Goal: Information Seeking & Learning: Learn about a topic

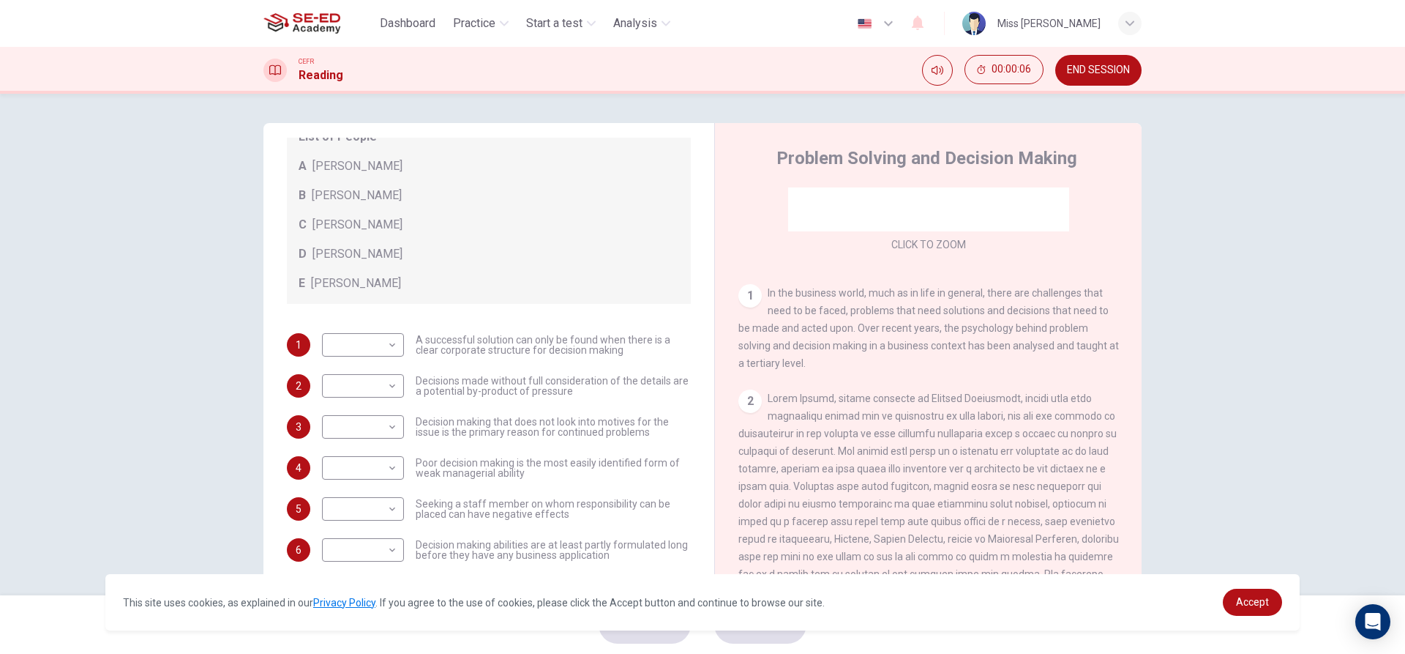
scroll to position [220, 0]
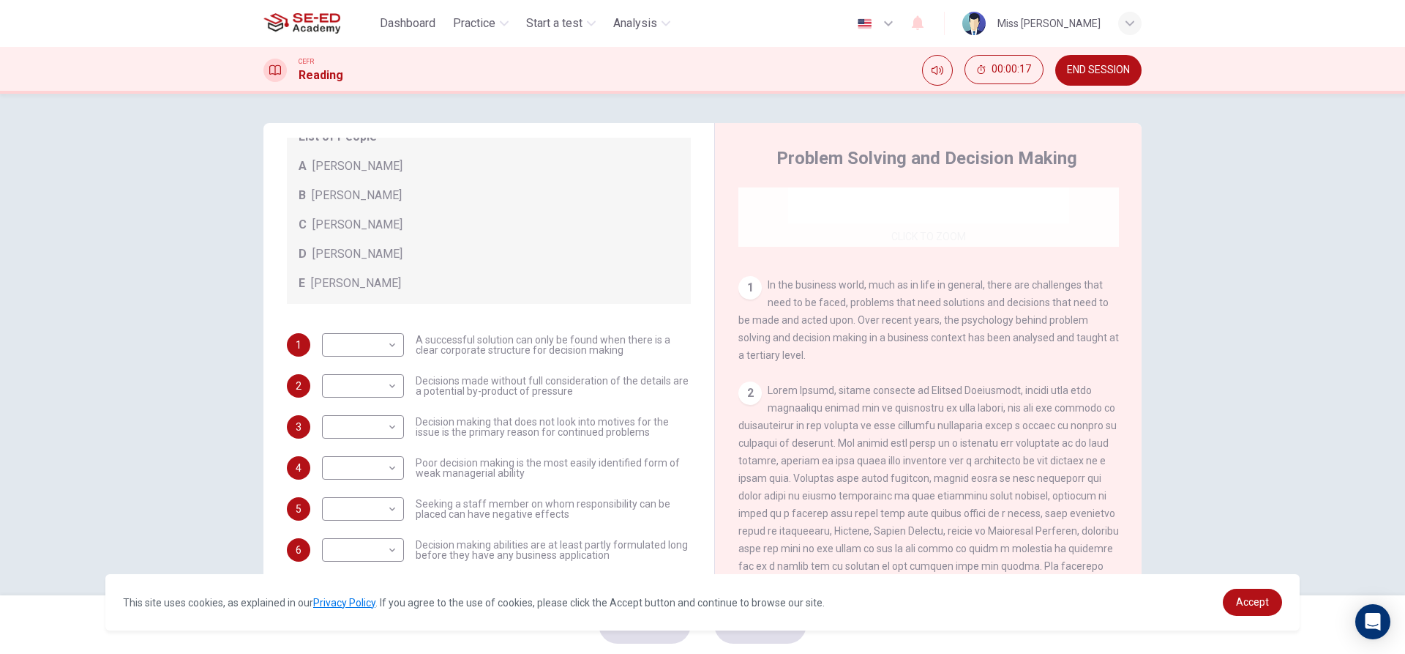
click at [888, 239] on div "Click to Zoom" at bounding box center [929, 107] width 381 height 279
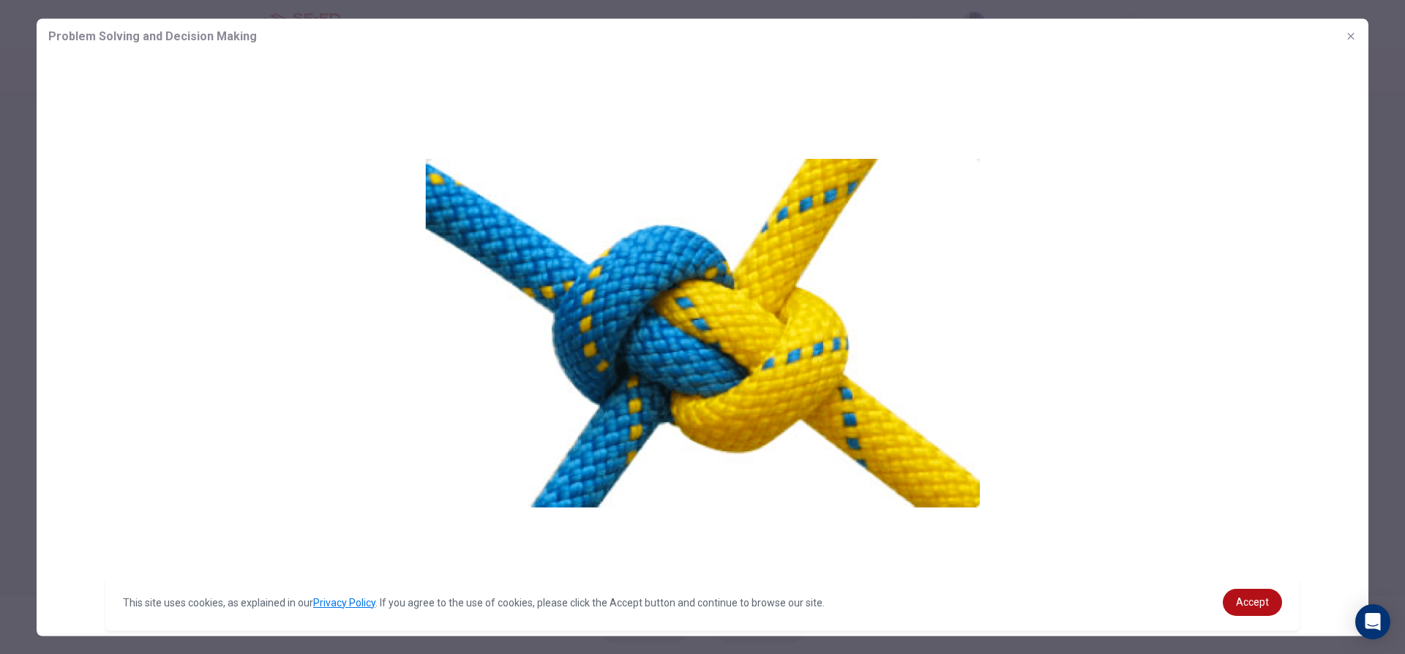
click at [1137, 152] on img at bounding box center [703, 330] width 1332 height 555
click at [1353, 32] on icon "button" at bounding box center [1351, 36] width 12 height 12
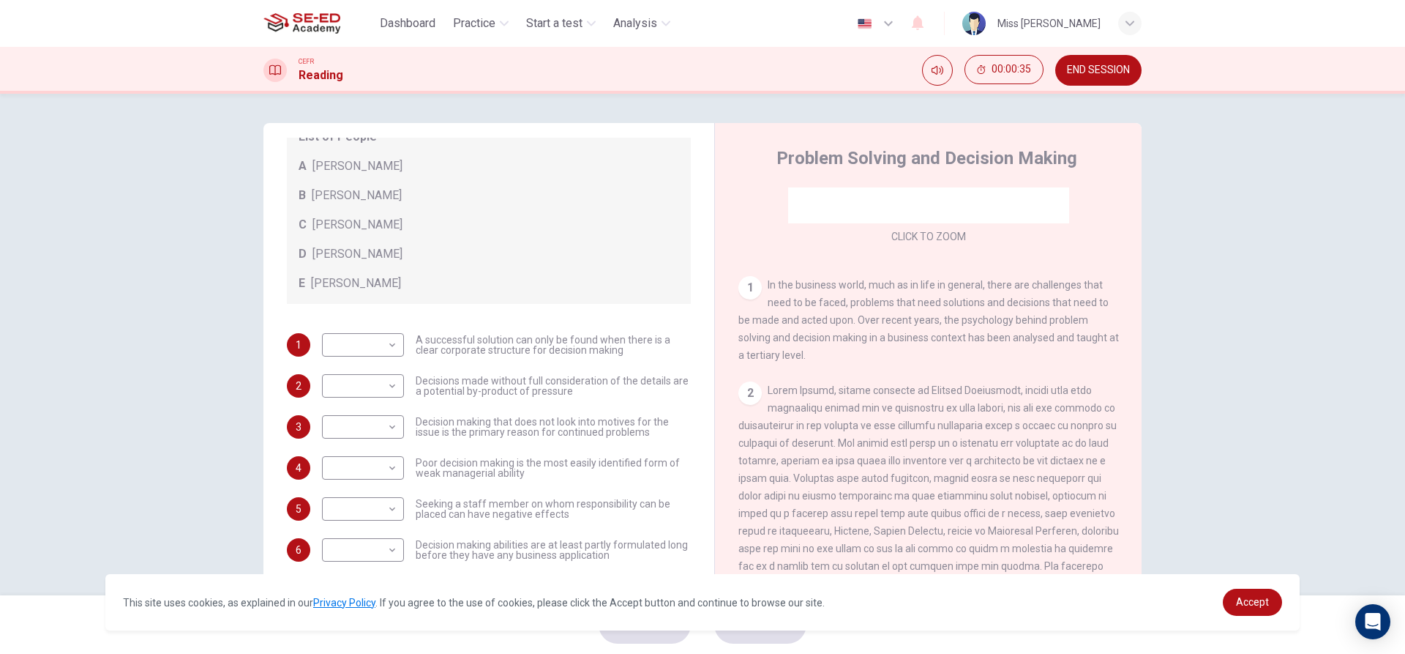
click at [410, 340] on div "​ ​ A successful solution can only be found when there is a clear corporate str…" at bounding box center [506, 344] width 369 height 23
click at [391, 347] on body "This site uses cookies, as explained in our Privacy Policy . If you agree to th…" at bounding box center [702, 327] width 1405 height 654
click at [420, 253] on div at bounding box center [702, 327] width 1405 height 654
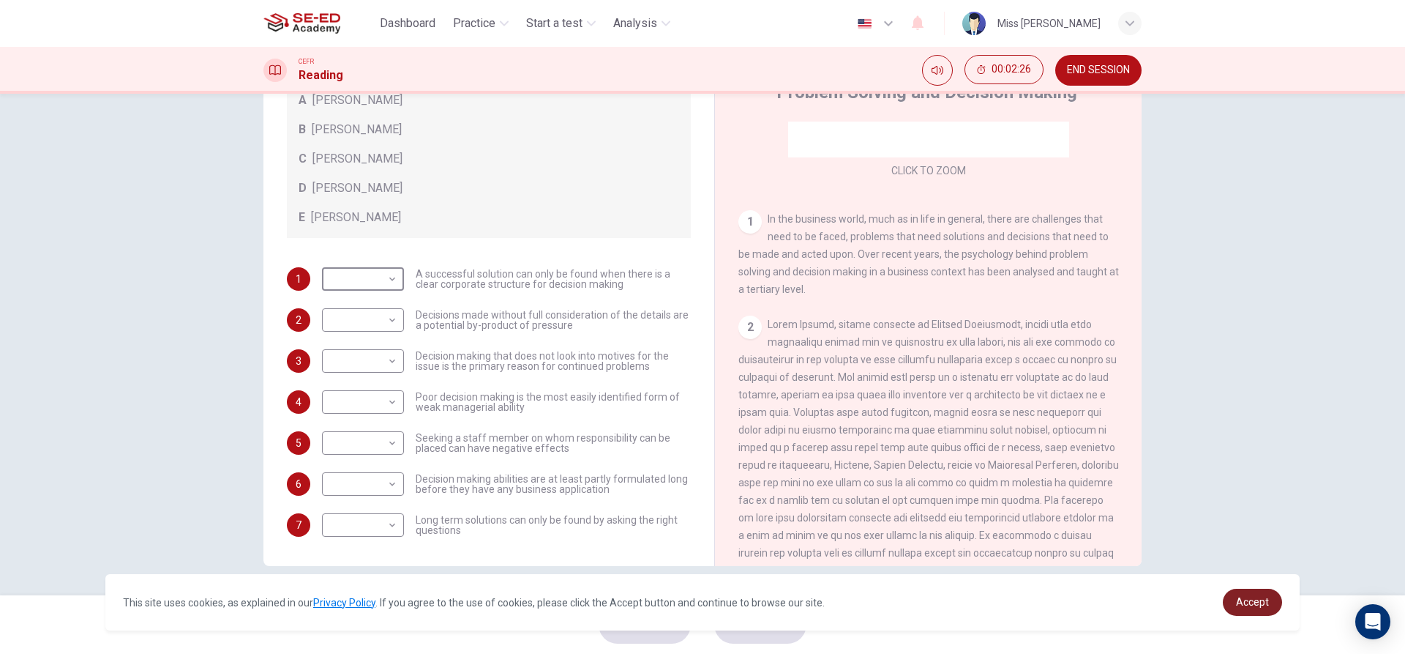
click at [1252, 591] on link "Accept" at bounding box center [1252, 602] width 59 height 27
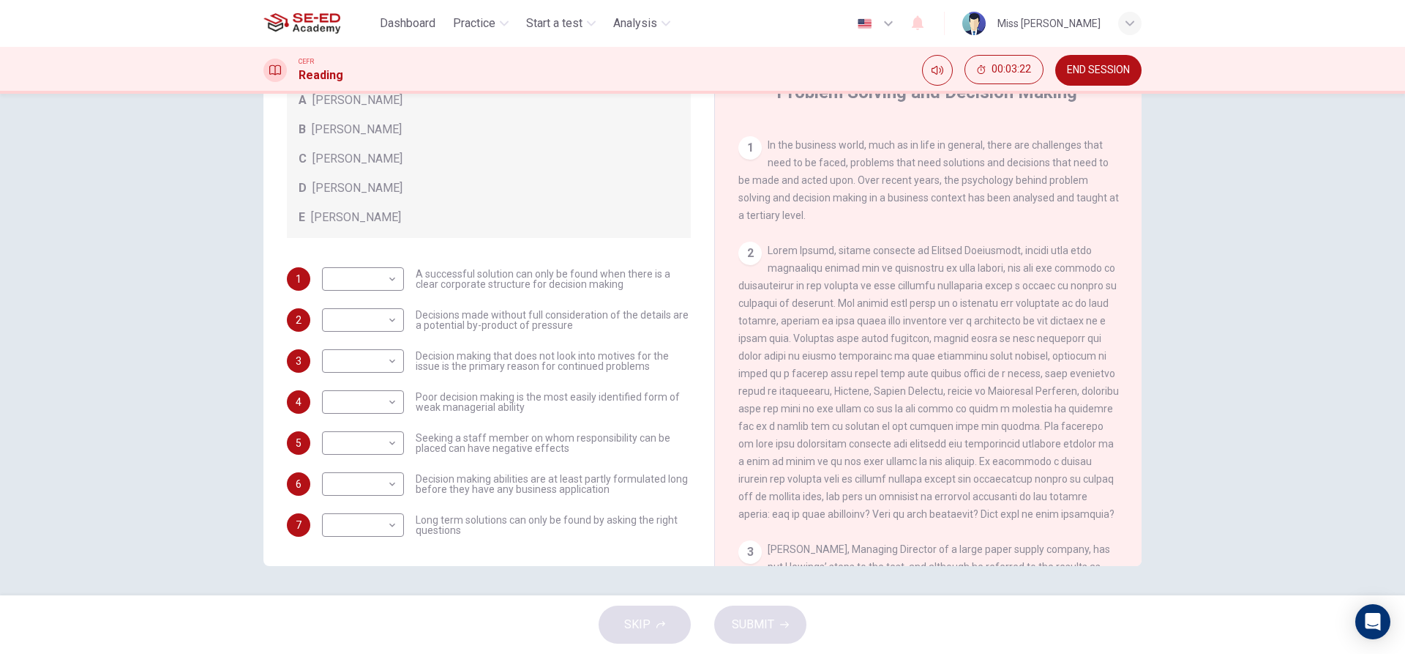
scroll to position [293, 0]
click at [390, 407] on body "This site uses cookies, as explained in our Privacy Policy . If you agree to th…" at bounding box center [702, 327] width 1405 height 654
click at [366, 427] on li "A" at bounding box center [359, 425] width 82 height 23
type input "A"
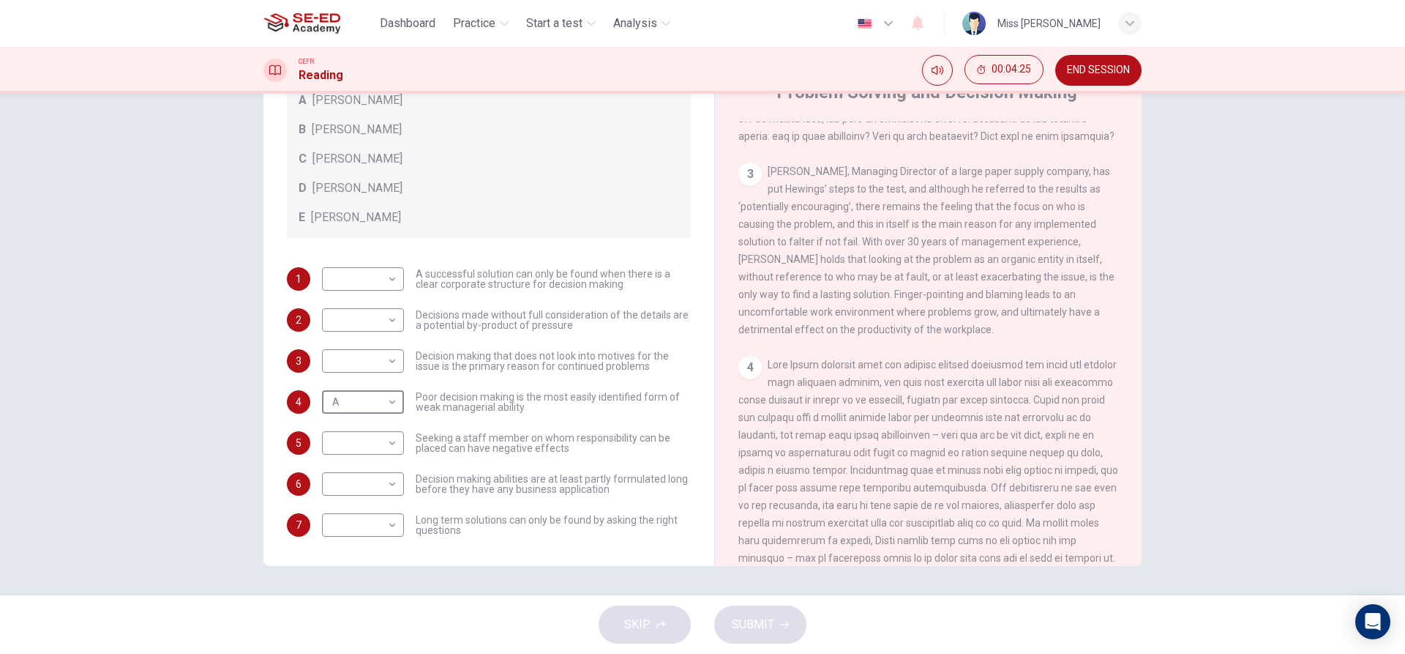
scroll to position [659, 0]
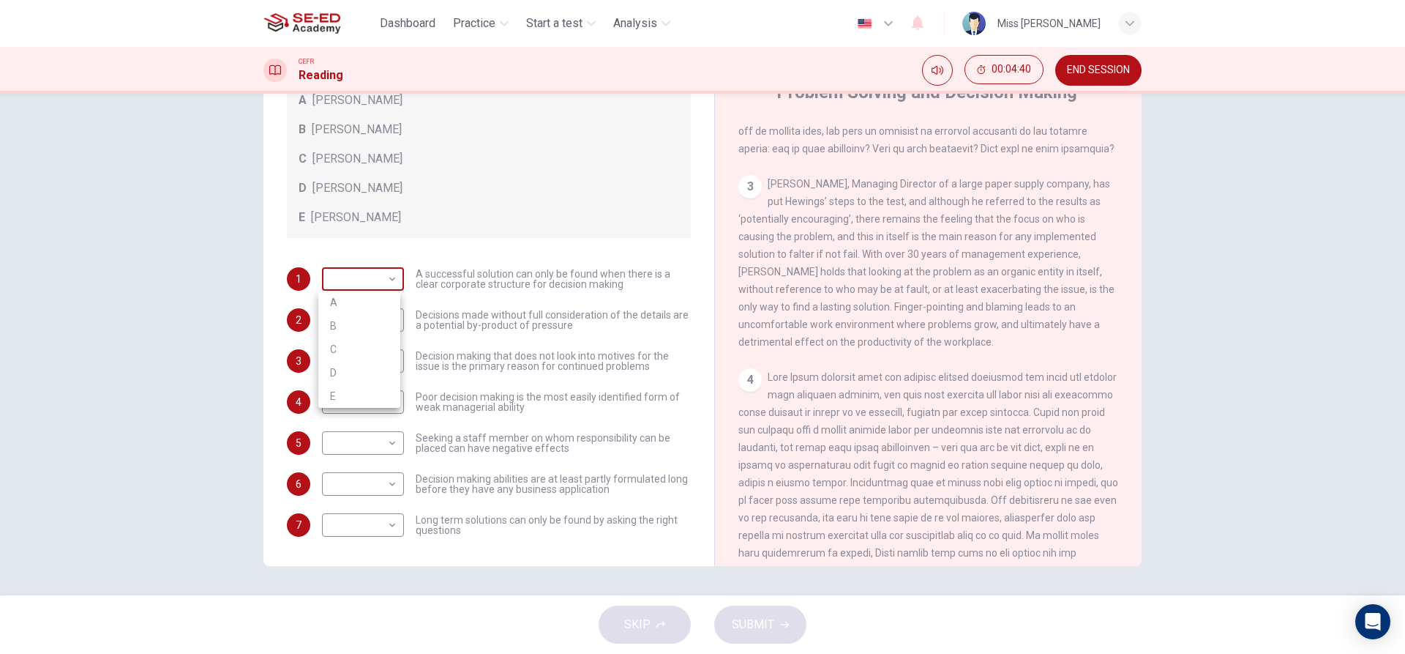
click at [391, 279] on body "This site uses cookies, as explained in our Privacy Policy . If you agree to th…" at bounding box center [702, 327] width 1405 height 654
click at [370, 327] on li "B" at bounding box center [359, 325] width 82 height 23
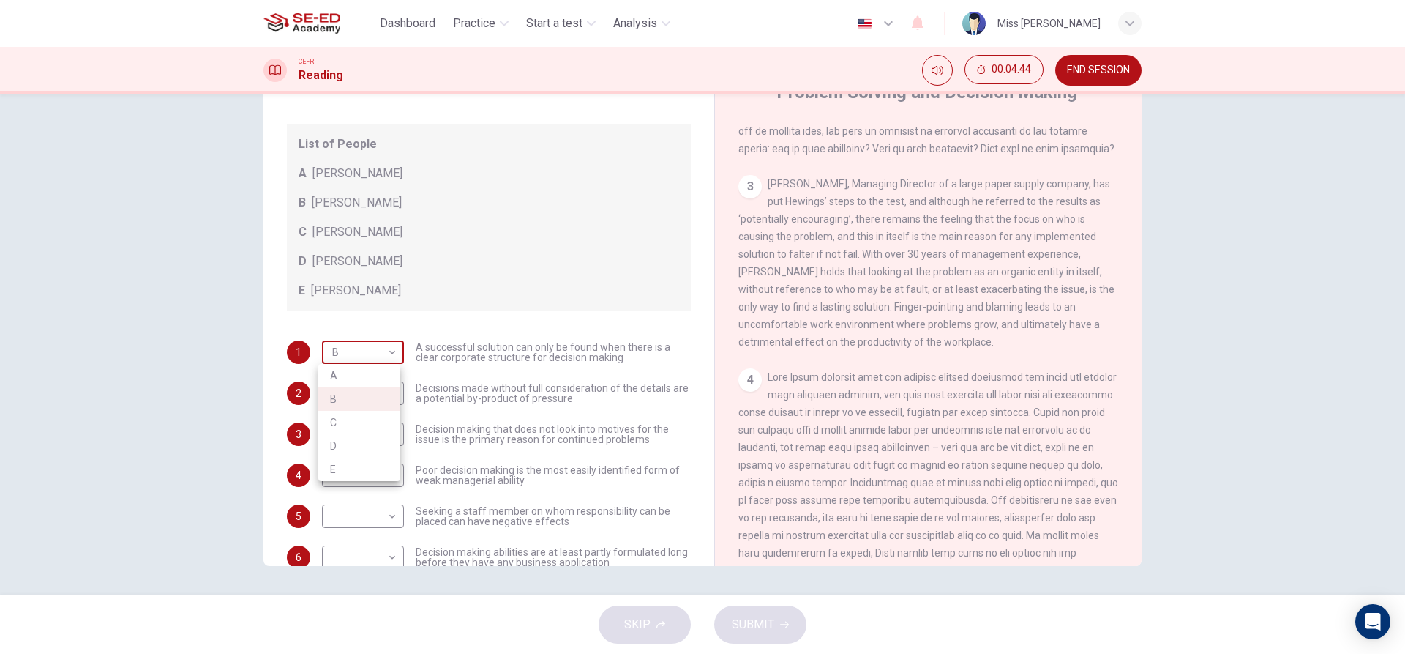
click at [387, 352] on body "This site uses cookies, as explained in our Privacy Policy . If you agree to th…" at bounding box center [702, 327] width 1405 height 654
click at [354, 417] on li "C" at bounding box center [359, 422] width 82 height 23
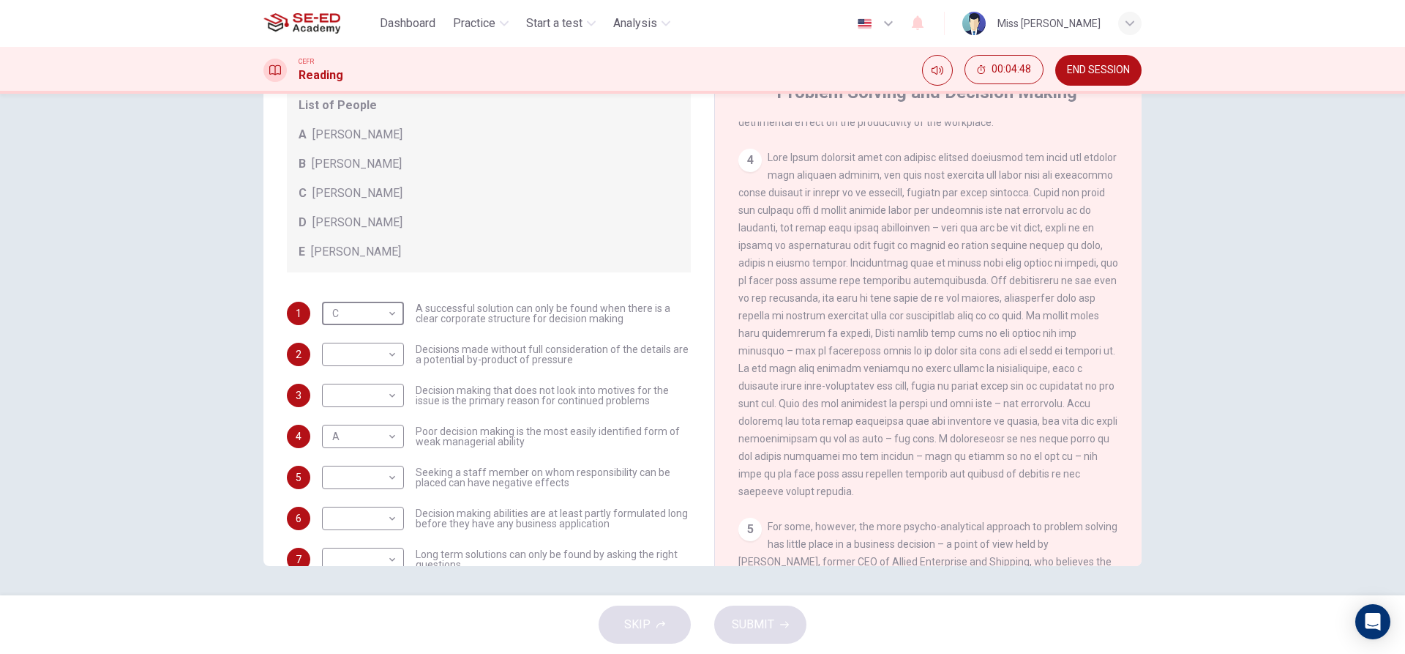
scroll to position [159, 0]
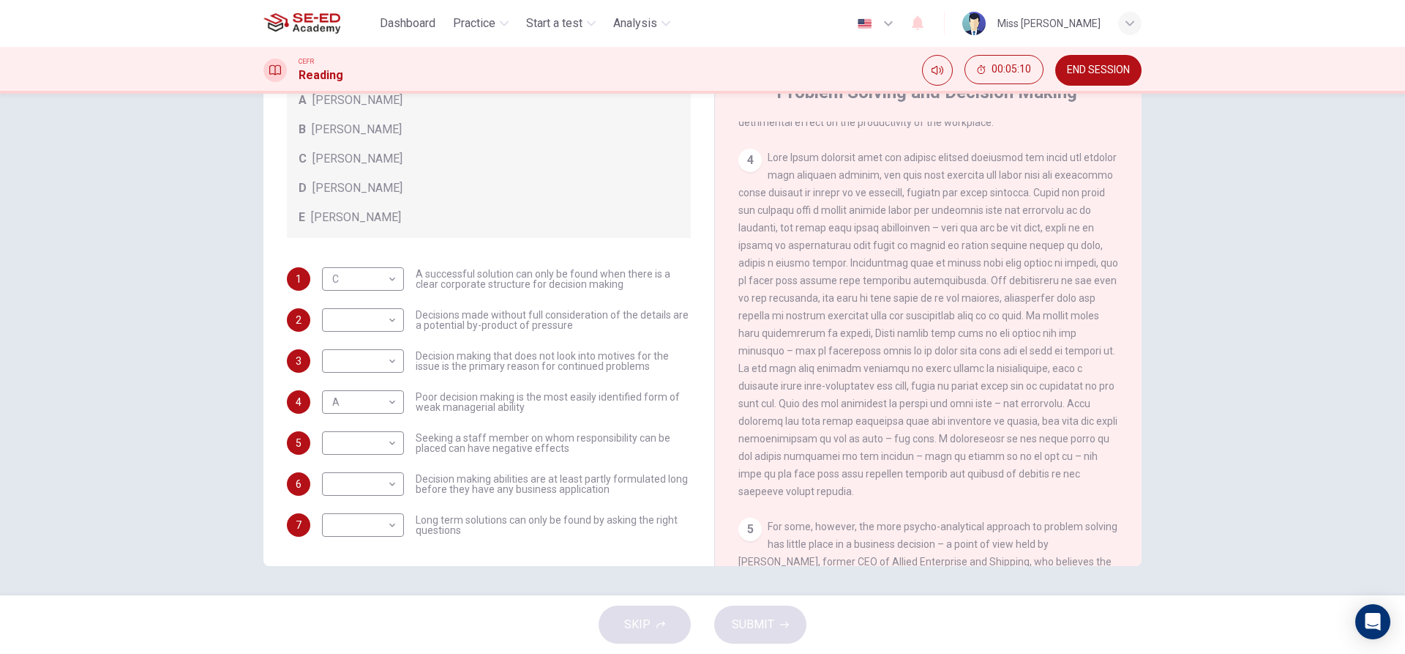
click at [395, 265] on div "Questions 1 - 7 Match each statement with the correct person. Write the correct…" at bounding box center [488, 232] width 427 height 638
click at [395, 273] on body "This site uses cookies, as explained in our Privacy Policy . If you agree to th…" at bounding box center [702, 327] width 1405 height 654
click at [359, 371] on li "D" at bounding box center [359, 372] width 82 height 23
type input "D"
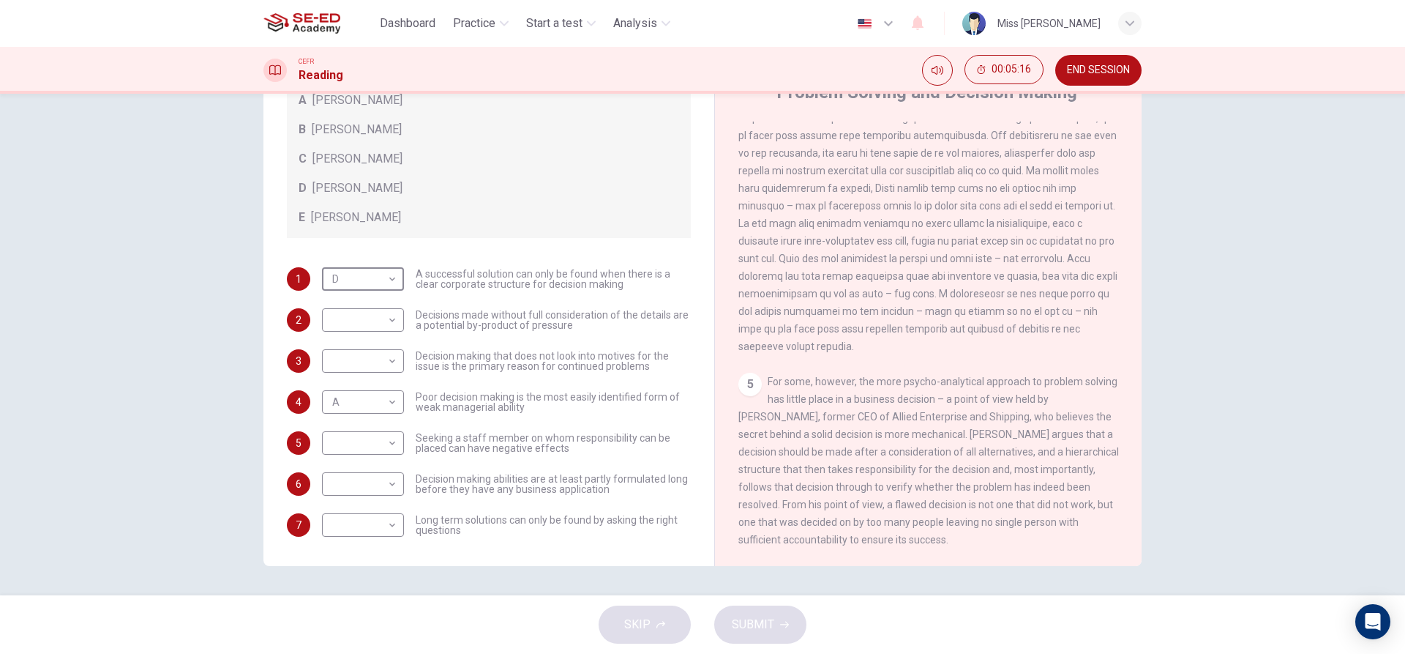
scroll to position [1068, 0]
click at [387, 308] on body "This site uses cookies, as explained in our Privacy Policy . If you agree to th…" at bounding box center [702, 327] width 1405 height 654
click at [354, 428] on li "E" at bounding box center [359, 436] width 82 height 23
type input "E"
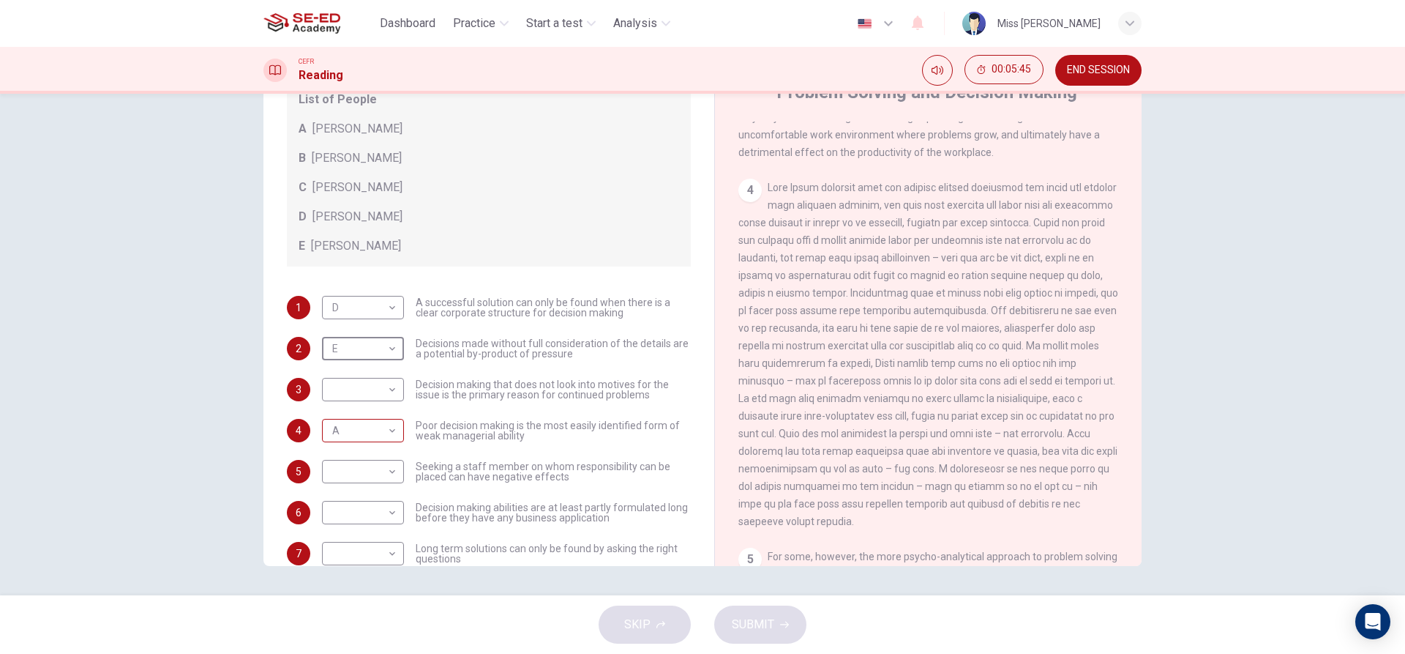
scroll to position [159, 0]
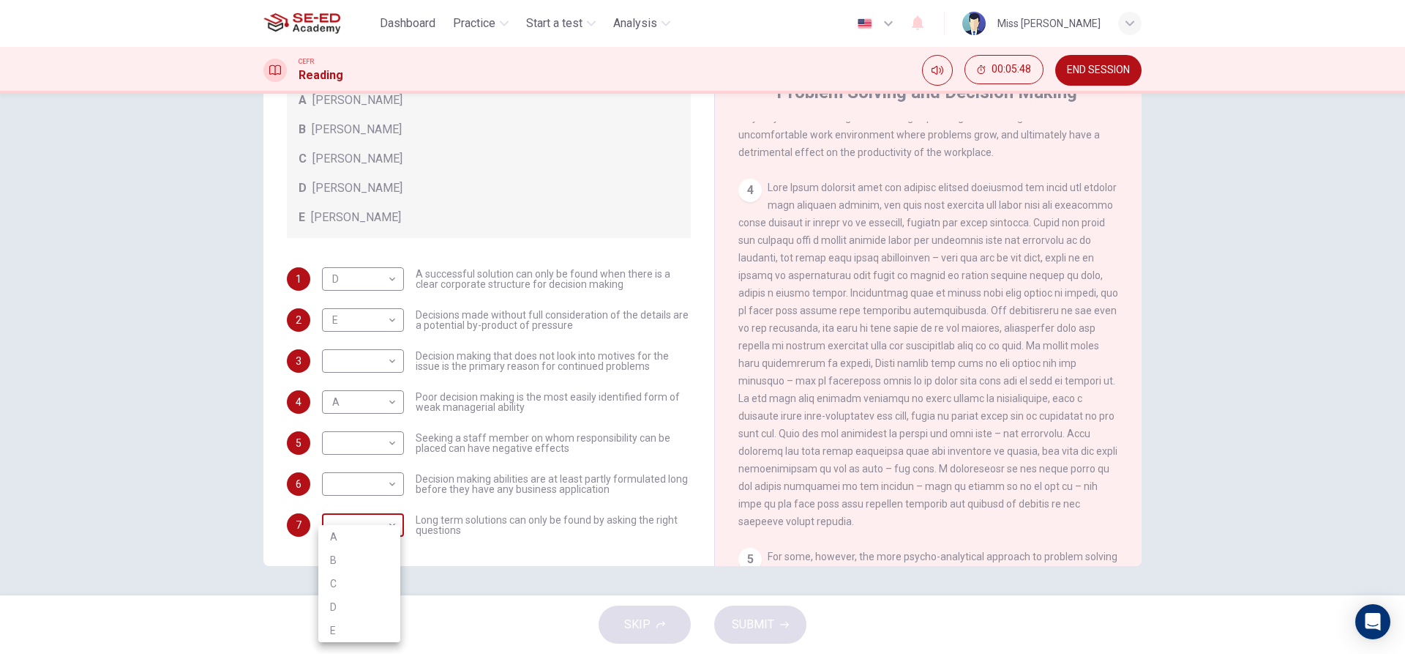
click at [395, 534] on body "This site uses cookies, as explained in our Privacy Policy . If you agree to th…" at bounding box center [702, 327] width 1405 height 654
click at [366, 600] on li "D" at bounding box center [359, 606] width 82 height 23
type input "D"
click at [392, 475] on body "This site uses cookies, as explained in our Privacy Policy . If you agree to th…" at bounding box center [702, 327] width 1405 height 654
click at [369, 526] on li "B" at bounding box center [359, 530] width 82 height 23
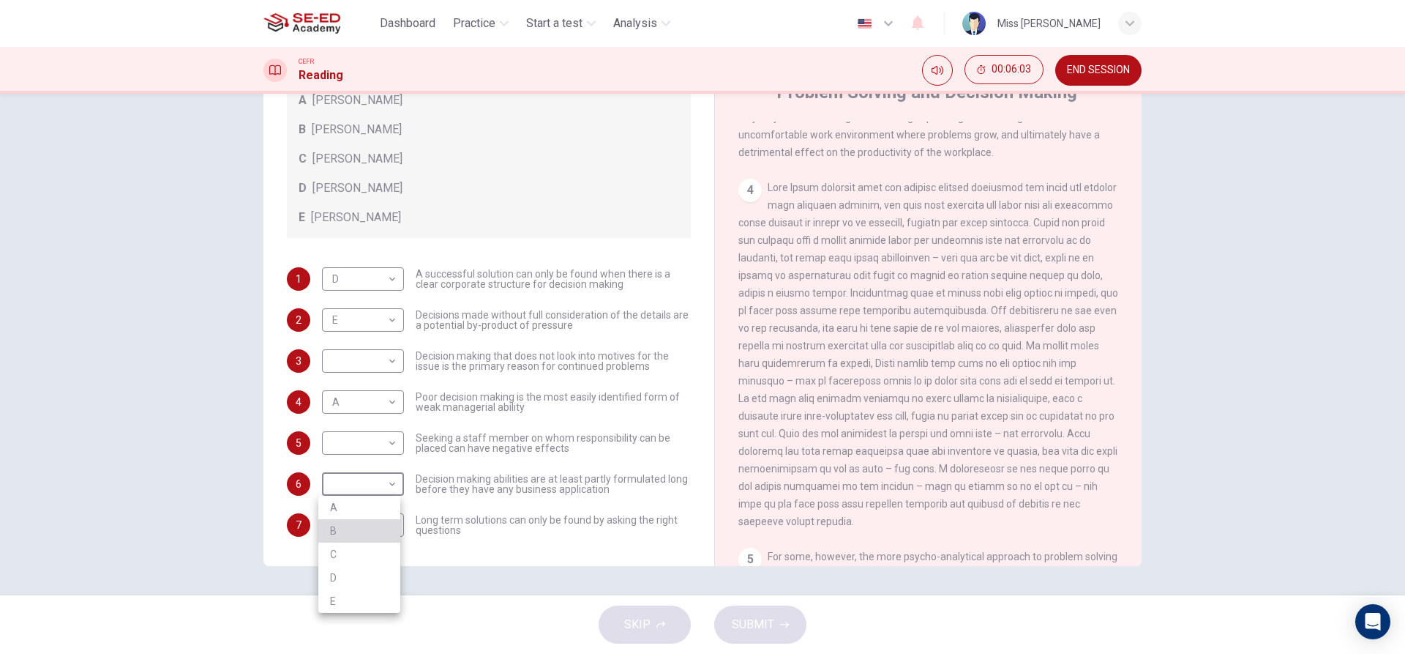
type input "B"
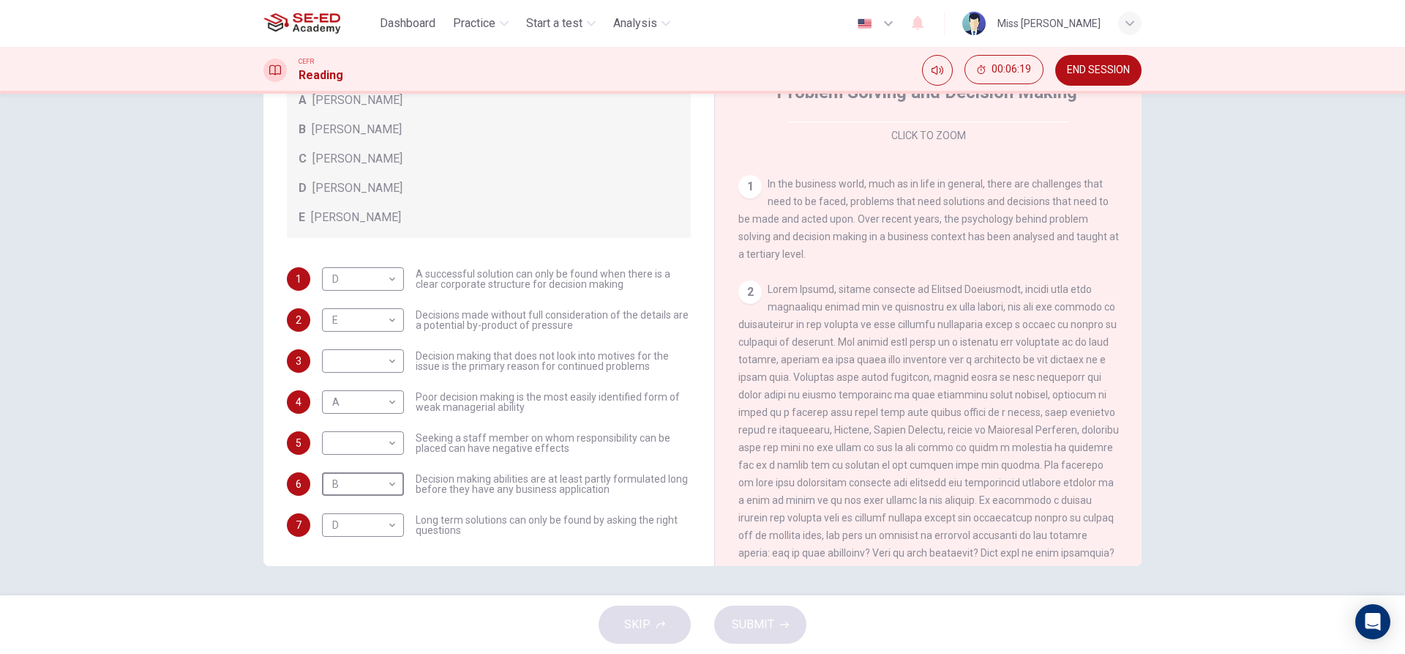
scroll to position [366, 0]
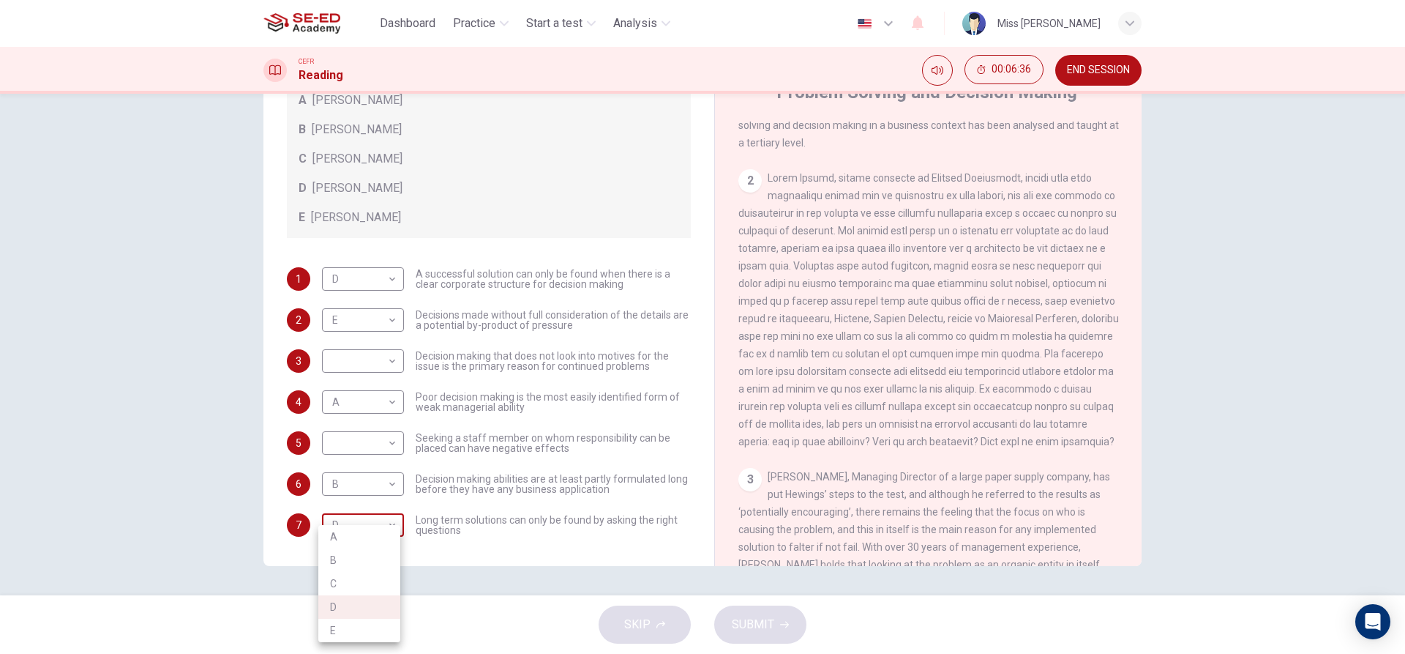
click at [392, 529] on body "This site uses cookies, as explained in our Privacy Policy . If you agree to th…" at bounding box center [702, 327] width 1405 height 654
click at [376, 570] on li "B" at bounding box center [359, 559] width 82 height 23
click at [384, 521] on body "This site uses cookies, as explained in our Privacy Policy . If you agree to th…" at bounding box center [702, 327] width 1405 height 654
click at [370, 541] on li "A" at bounding box center [359, 536] width 82 height 23
type input "A"
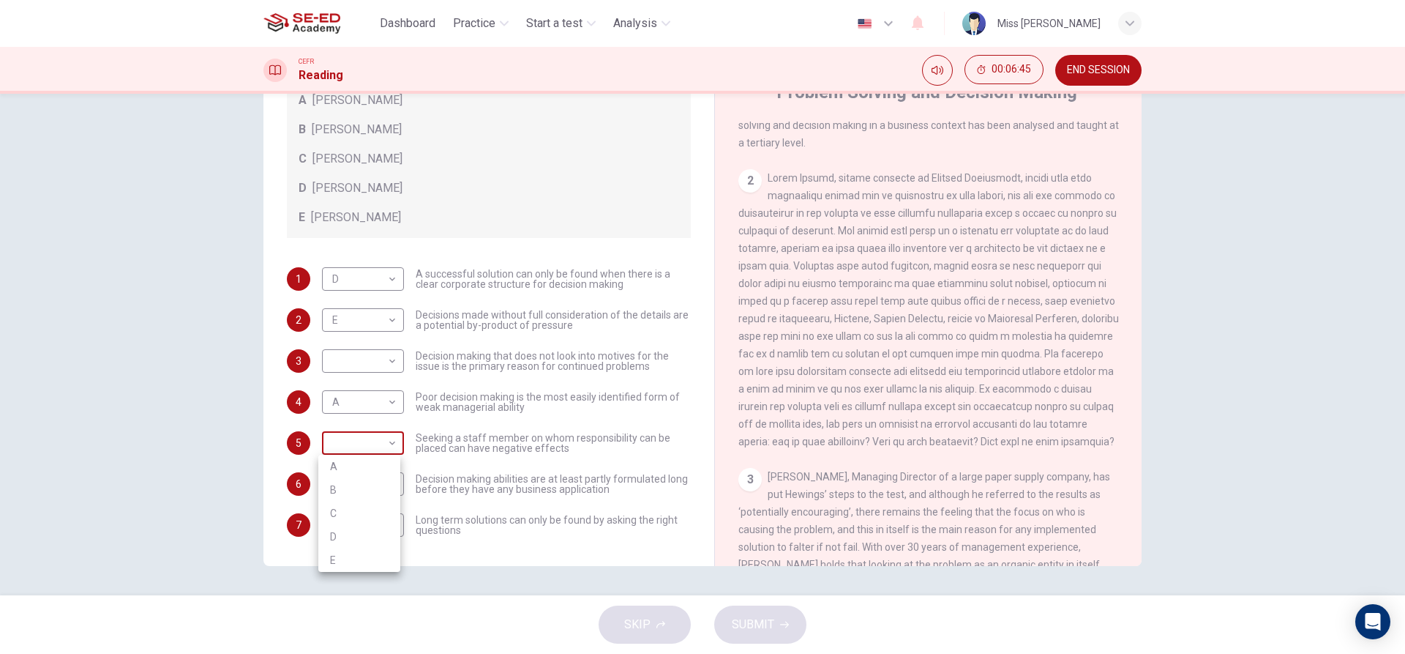
click at [393, 442] on body "This site uses cookies, as explained in our Privacy Policy . If you agree to th…" at bounding box center [702, 327] width 1405 height 654
click at [959, 369] on div at bounding box center [702, 327] width 1405 height 654
click at [613, 95] on div "A Marie Scrive" at bounding box center [489, 100] width 381 height 18
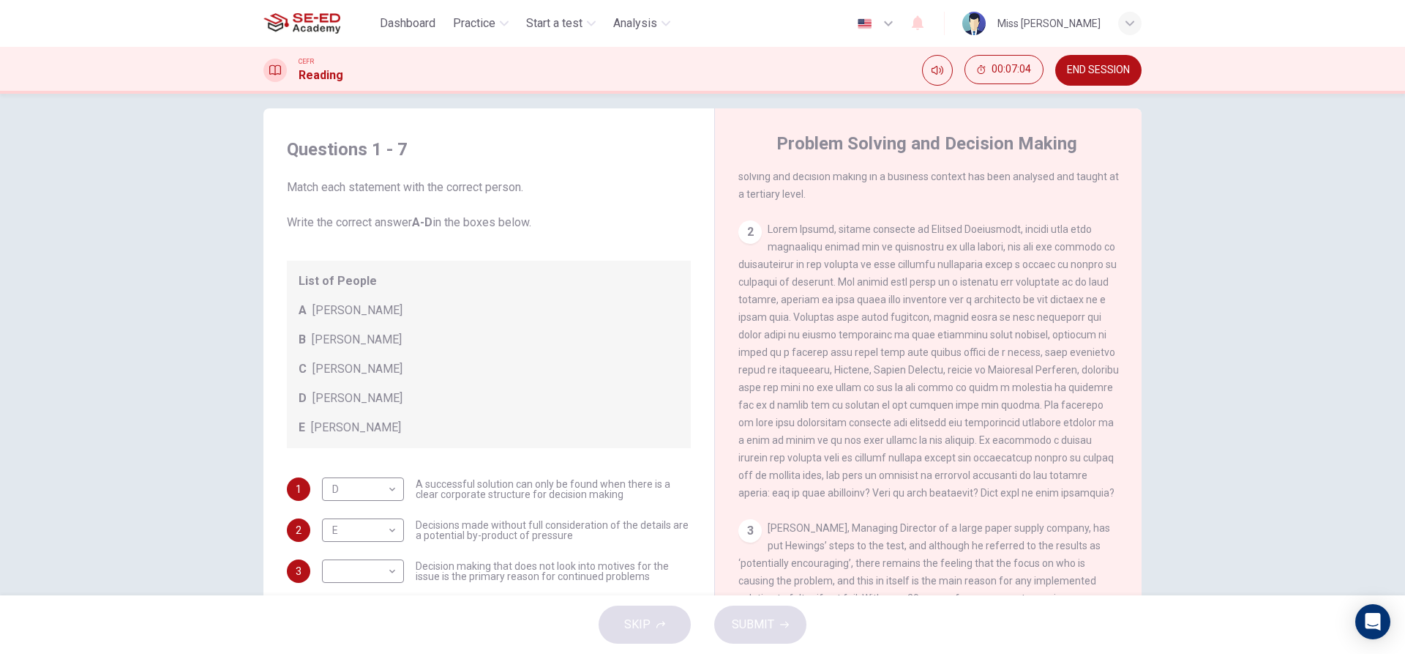
scroll to position [0, 0]
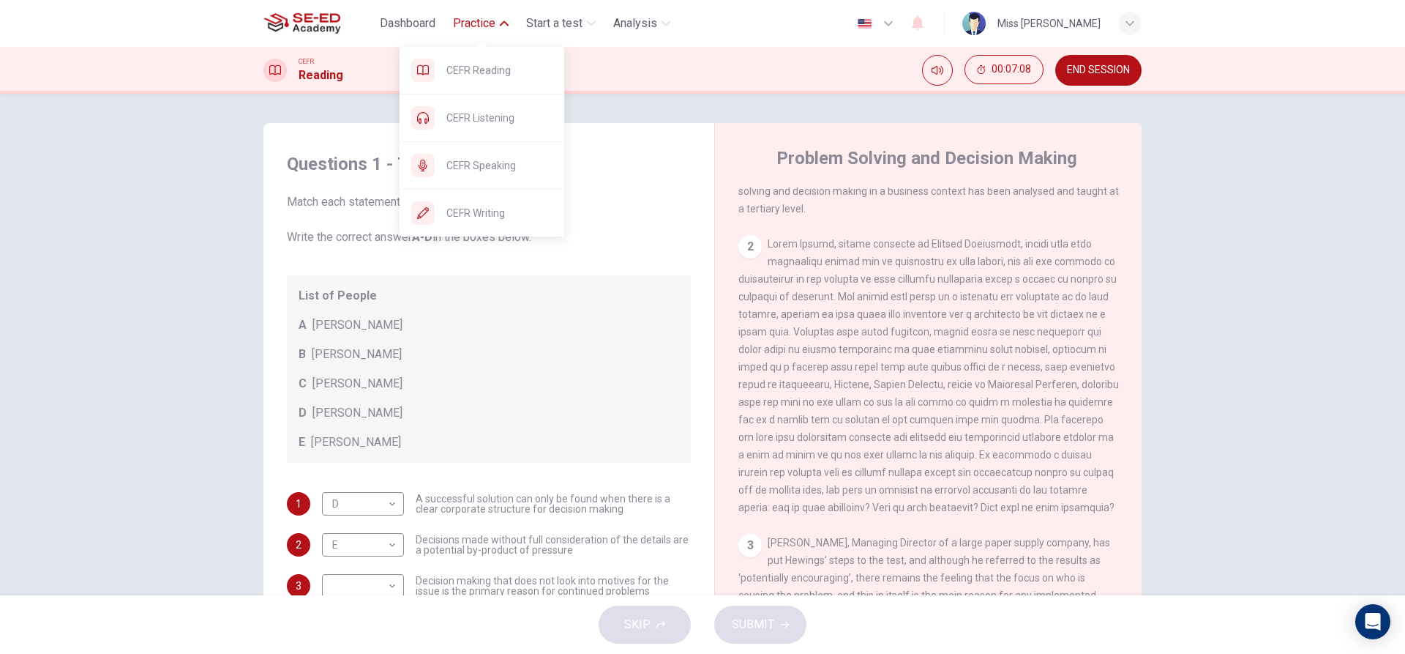
drag, startPoint x: 492, startPoint y: 217, endPoint x: 825, endPoint y: 84, distance: 358.4
click at [492, 217] on span "CEFR Writing" at bounding box center [500, 213] width 106 height 18
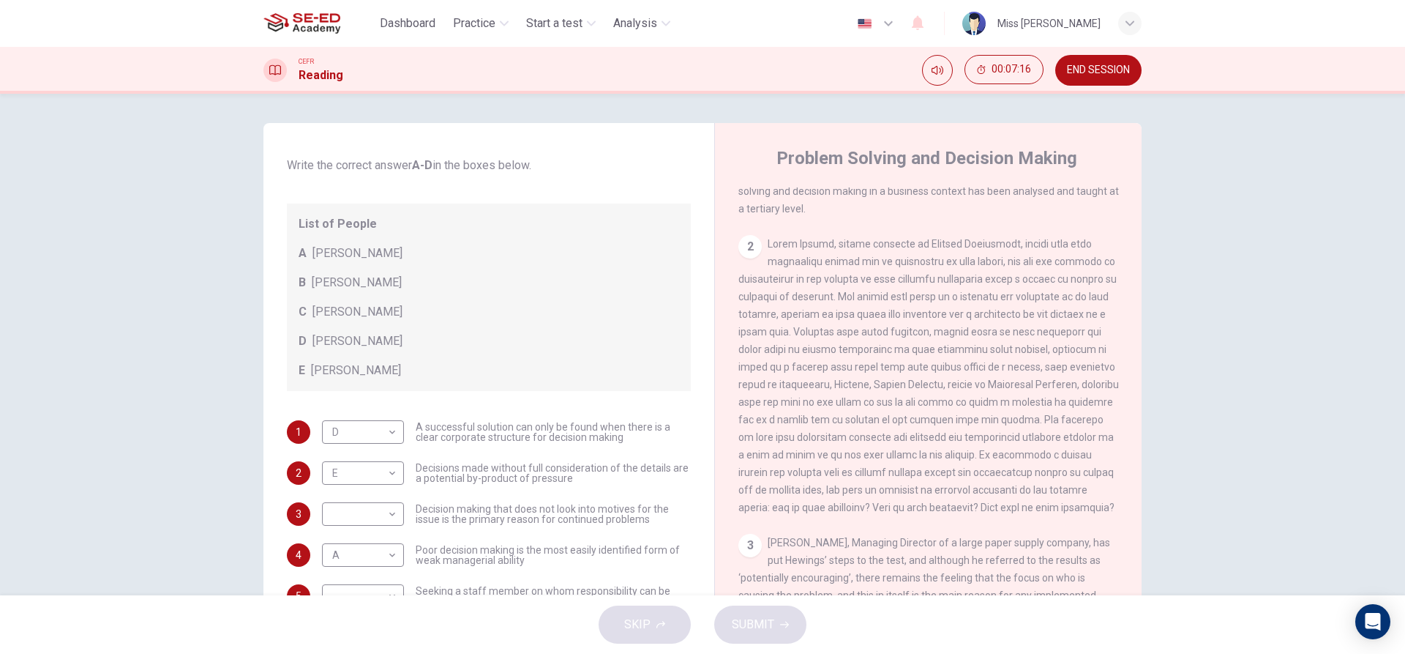
scroll to position [159, 0]
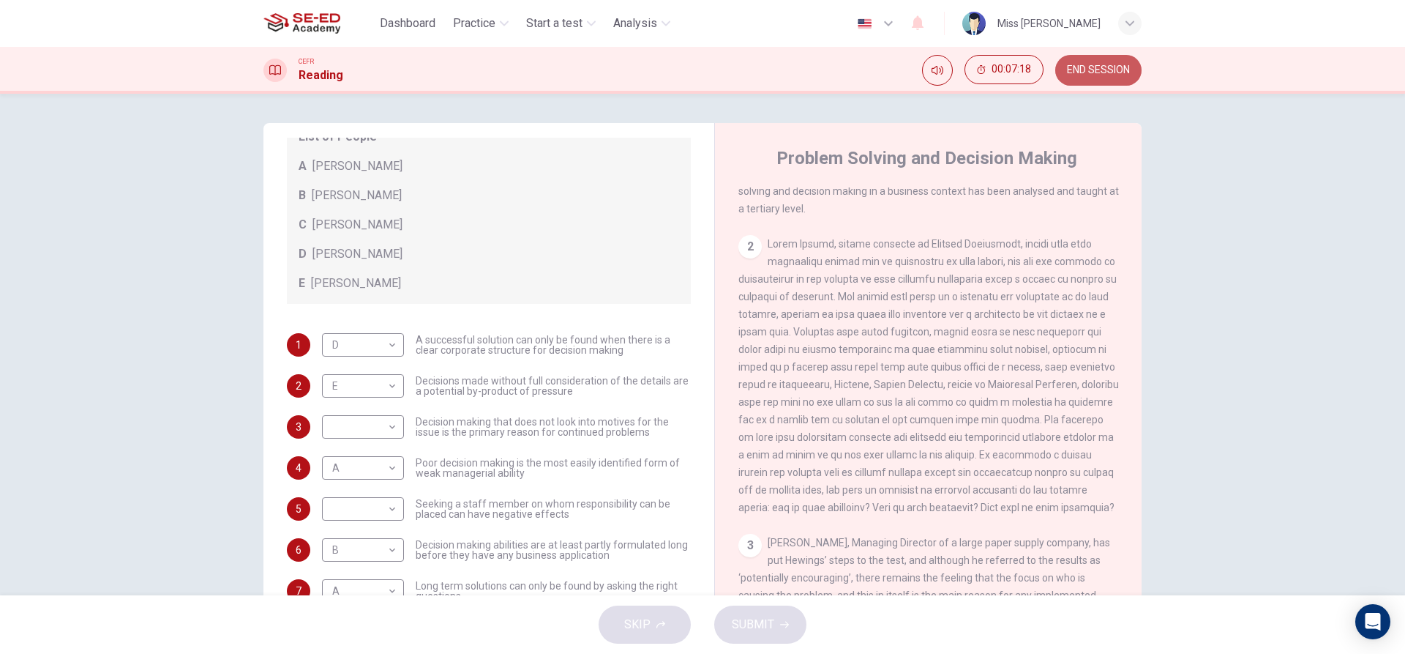
click at [1104, 67] on span "END SESSION" at bounding box center [1098, 70] width 63 height 12
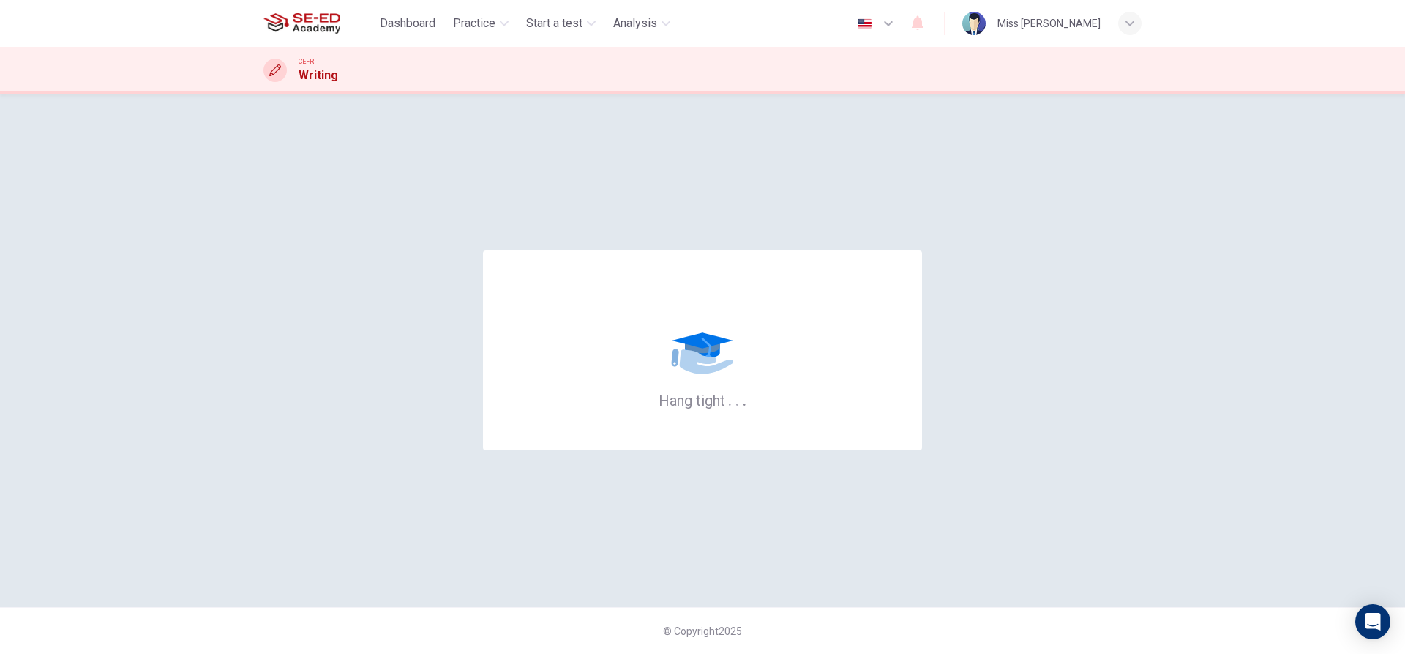
drag, startPoint x: 706, startPoint y: 374, endPoint x: 648, endPoint y: 389, distance: 60.4
click at [706, 374] on icon at bounding box center [703, 335] width 88 height 88
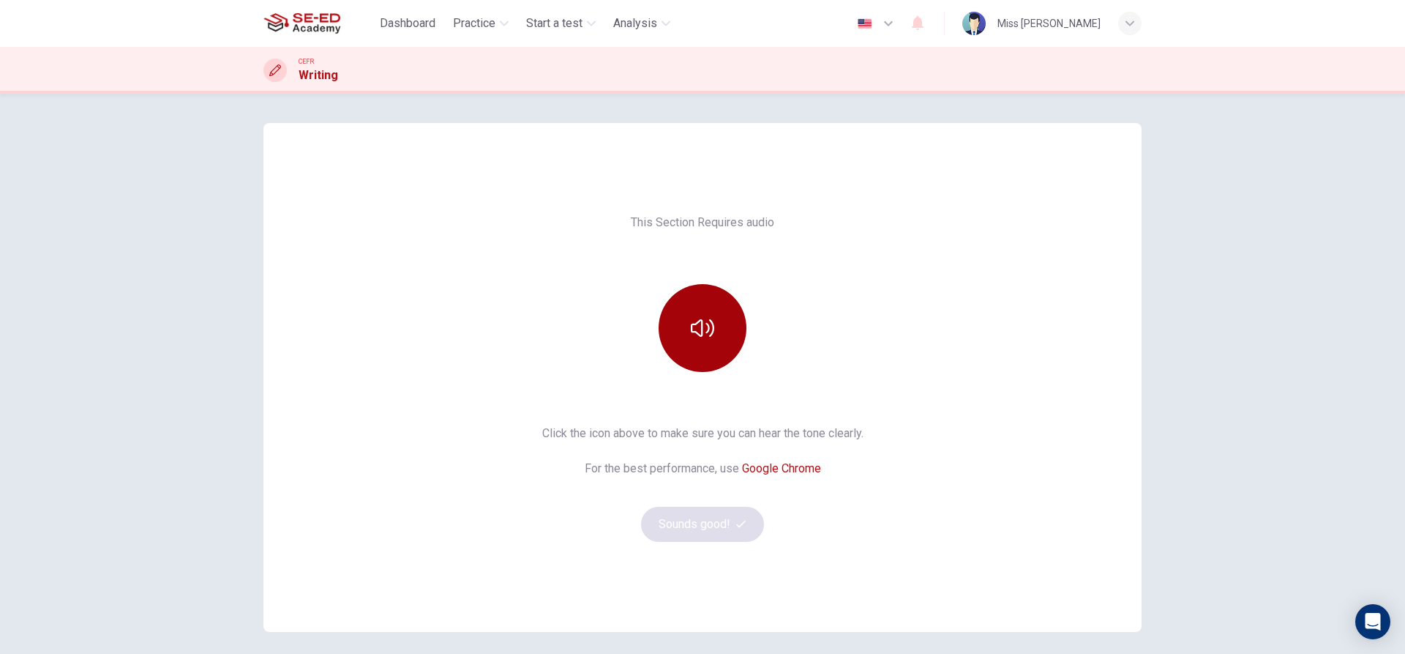
click at [676, 329] on button "button" at bounding box center [703, 328] width 88 height 88
click at [706, 525] on button "Sounds good!" at bounding box center [702, 524] width 123 height 35
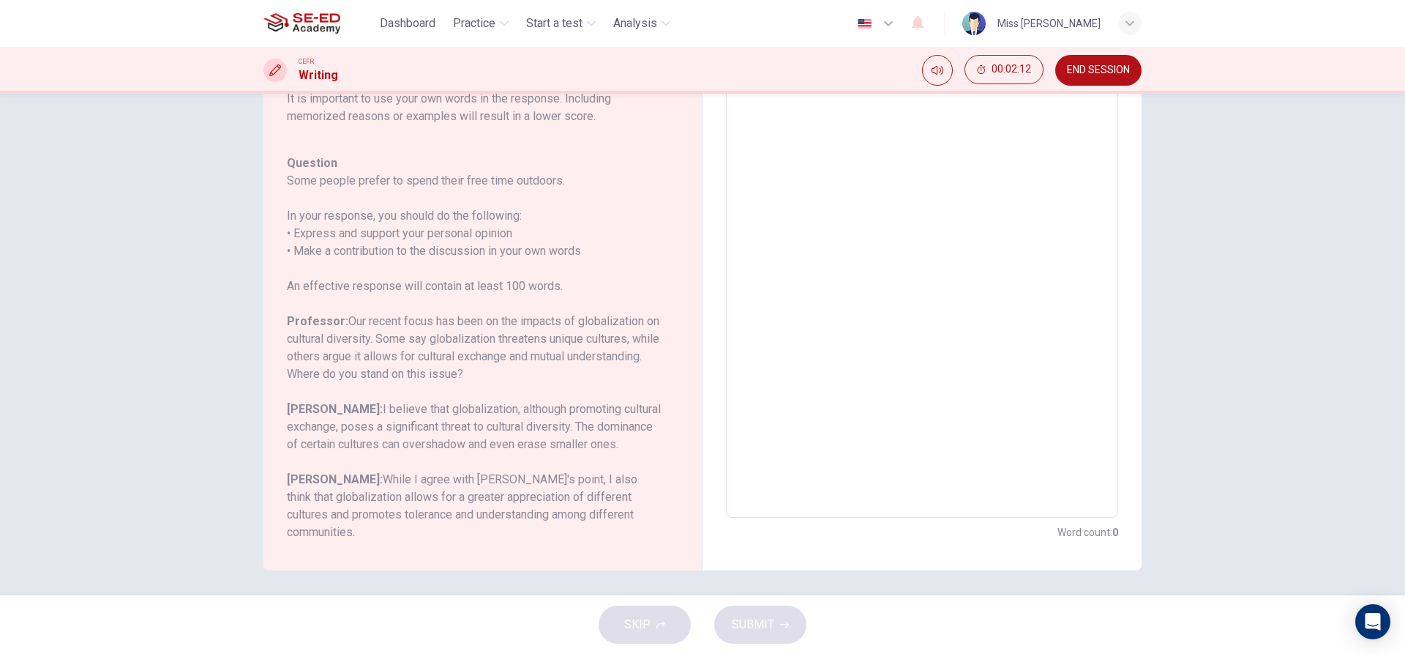
scroll to position [150, 0]
click at [1097, 77] on button "END SESSION" at bounding box center [1099, 70] width 86 height 31
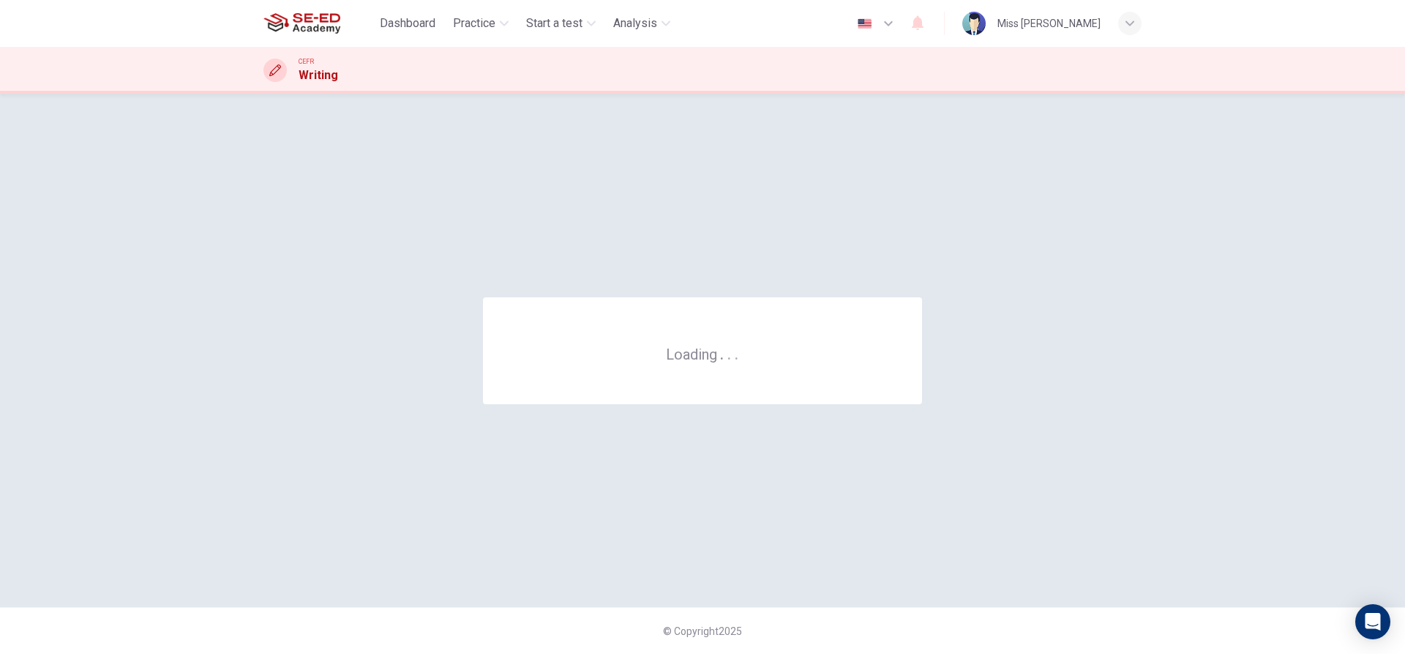
scroll to position [0, 0]
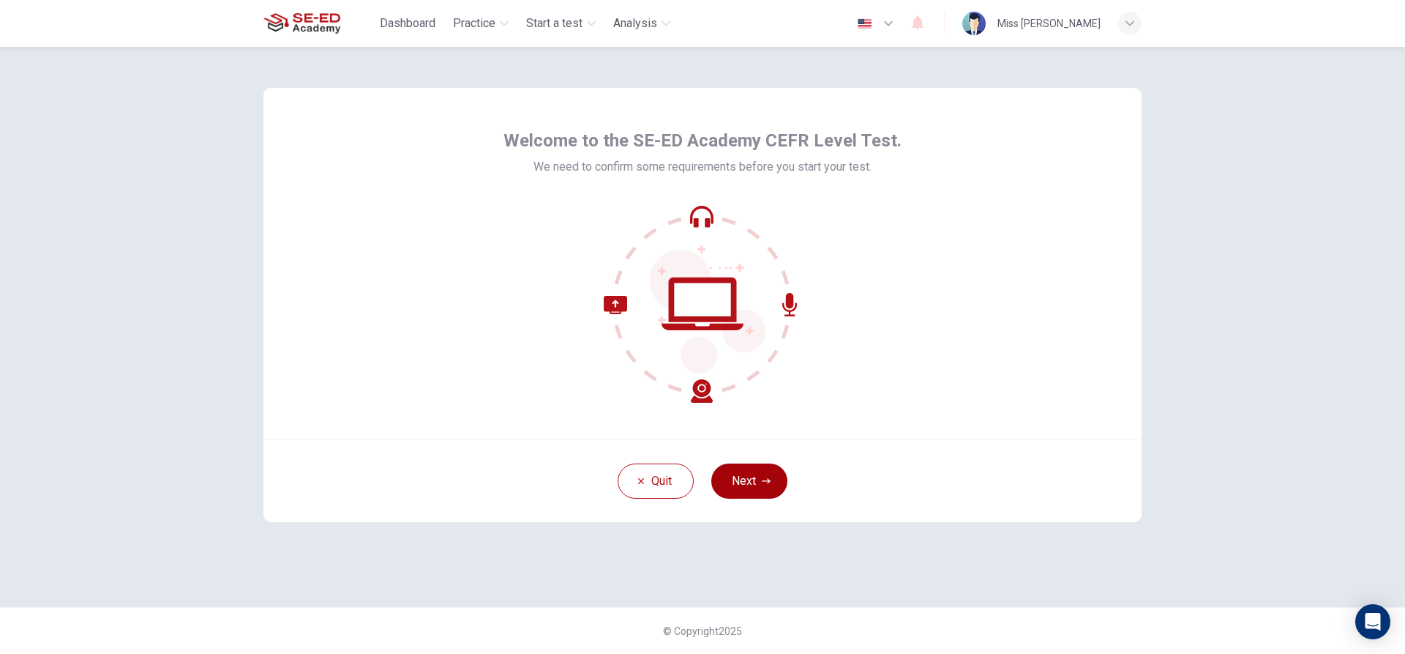
click at [762, 478] on icon "button" at bounding box center [766, 481] width 9 height 9
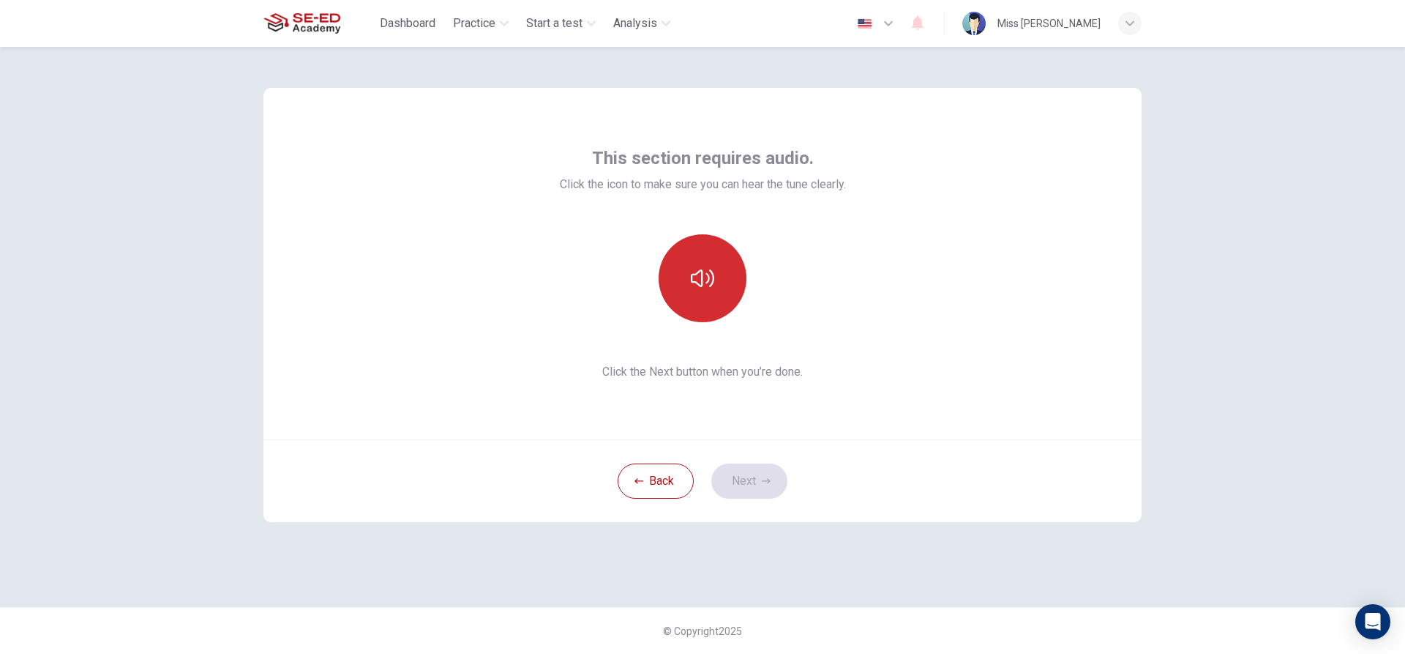
click at [682, 277] on button "button" at bounding box center [703, 278] width 88 height 88
click at [774, 474] on button "Next" at bounding box center [749, 480] width 76 height 35
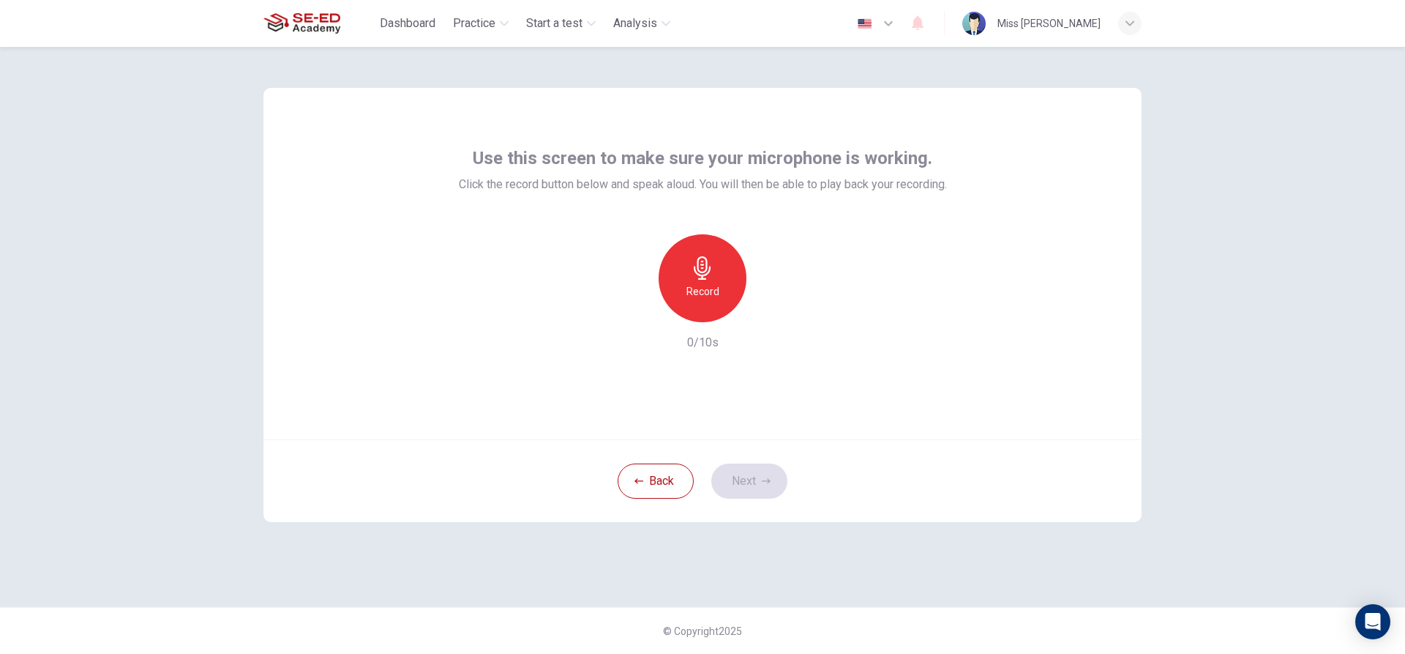
click at [703, 279] on icon "button" at bounding box center [702, 267] width 17 height 23
click at [714, 271] on icon "button" at bounding box center [702, 267] width 23 height 23
click at [771, 310] on icon "button" at bounding box center [771, 310] width 7 height 9
click at [762, 485] on icon "button" at bounding box center [766, 481] width 9 height 9
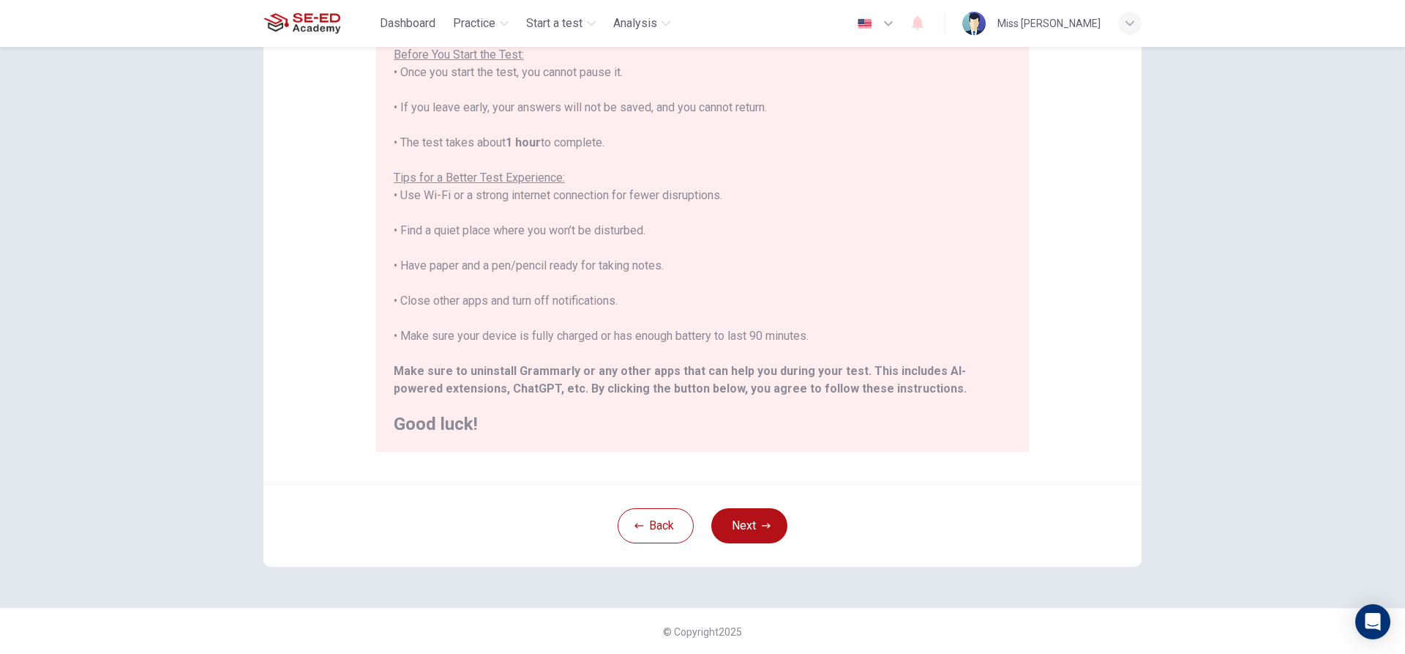
scroll to position [160, 0]
click at [747, 526] on button "Next" at bounding box center [749, 524] width 76 height 35
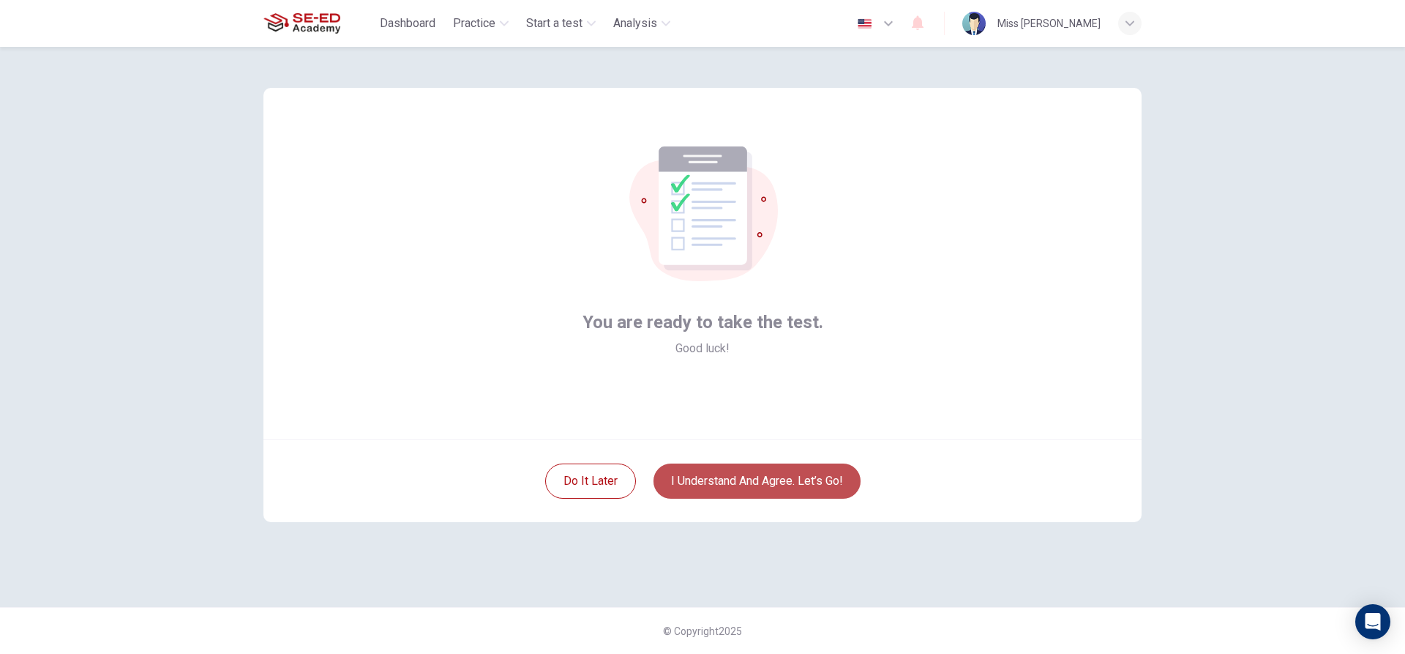
click at [771, 477] on button "I understand and agree. Let’s go!" at bounding box center [757, 480] width 207 height 35
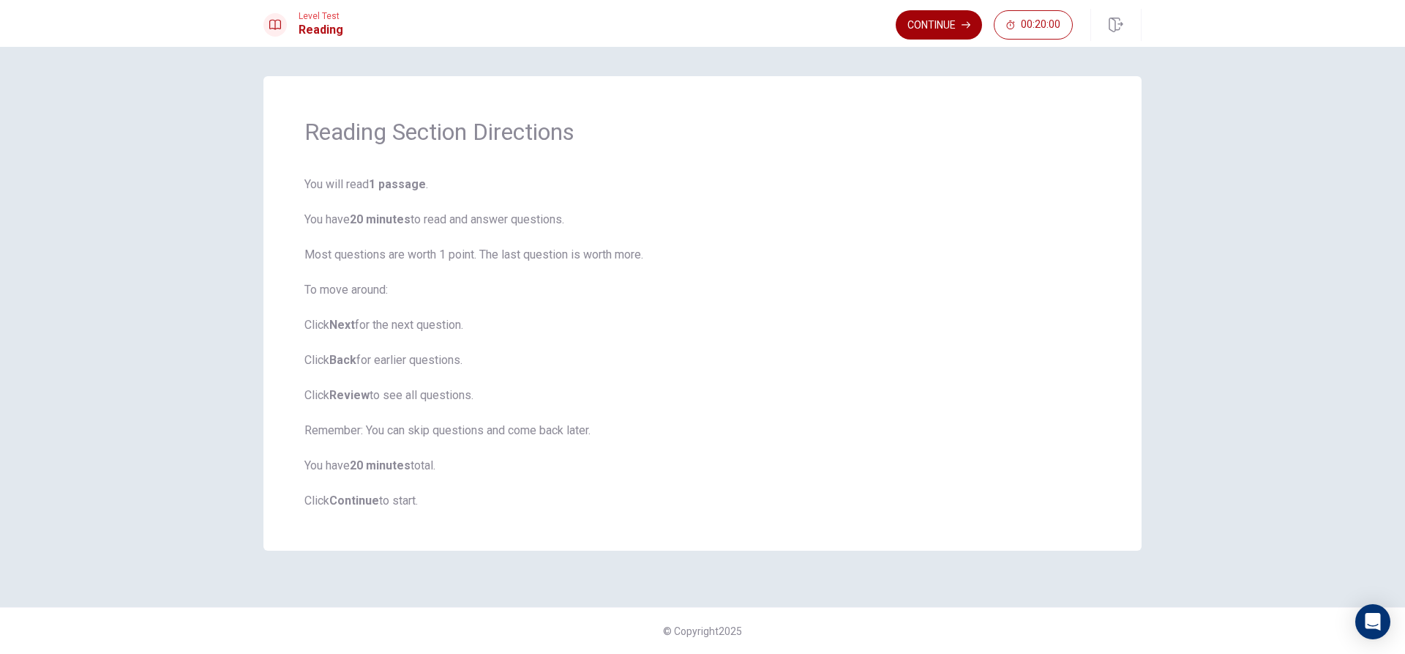
click at [941, 19] on button "Continue" at bounding box center [939, 24] width 86 height 29
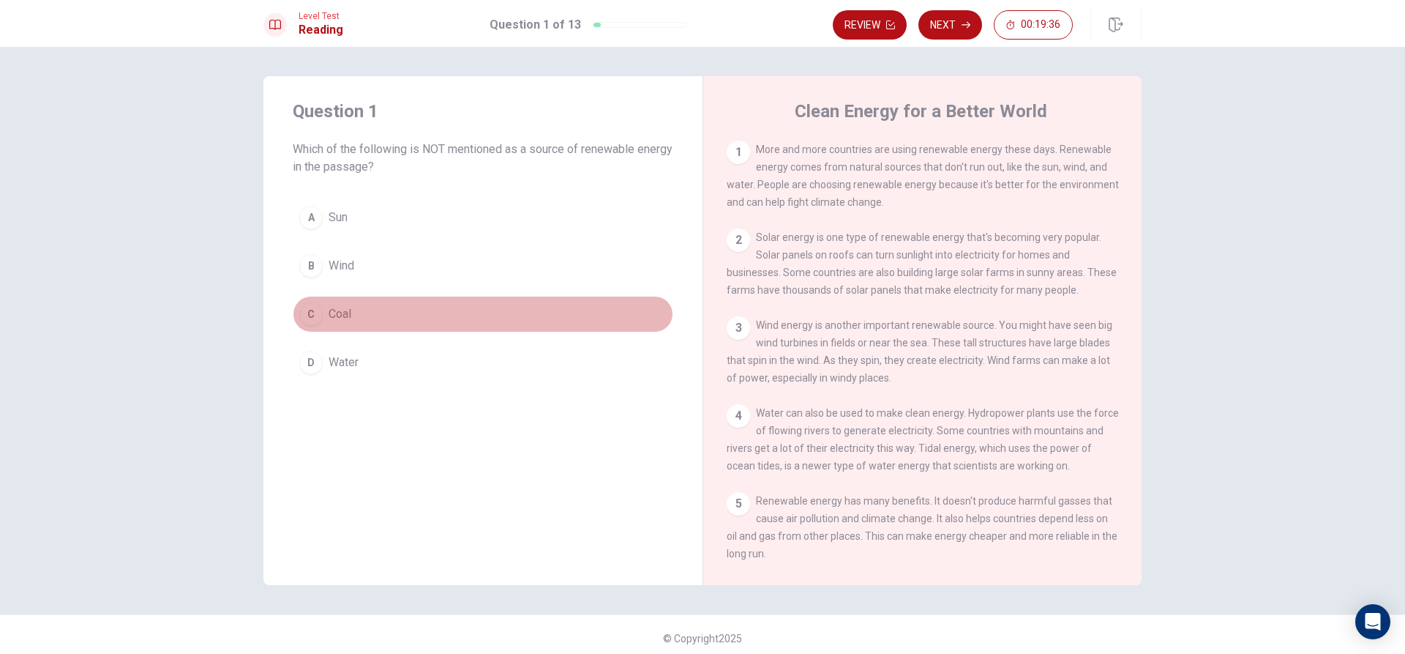
click at [329, 312] on span "Coal" at bounding box center [340, 314] width 23 height 18
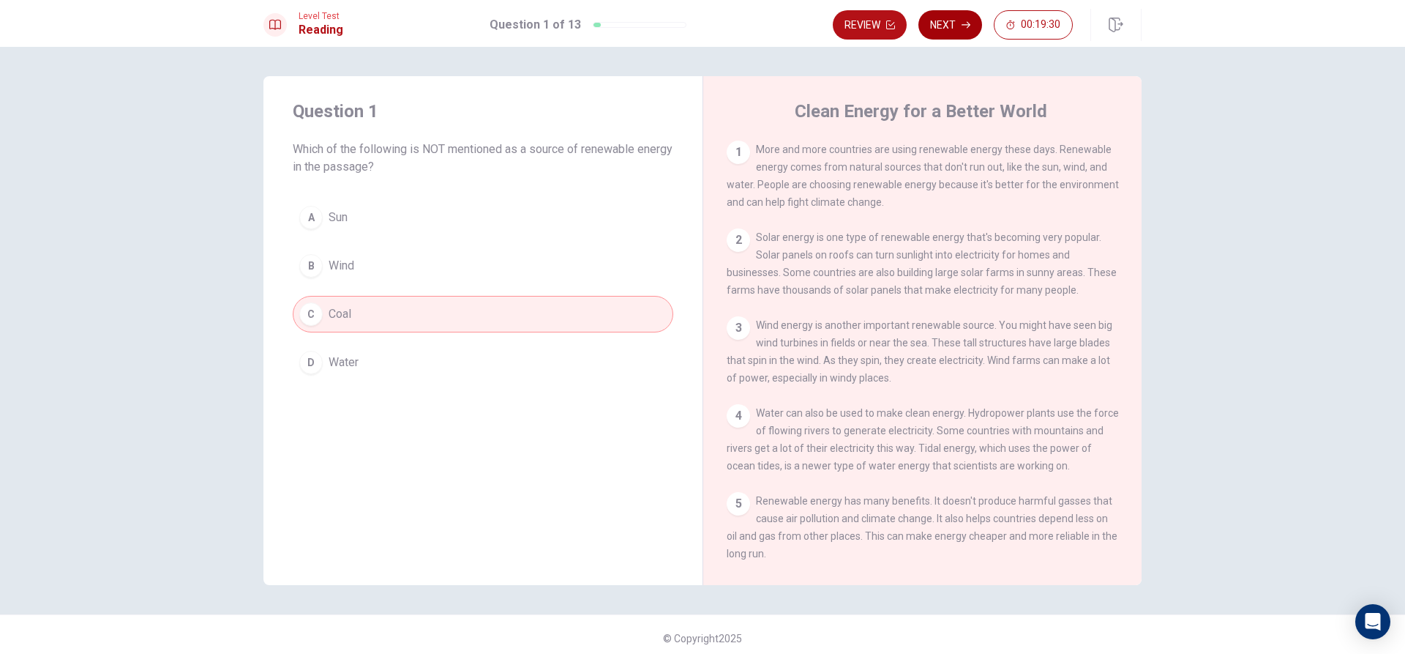
click at [963, 20] on button "Next" at bounding box center [951, 24] width 64 height 29
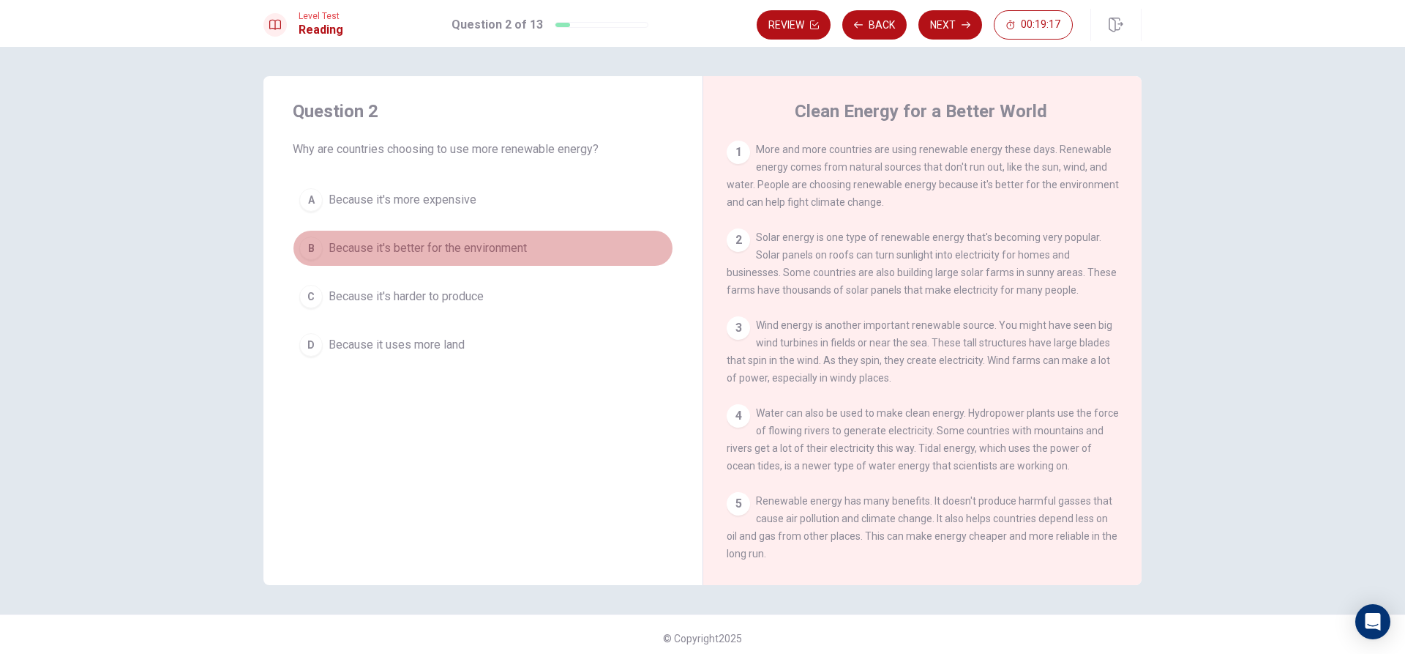
click at [318, 239] on button "B Because it's better for the environment" at bounding box center [483, 248] width 381 height 37
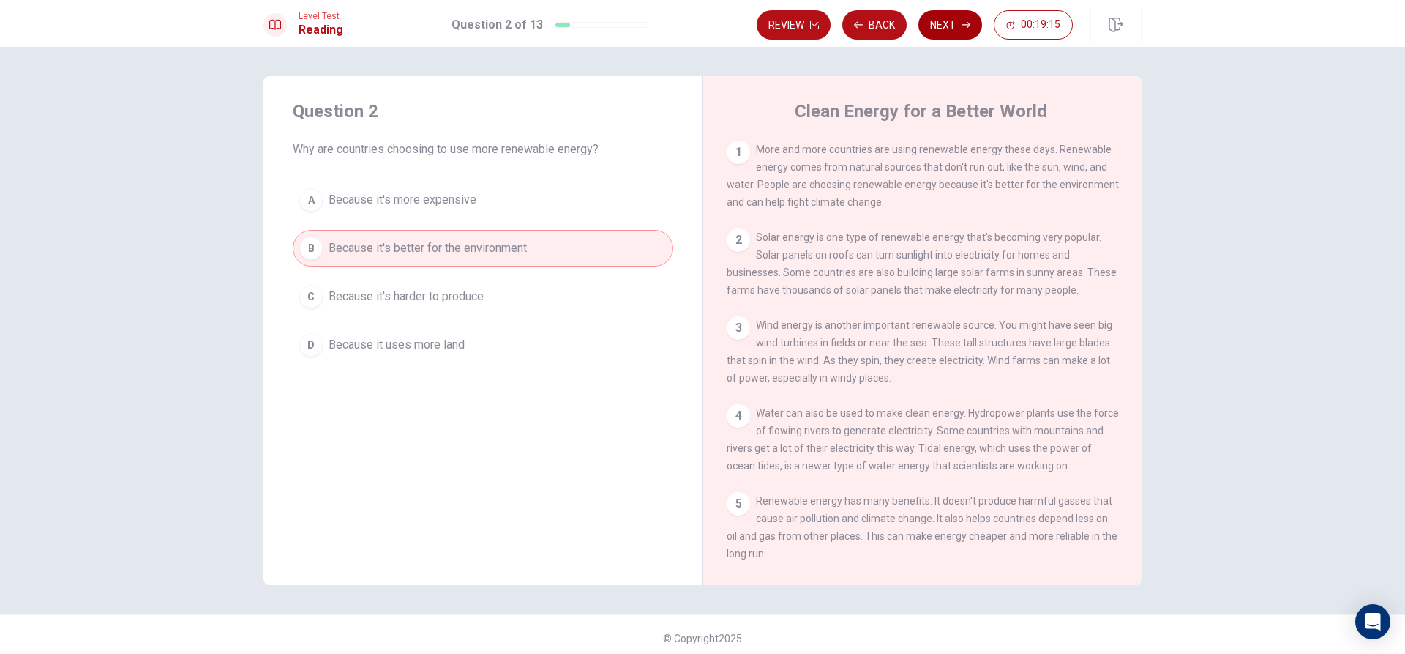
click at [938, 29] on button "Next" at bounding box center [951, 24] width 64 height 29
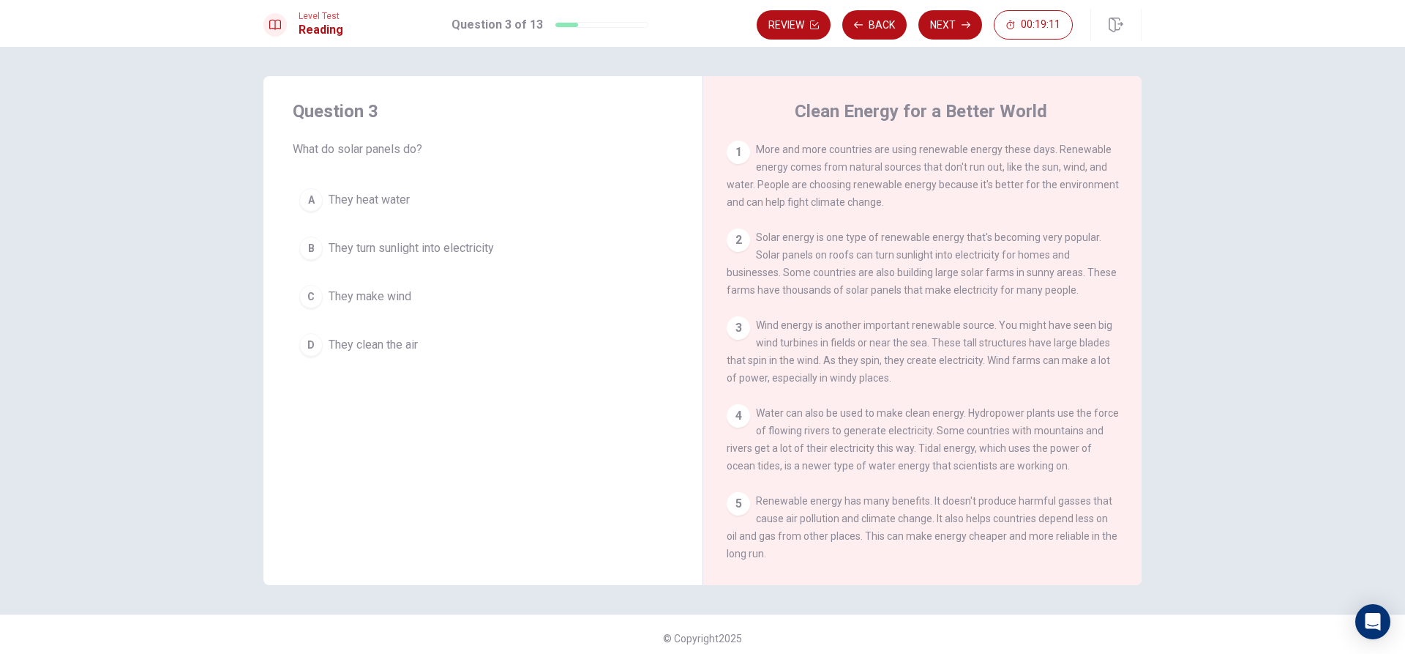
click at [377, 251] on span "They turn sunlight into electricity" at bounding box center [411, 248] width 165 height 18
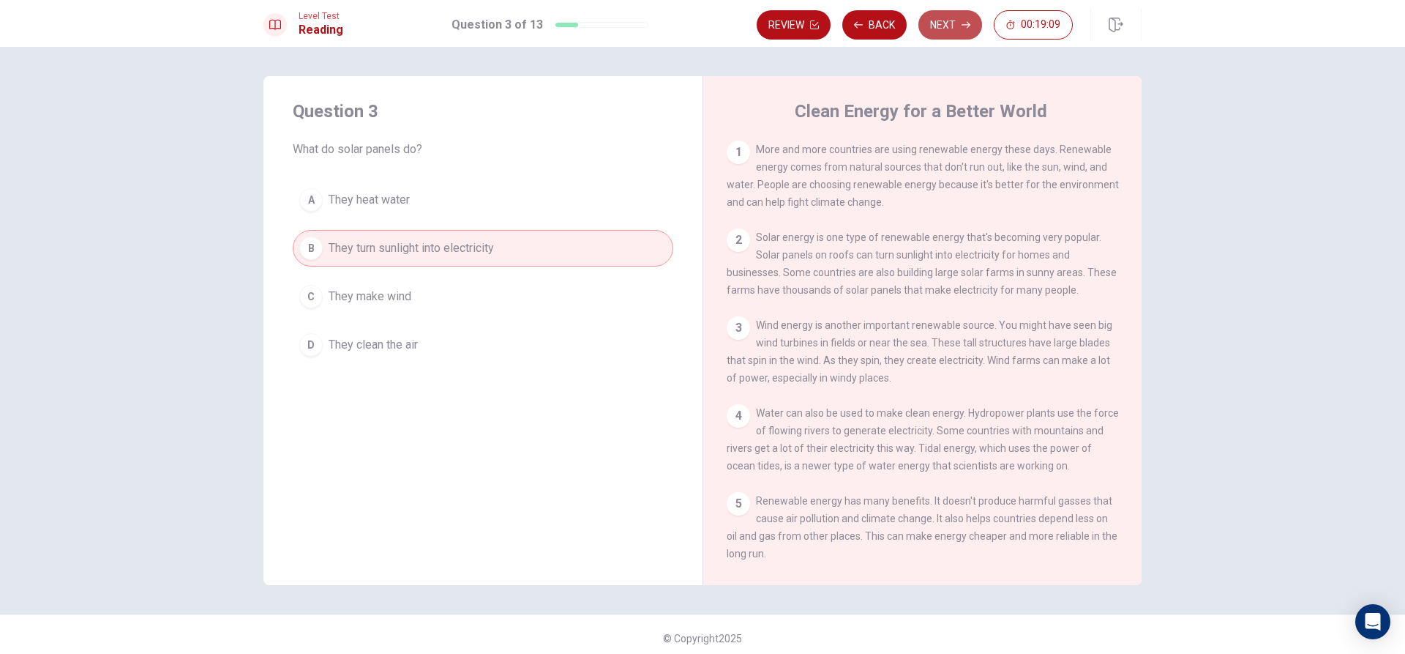
click at [953, 27] on button "Next" at bounding box center [951, 24] width 64 height 29
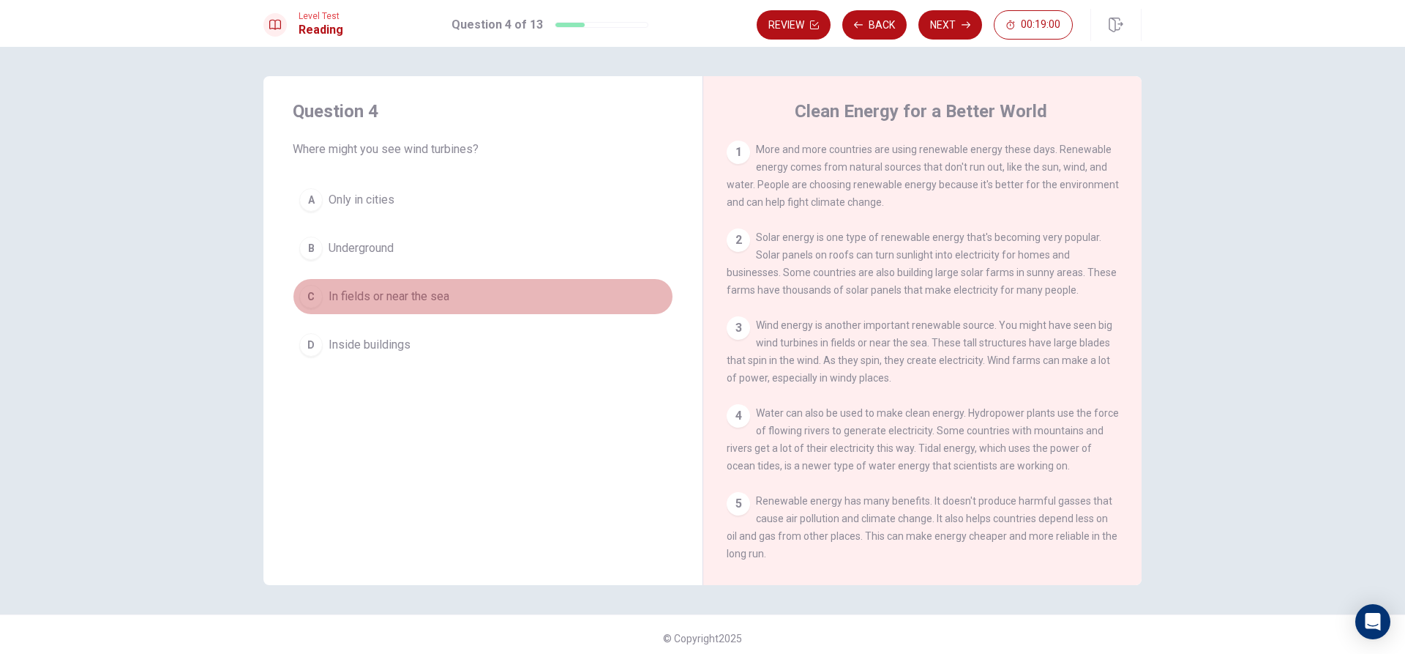
click at [427, 298] on span "In fields or near the sea" at bounding box center [389, 297] width 121 height 18
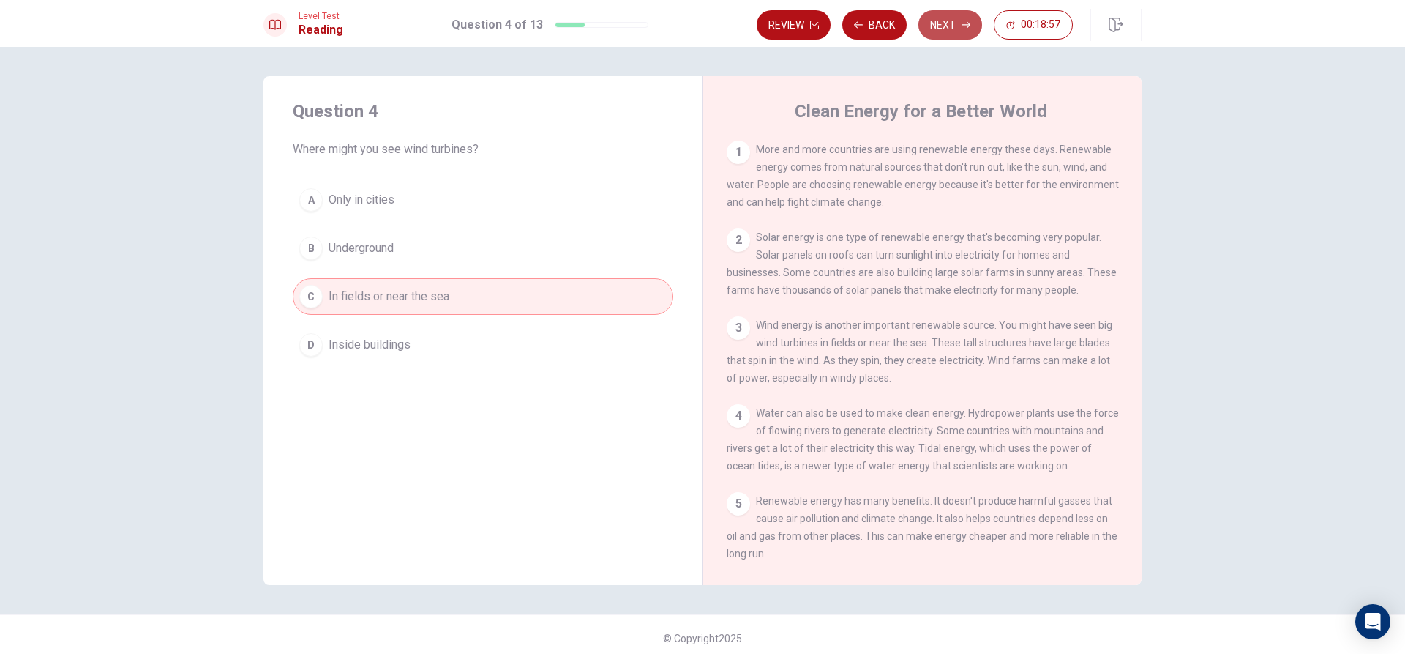
click at [944, 29] on button "Next" at bounding box center [951, 24] width 64 height 29
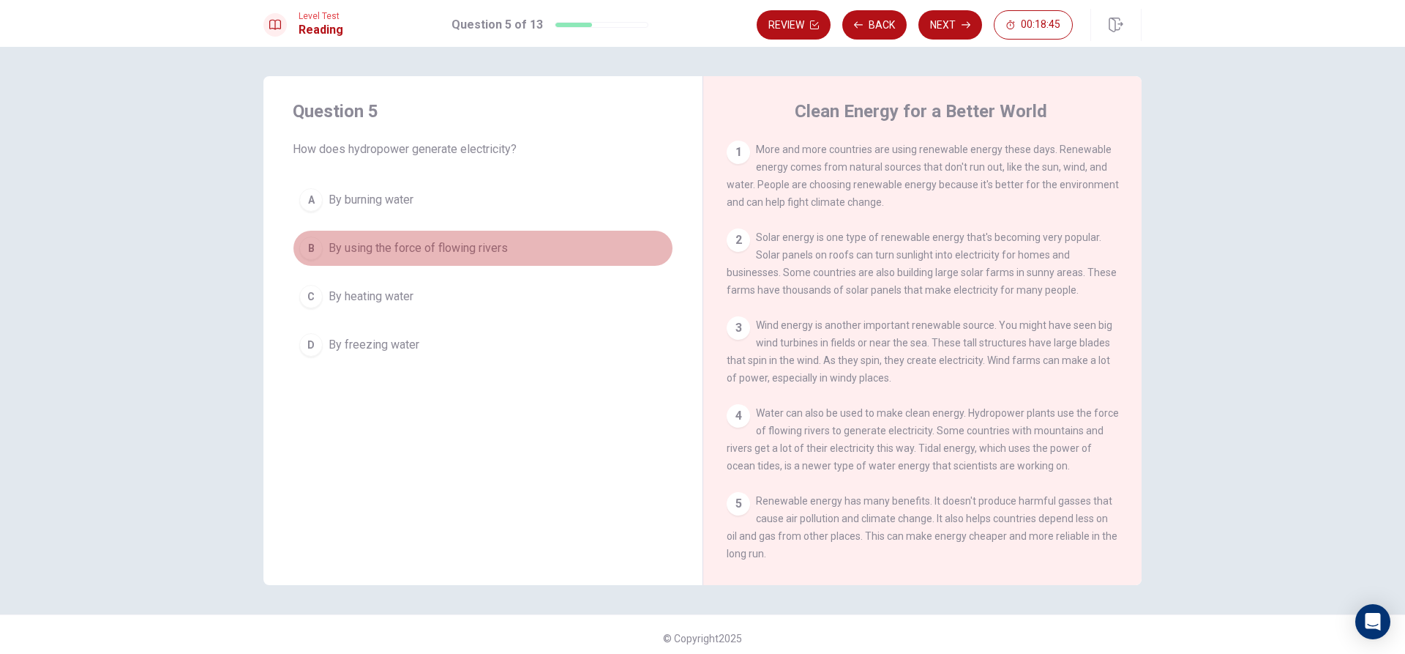
click at [490, 251] on span "By using the force of flowing rivers" at bounding box center [418, 248] width 179 height 18
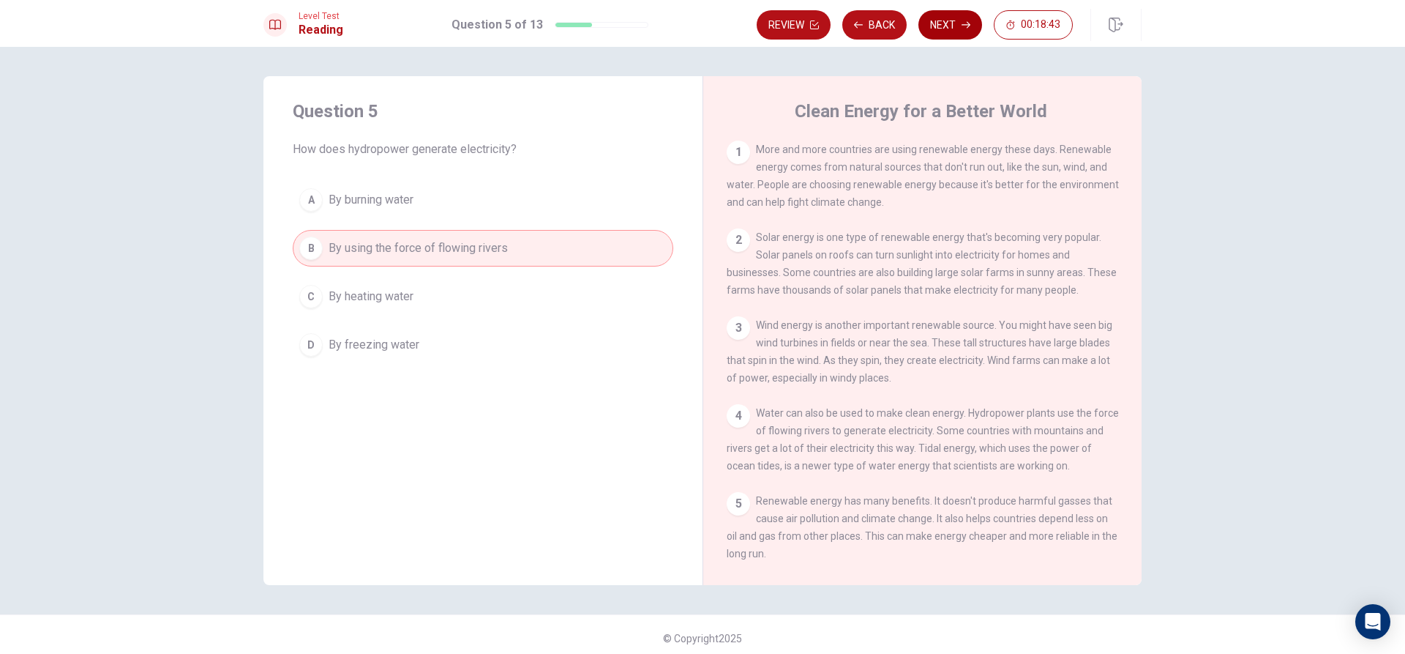
click at [951, 27] on button "Next" at bounding box center [951, 24] width 64 height 29
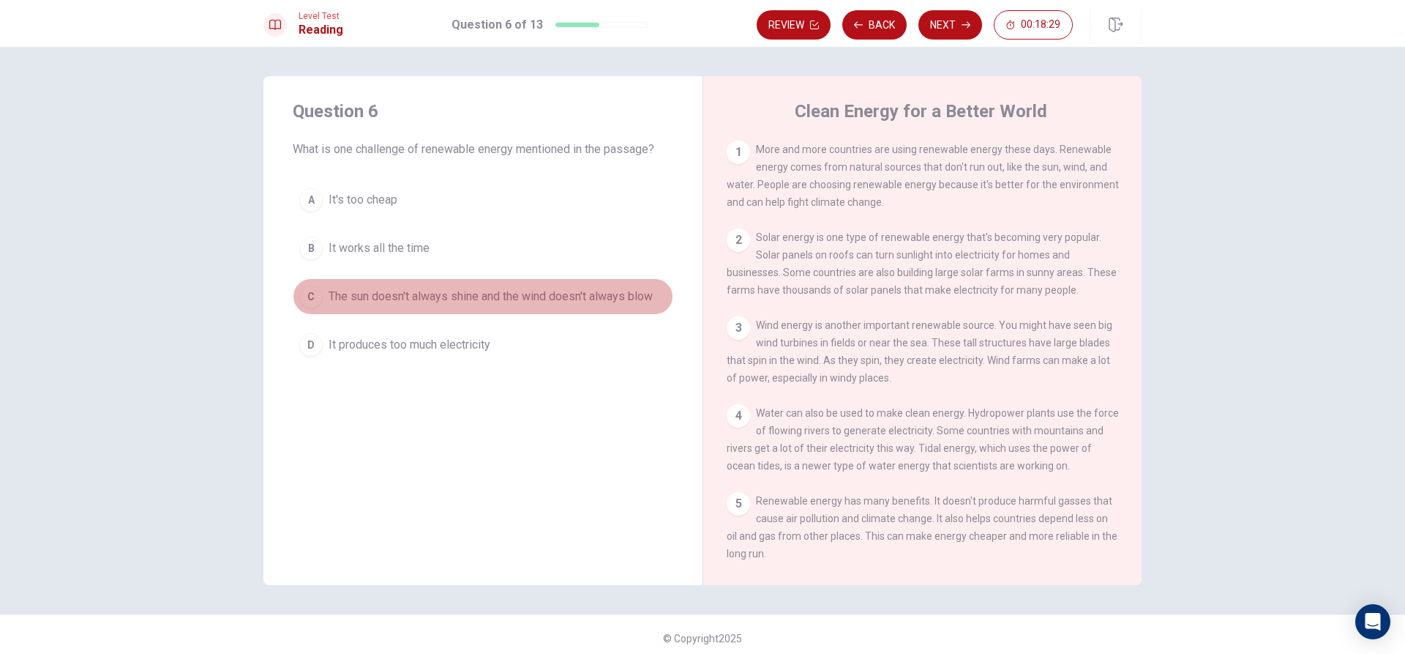
click at [612, 284] on button "C The sun doesn't always shine and the wind doesn't always blow" at bounding box center [483, 296] width 381 height 37
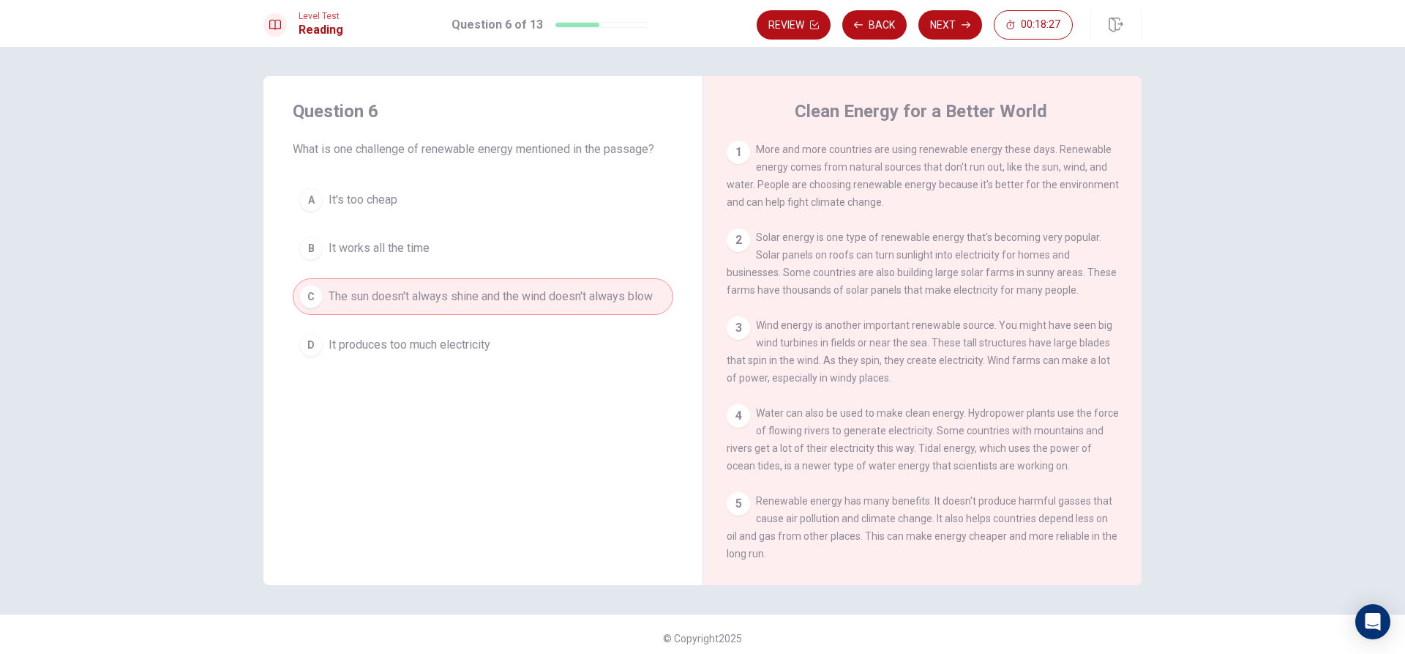
click at [948, 20] on button "Next" at bounding box center [951, 24] width 64 height 29
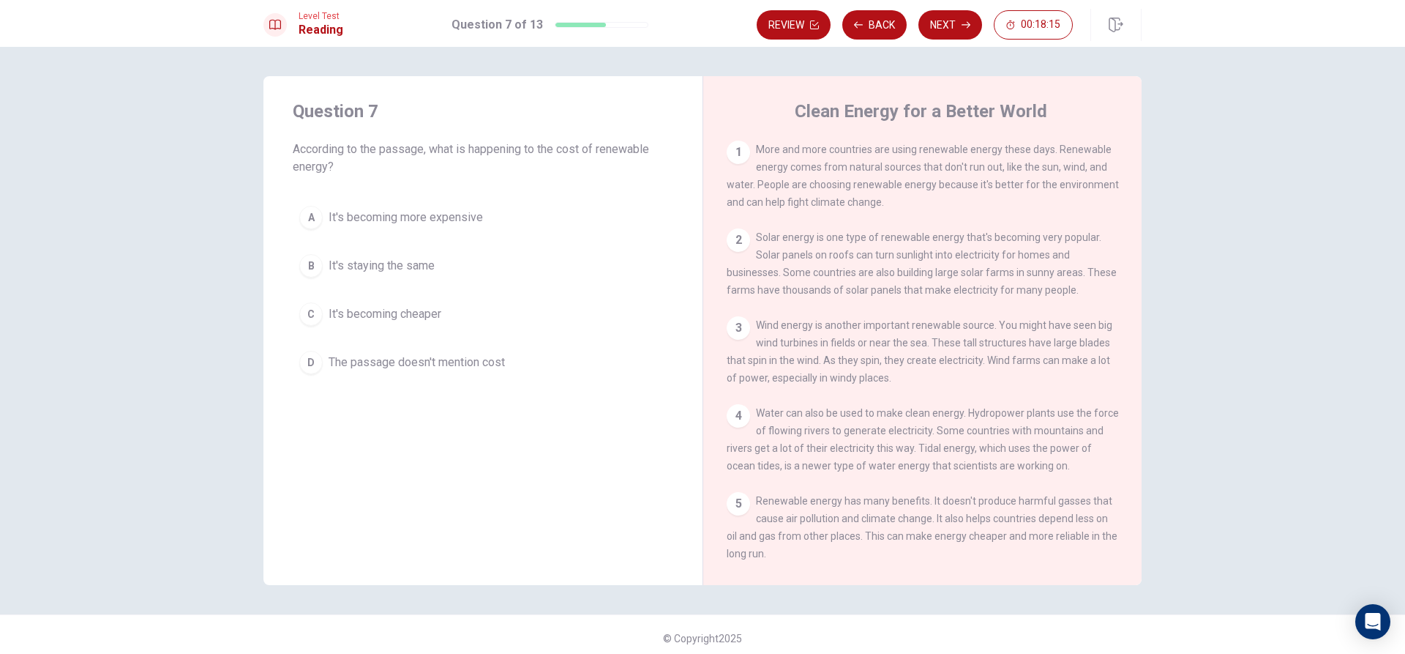
click at [398, 313] on span "It's becoming cheaper" at bounding box center [385, 314] width 113 height 18
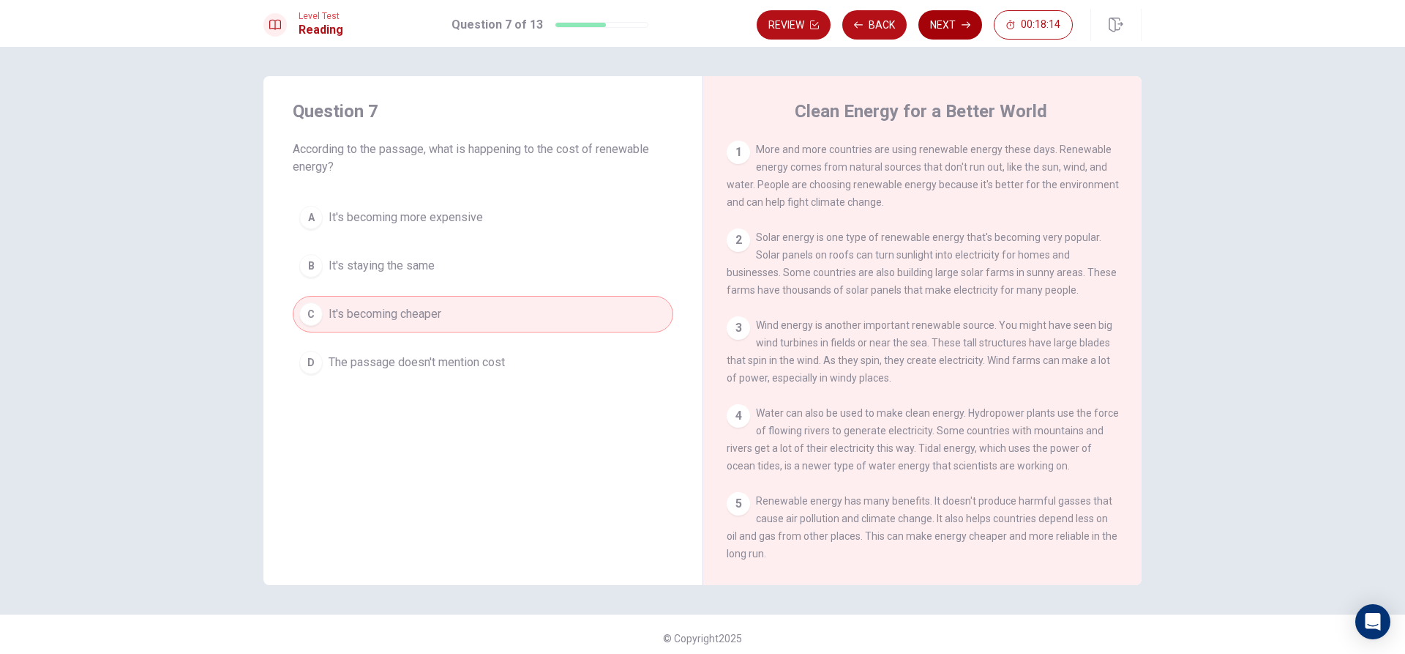
click at [953, 29] on button "Next" at bounding box center [951, 24] width 64 height 29
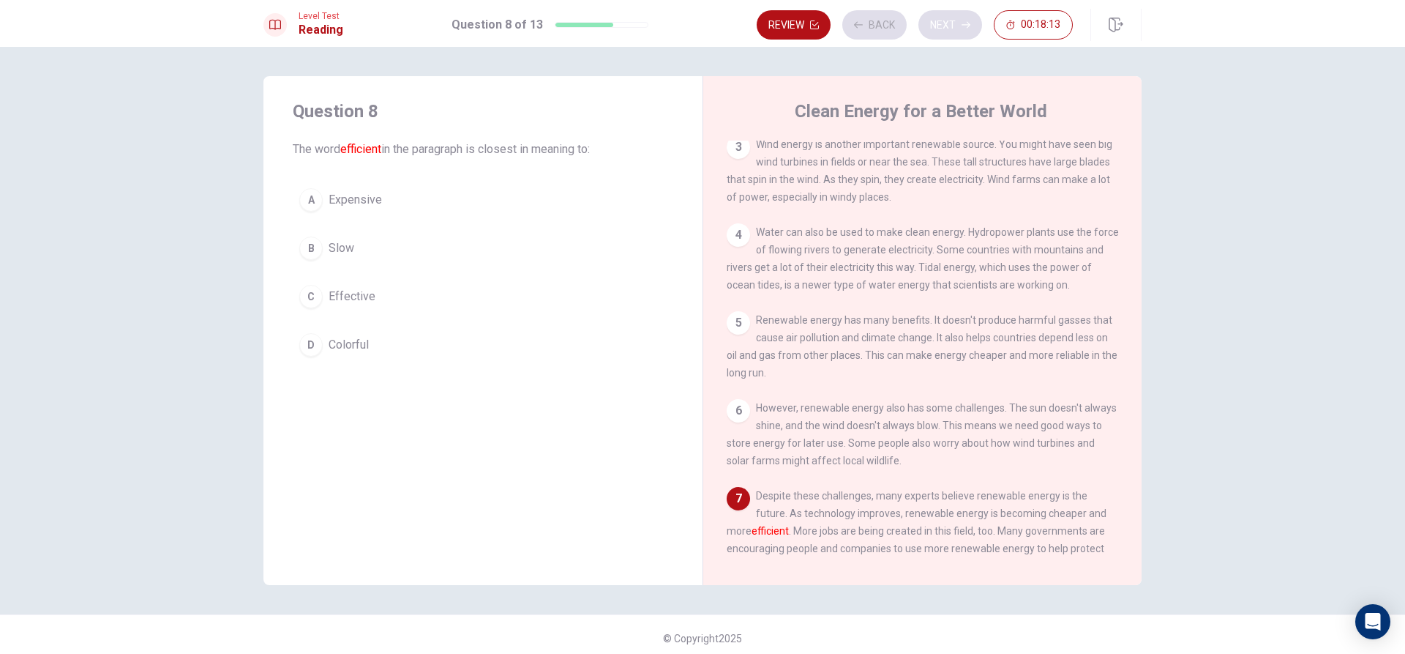
scroll to position [233, 0]
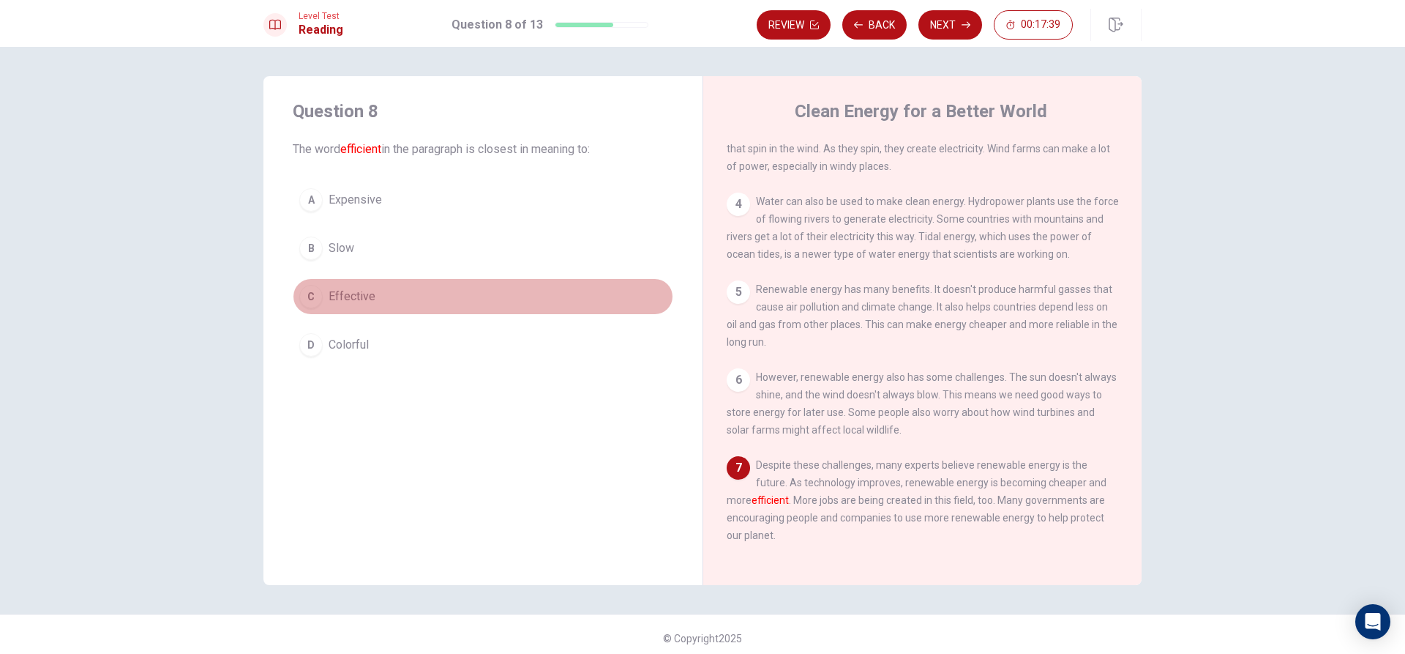
click at [413, 292] on button "C Effective" at bounding box center [483, 296] width 381 height 37
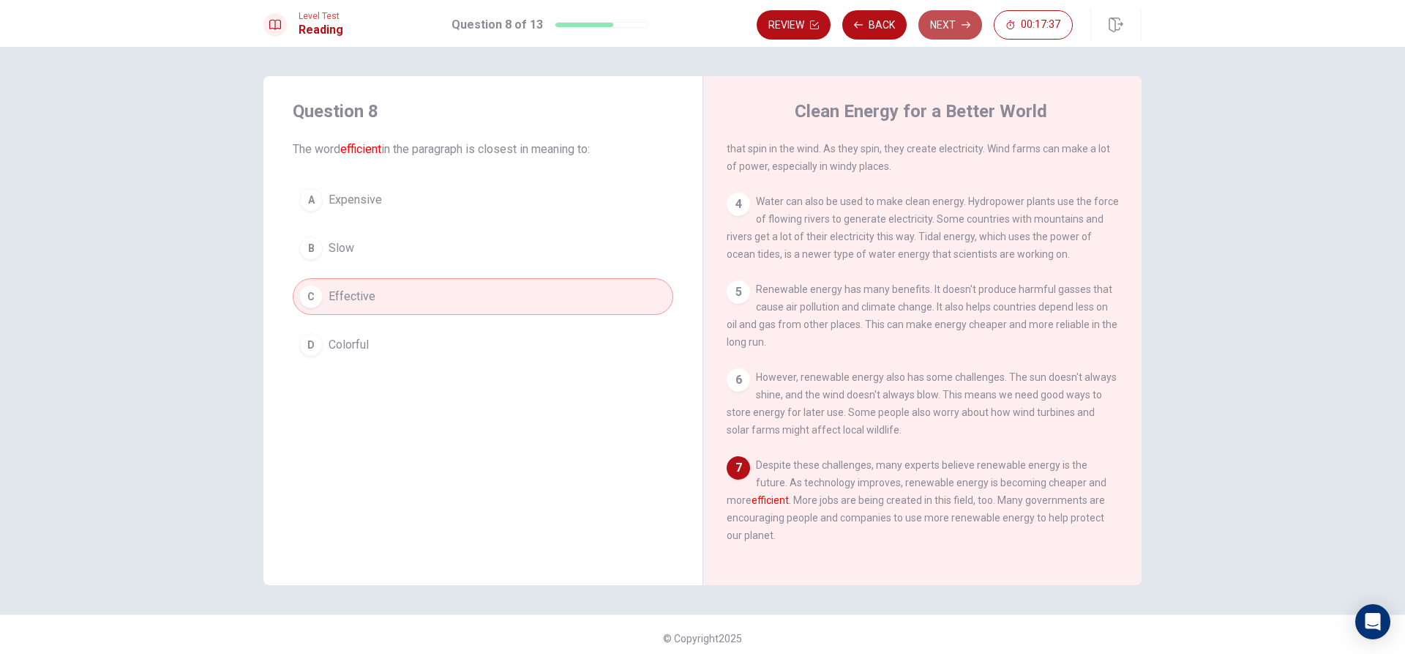
click at [954, 29] on button "Next" at bounding box center [951, 24] width 64 height 29
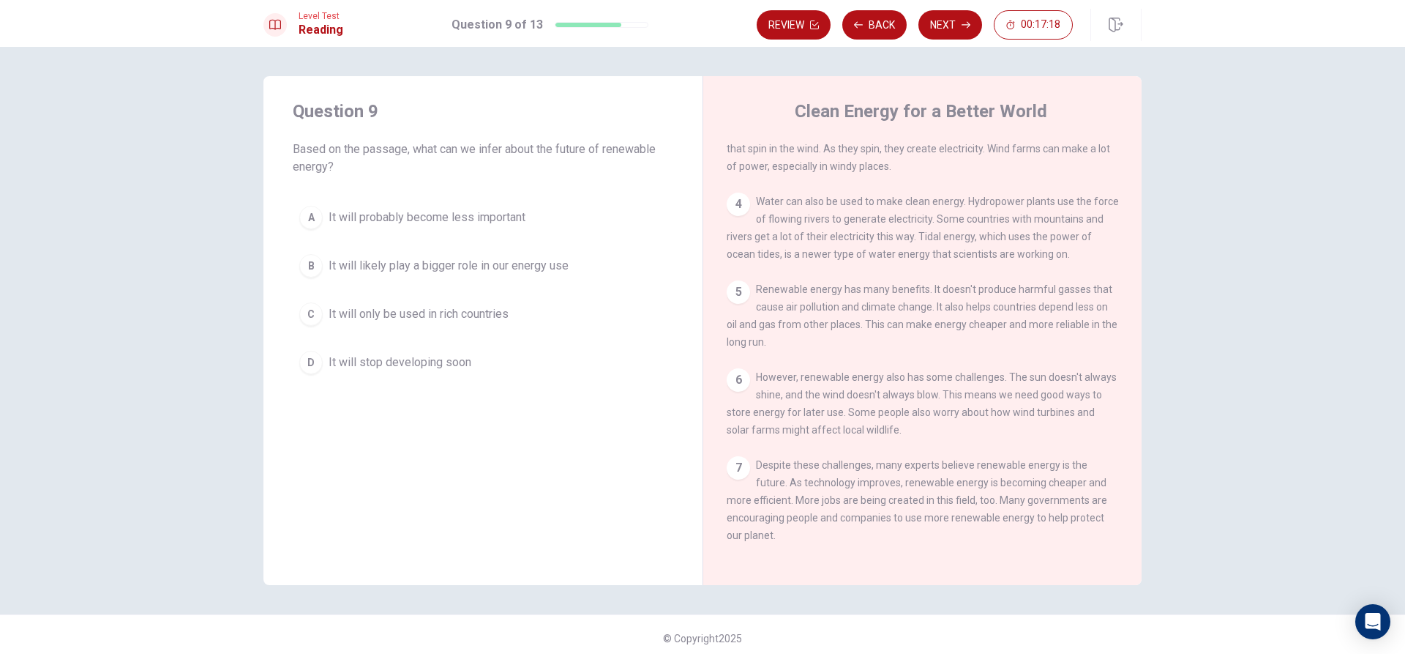
click at [582, 260] on button "B It will likely play a bigger role in our energy use" at bounding box center [483, 265] width 381 height 37
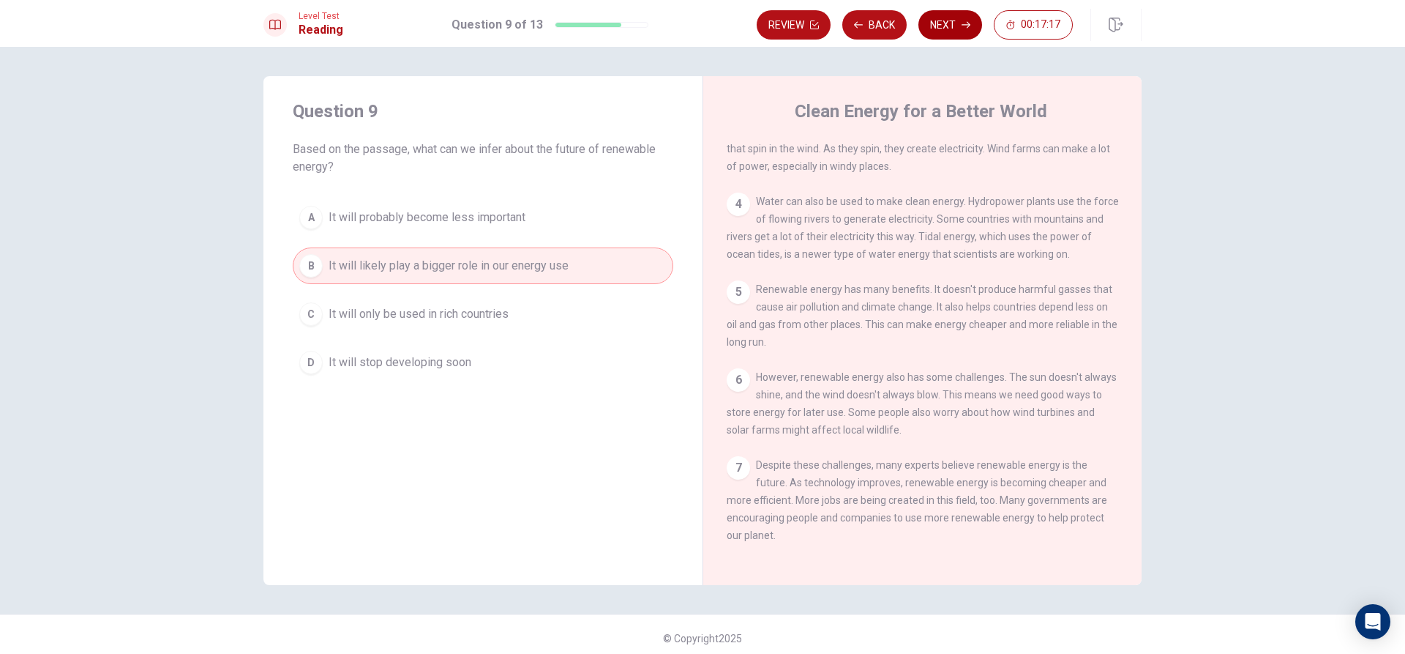
click at [951, 23] on button "Next" at bounding box center [951, 24] width 64 height 29
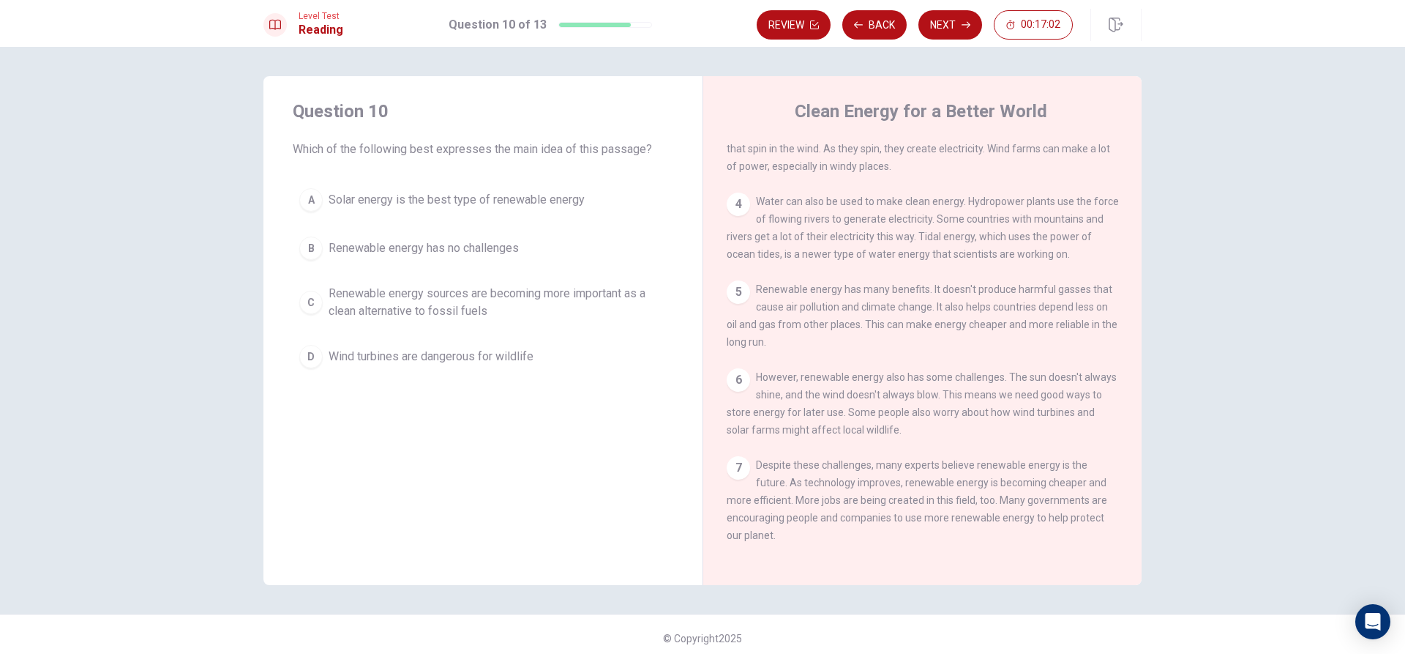
click at [575, 302] on span "Renewable energy sources are becoming more important as a clean alternative to …" at bounding box center [498, 302] width 338 height 35
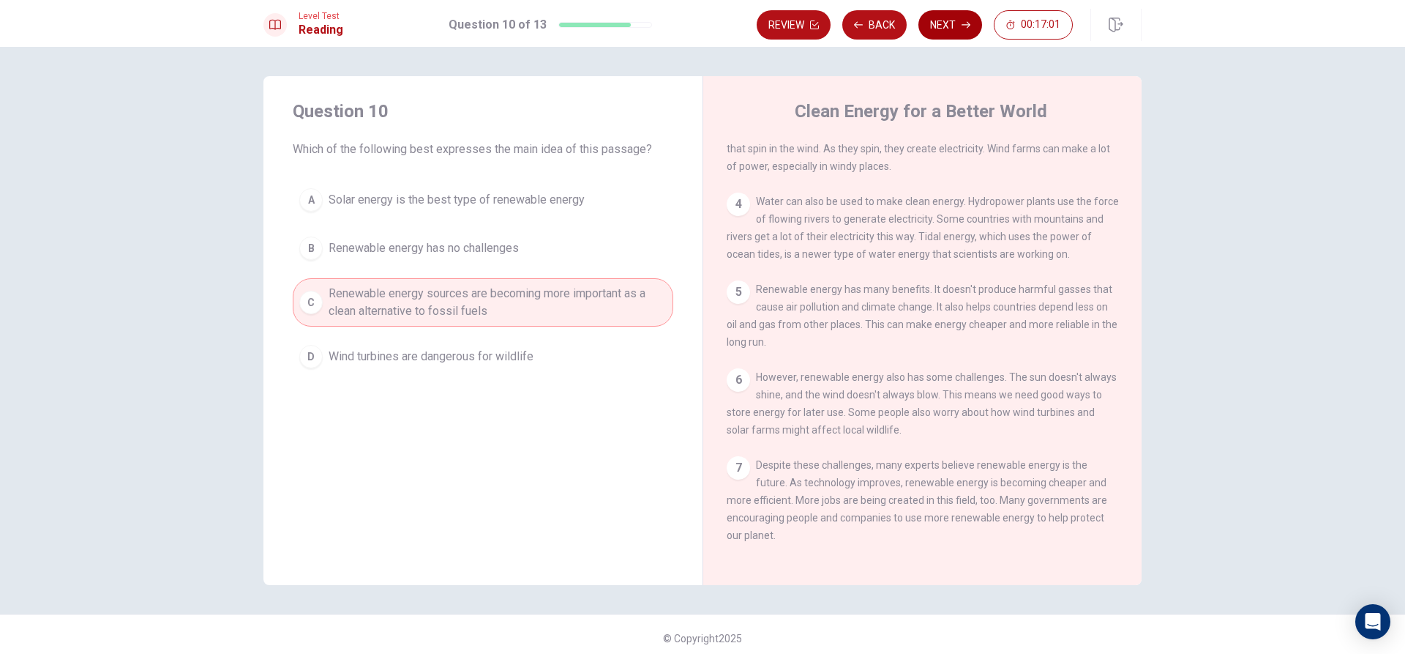
click at [930, 26] on button "Next" at bounding box center [951, 24] width 64 height 29
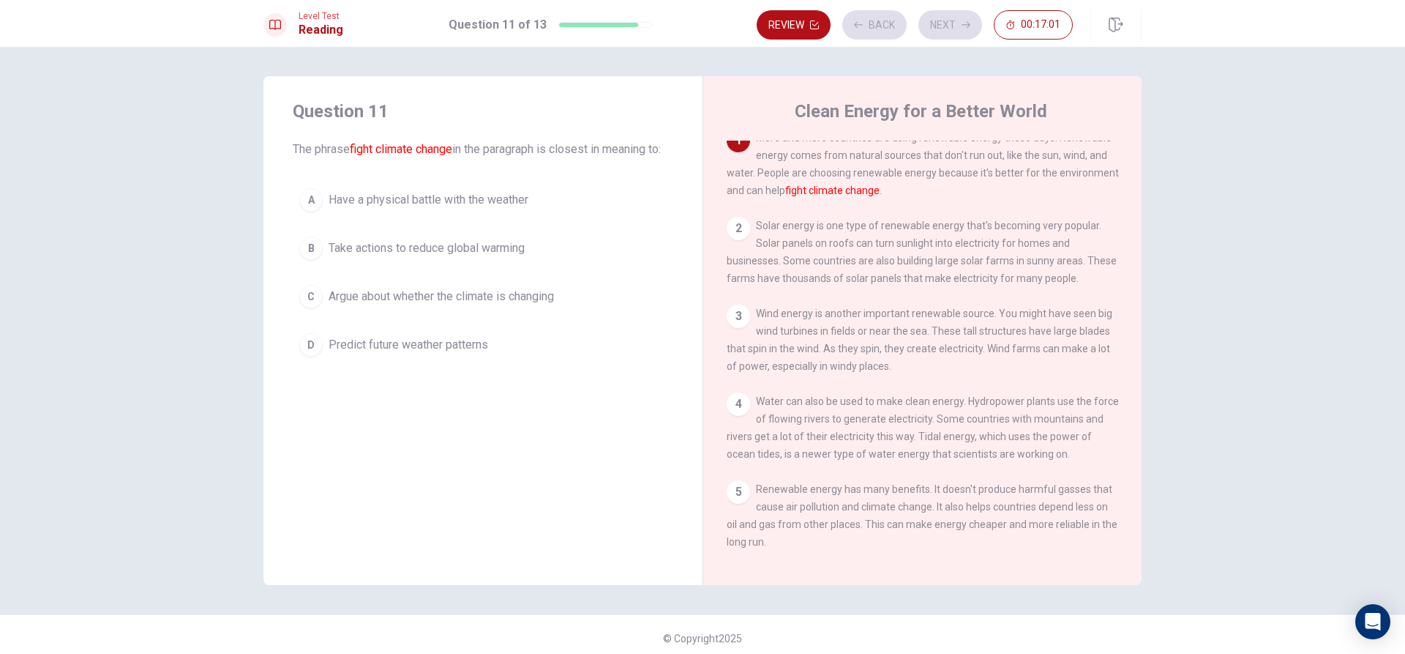
scroll to position [0, 0]
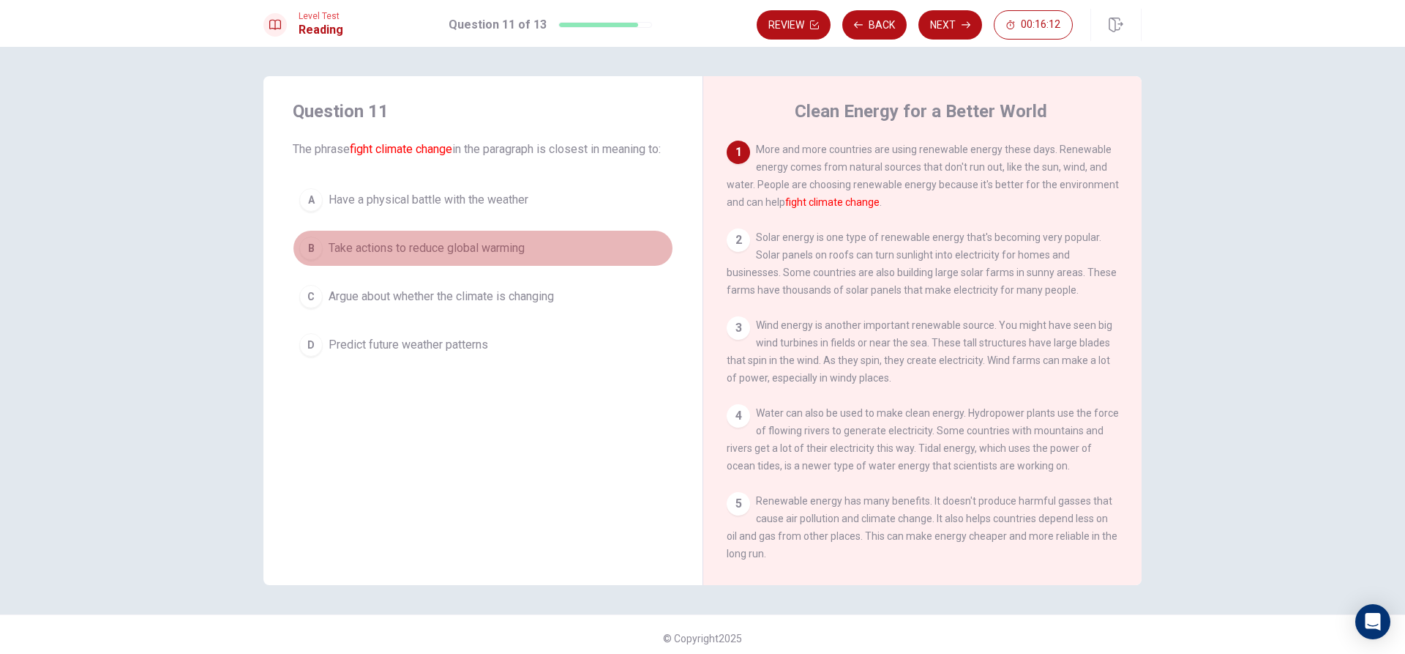
click at [438, 257] on span "Take actions to reduce global warming" at bounding box center [427, 248] width 196 height 18
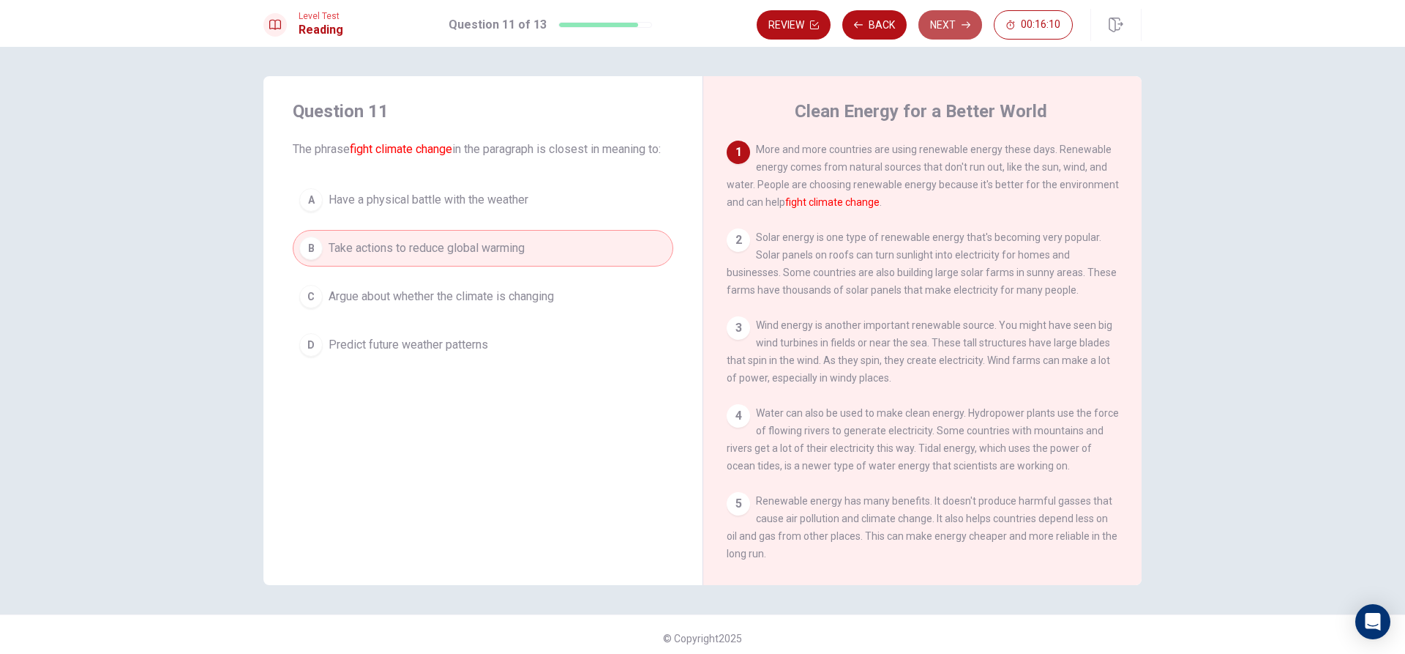
click at [962, 25] on icon "button" at bounding box center [966, 25] width 9 height 7
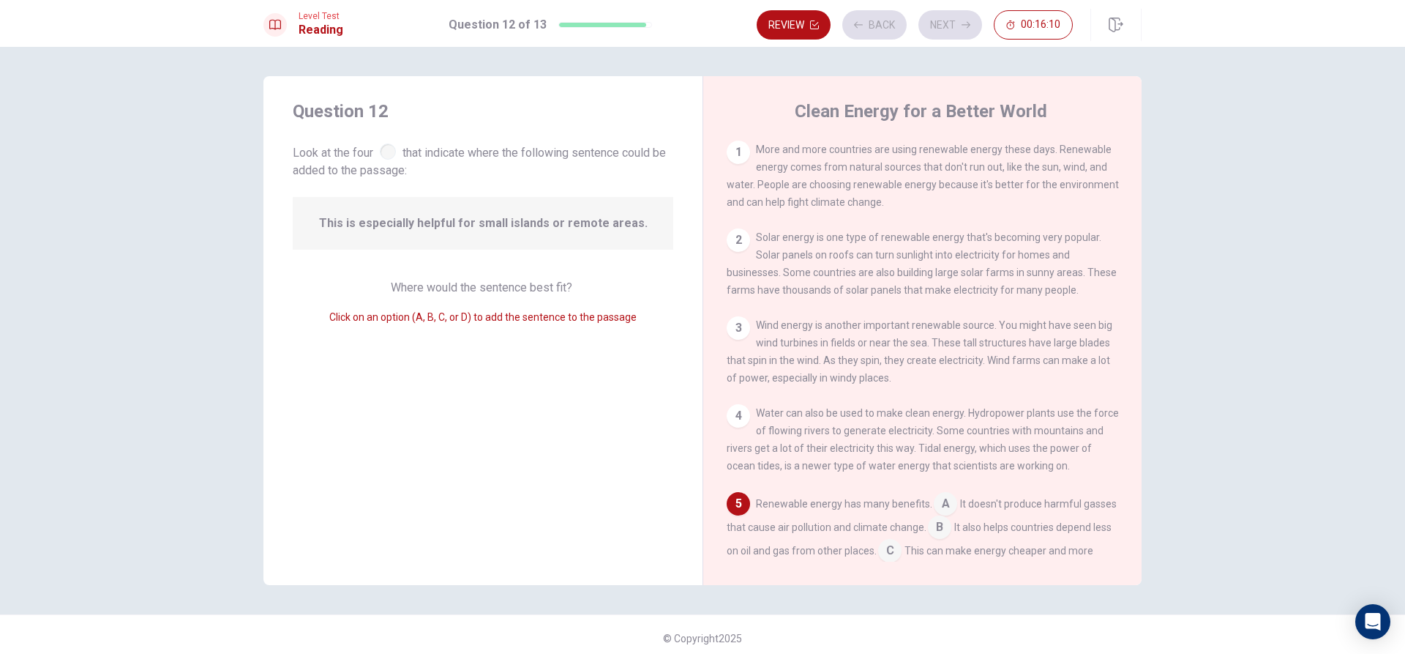
scroll to position [182, 0]
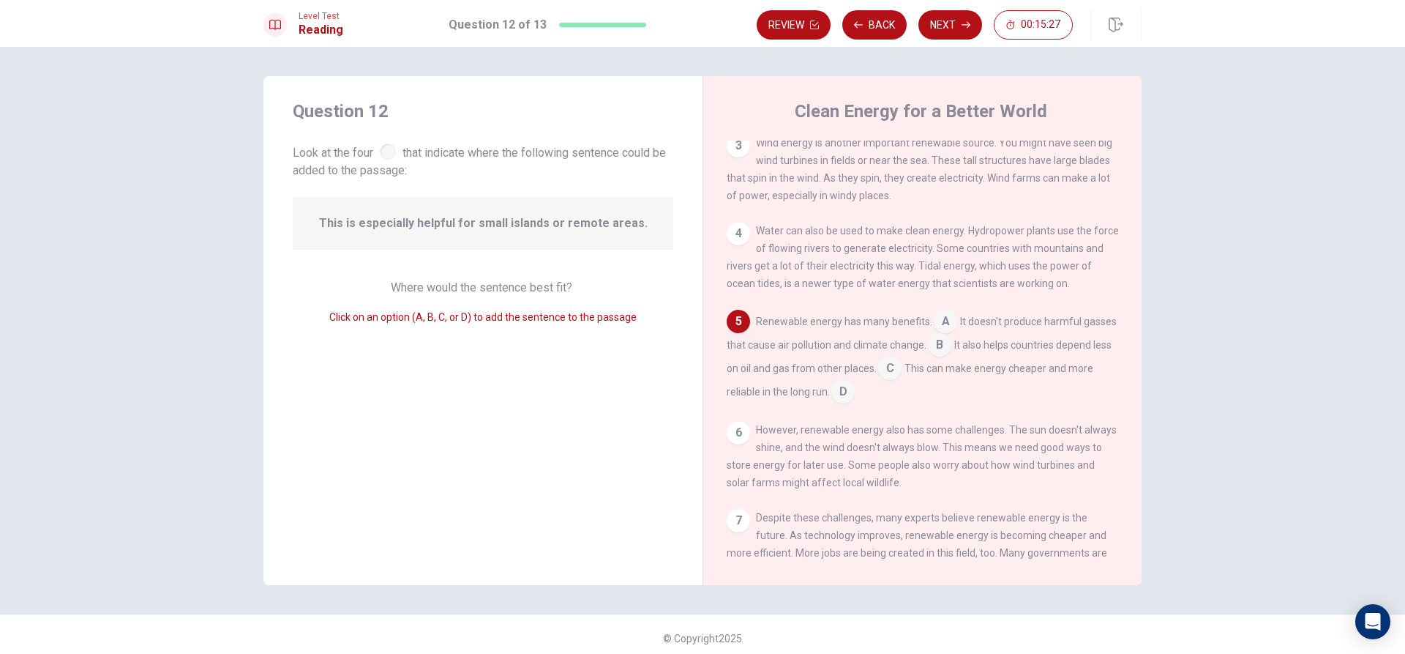
click at [952, 351] on input at bounding box center [939, 346] width 23 height 23
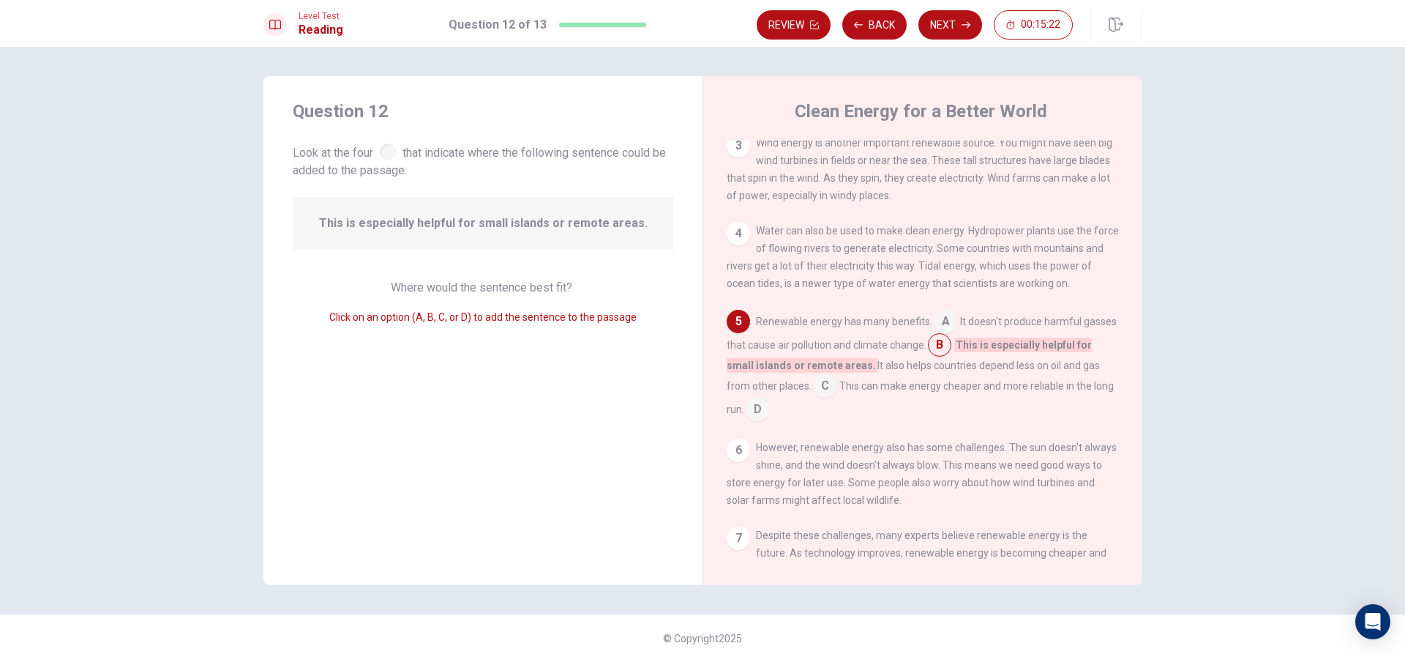
click at [952, 355] on input at bounding box center [939, 346] width 23 height 23
click at [944, 332] on input at bounding box center [945, 322] width 23 height 23
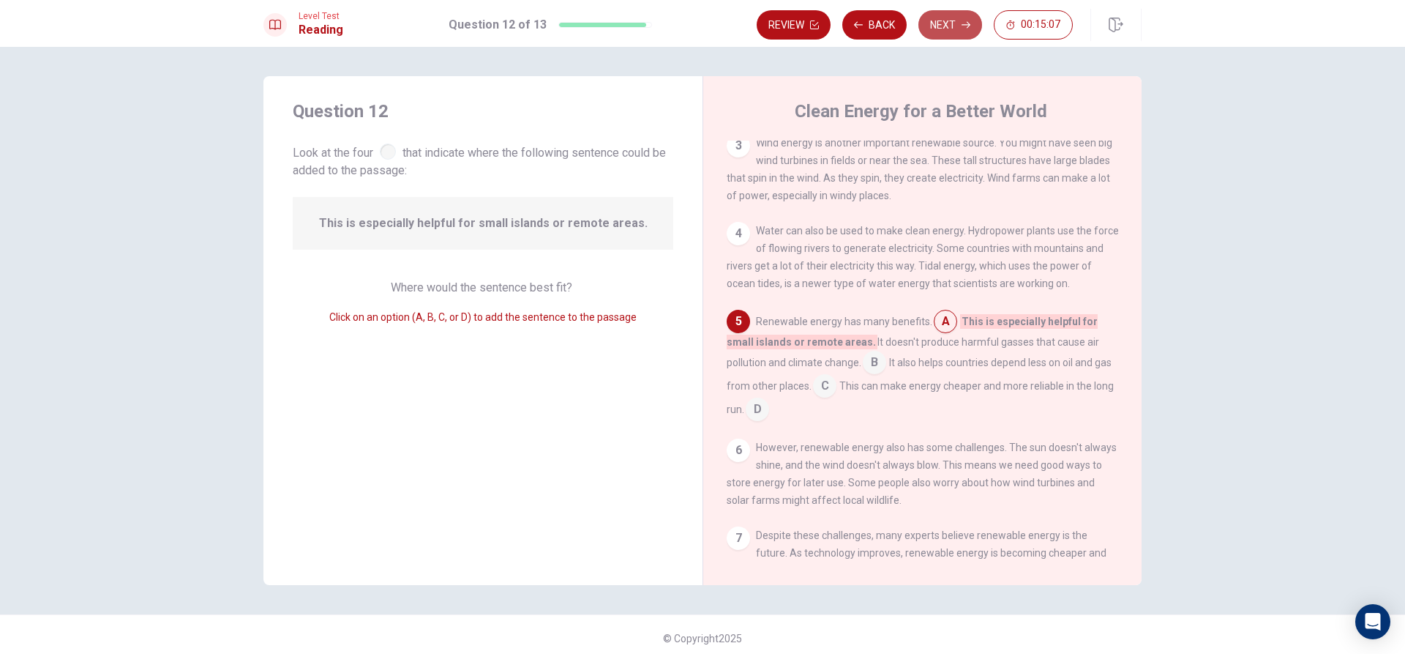
click at [947, 19] on button "Next" at bounding box center [951, 24] width 64 height 29
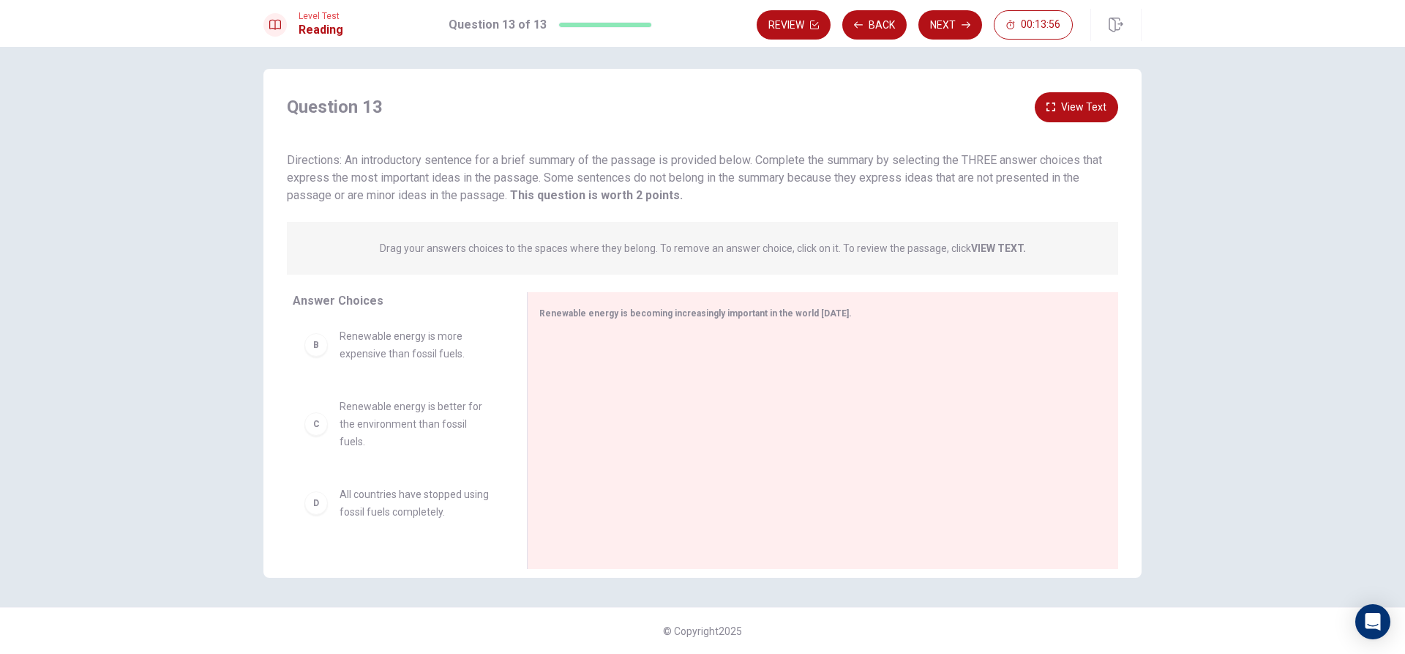
scroll to position [220, 0]
click at [423, 533] on span "Renewable energy can only be used in sunny or windy places." at bounding box center [416, 517] width 152 height 35
click at [305, 532] on div "F Renewable energy can only be used in sunny or windy places." at bounding box center [398, 517] width 187 height 35
click at [314, 514] on div "F" at bounding box center [316, 517] width 23 height 23
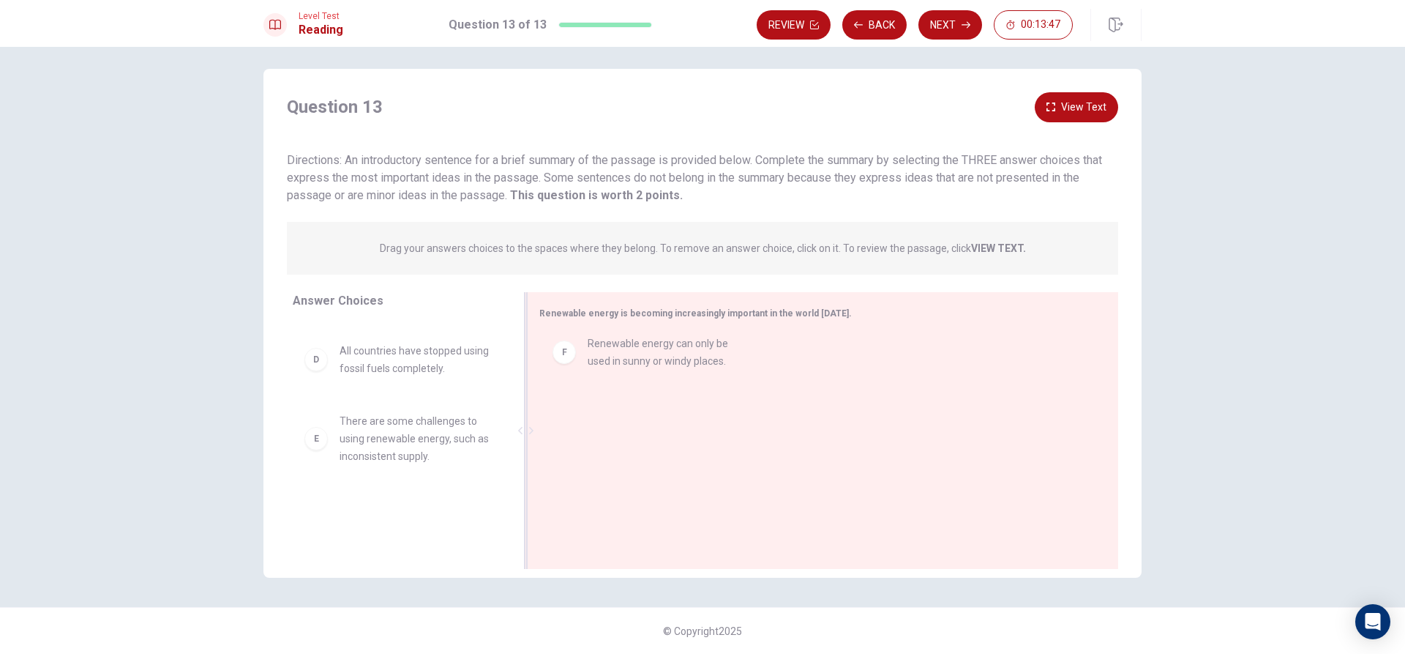
drag, startPoint x: 324, startPoint y: 528, endPoint x: 580, endPoint y: 361, distance: 305.5
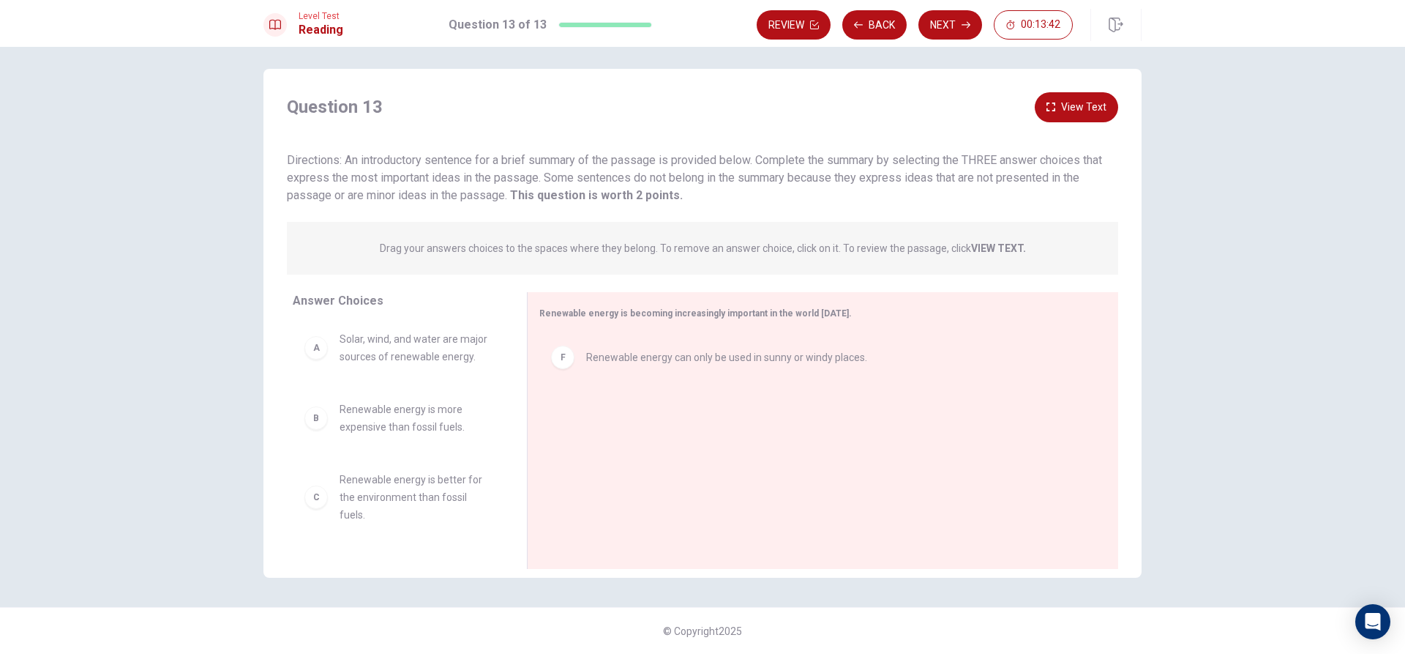
scroll to position [0, 0]
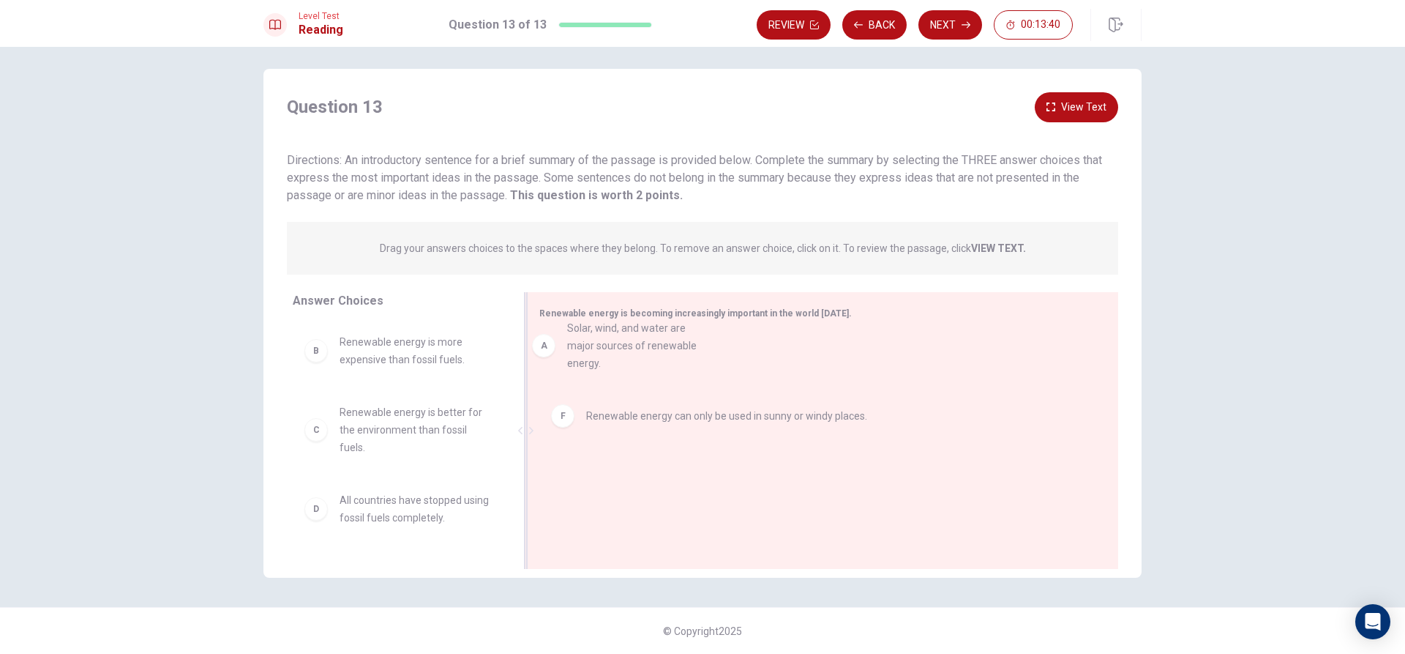
drag, startPoint x: 395, startPoint y: 354, endPoint x: 627, endPoint y: 346, distance: 232.9
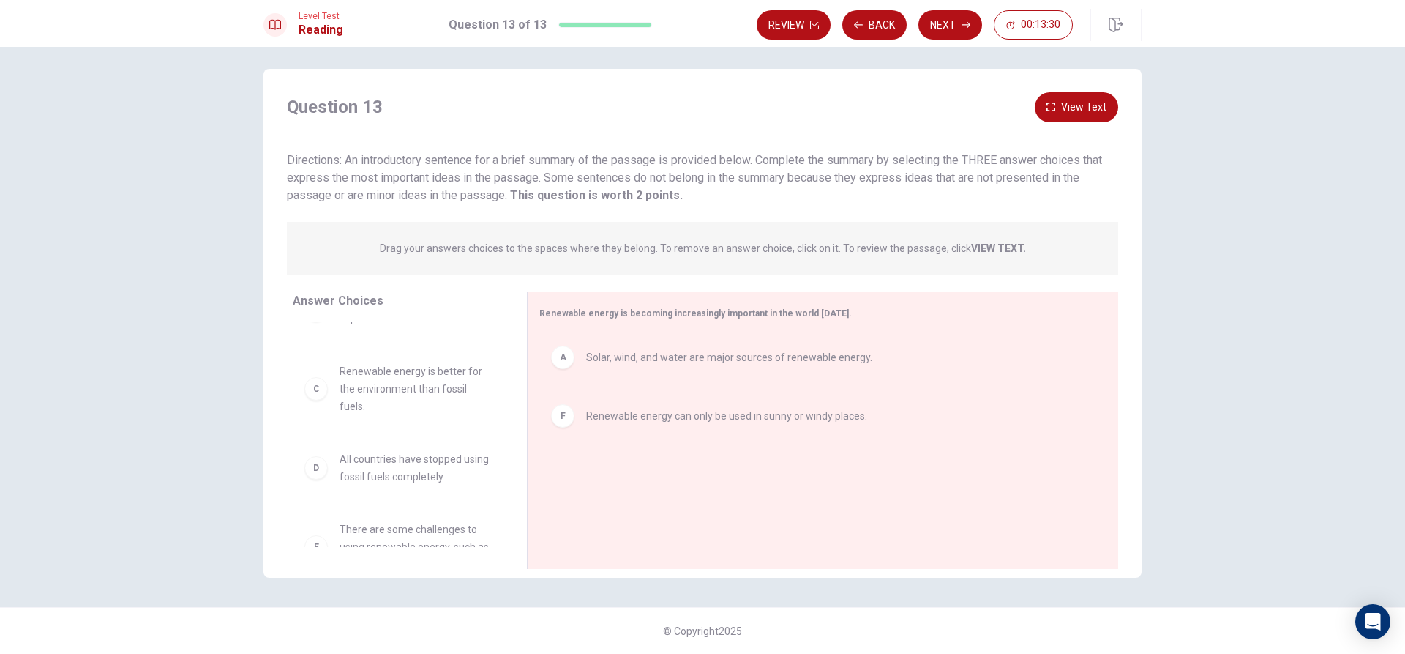
scroll to position [79, 0]
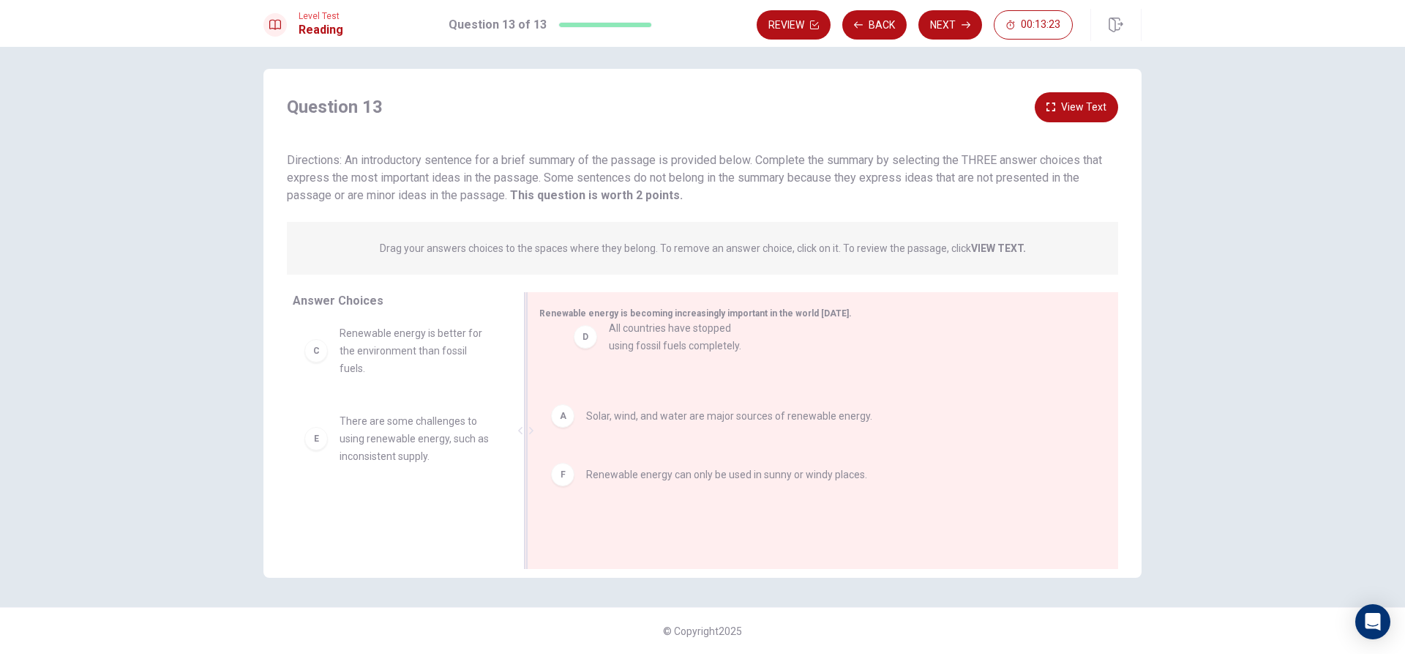
drag, startPoint x: 392, startPoint y: 441, endPoint x: 684, endPoint y: 351, distance: 305.4
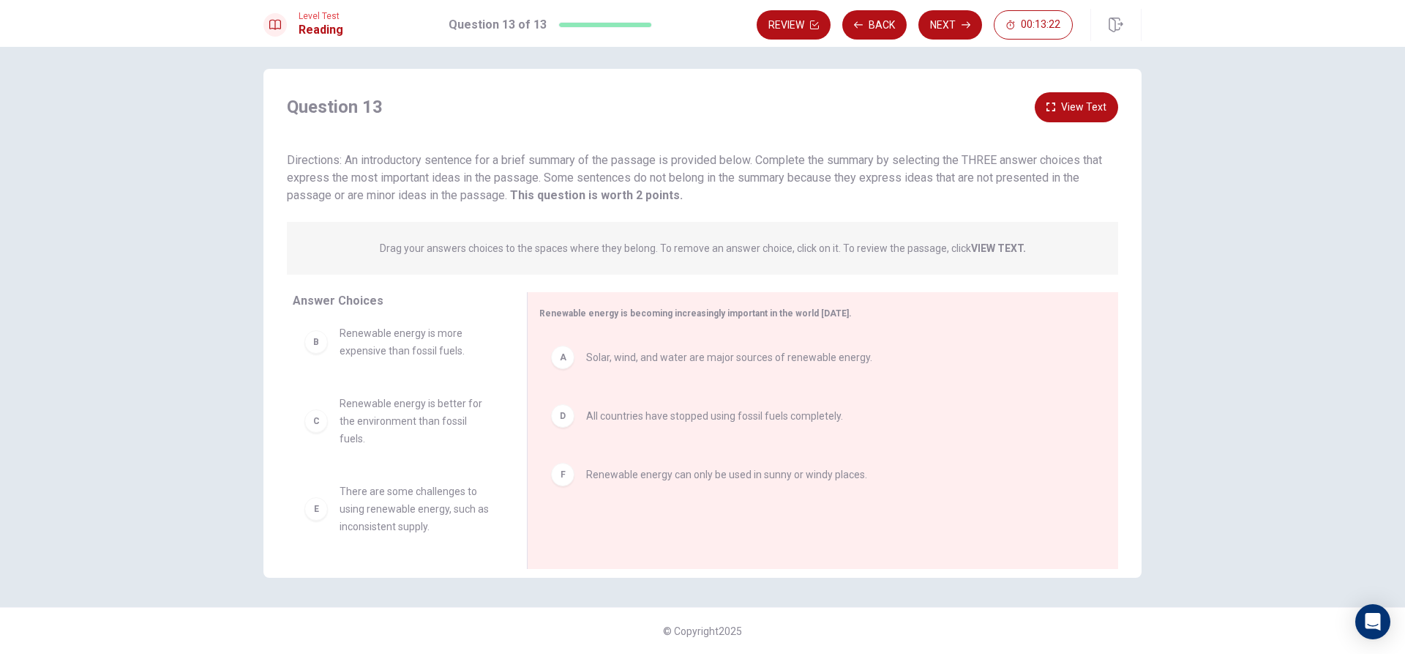
scroll to position [9, 0]
click at [947, 25] on button "Next" at bounding box center [951, 24] width 64 height 29
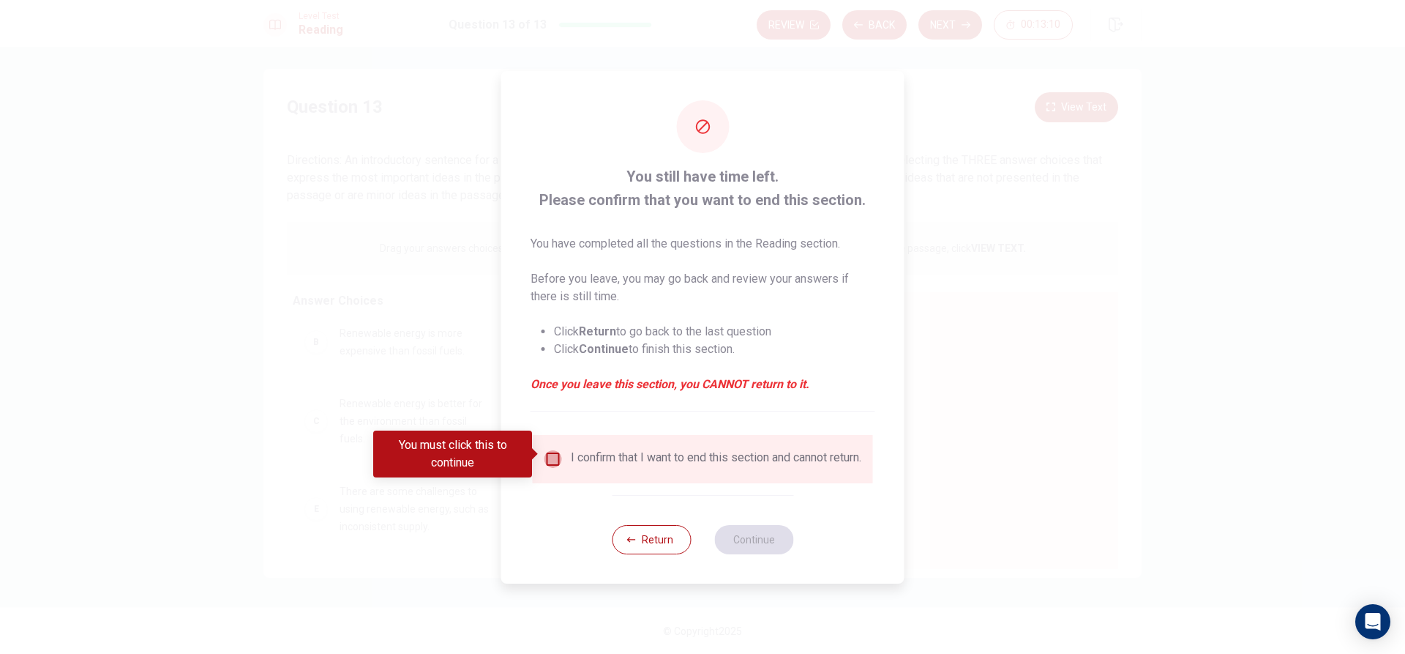
click at [554, 452] on input "You must click this to continue" at bounding box center [554, 459] width 18 height 18
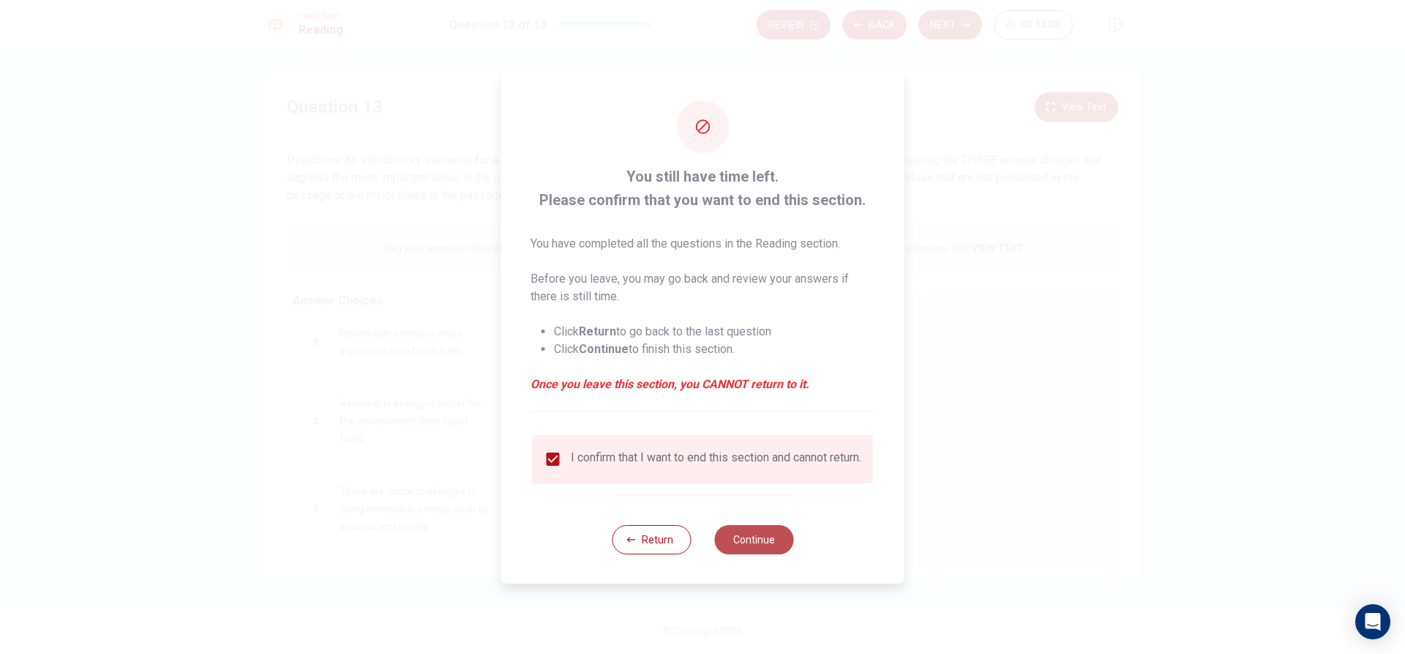
click at [750, 539] on button "Continue" at bounding box center [753, 539] width 79 height 29
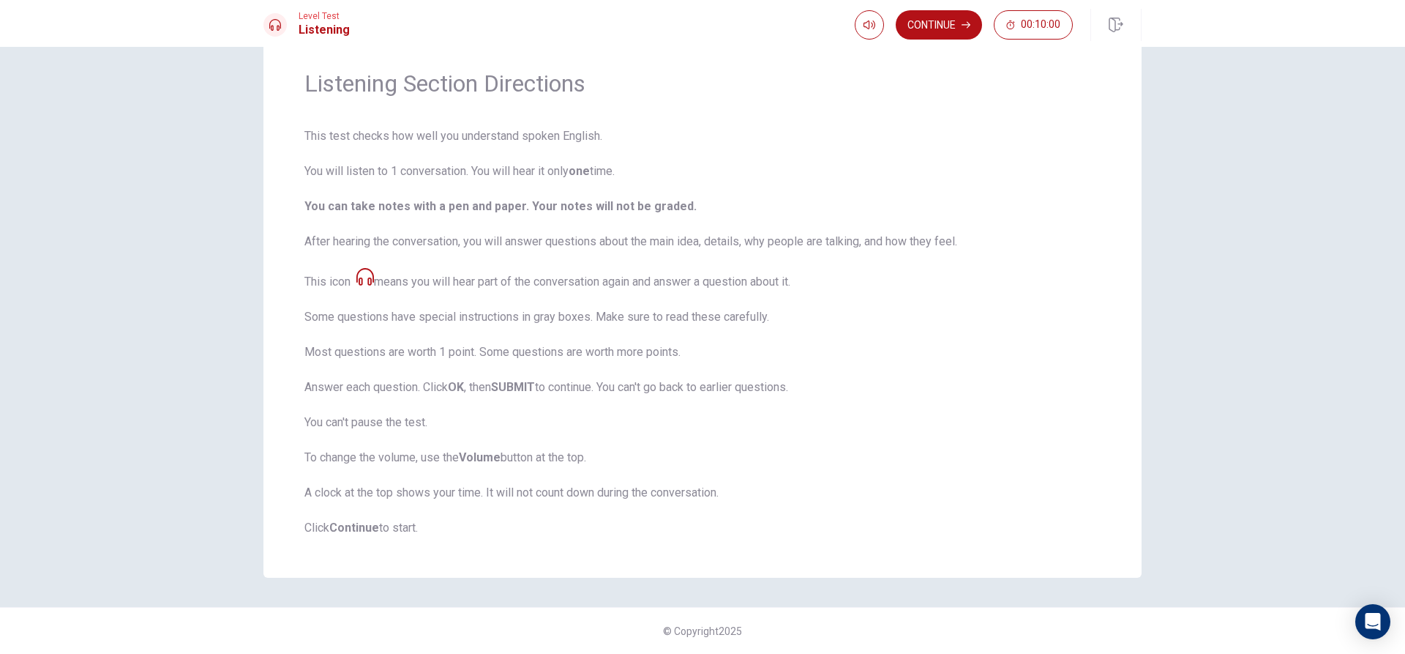
scroll to position [0, 0]
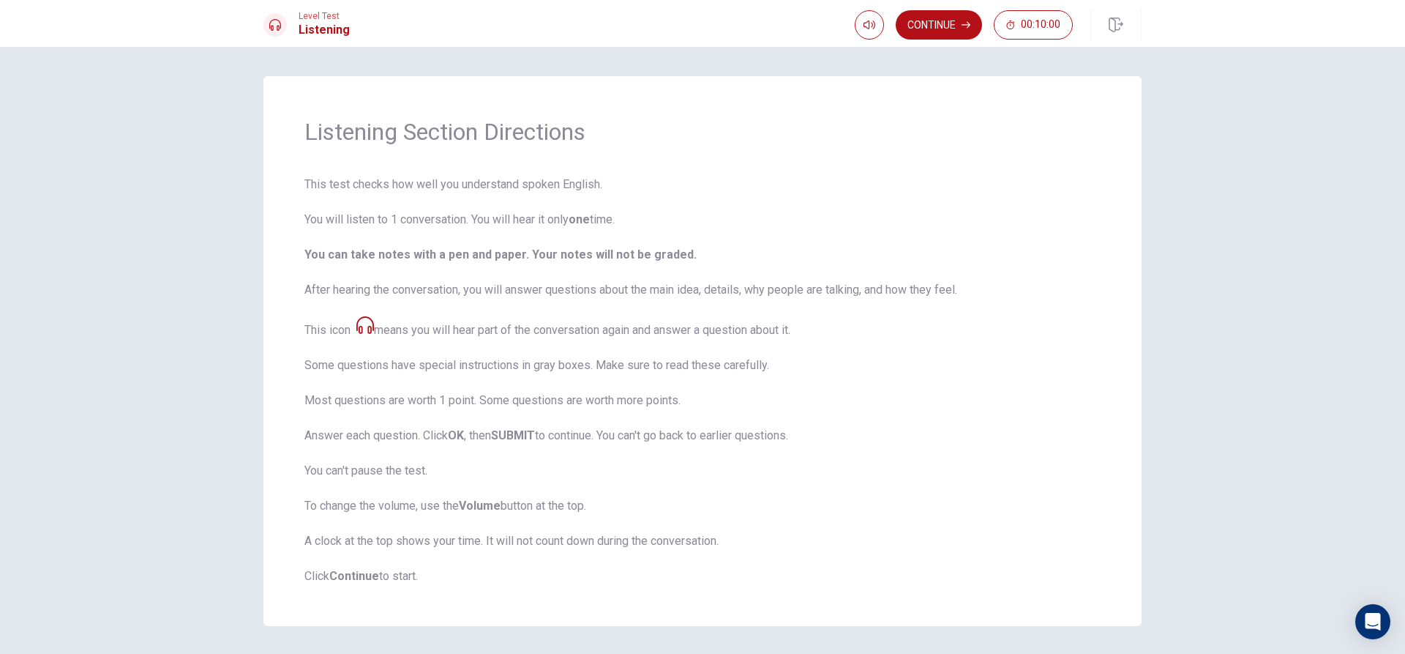
click at [944, 29] on button "Continue" at bounding box center [939, 24] width 86 height 29
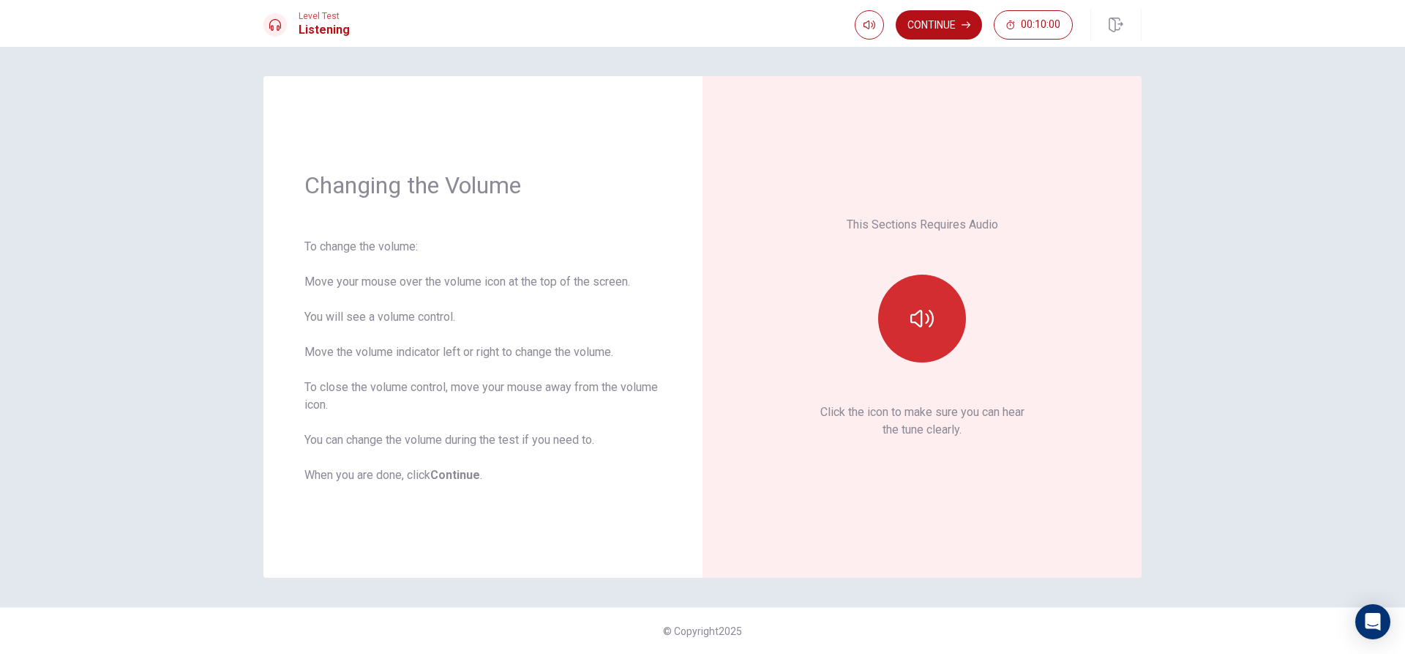
click at [905, 316] on button "button" at bounding box center [922, 318] width 88 height 88
click at [922, 313] on icon "button" at bounding box center [922, 319] width 23 height 18
click at [938, 27] on button "Continue" at bounding box center [939, 24] width 86 height 29
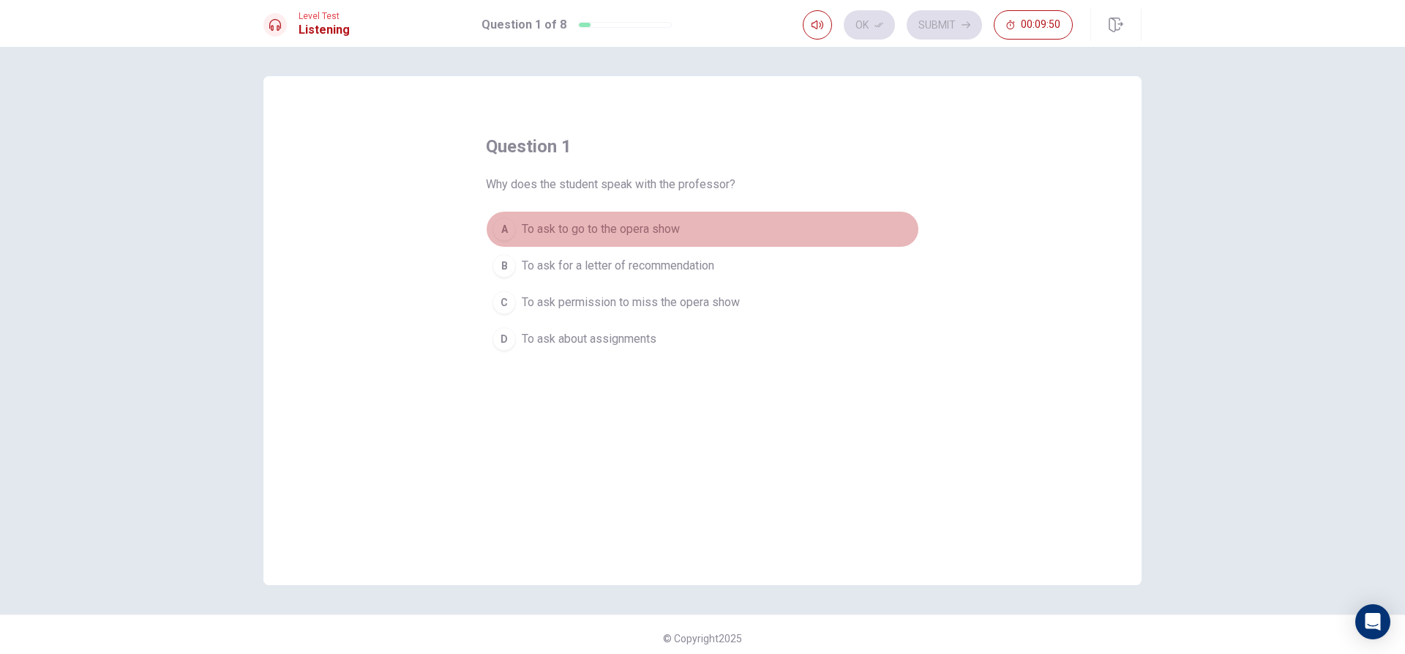
click at [504, 230] on div "A" at bounding box center [504, 228] width 23 height 23
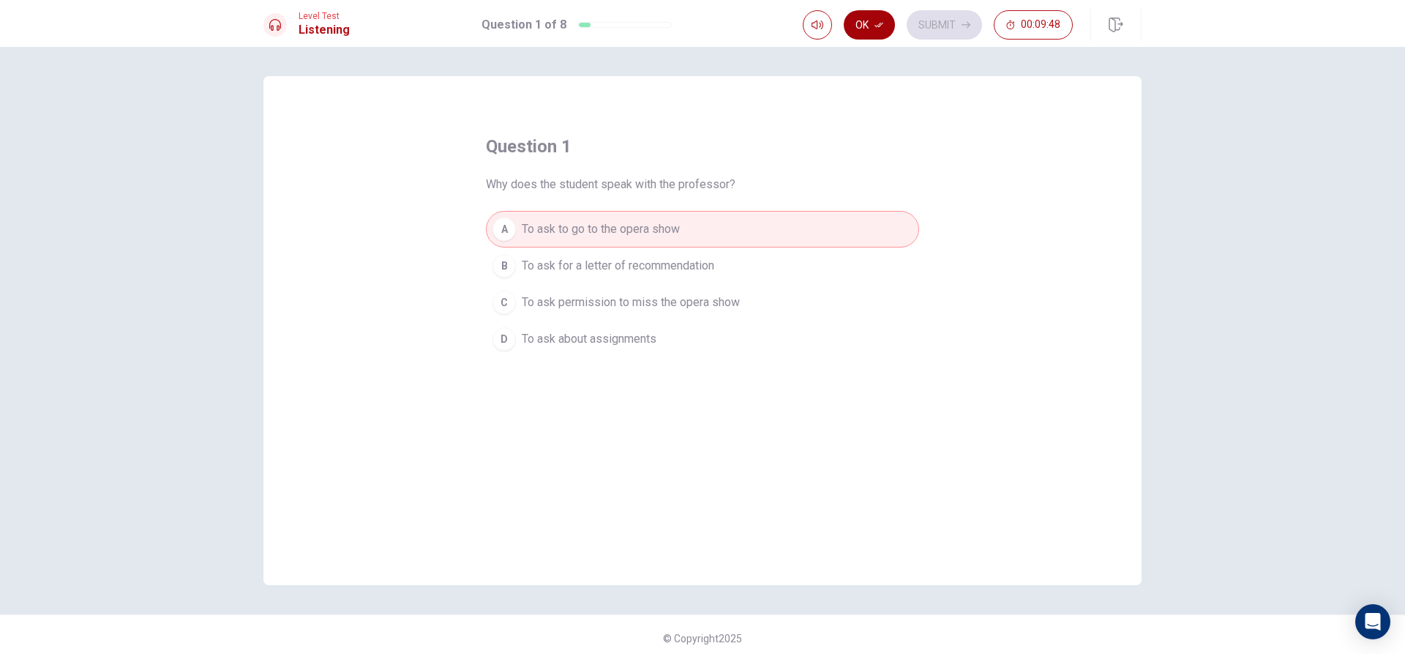
click at [884, 25] on button "Ok" at bounding box center [869, 24] width 51 height 29
click at [873, 30] on div "Ok Submit 00:09:36" at bounding box center [938, 24] width 270 height 29
click at [713, 262] on span "To ask for a letter of recommendation" at bounding box center [618, 266] width 193 height 18
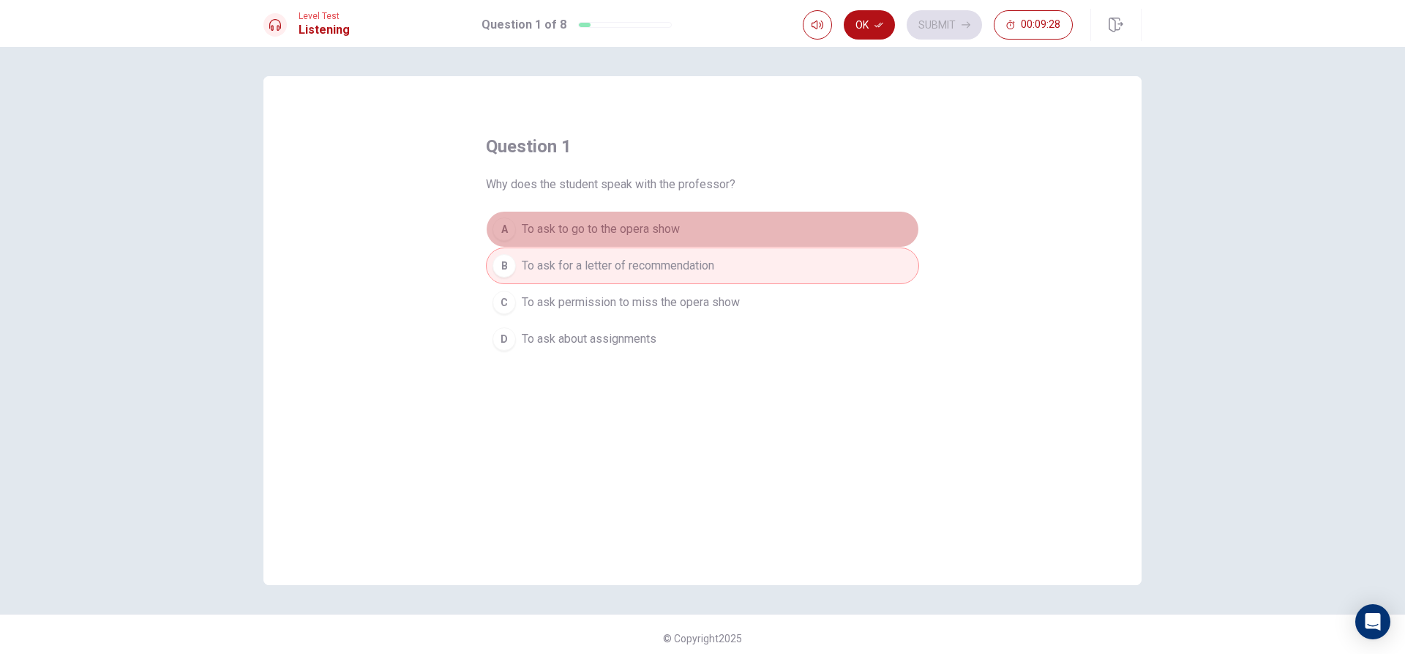
click at [722, 241] on button "A To ask to go to the opera show" at bounding box center [702, 229] width 433 height 37
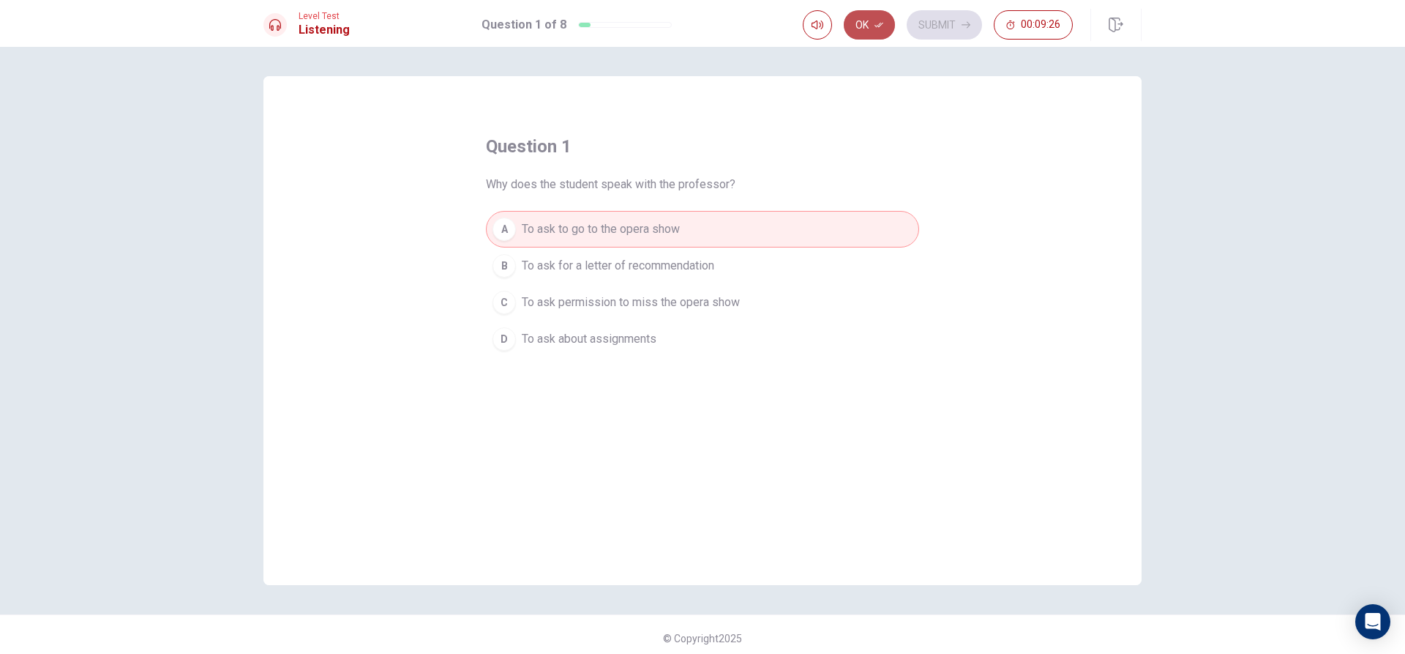
click at [878, 29] on button "Ok" at bounding box center [869, 24] width 51 height 29
click at [956, 30] on button "Submit" at bounding box center [944, 24] width 75 height 29
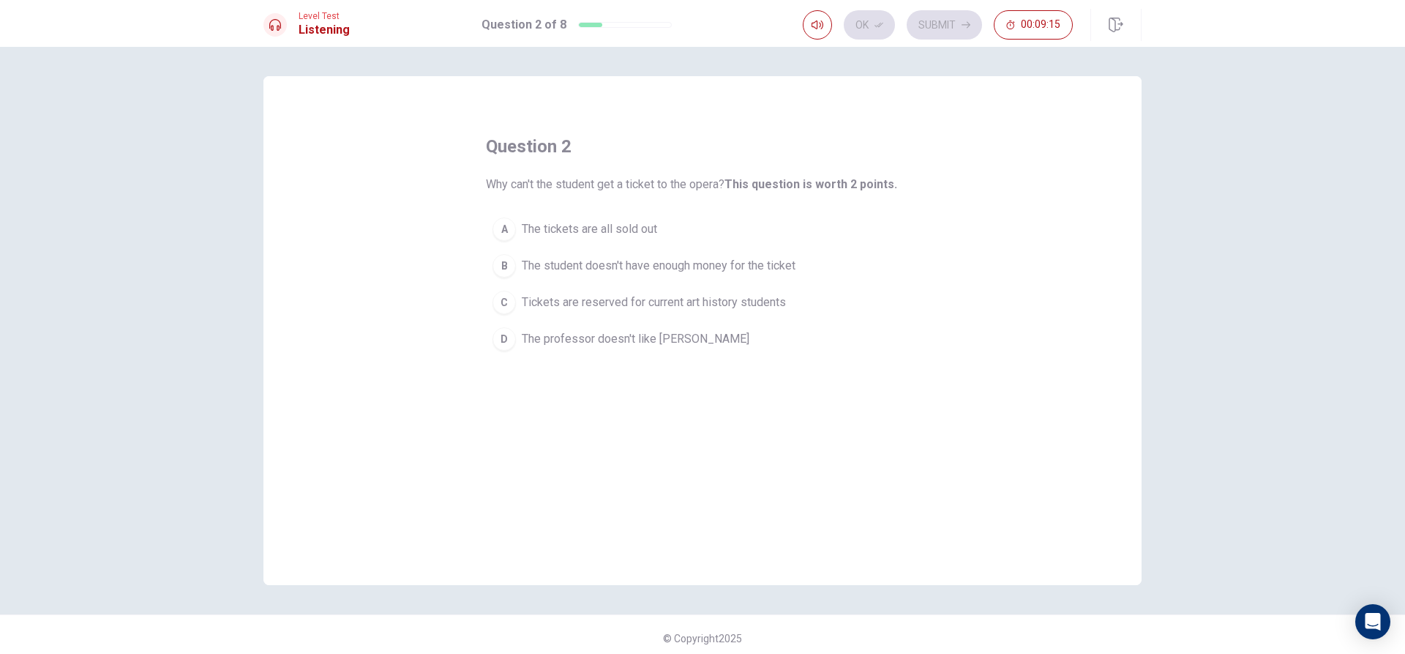
click at [599, 210] on div "question 2 Why can't the student get a ticket to the opera? This question is wo…" at bounding box center [702, 246] width 433 height 223
click at [605, 224] on span "The tickets are all sold out" at bounding box center [589, 229] width 135 height 18
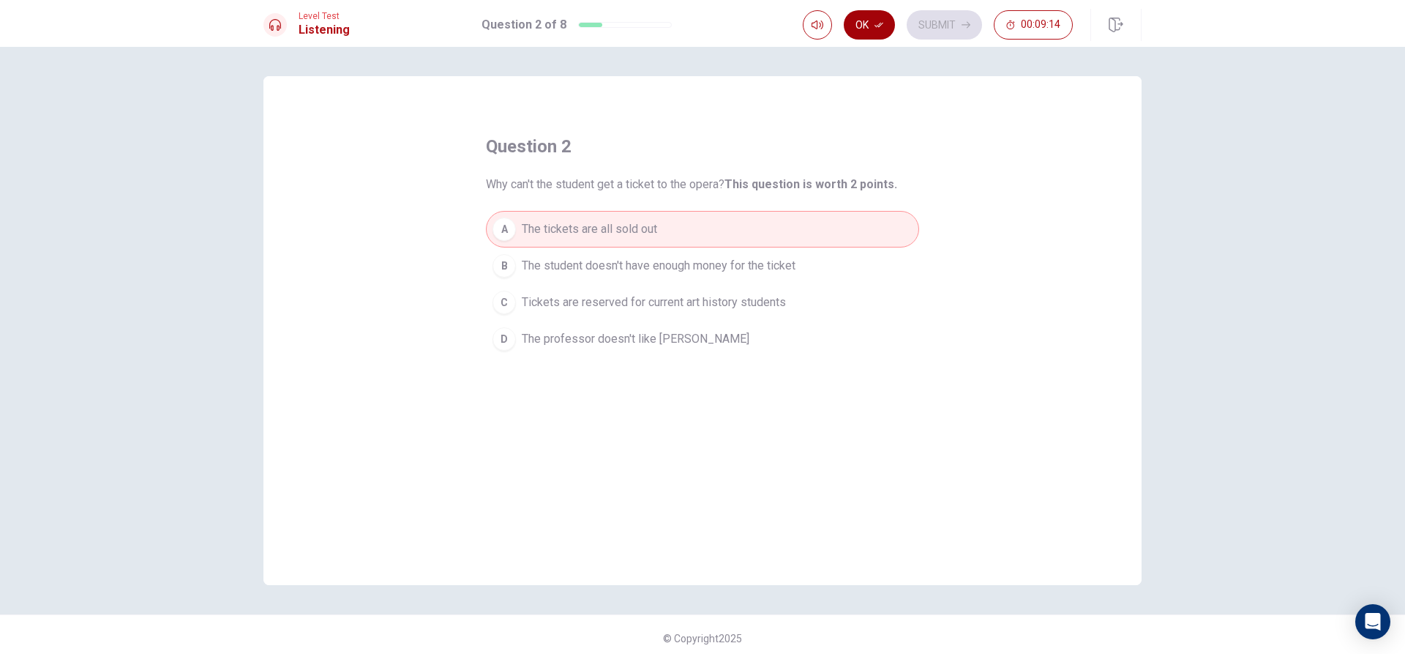
click at [866, 26] on button "Ok" at bounding box center [869, 24] width 51 height 29
click at [941, 20] on button "Submit" at bounding box center [944, 24] width 75 height 29
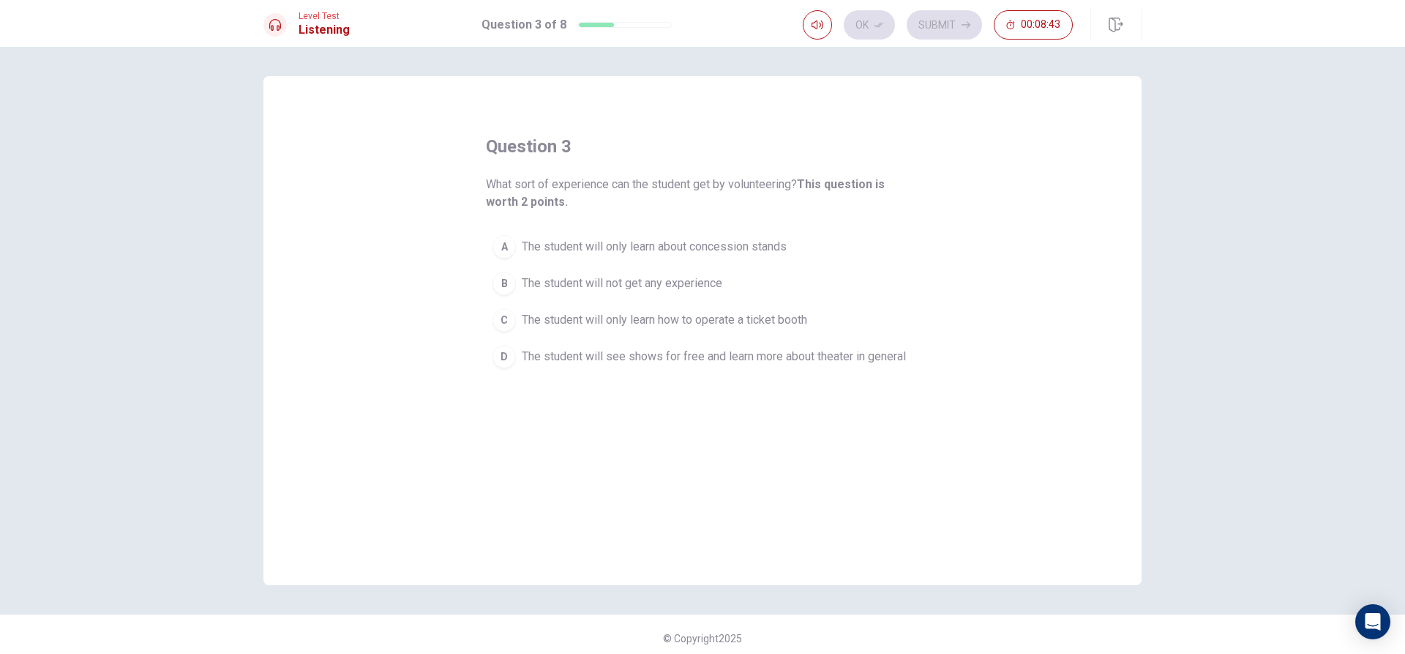
click at [583, 364] on span "The student will see shows for free and learn more about theater in general" at bounding box center [714, 357] width 384 height 18
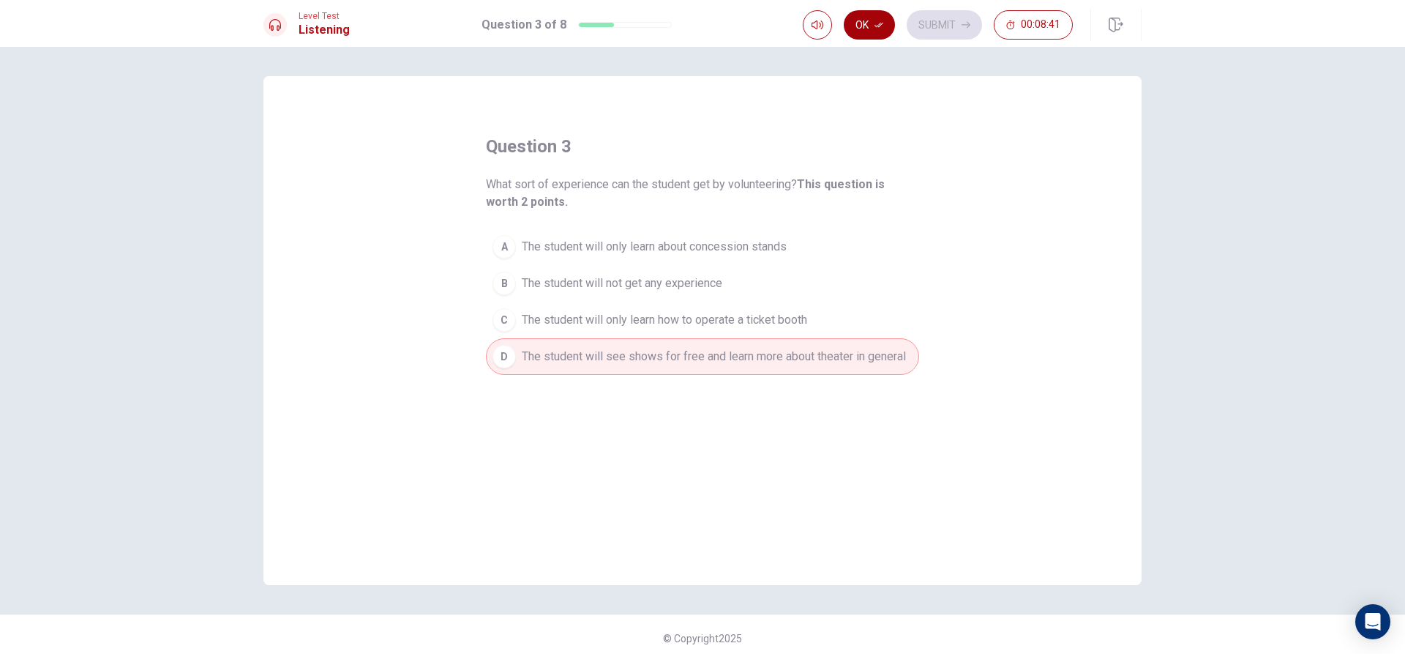
click at [864, 23] on button "Ok" at bounding box center [869, 24] width 51 height 29
click at [937, 22] on button "Submit" at bounding box center [944, 24] width 75 height 29
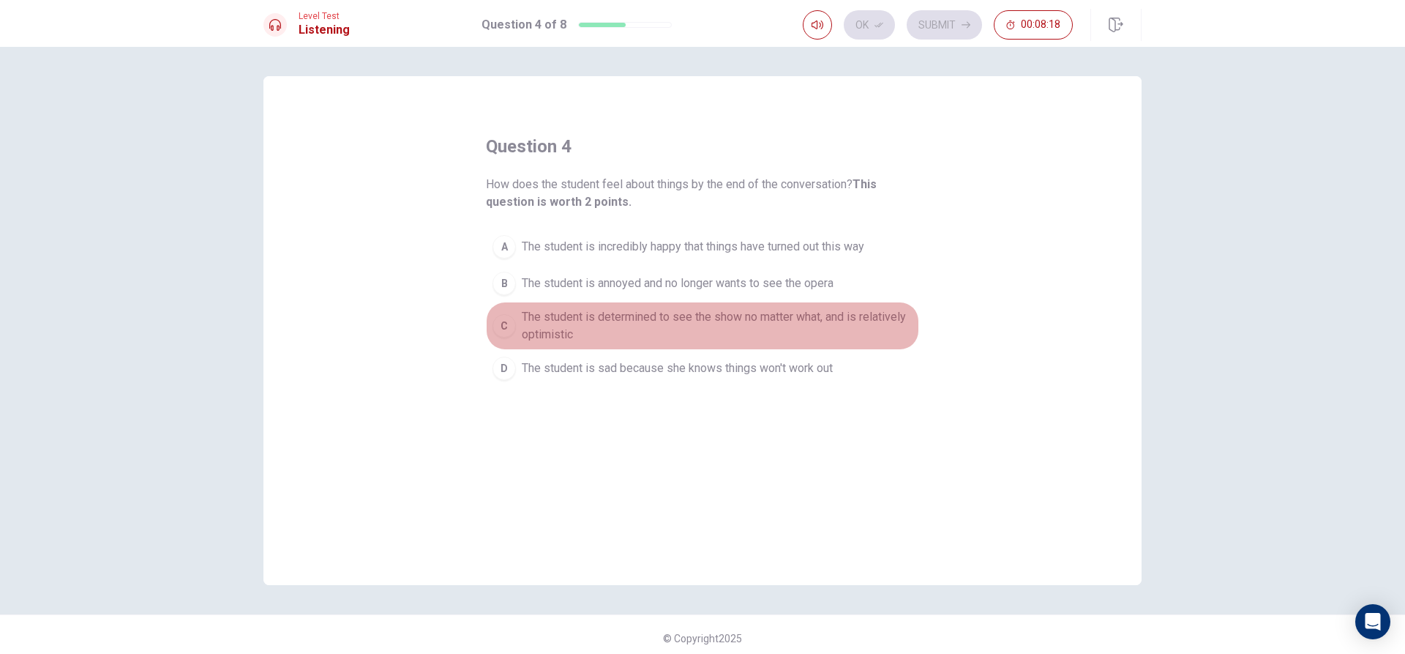
click at [593, 325] on span "The student is determined to see the show no matter what, and is relatively opt…" at bounding box center [717, 325] width 391 height 35
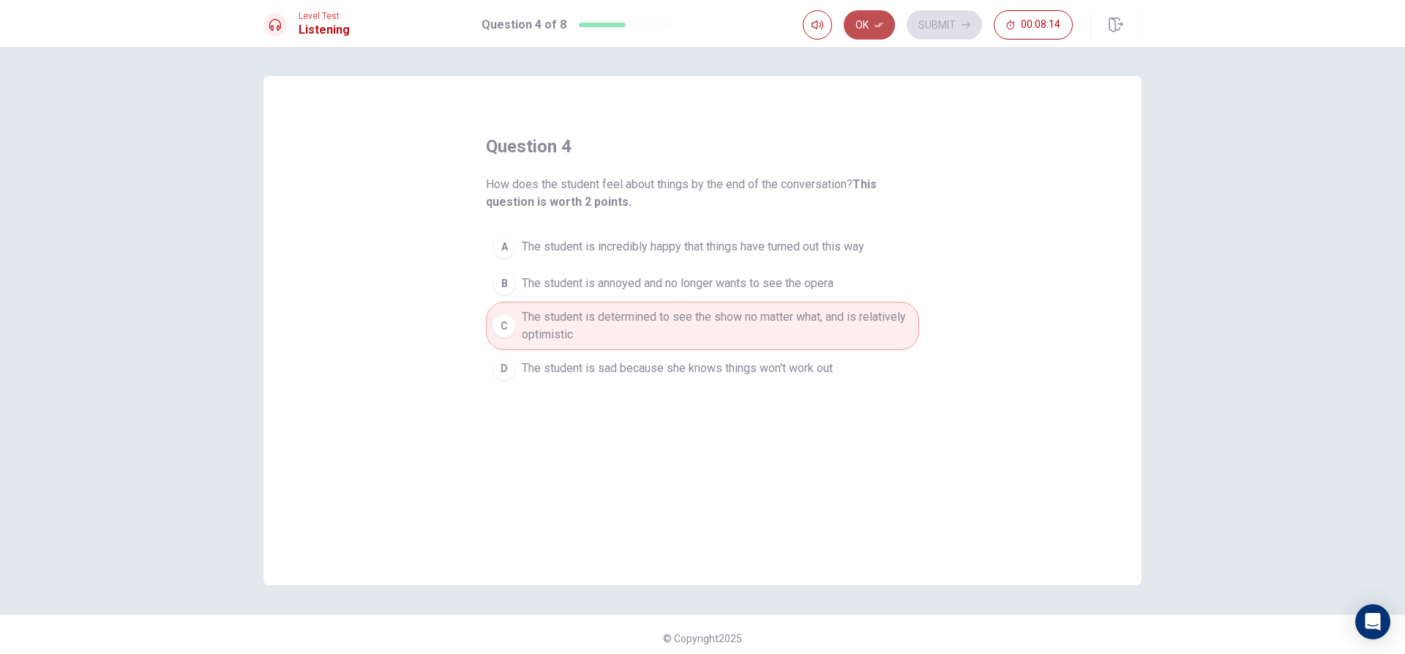
click at [871, 31] on button "Ok" at bounding box center [869, 24] width 51 height 29
click at [944, 15] on button "Submit" at bounding box center [944, 24] width 75 height 29
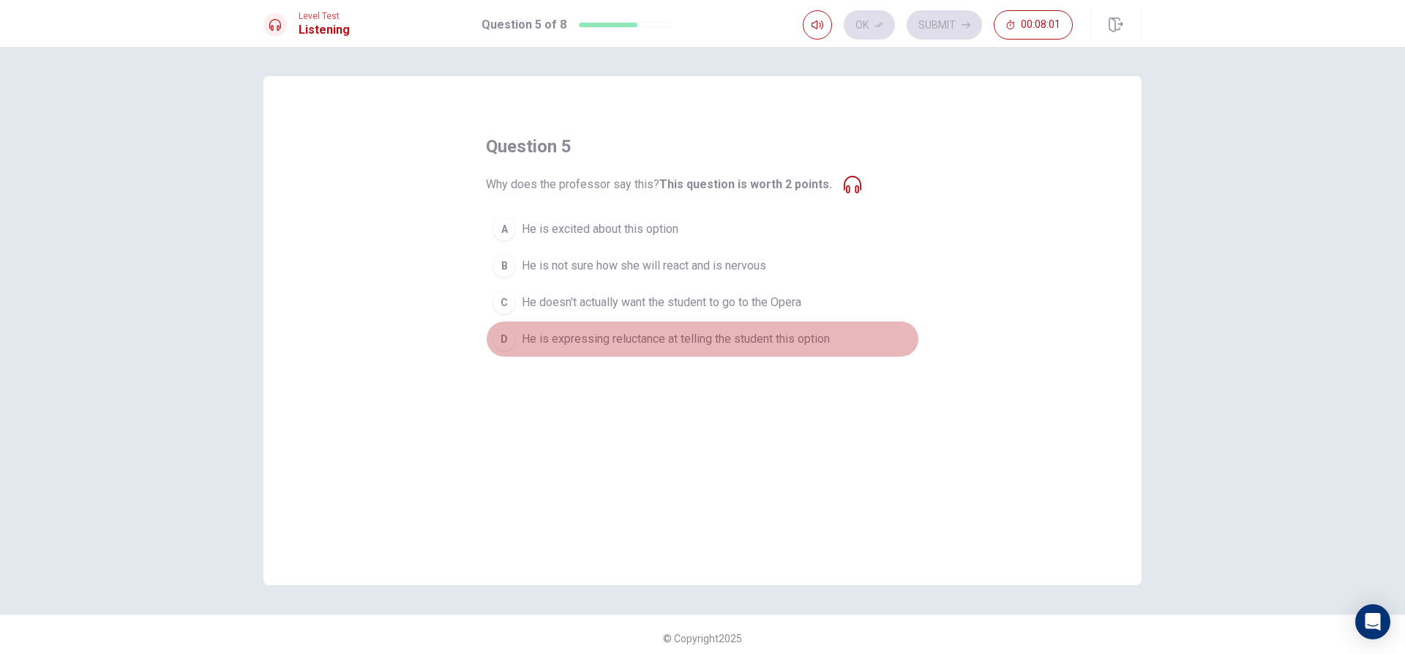
click at [676, 343] on span "He is expressing reluctance at telling the student this option" at bounding box center [676, 339] width 308 height 18
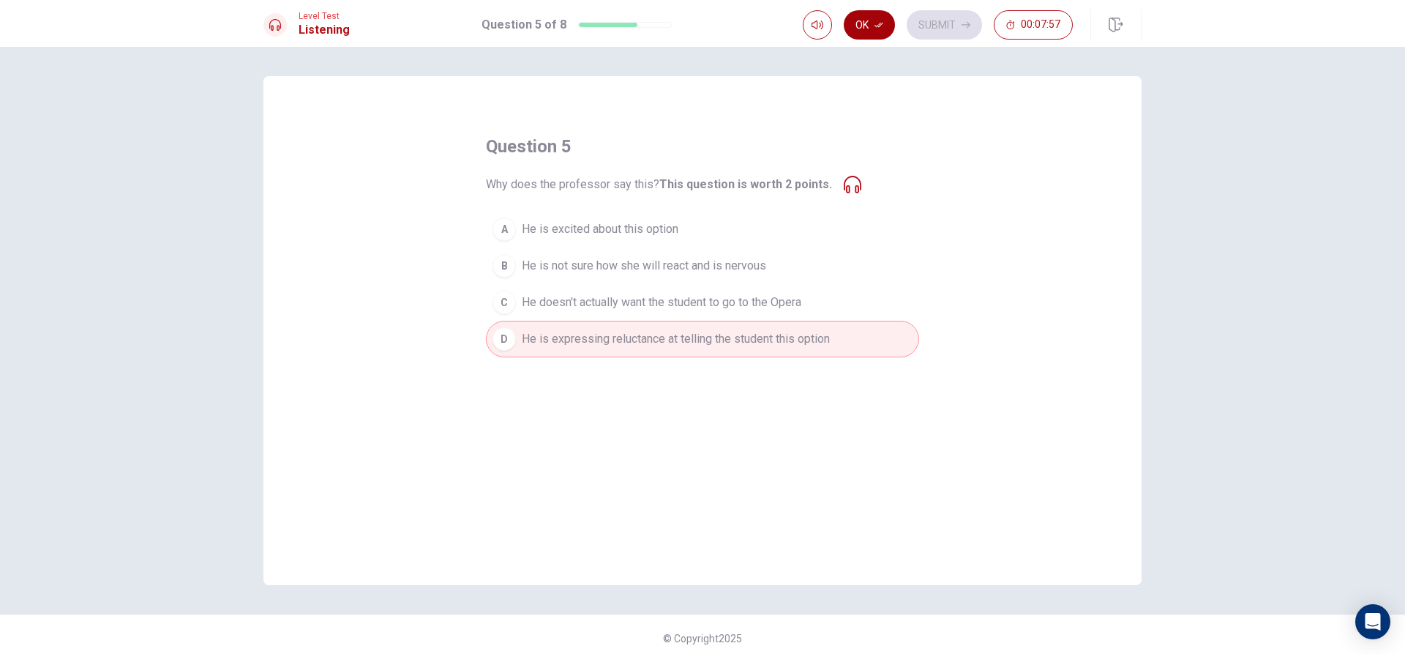
click at [882, 24] on icon "button" at bounding box center [879, 25] width 9 height 5
click at [951, 22] on button "Submit" at bounding box center [944, 24] width 75 height 29
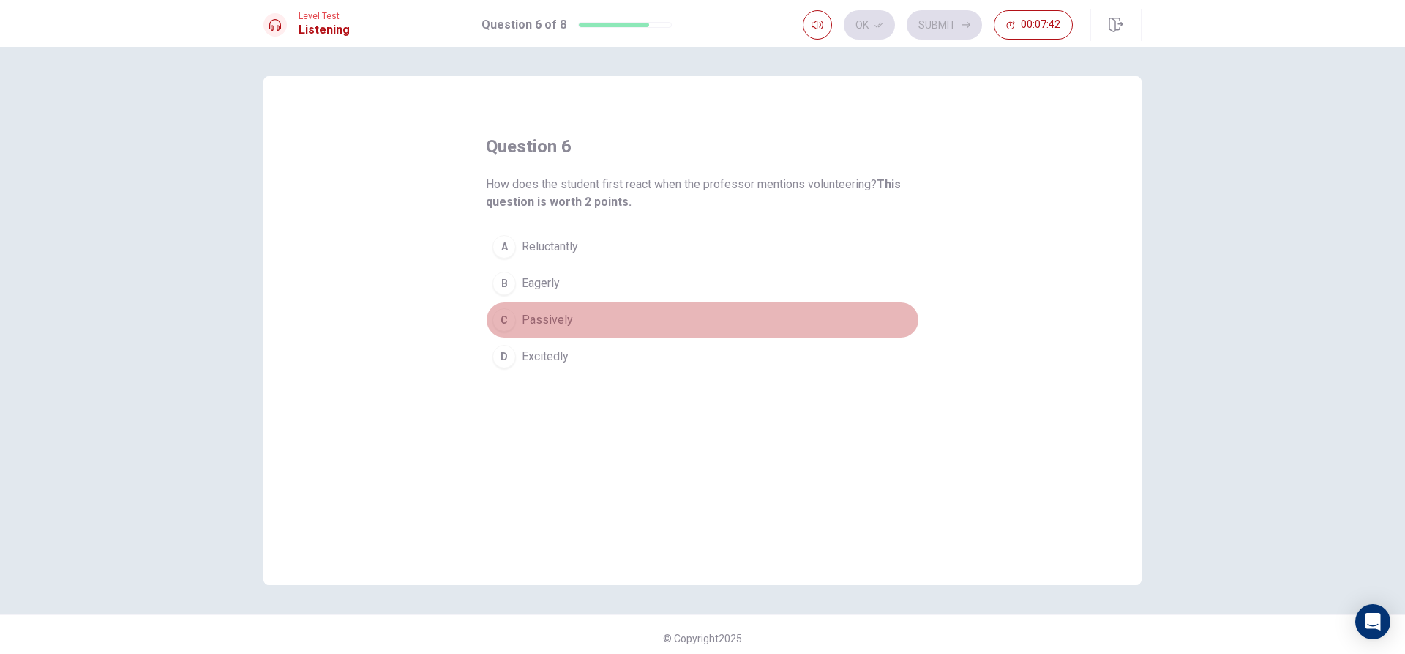
click at [604, 313] on button "C Passively" at bounding box center [702, 320] width 433 height 37
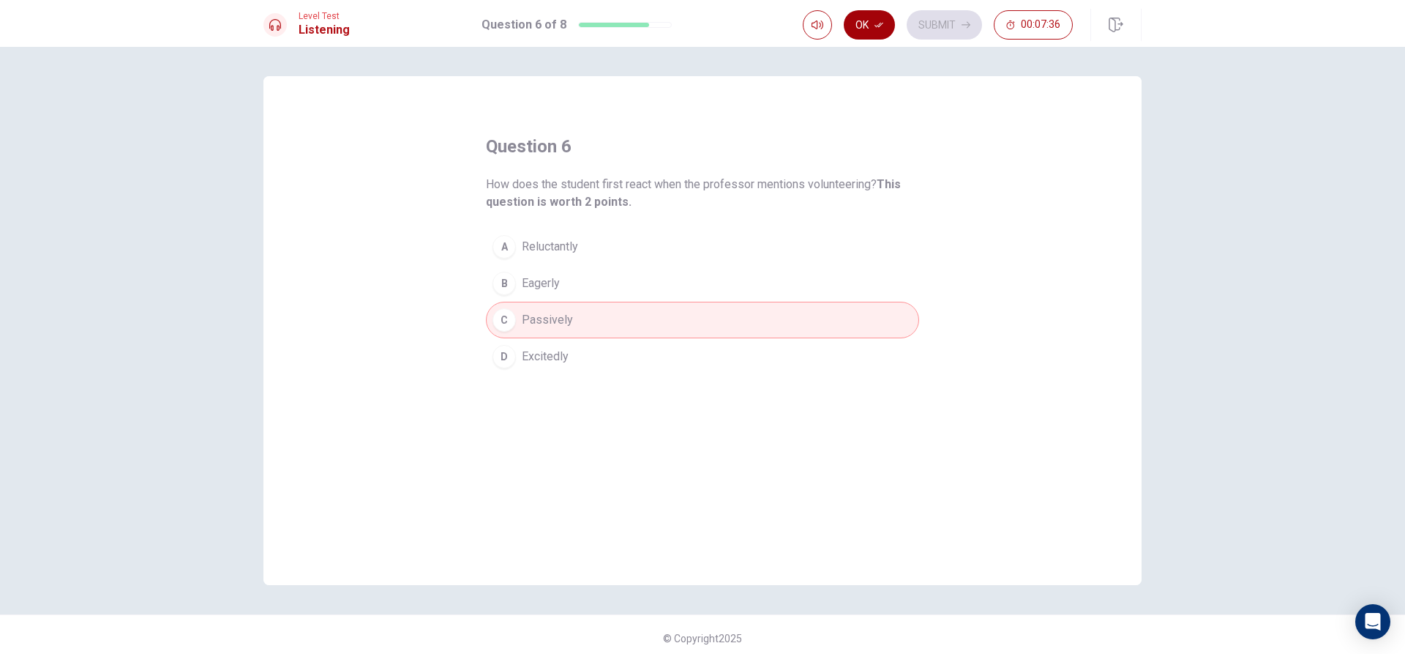
click at [878, 19] on button "Ok" at bounding box center [869, 24] width 51 height 29
click at [941, 18] on button "Submit" at bounding box center [944, 24] width 75 height 29
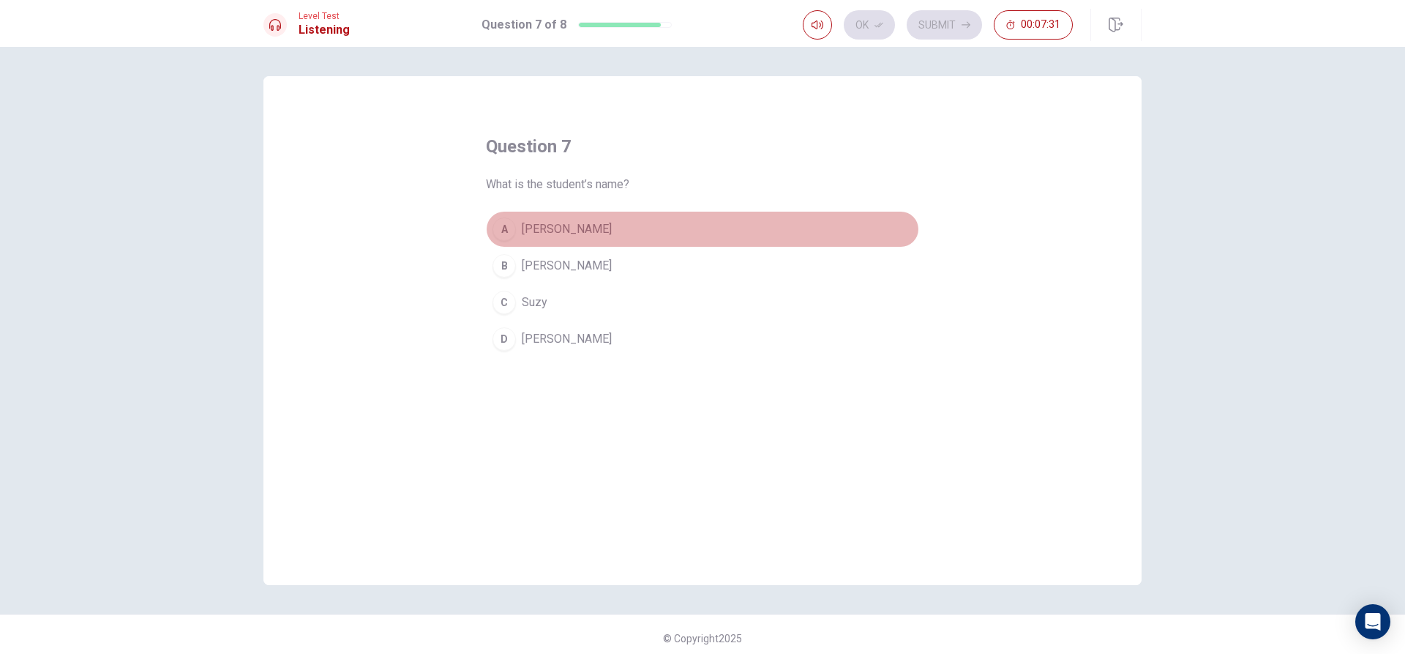
click at [534, 220] on button "A [PERSON_NAME]" at bounding box center [702, 229] width 433 height 37
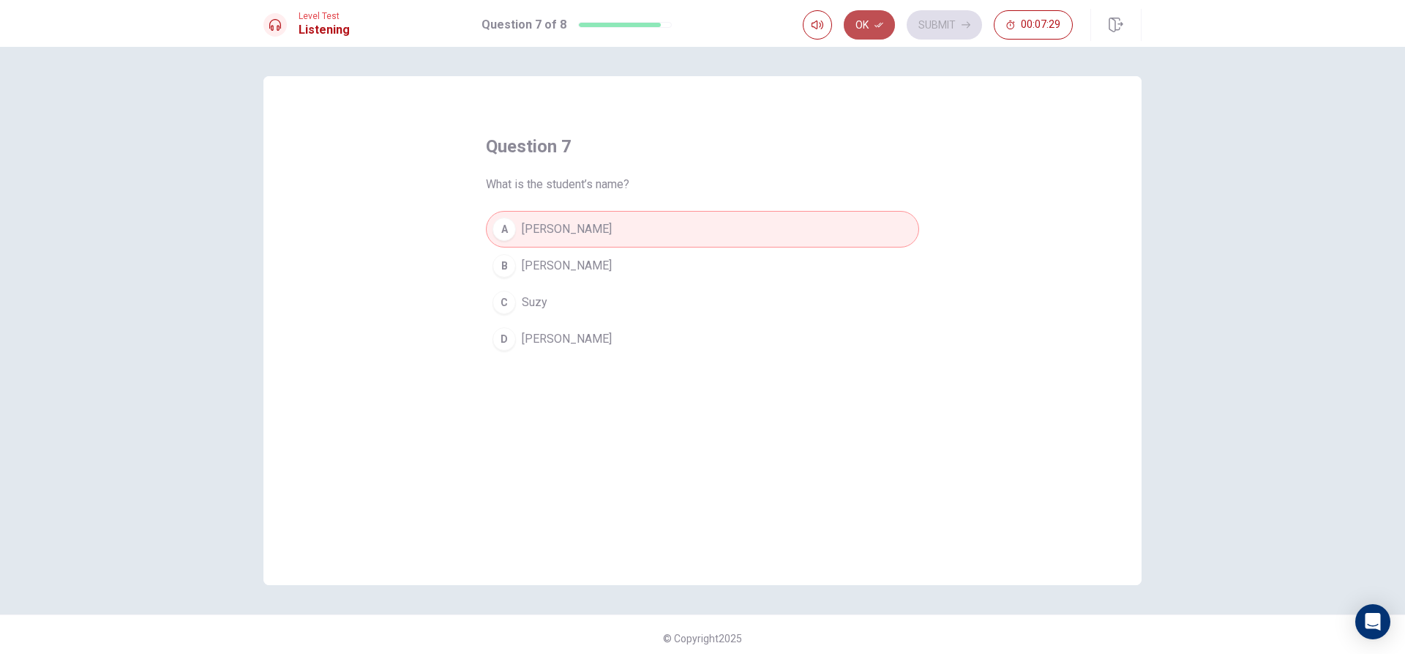
click at [881, 17] on button "Ok" at bounding box center [869, 24] width 51 height 29
click at [944, 18] on button "Submit" at bounding box center [944, 24] width 75 height 29
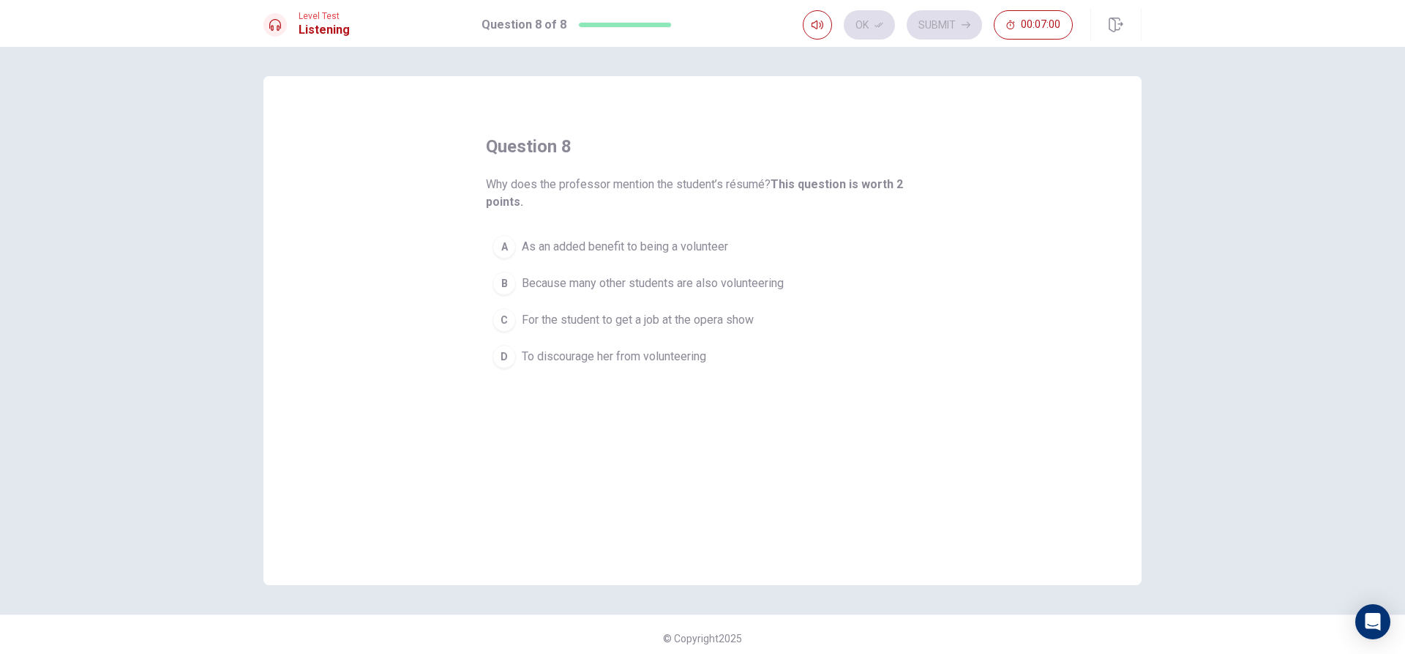
click at [596, 314] on span "For the student to get a job at the opera show" at bounding box center [638, 320] width 232 height 18
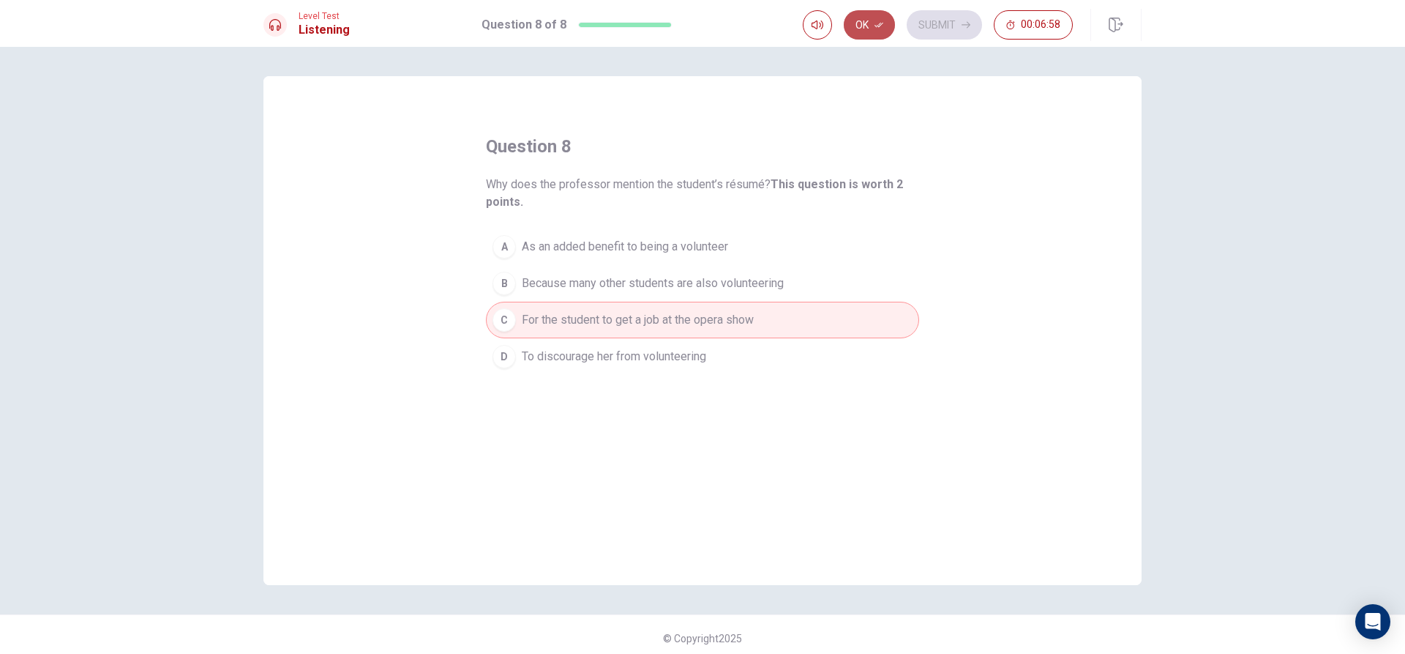
click at [872, 26] on button "Ok" at bounding box center [869, 24] width 51 height 29
click at [928, 21] on button "Submit" at bounding box center [944, 24] width 75 height 29
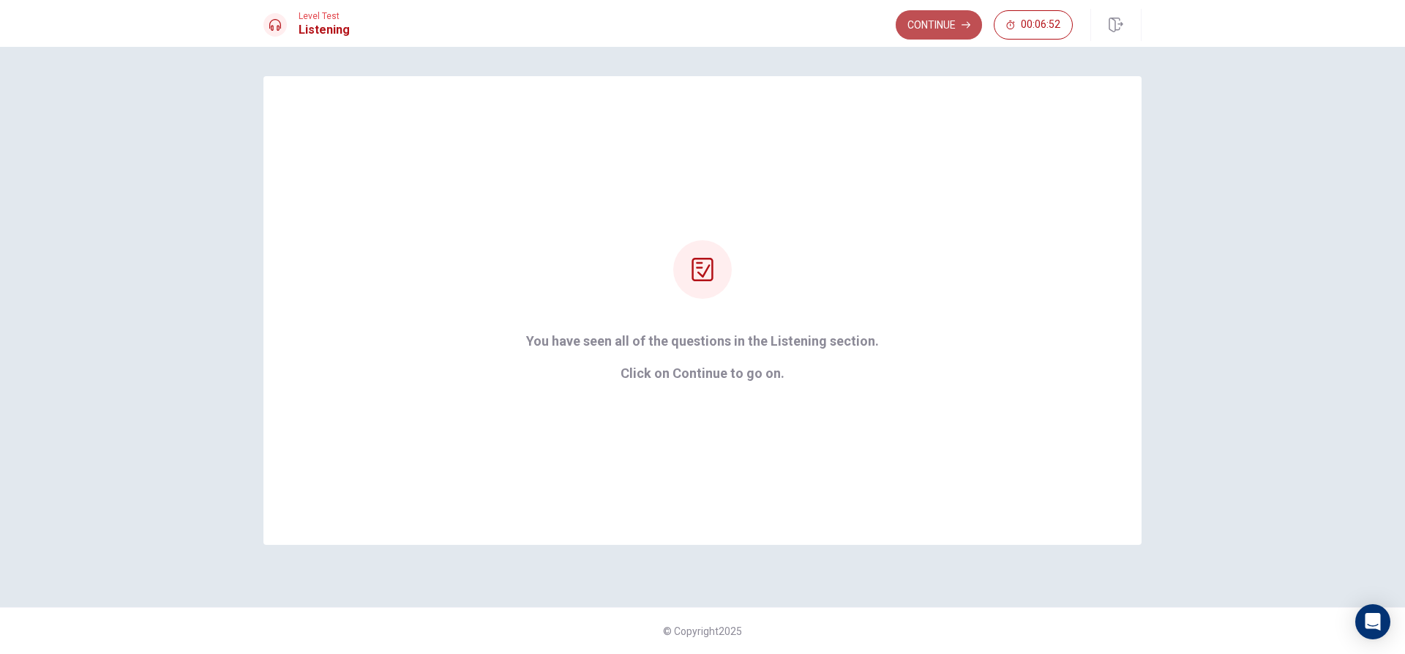
click at [941, 22] on button "Continue" at bounding box center [939, 24] width 86 height 29
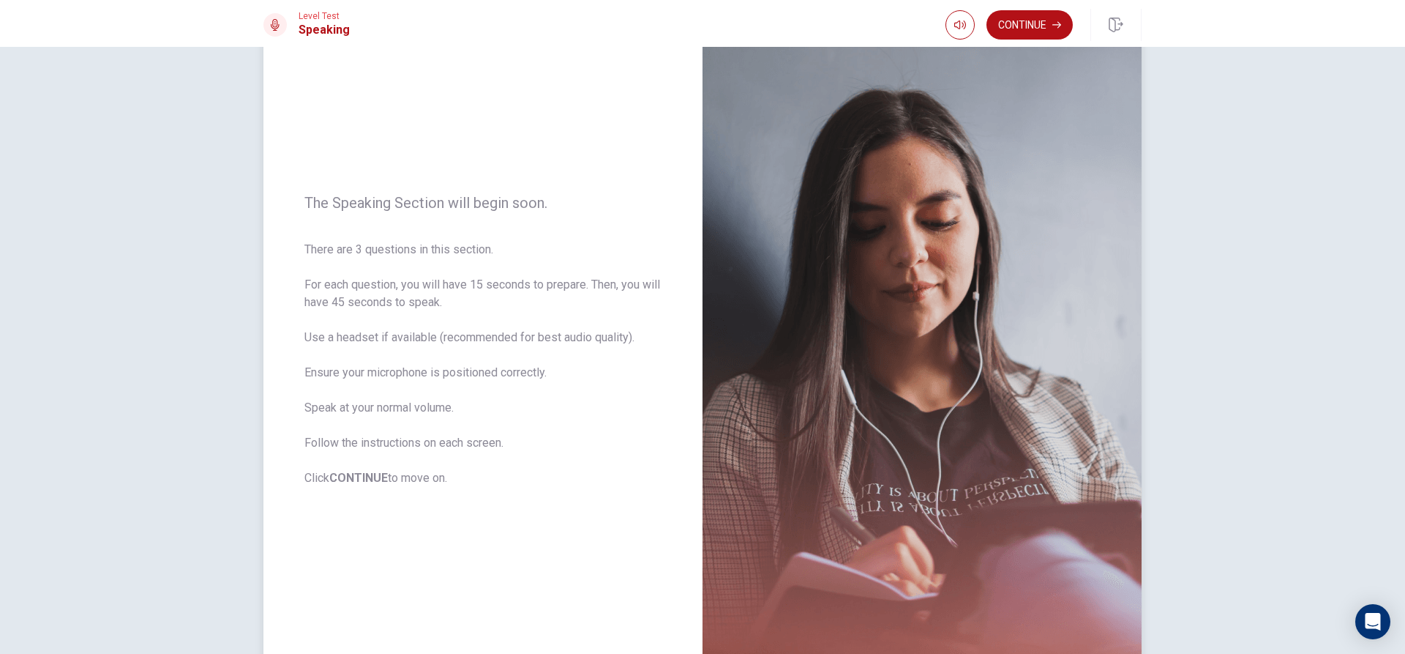
scroll to position [137, 0]
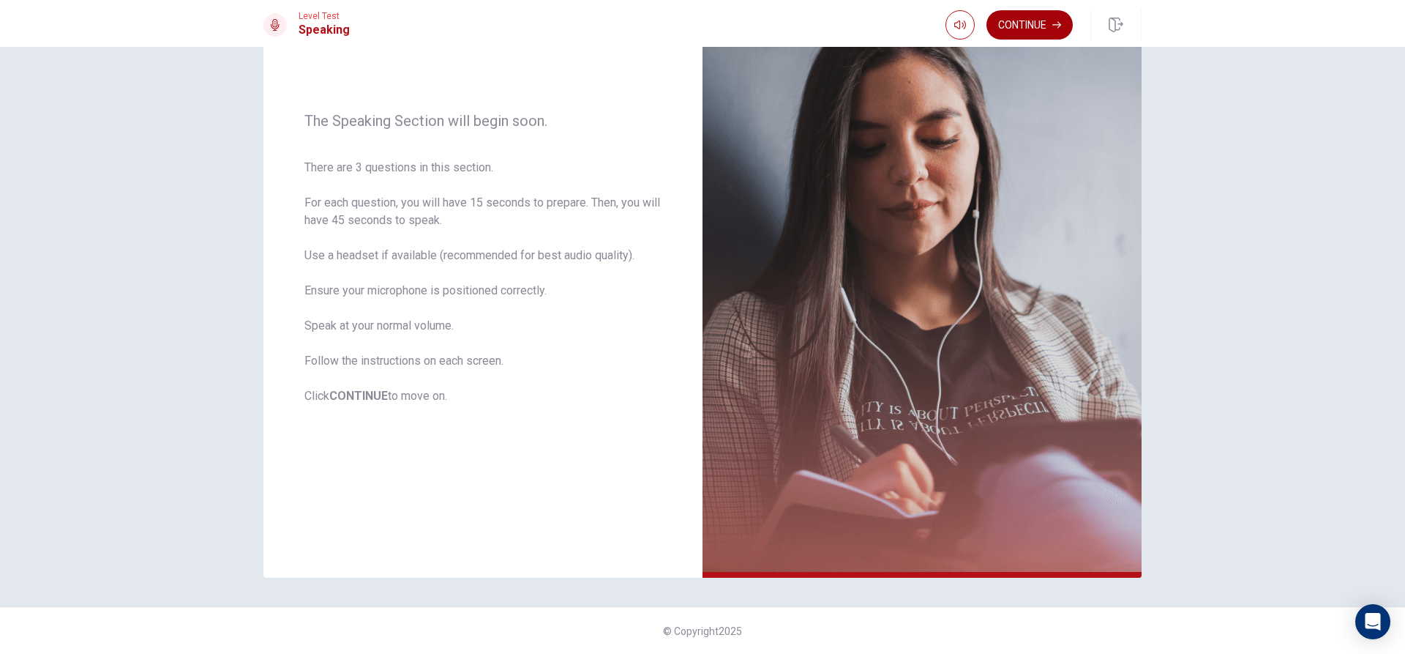
click at [1020, 23] on button "Continue" at bounding box center [1030, 24] width 86 height 29
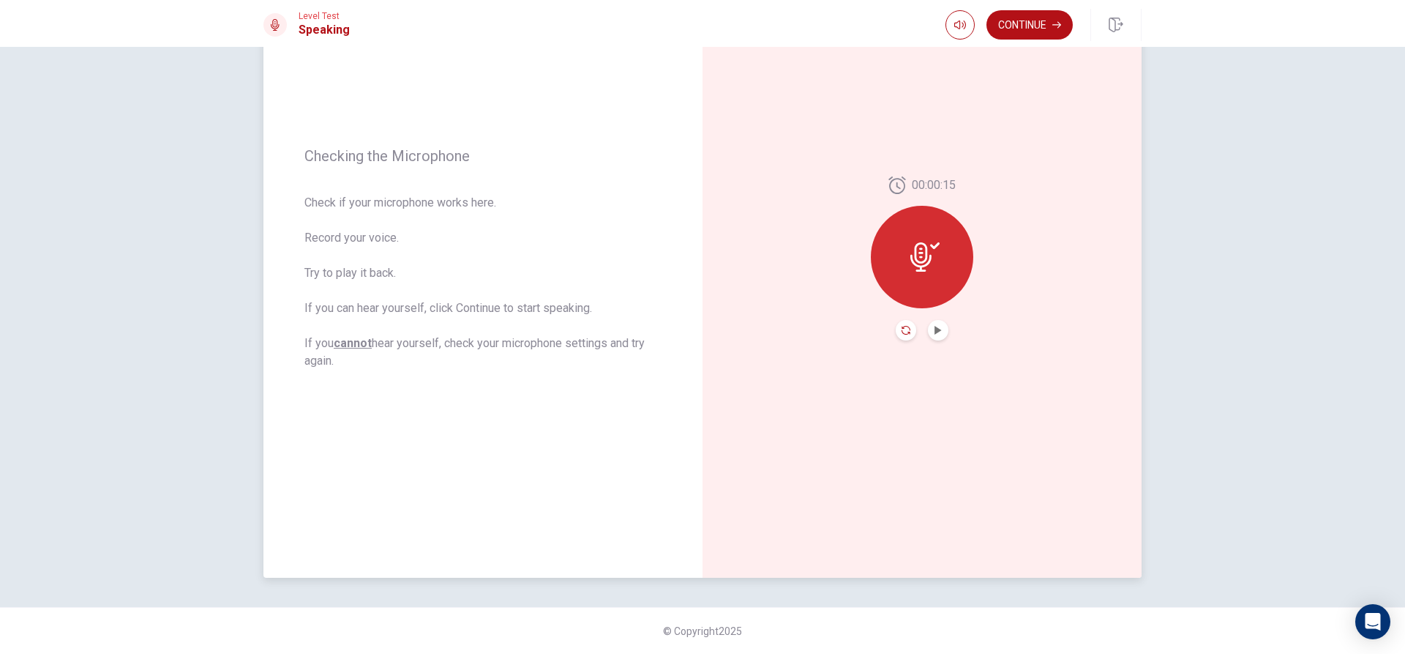
click at [902, 329] on icon "Record Again" at bounding box center [906, 330] width 9 height 9
click at [927, 255] on icon at bounding box center [921, 252] width 21 height 29
click at [902, 325] on button "Record Again" at bounding box center [906, 330] width 20 height 20
click at [927, 271] on div "Stop Recording" at bounding box center [922, 267] width 102 height 102
click at [928, 327] on button "Play Audio" at bounding box center [938, 330] width 20 height 20
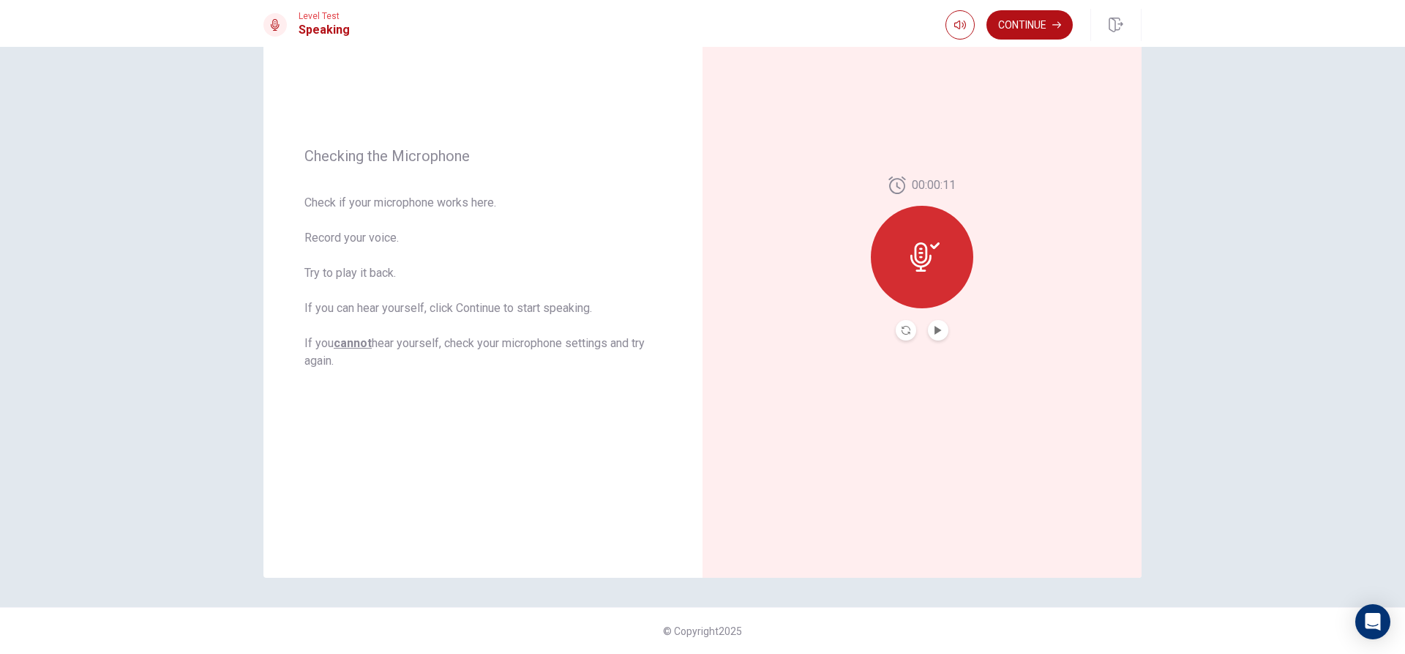
click at [900, 325] on button "Record Again" at bounding box center [906, 330] width 20 height 20
click at [924, 263] on icon at bounding box center [922, 252] width 29 height 29
click at [902, 326] on icon "Record Again" at bounding box center [906, 330] width 9 height 9
click at [900, 326] on div "00:00:15 Stop Recording" at bounding box center [922, 258] width 102 height 143
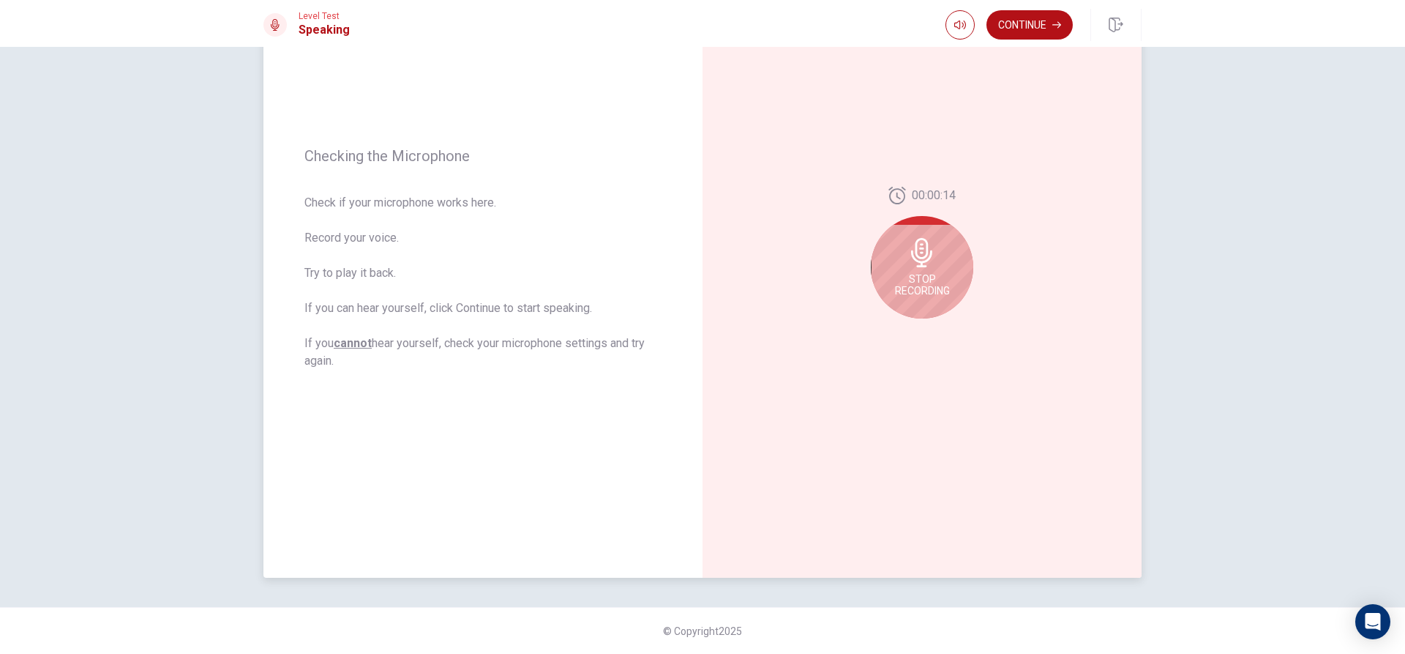
click at [889, 250] on div "Stop Recording" at bounding box center [922, 267] width 102 height 102
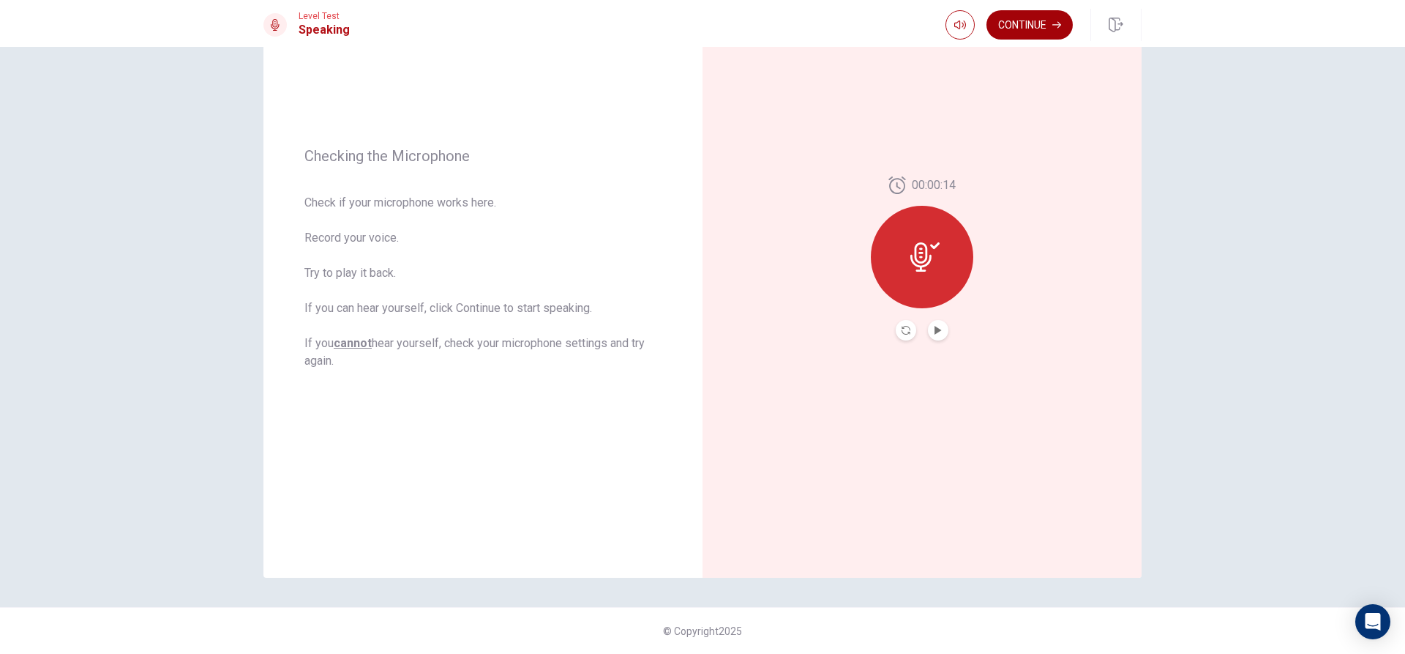
click at [1023, 15] on button "Continue" at bounding box center [1030, 24] width 86 height 29
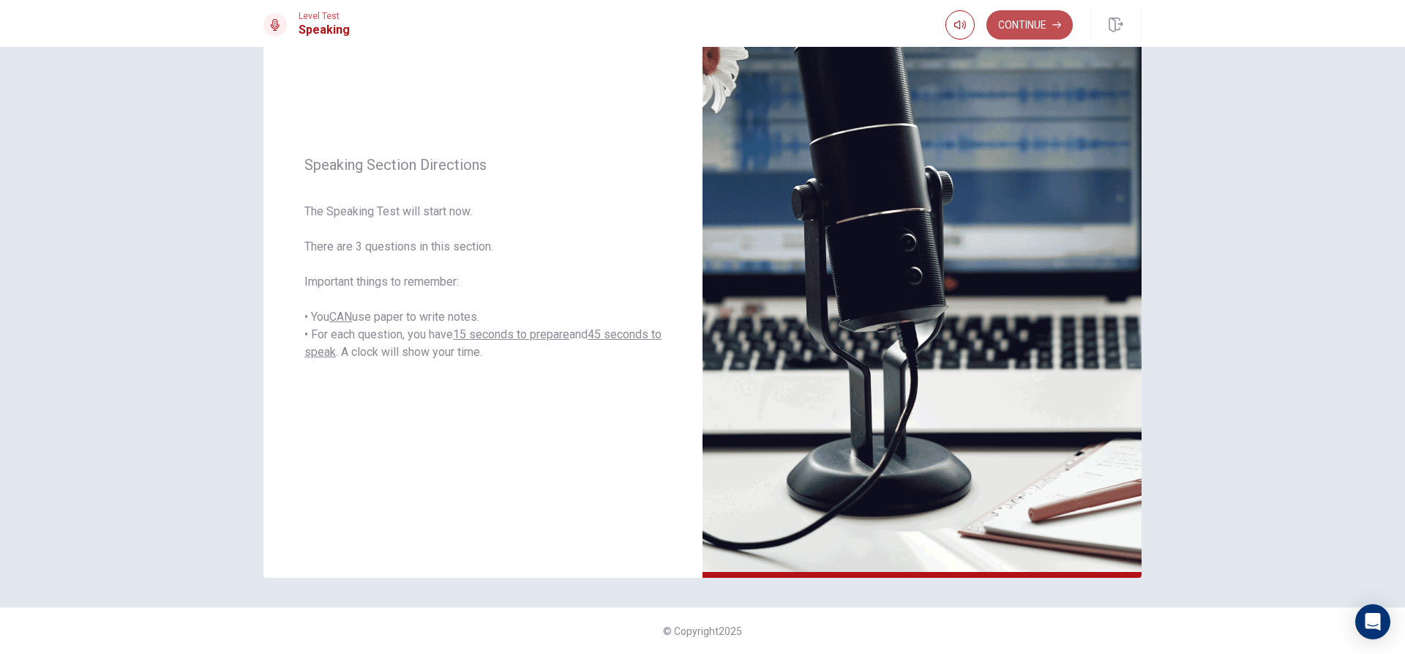
click at [1035, 16] on button "Continue" at bounding box center [1030, 24] width 86 height 29
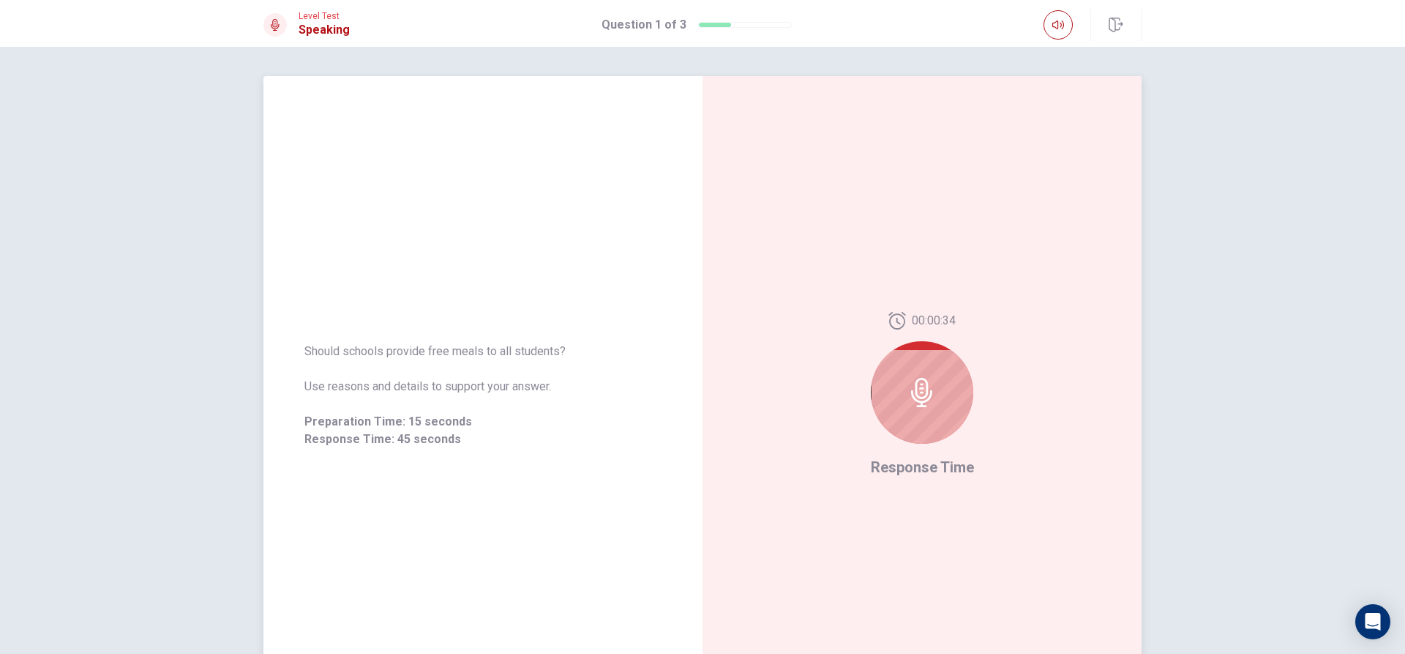
click at [933, 381] on div at bounding box center [922, 392] width 102 height 102
click at [920, 400] on icon at bounding box center [922, 392] width 29 height 29
click at [922, 422] on div at bounding box center [922, 392] width 102 height 102
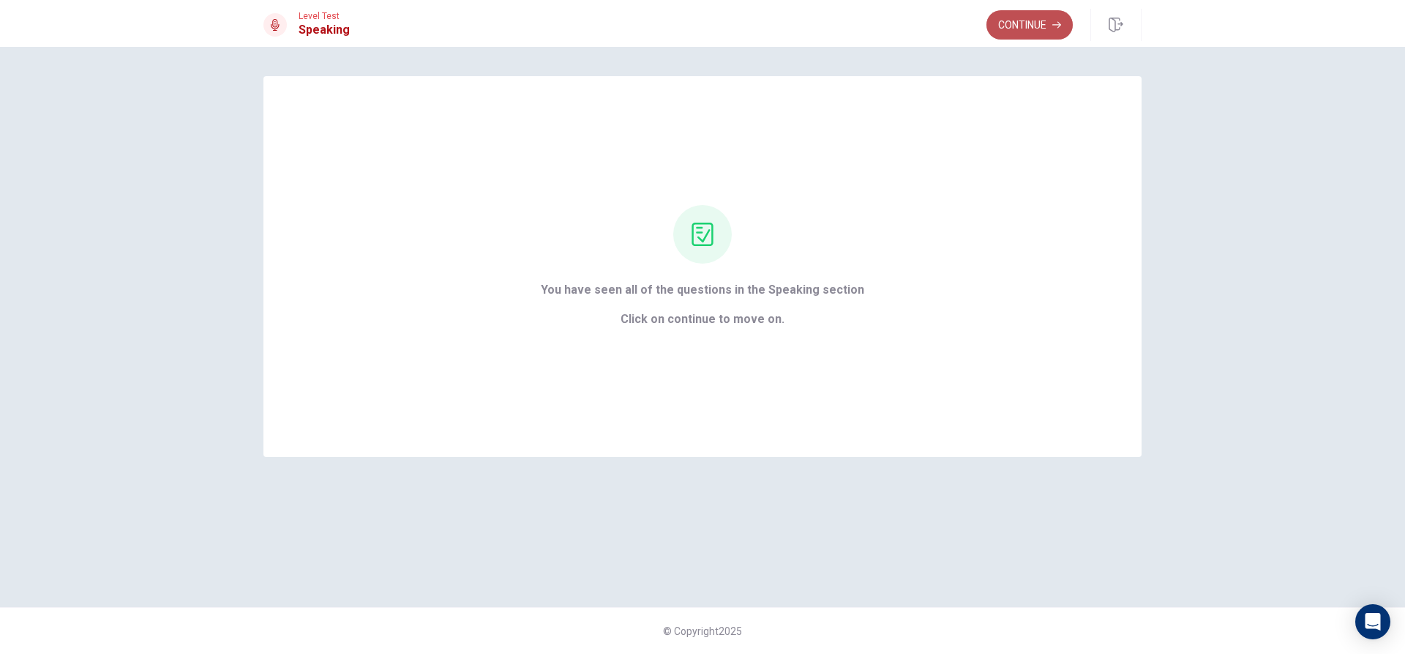
click at [1046, 26] on button "Continue" at bounding box center [1030, 24] width 86 height 29
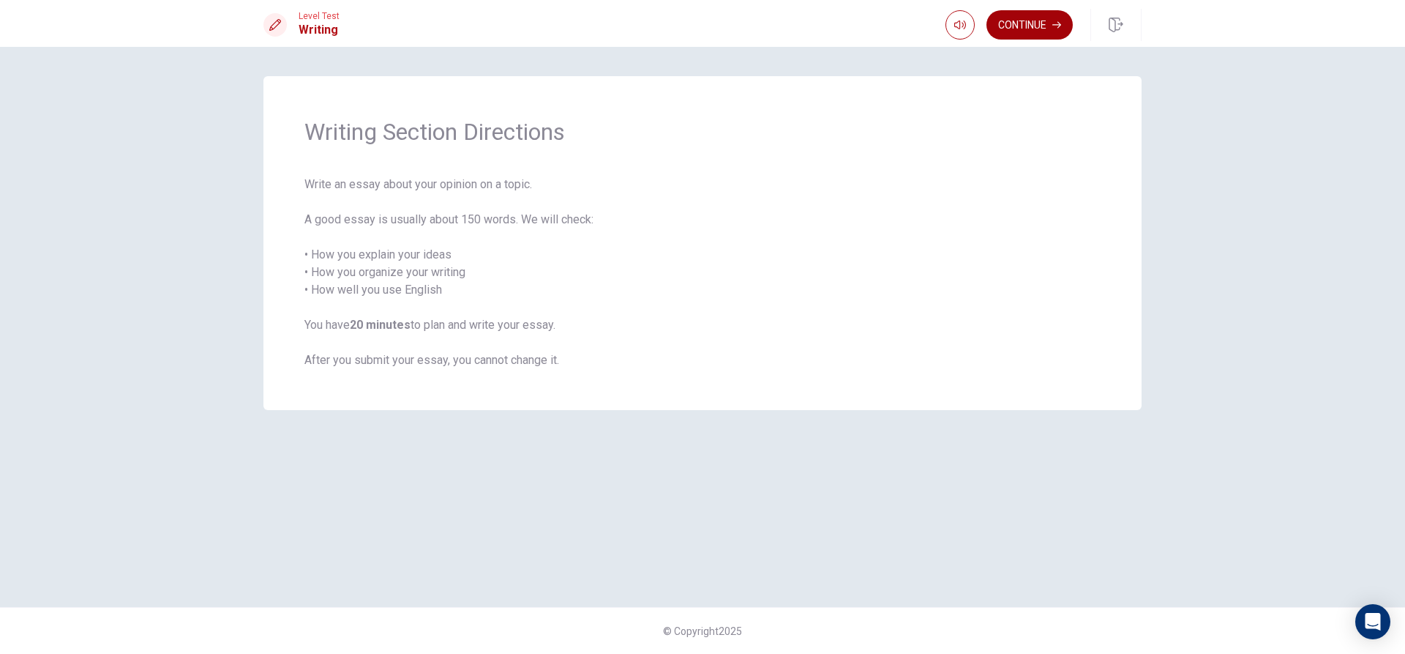
click at [1048, 23] on button "Continue" at bounding box center [1030, 24] width 86 height 29
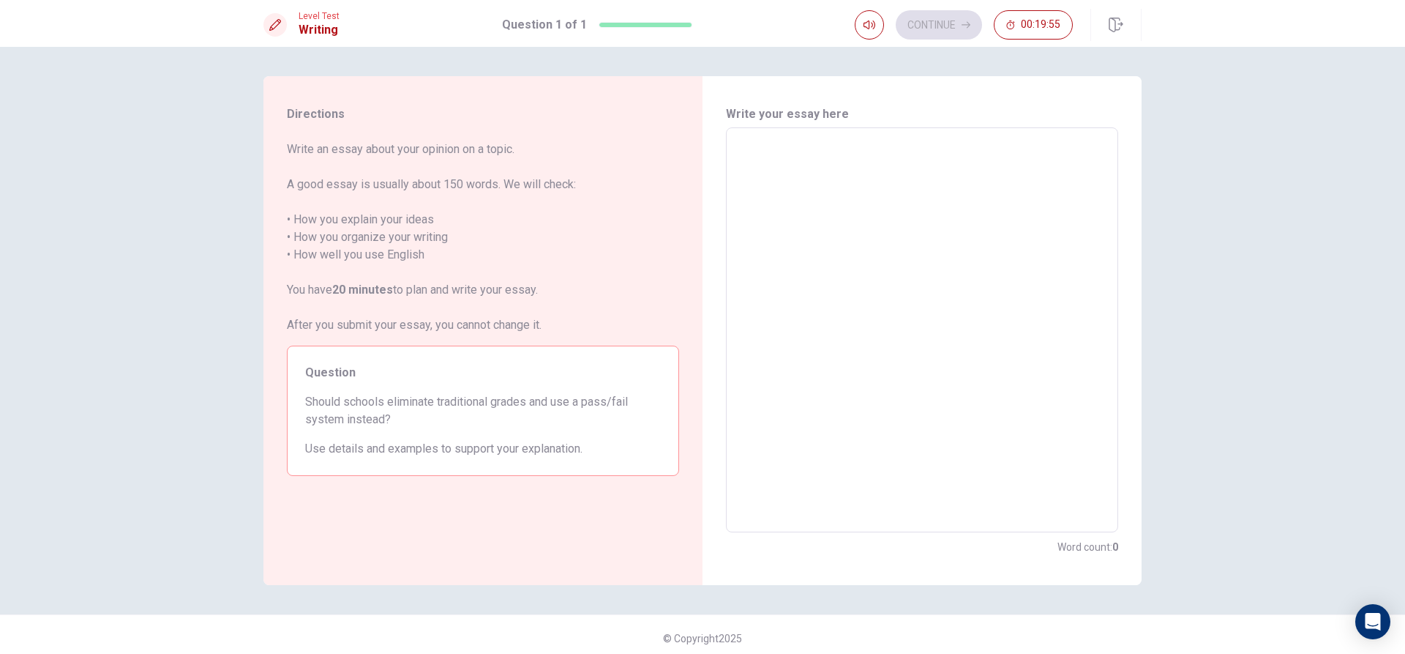
click at [781, 164] on textarea at bounding box center [922, 330] width 372 height 381
type textarea "N"
type textarea "x"
type textarea "Ni"
type textarea "x"
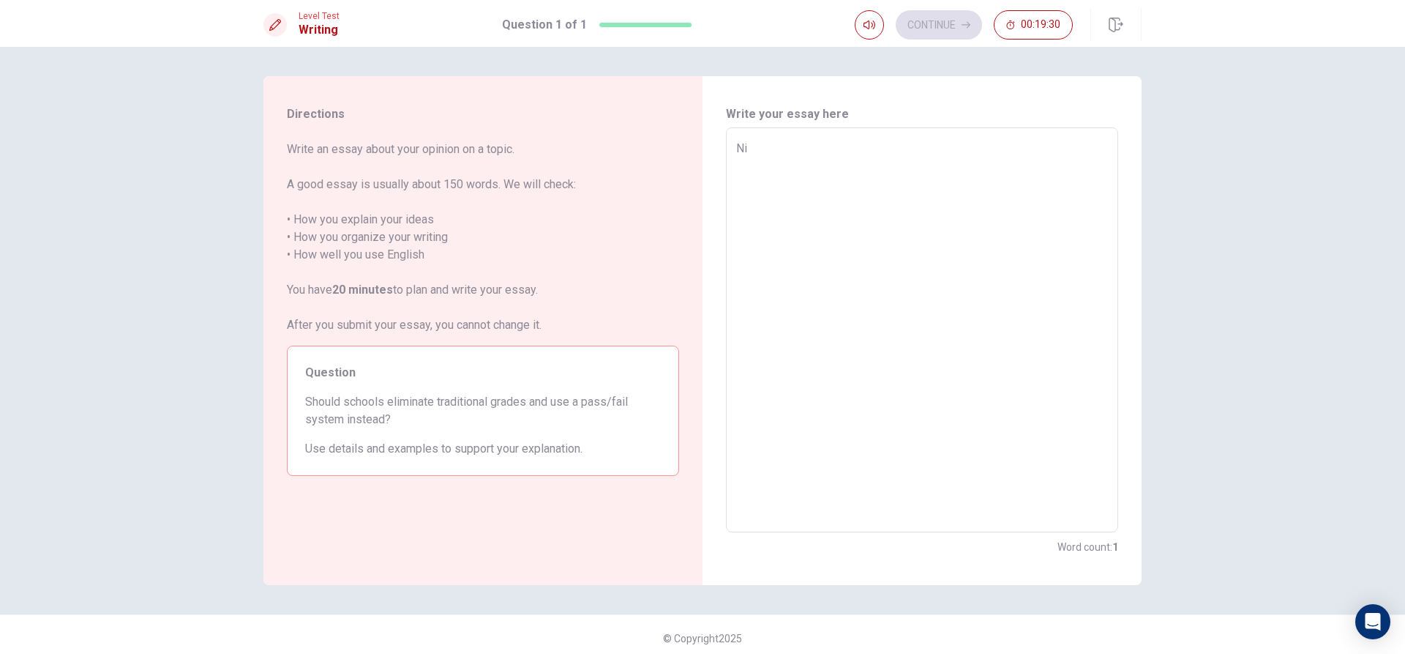
type textarea "N"
type textarea "x"
type textarea "Nio"
type textarea "x"
type textarea "Nio"
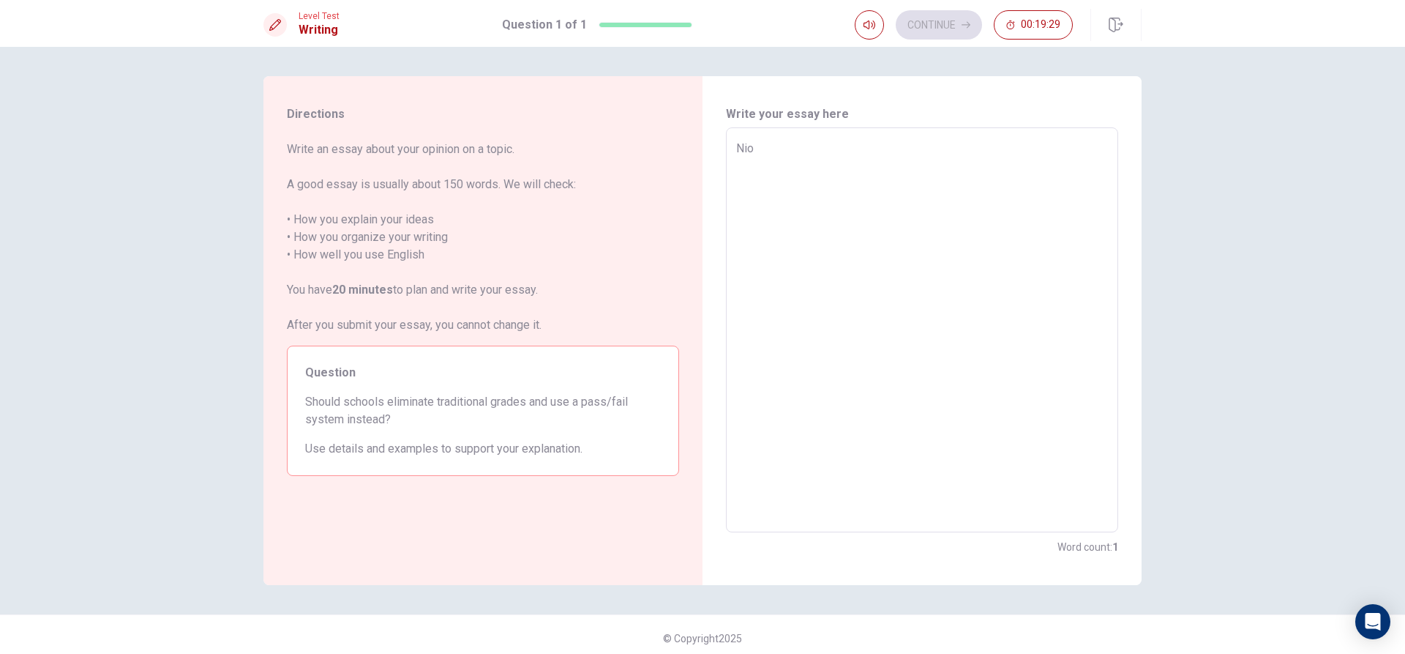
type textarea "x"
type textarea "Nio"
type textarea "x"
type textarea "Ni"
type textarea "x"
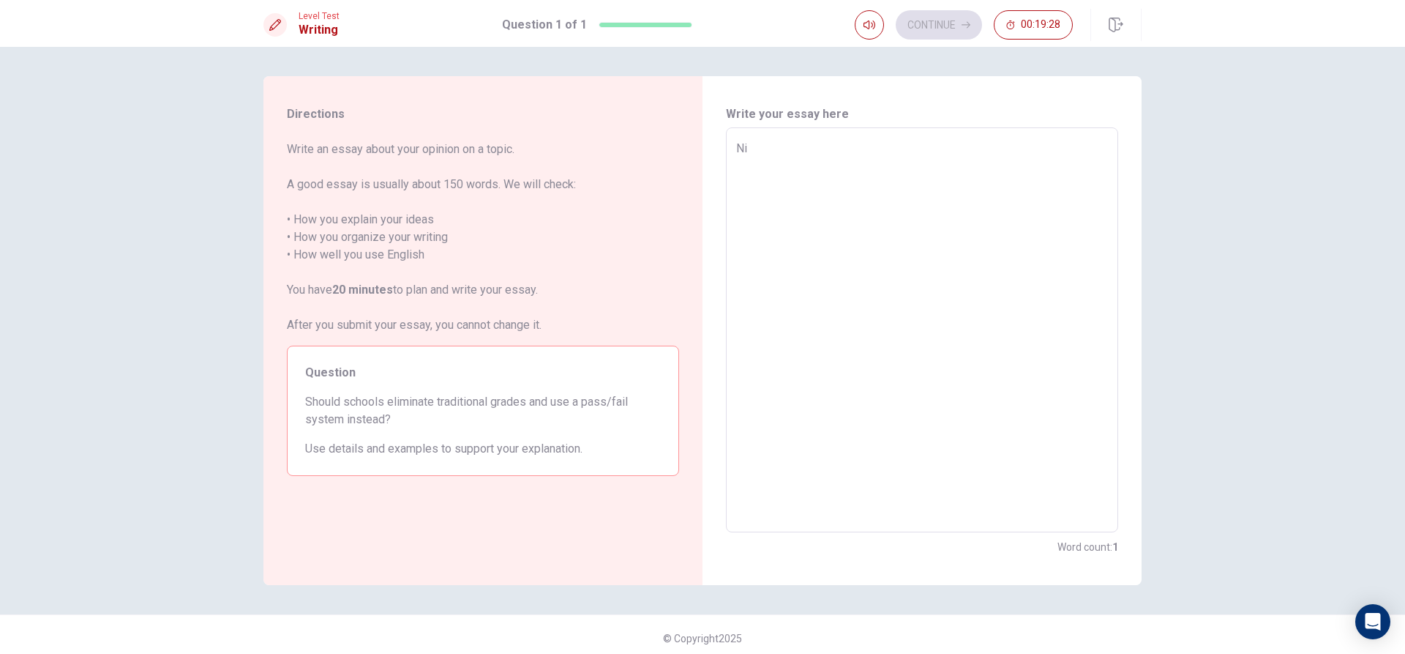
type textarea "N"
type textarea "x"
type textarea "No"
type textarea "x"
type textarea "No,"
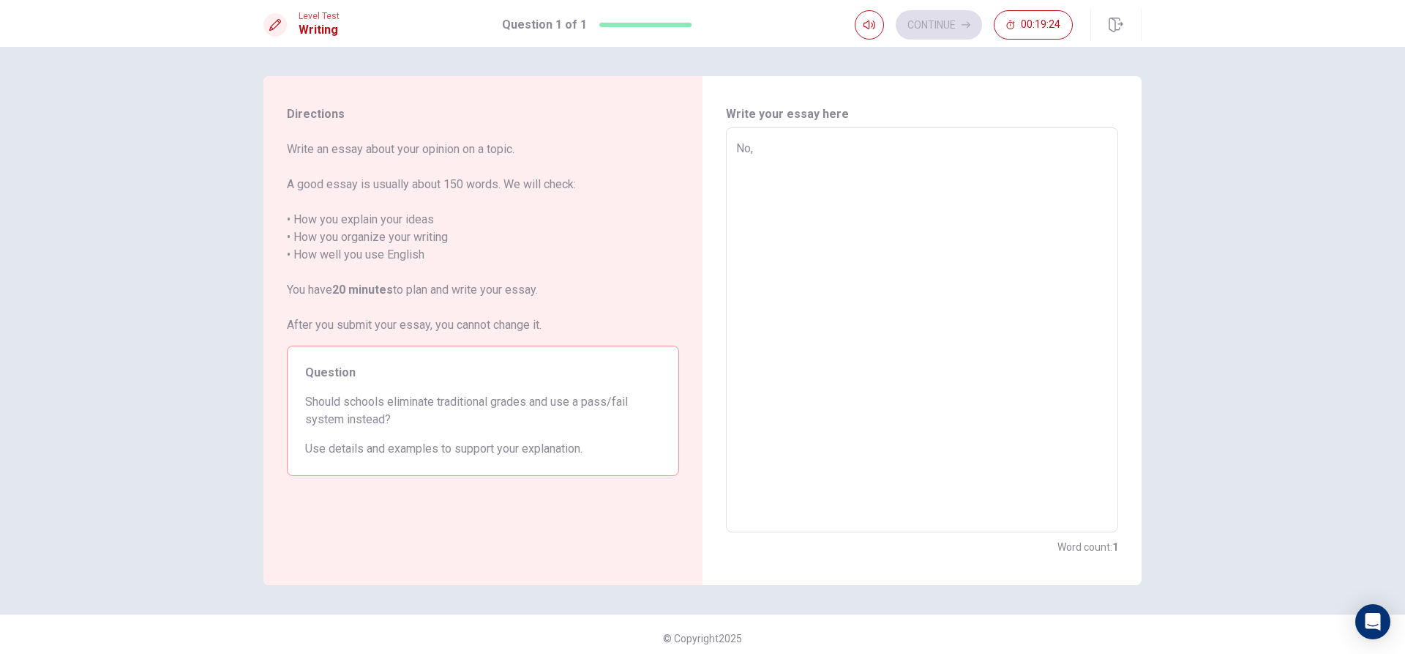
type textarea "x"
type textarea "No,"
type textarea "x"
type textarea "No, i"
type textarea "x"
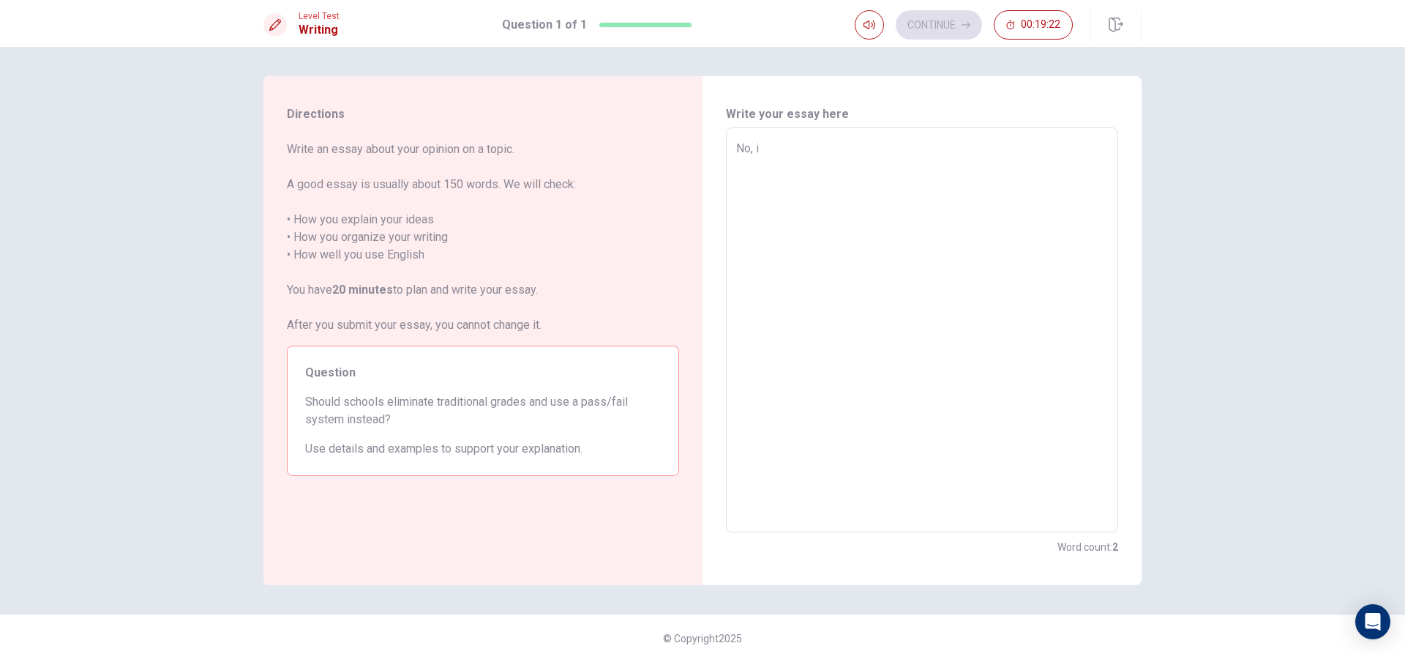
type textarea "No, if"
type textarea "x"
type textarea "No, if"
type textarea "x"
type textarea "No, if"
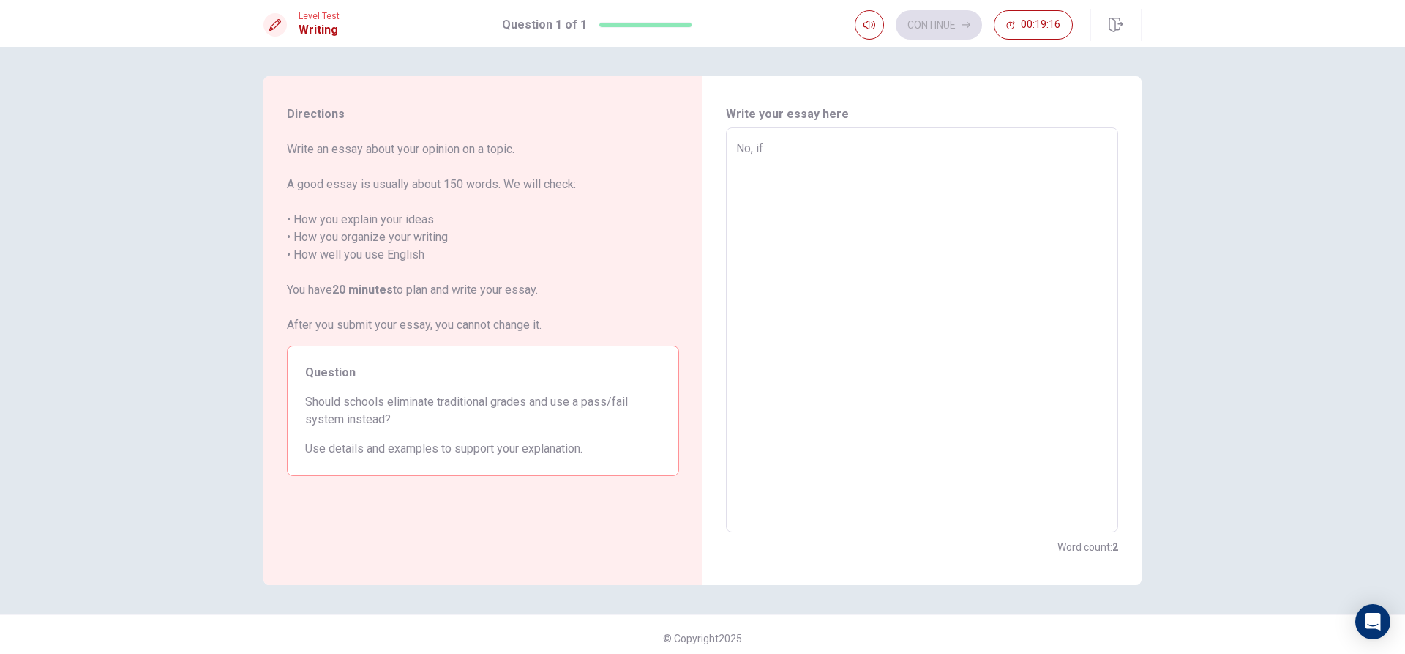
type textarea "x"
type textarea "No, i"
type textarea "x"
type textarea "No,"
type textarea "x"
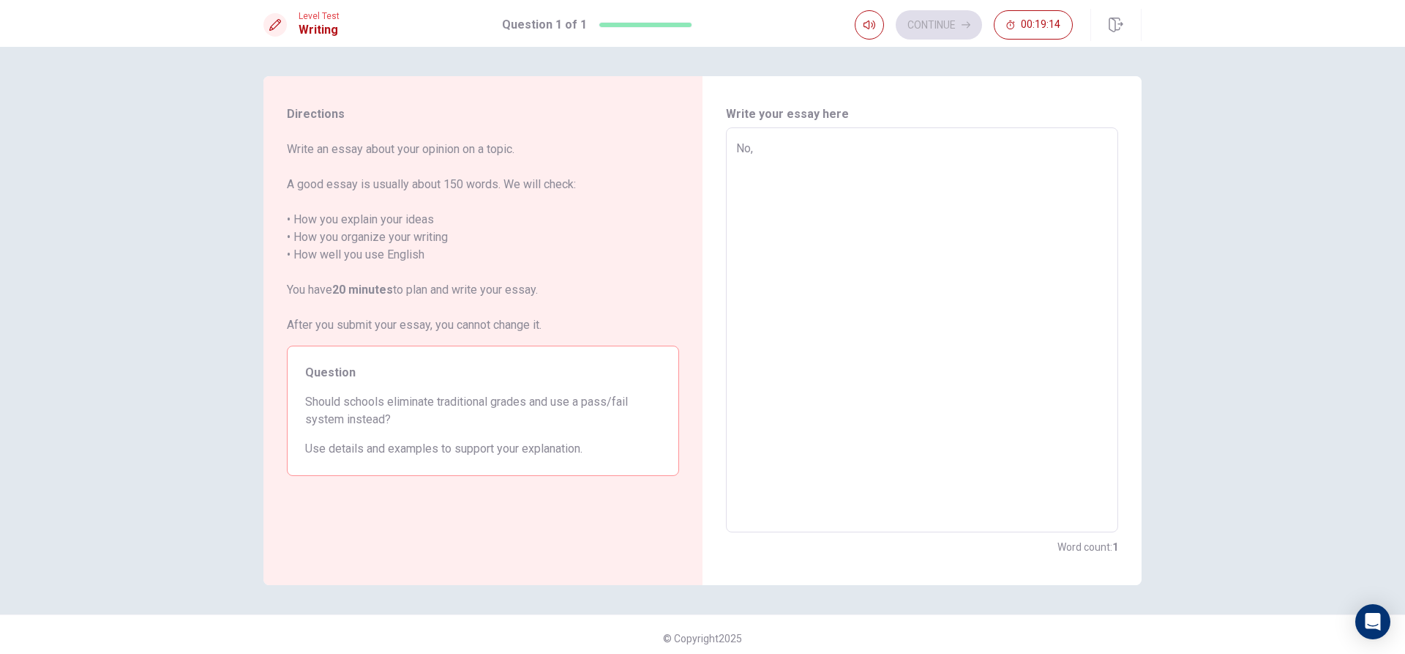
type textarea "No,"
type textarea "x"
type textarea "No"
type textarea "x"
type textarea "N"
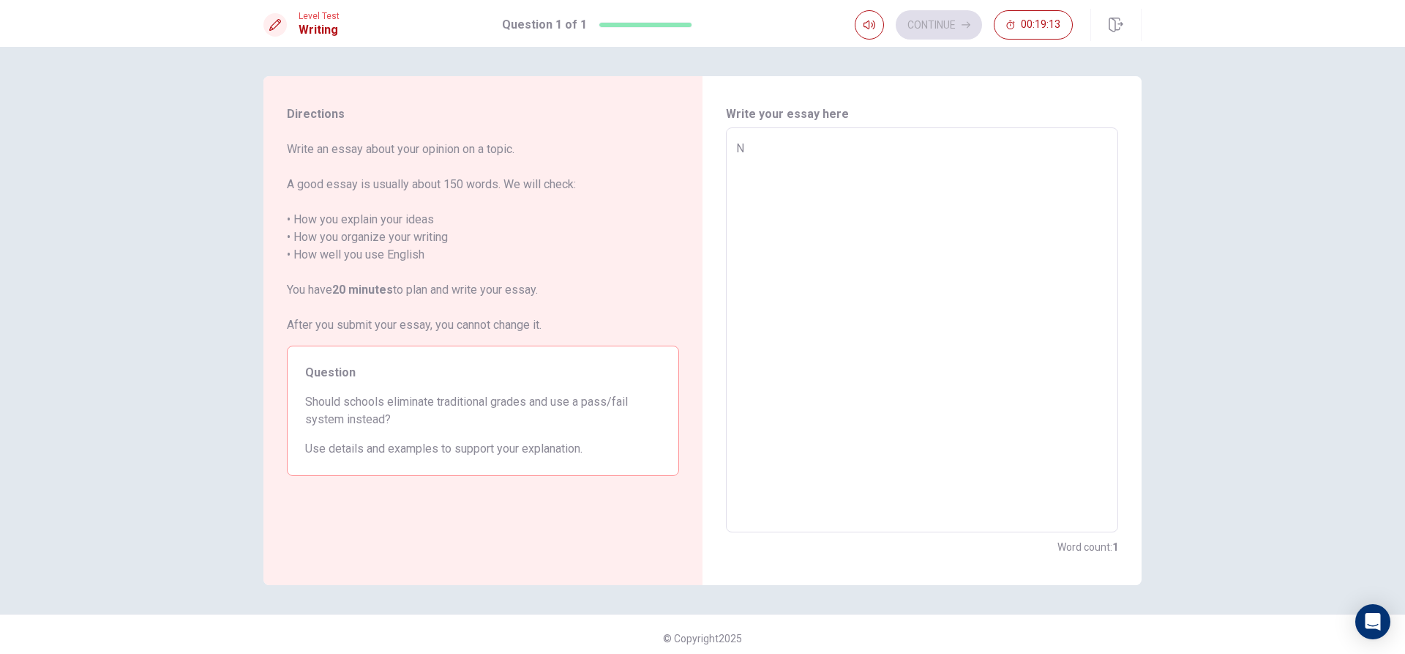
type textarea "x"
type textarea "Y"
type textarea "x"
type textarea "Ye"
type textarea "x"
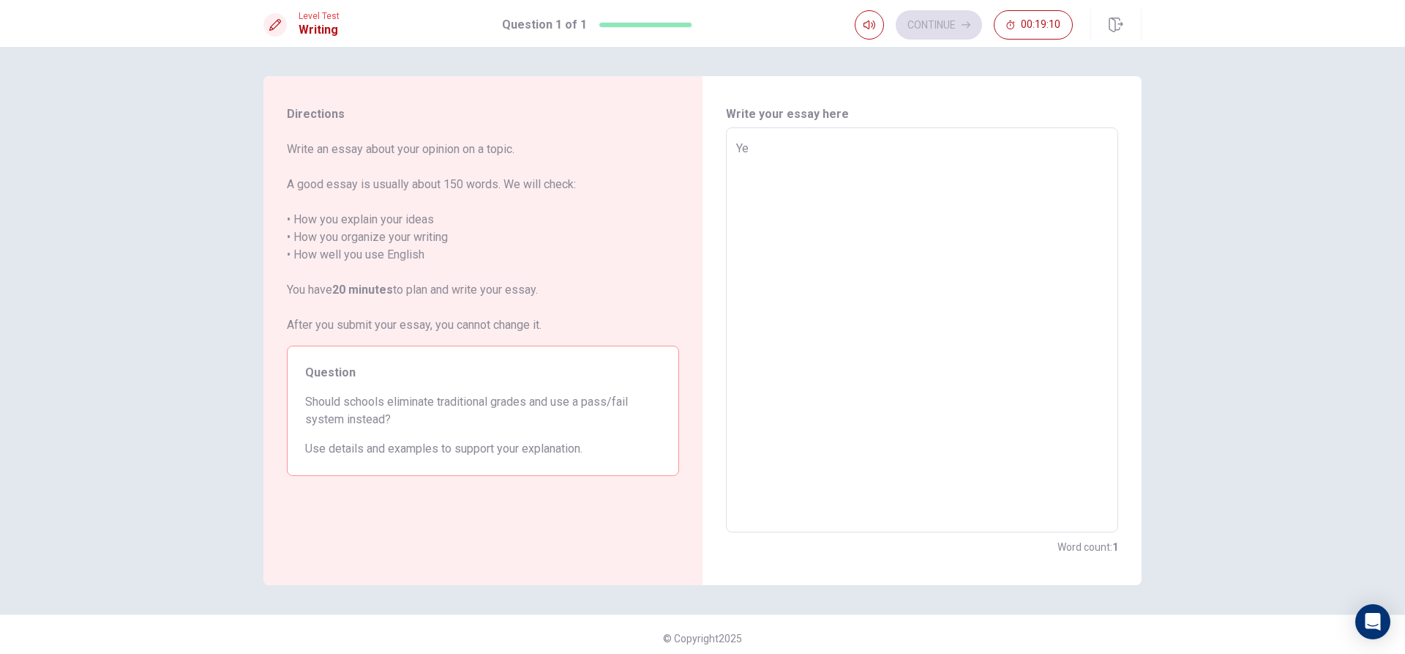
type textarea "Yes"
type textarea "x"
type textarea "Yes"
type textarea "x"
type textarea "Yes"
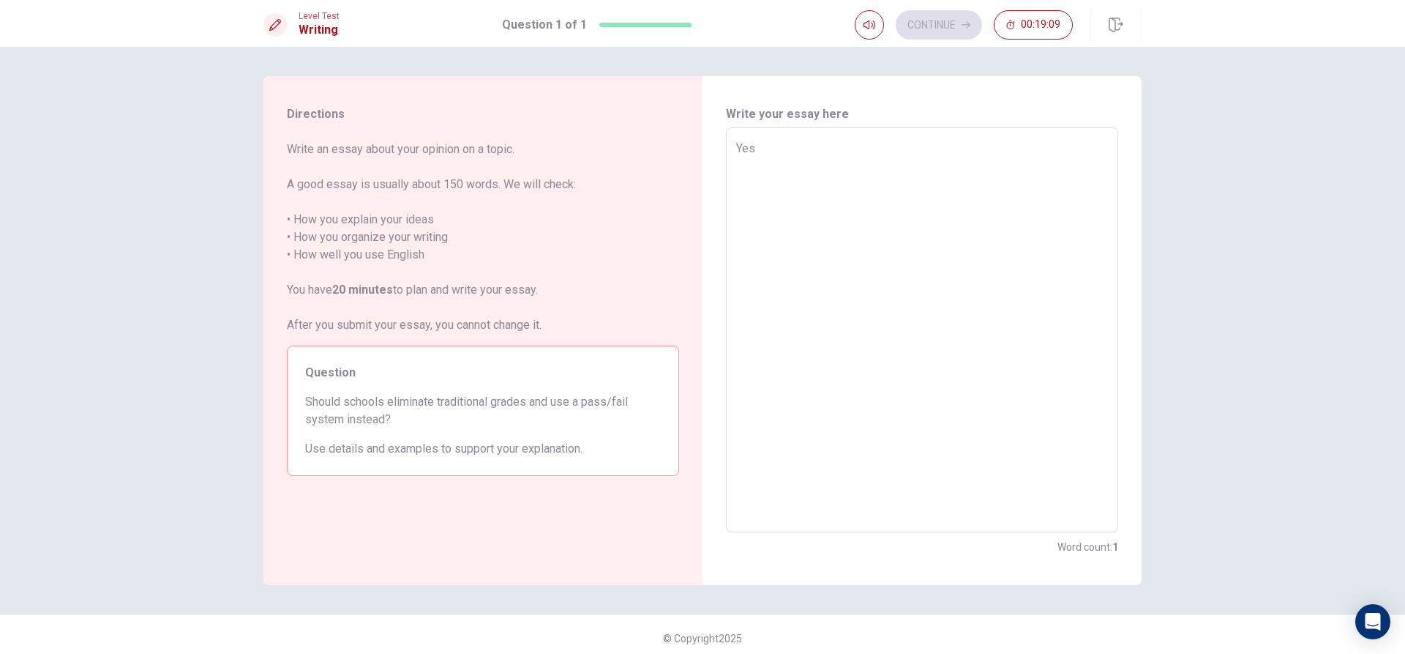
type textarea "x"
type textarea "Yes,"
type textarea "x"
type textarea "Yes,"
type textarea "x"
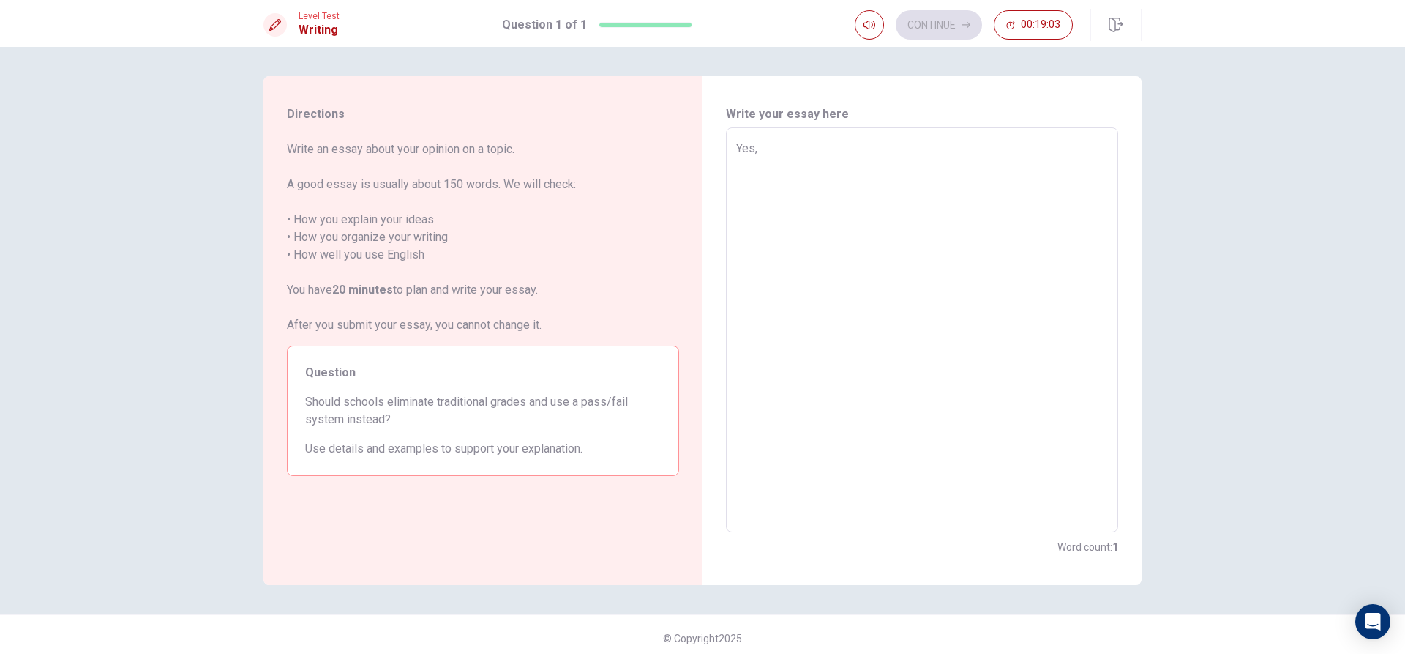
type textarea "Yes, b"
type textarea "x"
type textarea "Yes, be"
type textarea "x"
type textarea "Yes, bec"
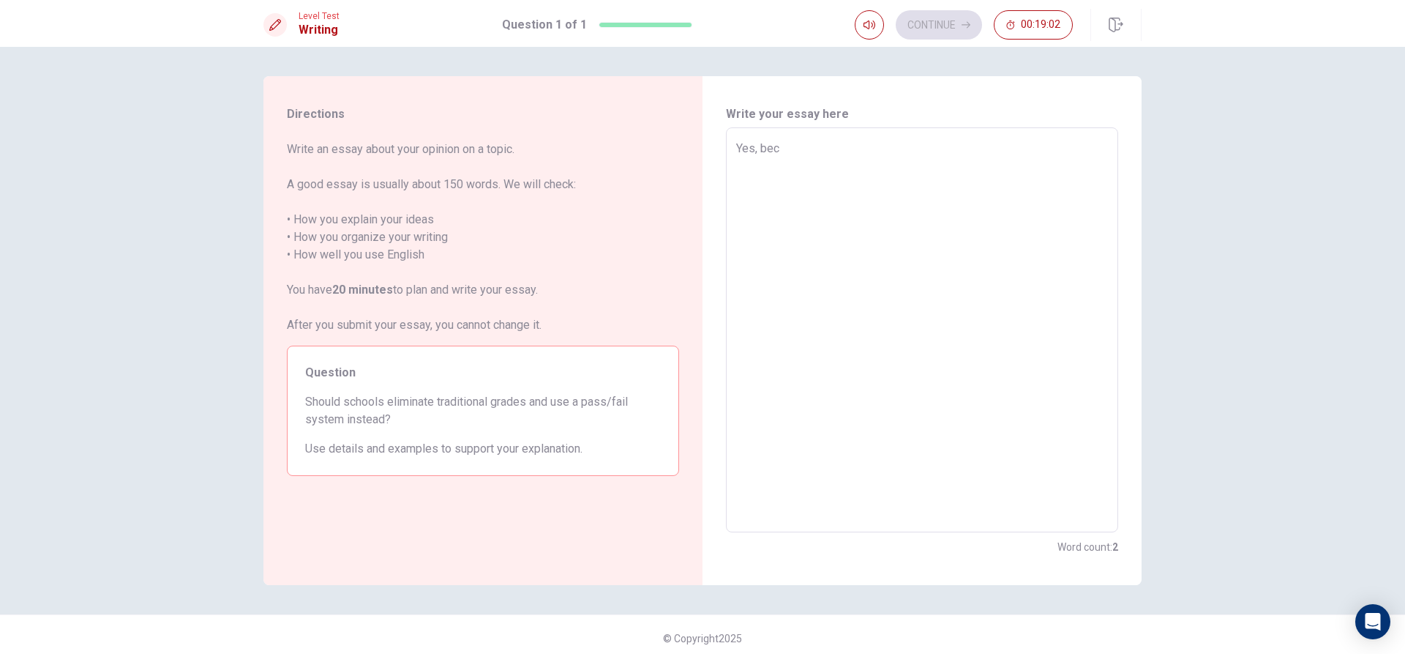
type textarea "x"
type textarea "Yes, beca"
type textarea "x"
type textarea "Yes, becau"
type textarea "x"
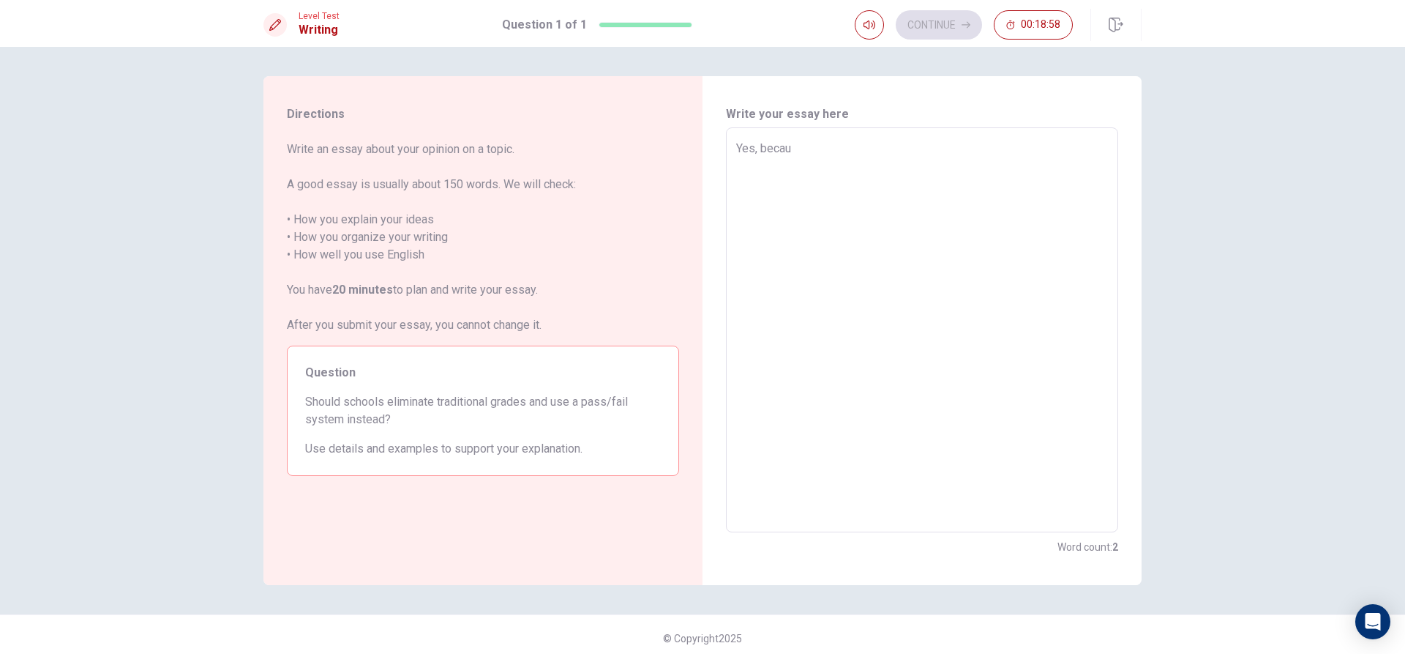
type textarea "Yes, becaue"
type textarea "x"
type textarea "Yes, becau"
type textarea "x"
type textarea "Yes, becaus"
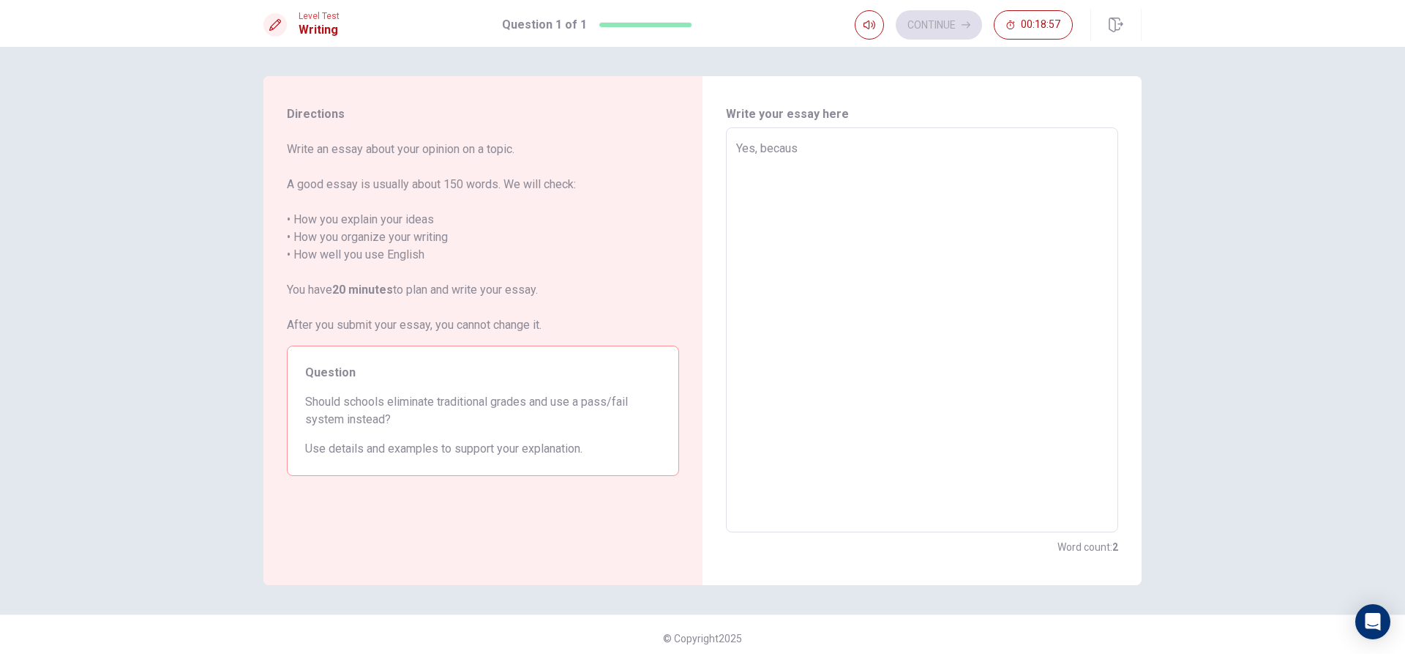
type textarea "x"
type textarea "Yes, because"
type textarea "x"
type textarea "Yes, because"
type textarea "x"
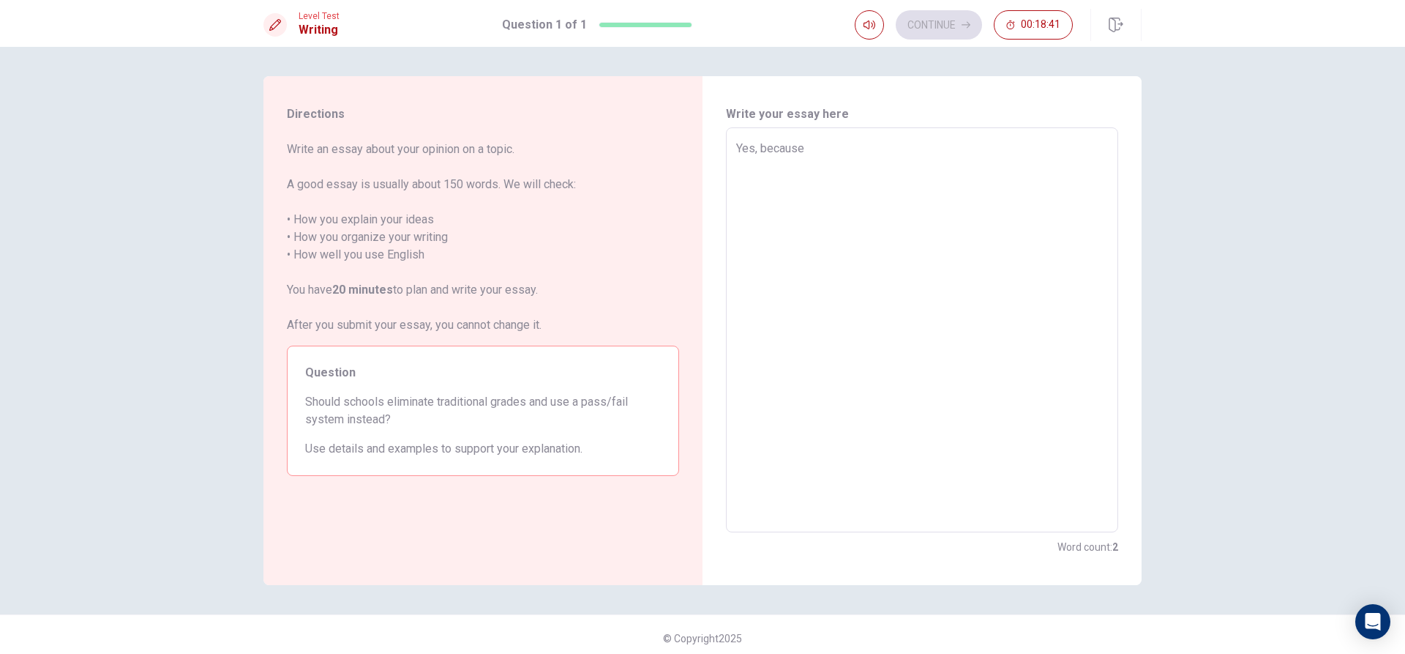
type textarea "Yes, because s"
type textarea "x"
type textarea "Yes, because sh"
type textarea "x"
type textarea "Yes, because shc"
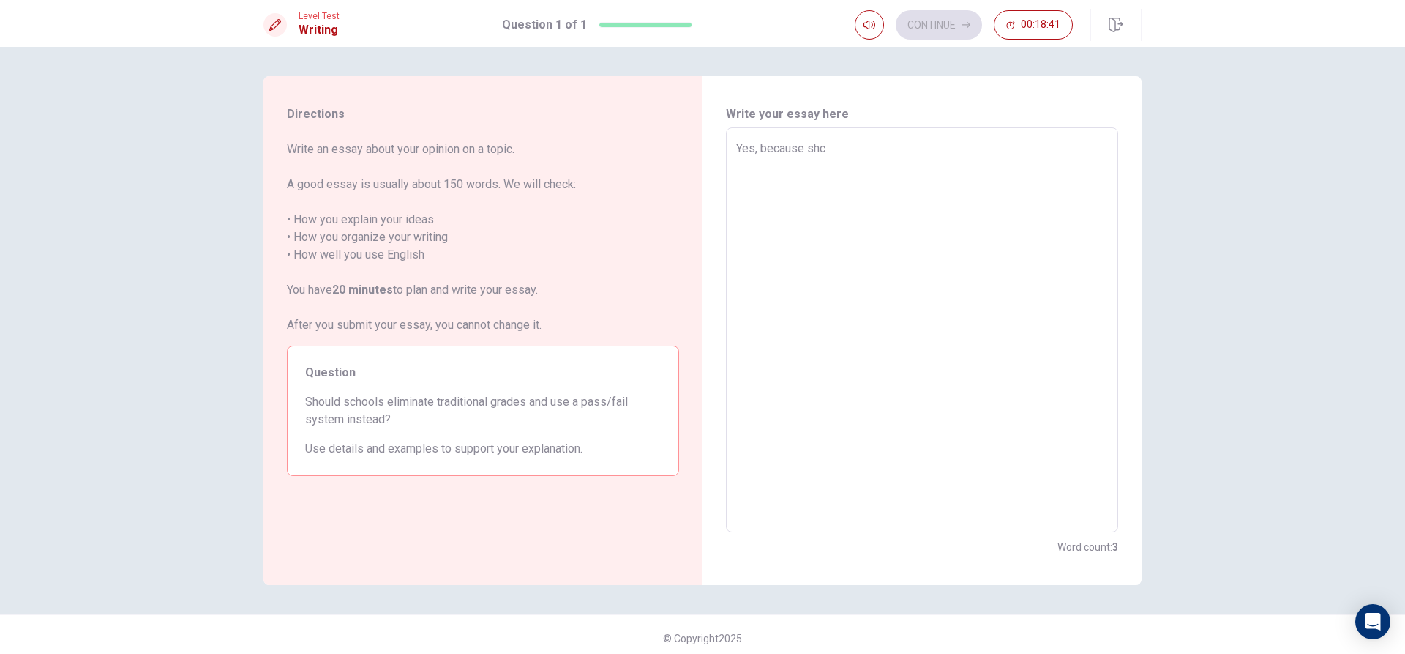
type textarea "x"
type textarea "Yes, because shco"
type textarea "x"
type textarea "Yes, because shcoo"
type textarea "x"
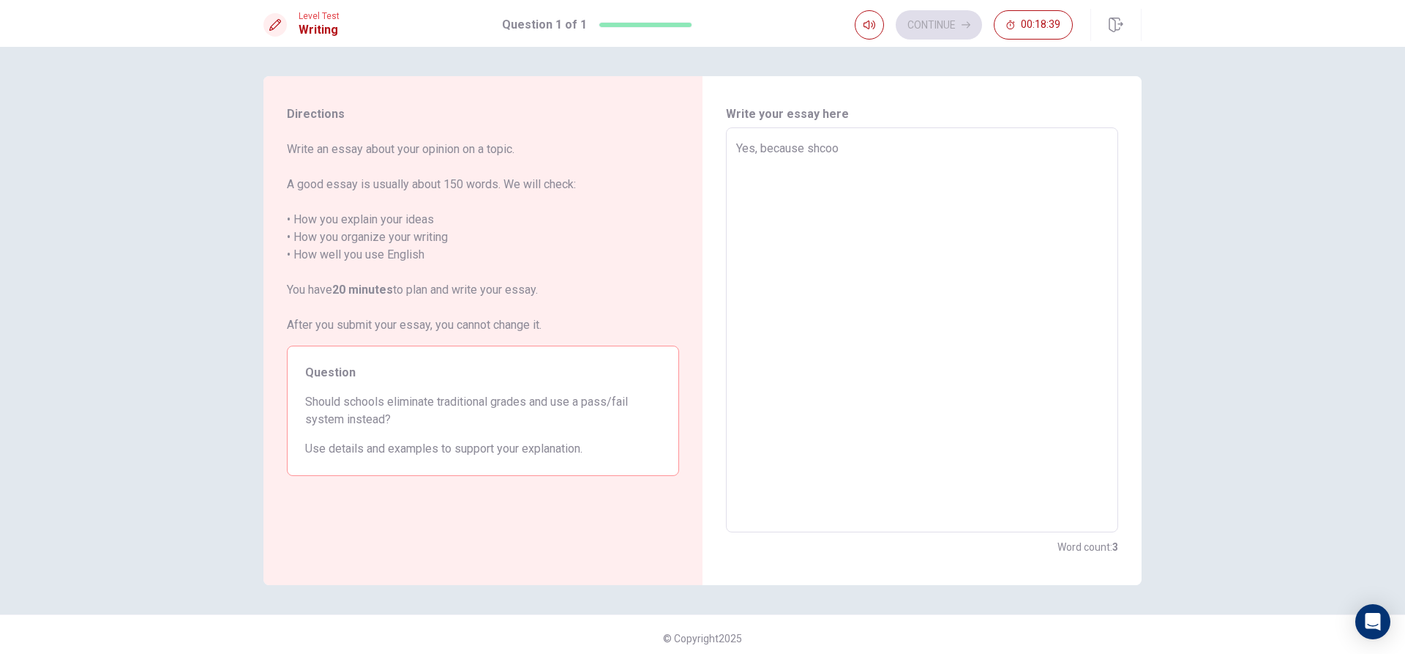
type textarea "Yes, because shcool"
type textarea "x"
type textarea "Yes, because shcool"
type textarea "x"
type textarea "Yes, because shcool s"
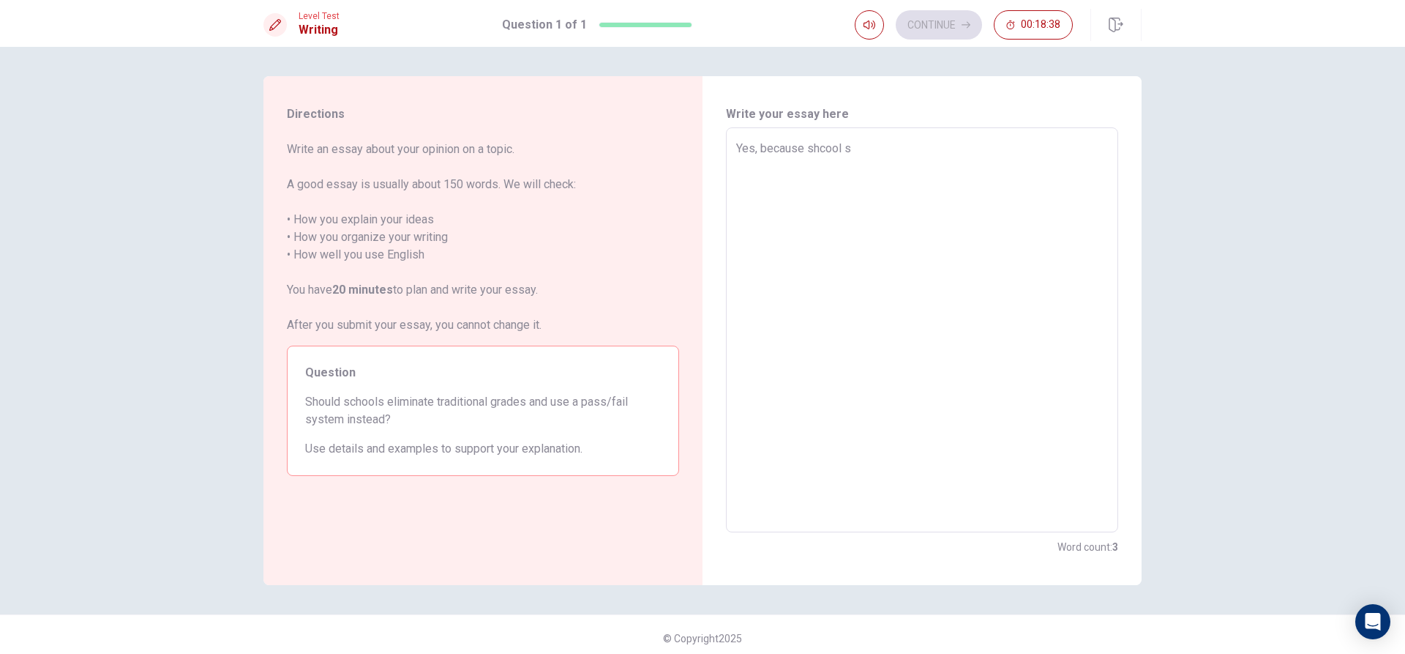
type textarea "x"
type textarea "Yes, because shcool sh"
type textarea "x"
type textarea "Yes, because shcool sho"
type textarea "x"
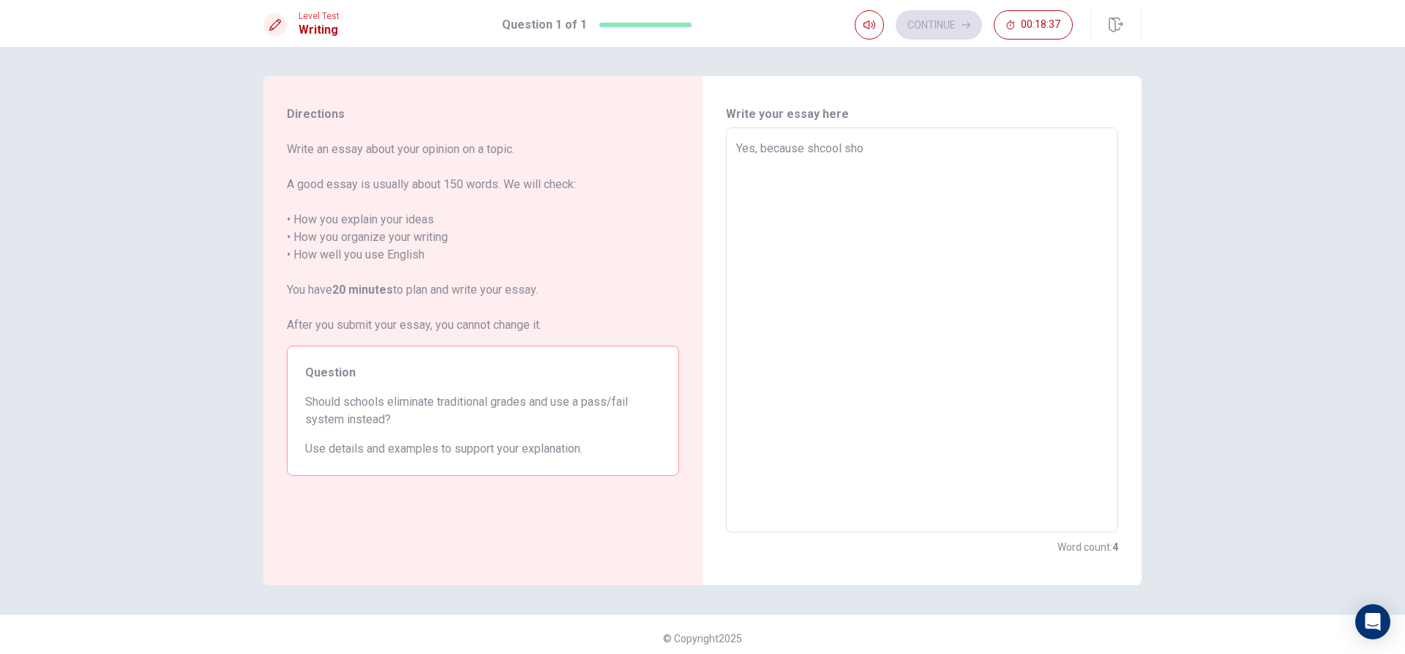
type textarea "Yes, because shcool shol"
type textarea "x"
type textarea "Yes, because shcool shold"
type textarea "x"
type textarea "Yes, because shcool sholdn"
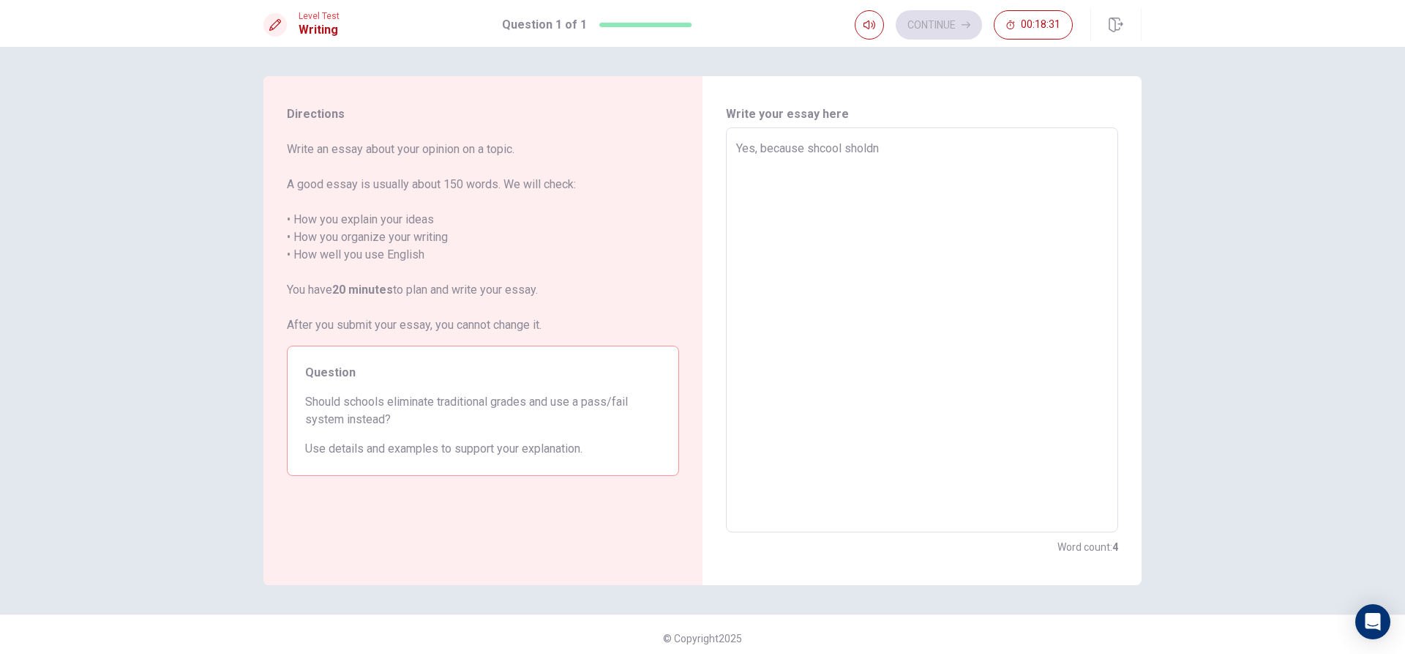
type textarea "x"
type textarea "Yes, because shcool sholdn'"
type textarea "x"
type textarea "Yes, because shcool sholdn't"
type textarea "x"
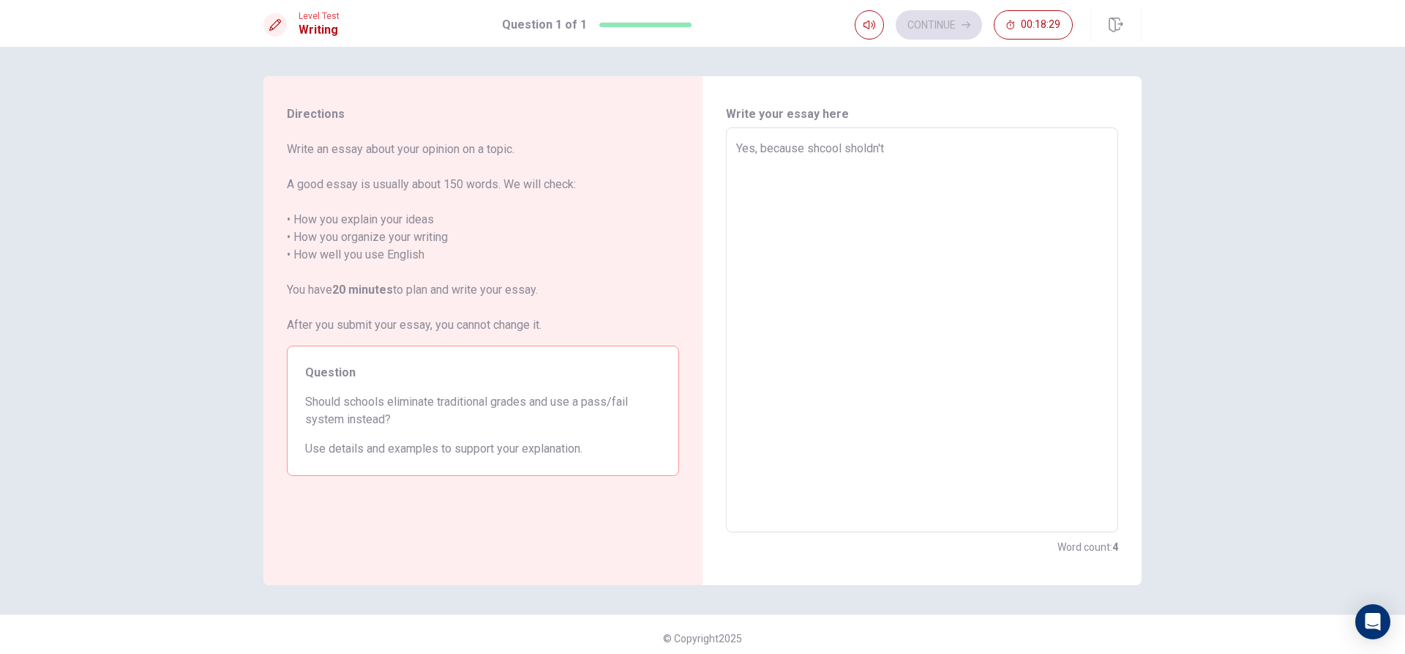
type textarea "Yes, because shcool sholdn't"
type textarea "x"
type textarea "Yes, because shcool sholdn't"
type textarea "x"
type textarea "Yes, because shcool sholdn'"
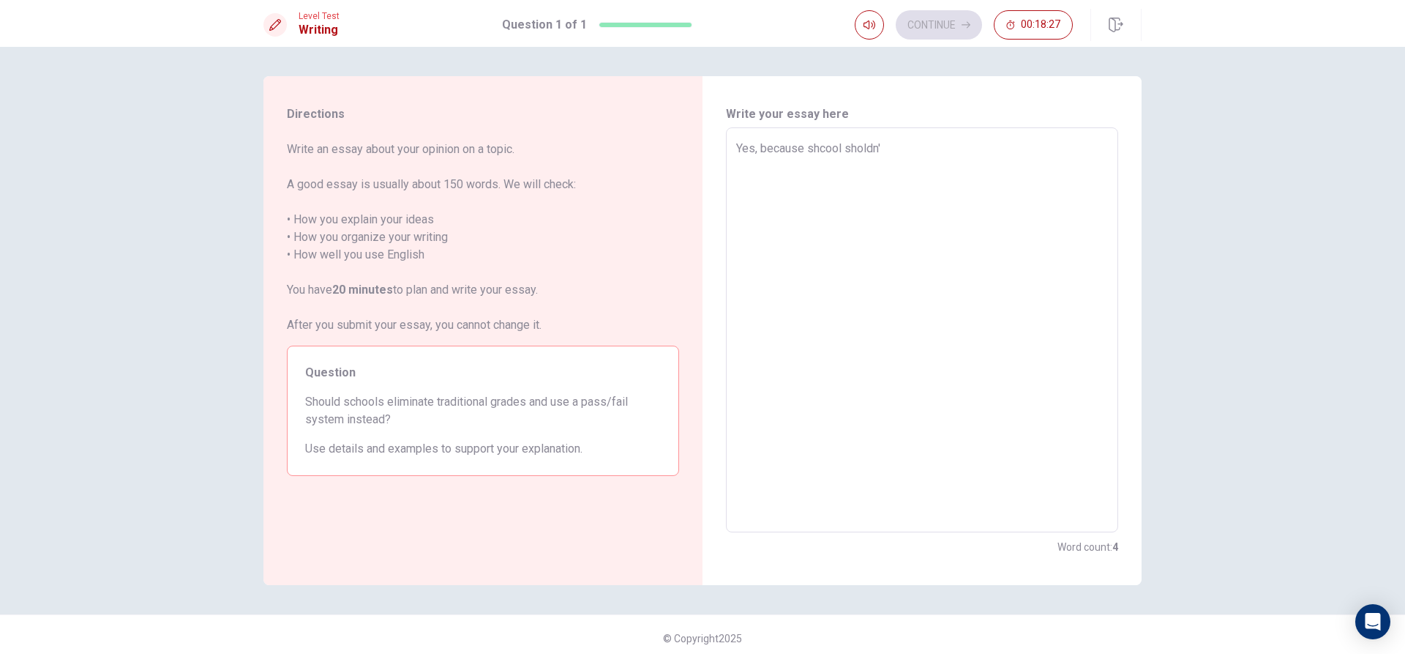
type textarea "x"
type textarea "Yes, because shcool sholdn"
type textarea "x"
type textarea "Yes, because shcool shold"
type textarea "x"
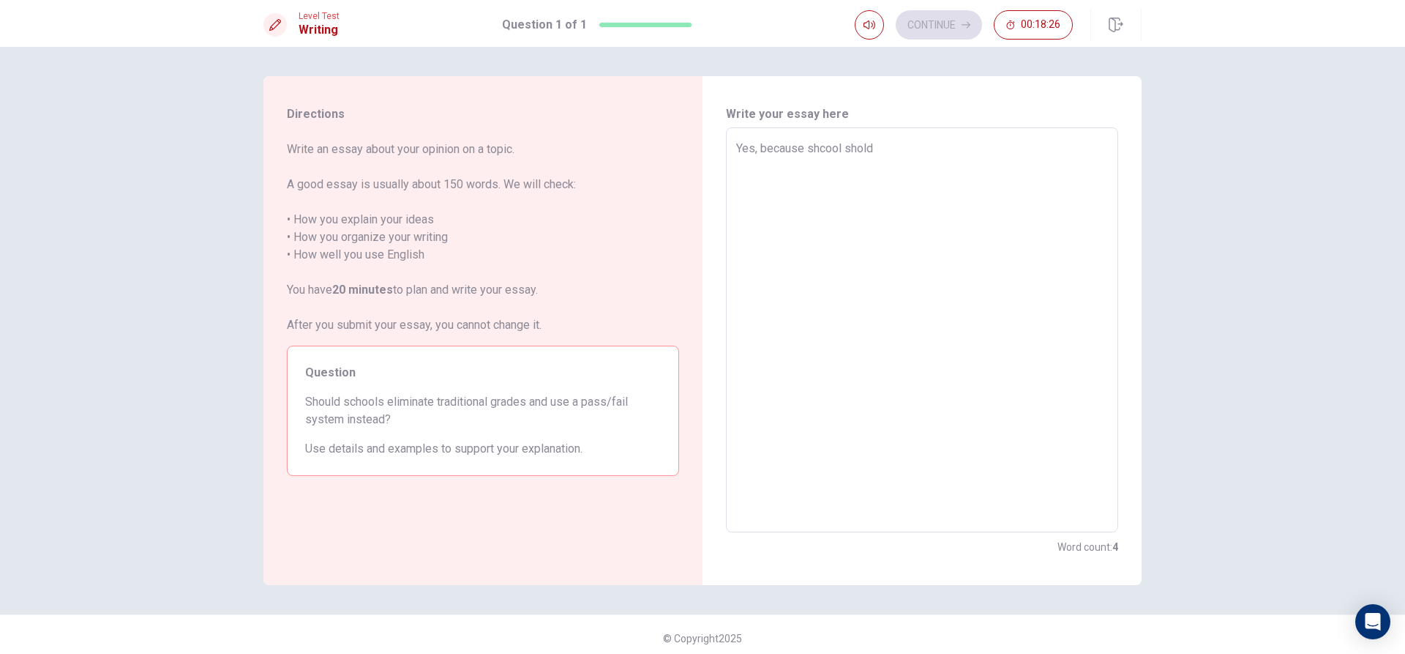
type textarea "Yes, because shcool shol"
type textarea "x"
type textarea "Yes, because shcool sho"
type textarea "x"
type textarea "Yes, because shcool shou"
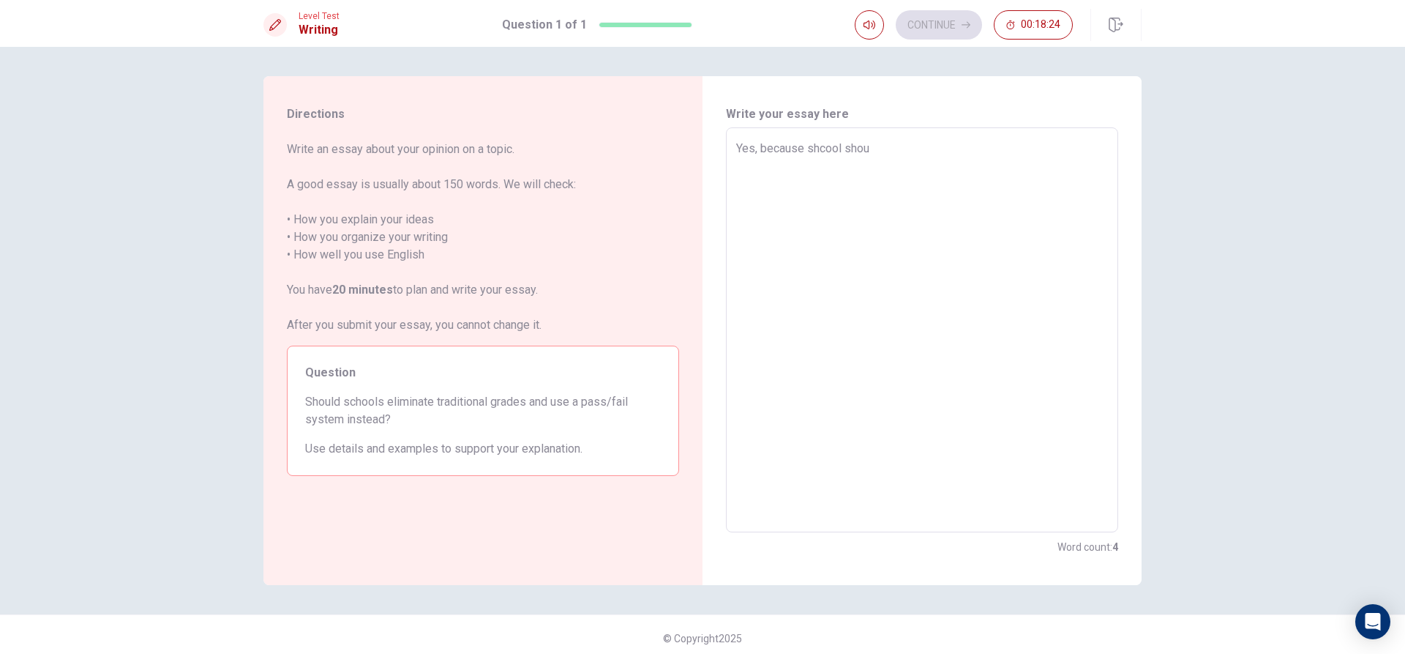
type textarea "x"
type textarea "Yes, because shcool shoul"
type textarea "x"
type textarea "Yes, because shcool should"
type textarea "x"
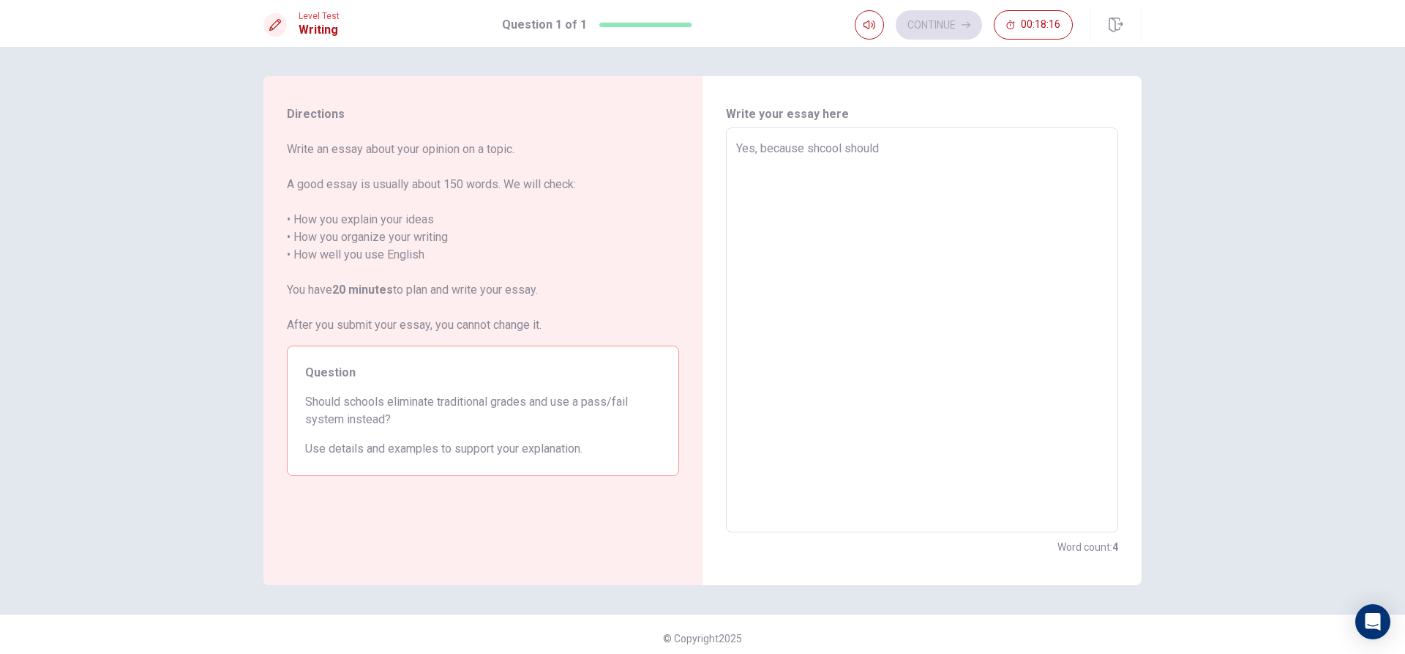
type textarea "Yes, because shcool shouldn"
type textarea "x"
type textarea "Yes, because shcool shouldn'"
type textarea "x"
type textarea "Yes, because shcool shouldn't"
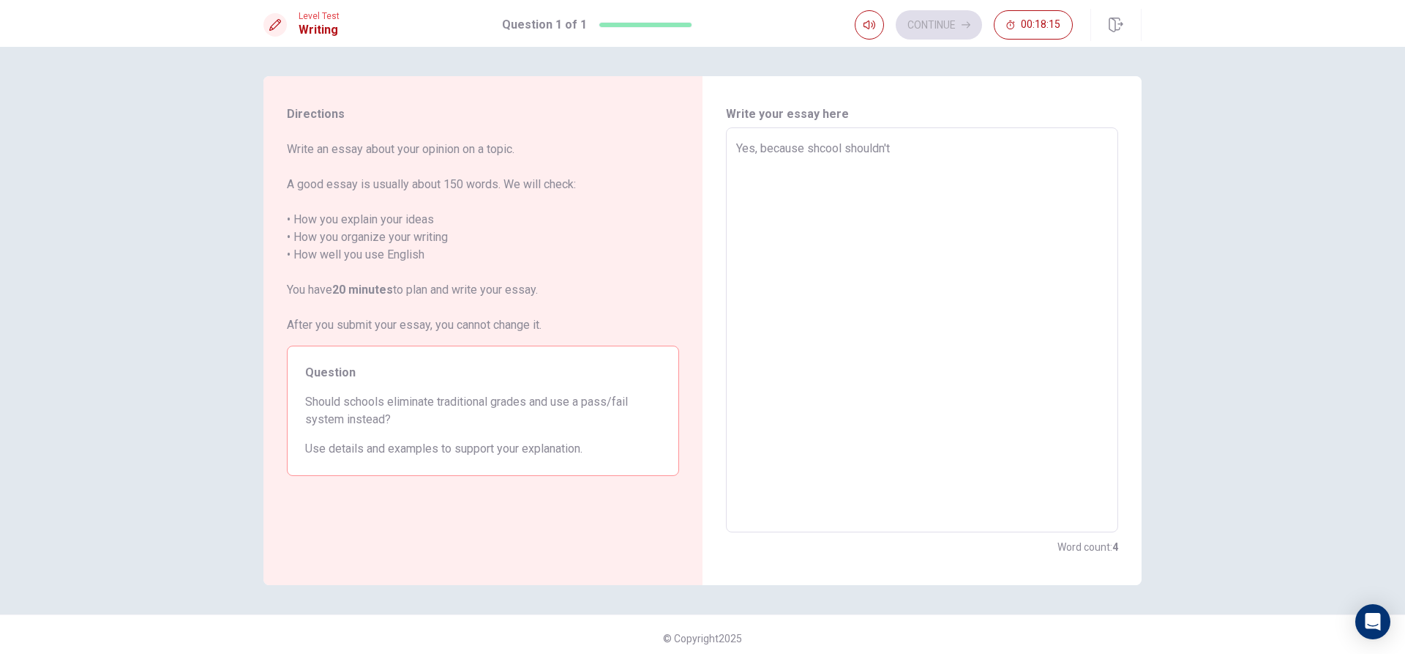
type textarea "x"
type textarea "Yes, because shcool shouldn't"
type textarea "x"
type textarea "Yes, because shcool shouldn't l"
type textarea "x"
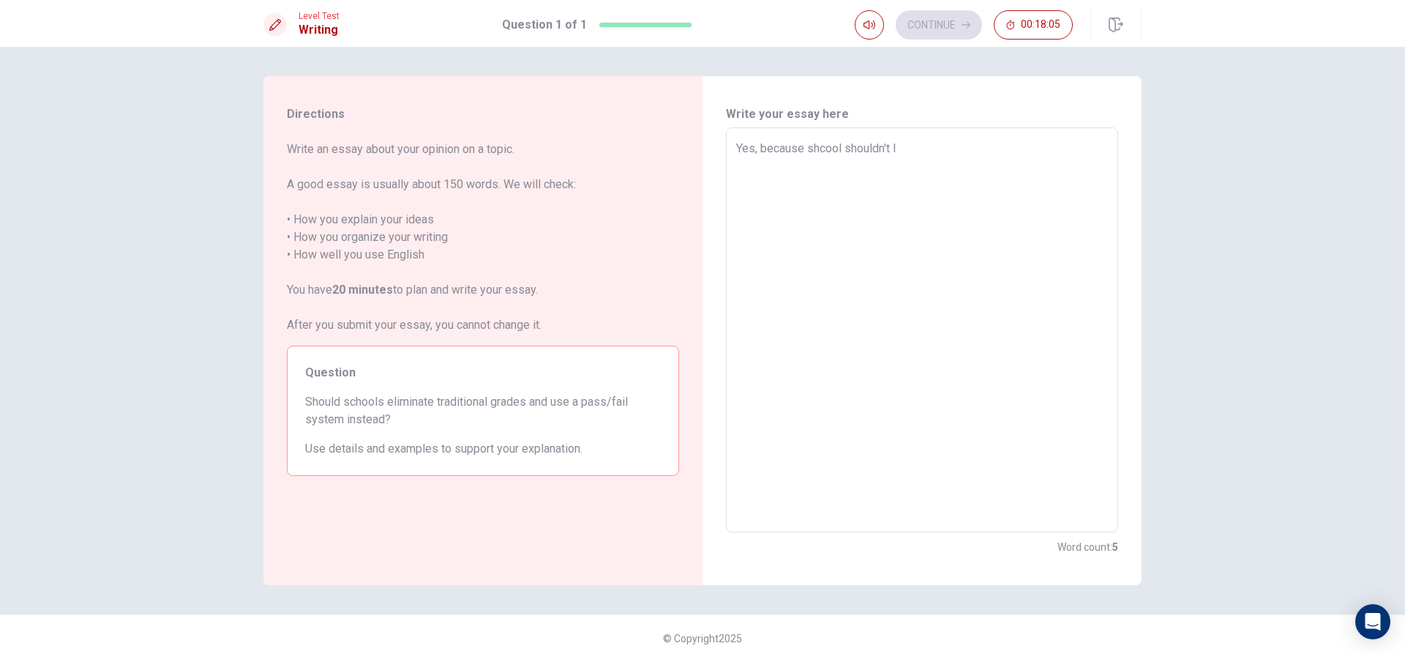
type textarea "Yes, because shcool shouldn't le"
type textarea "x"
type textarea "Yes, because shcool shouldn't let"
type textarea "x"
type textarea "Yes, because shcool shouldn't let"
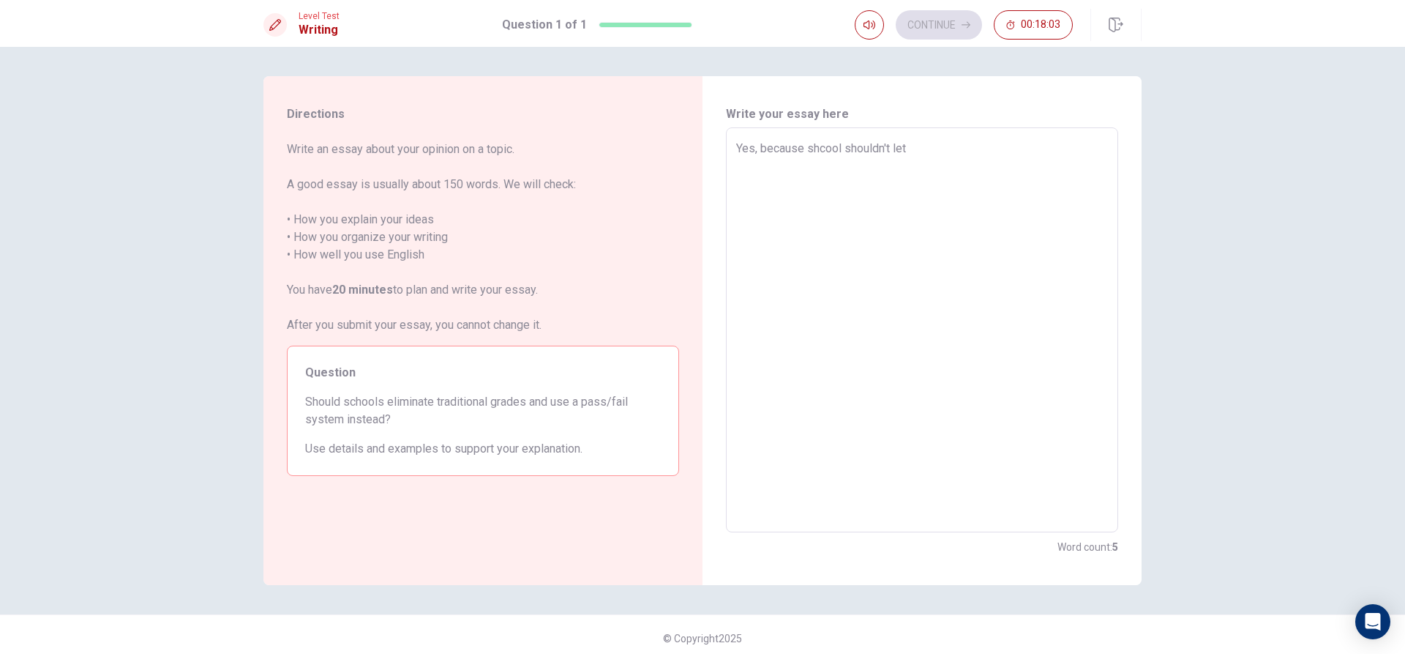
type textarea "x"
type textarea "Yes, because shcool shouldn't let t"
type textarea "x"
type textarea "Yes, because shcool shouldn't let th"
type textarea "x"
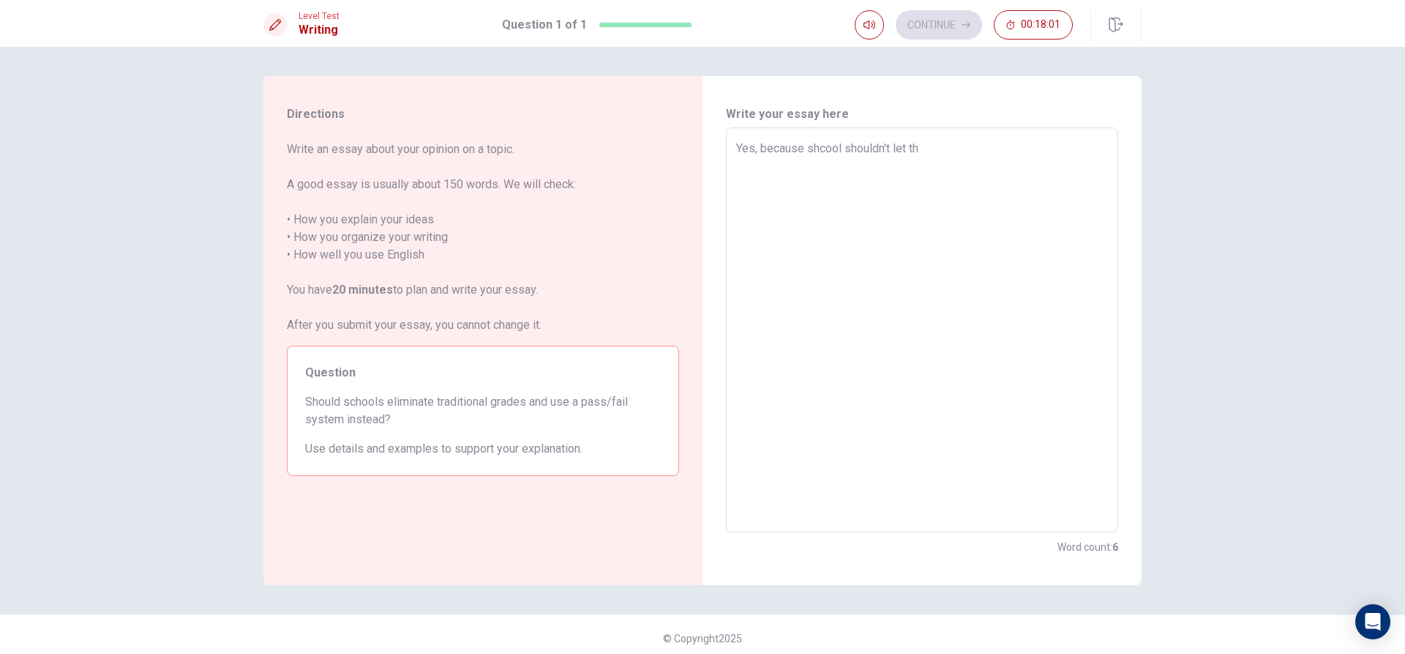
type textarea "Yes, because shcool shouldn't let thh"
type textarea "x"
type textarea "Yes, because shcool shouldn't let thhe"
type textarea "x"
type textarea "Yes, because shcool shouldn't let thhe"
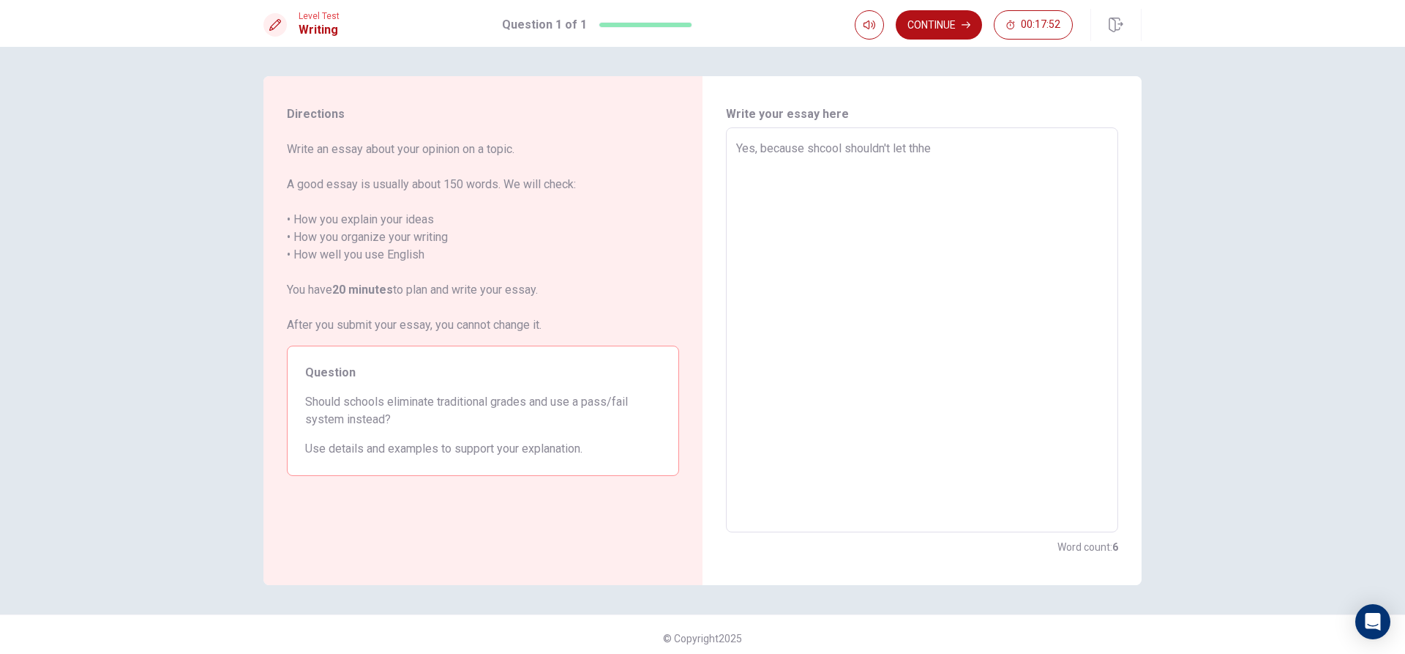
type textarea "x"
type textarea "Yes, because shcool shouldn't let thhe s"
type textarea "x"
type textarea "Yes, because shcool shouldn't let thhe st"
type textarea "x"
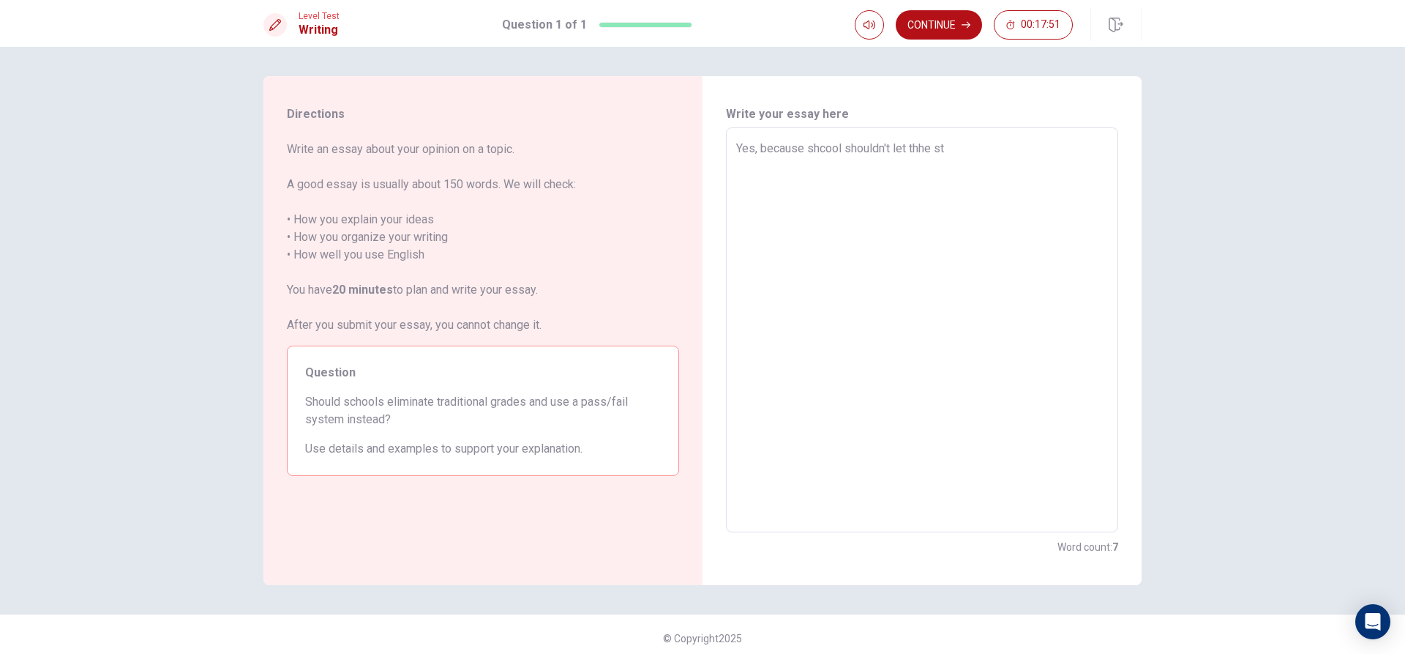
type textarea "Yes, because shcool shouldn't let thhe stu"
type textarea "x"
type textarea "Yes, because shcool shouldn't let thhe stud"
type textarea "x"
type textarea "Yes, because shcool shouldn't let thhe stude"
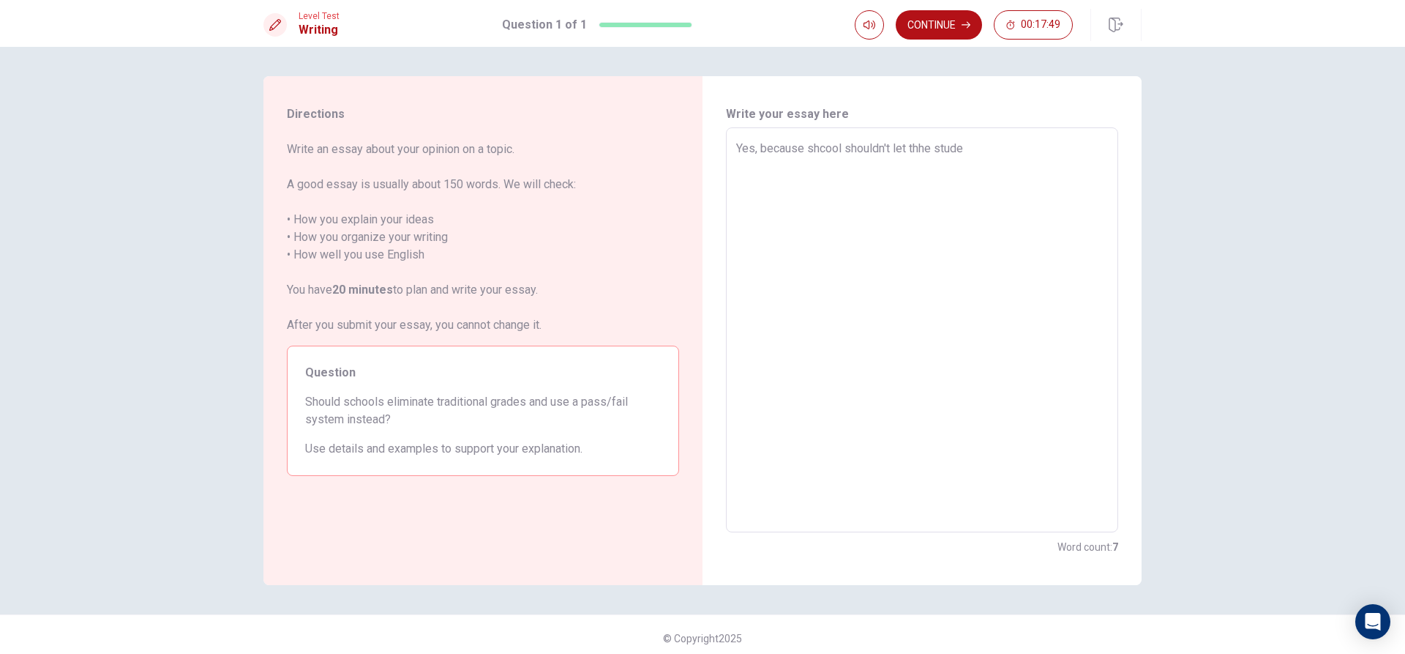
type textarea "x"
type textarea "Yes, because shcool shouldn't let thhe studen"
type textarea "x"
type textarea "Yes, because shcool shouldn't let thhe student"
type textarea "x"
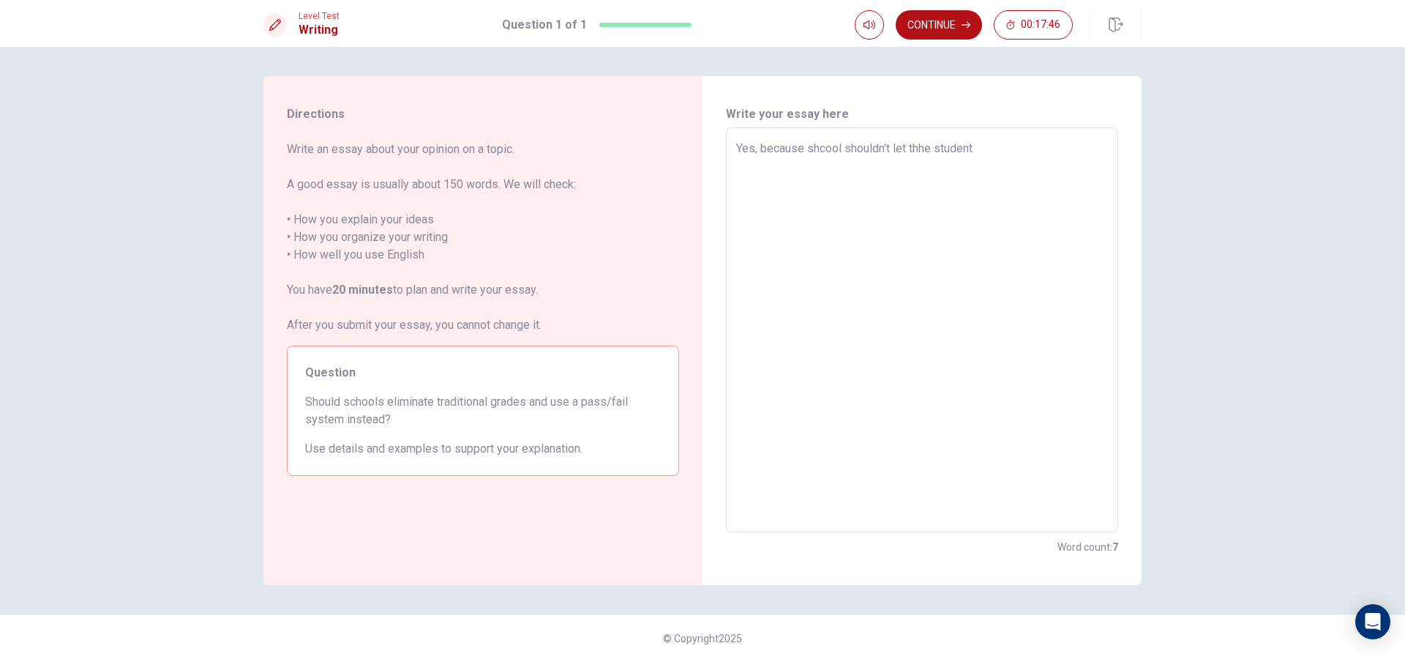
type textarea "Yes, because shcool shouldn't let thhe studen"
type textarea "x"
type textarea "Yes, because shcool shouldn't let thhe stude"
type textarea "x"
type textarea "Yes, because shcool shouldn't let thhe stud"
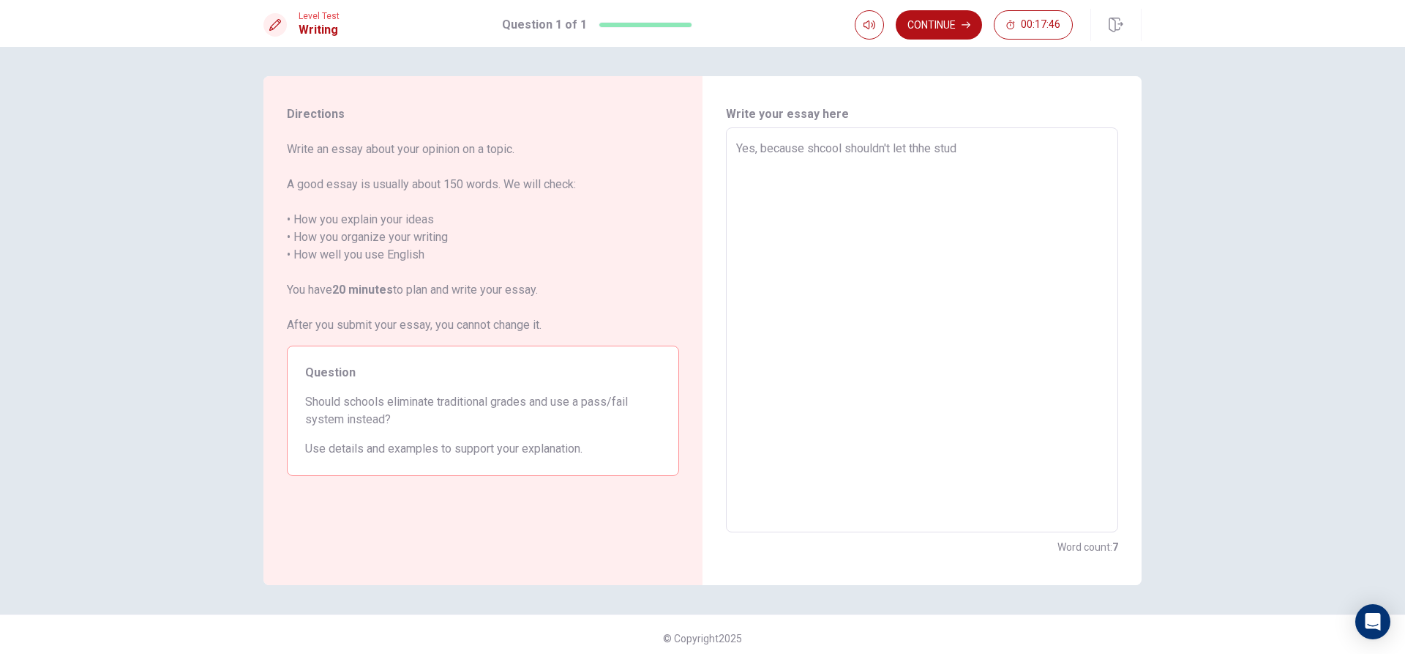
type textarea "x"
type textarea "Yes, because shcool shouldn't let thhe stu"
type textarea "x"
type textarea "Yes, because shcool shouldn't let thhe st"
type textarea "x"
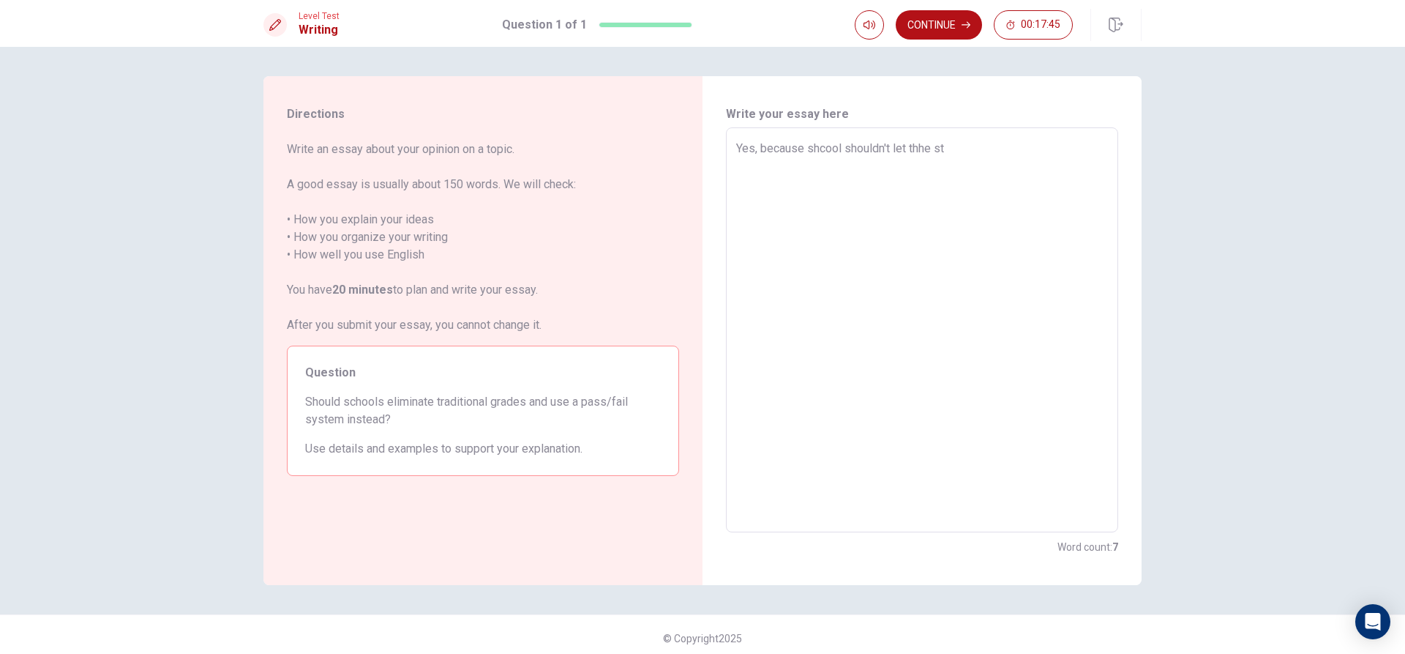
type textarea "Yes, because shcool shouldn't let thhe s"
type textarea "x"
type textarea "Yes, because shcool shouldn't let thhe"
type textarea "x"
type textarea "Yes, because shcool shouldn't let thhe"
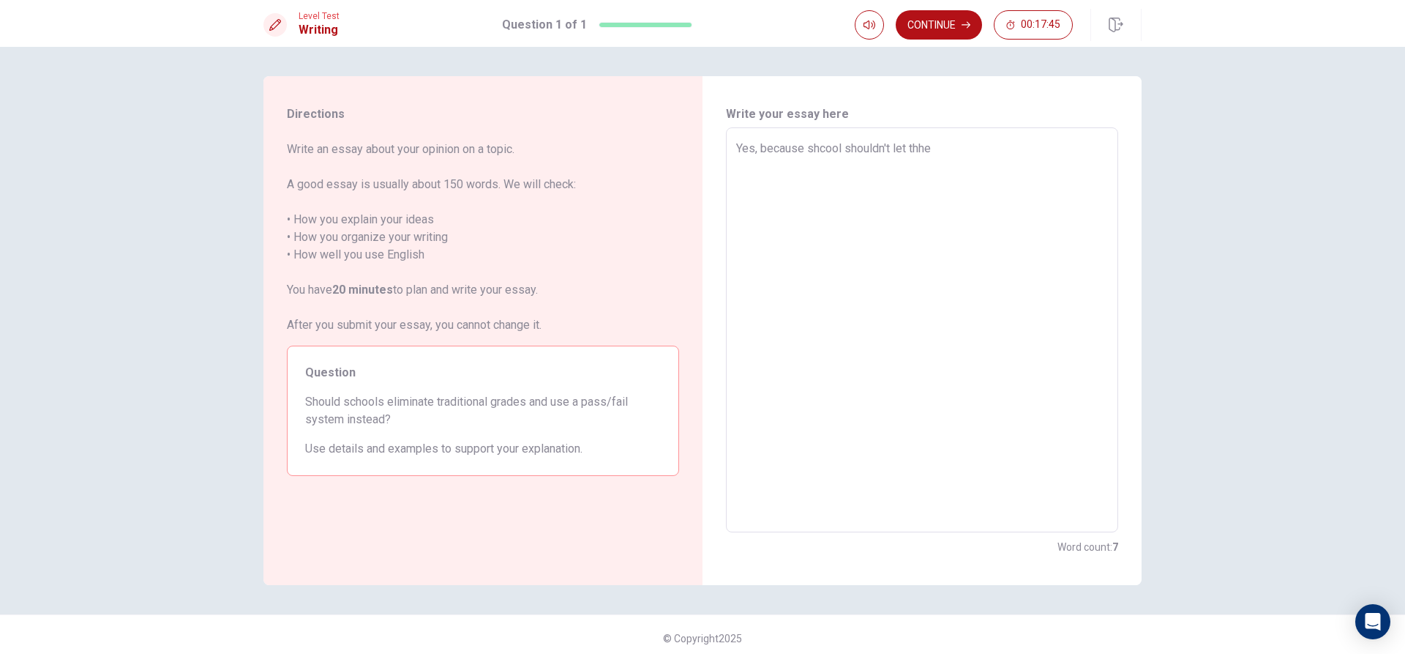
type textarea "x"
type textarea "Yes, because shcool shouldn't let thh"
type textarea "x"
type textarea "Yes, because shcool shouldn't let th"
type textarea "x"
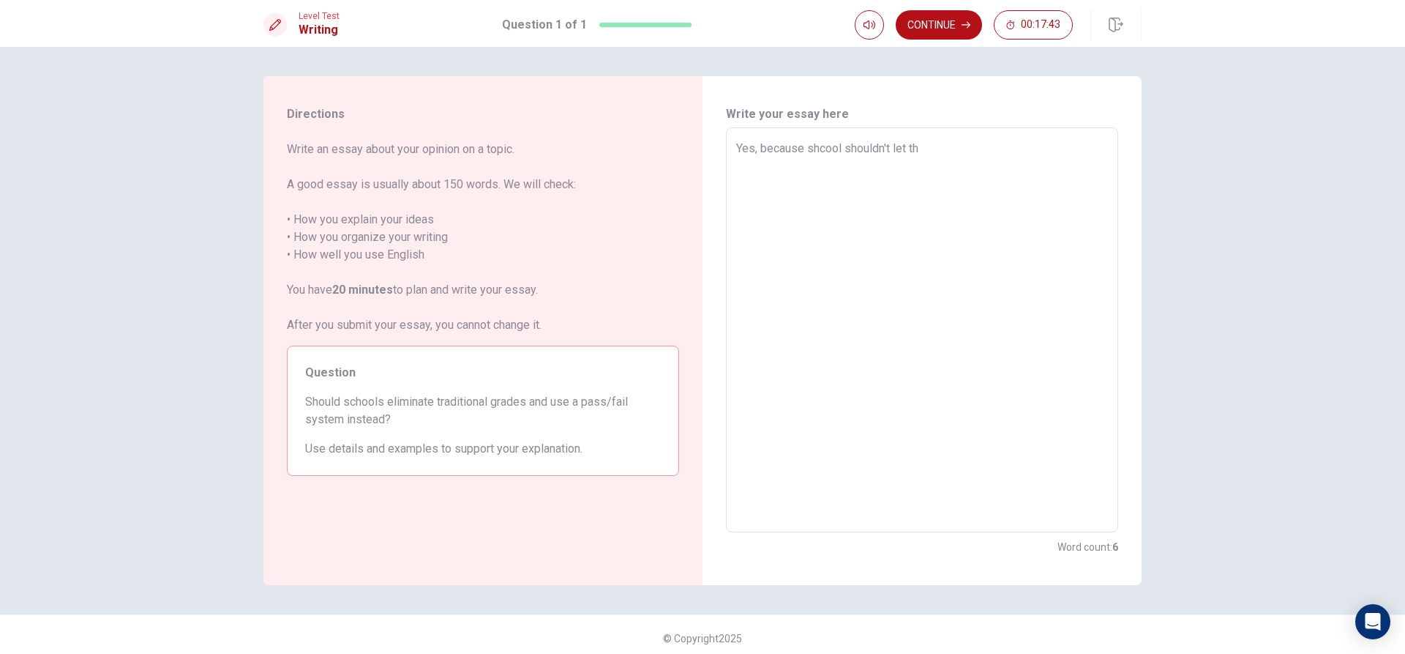
type textarea "Yes, because shcool shouldn't let the"
type textarea "x"
type textarea "Yes, because shcool shouldn't let the"
type textarea "x"
type textarea "Yes, because shcool shouldn't let the s"
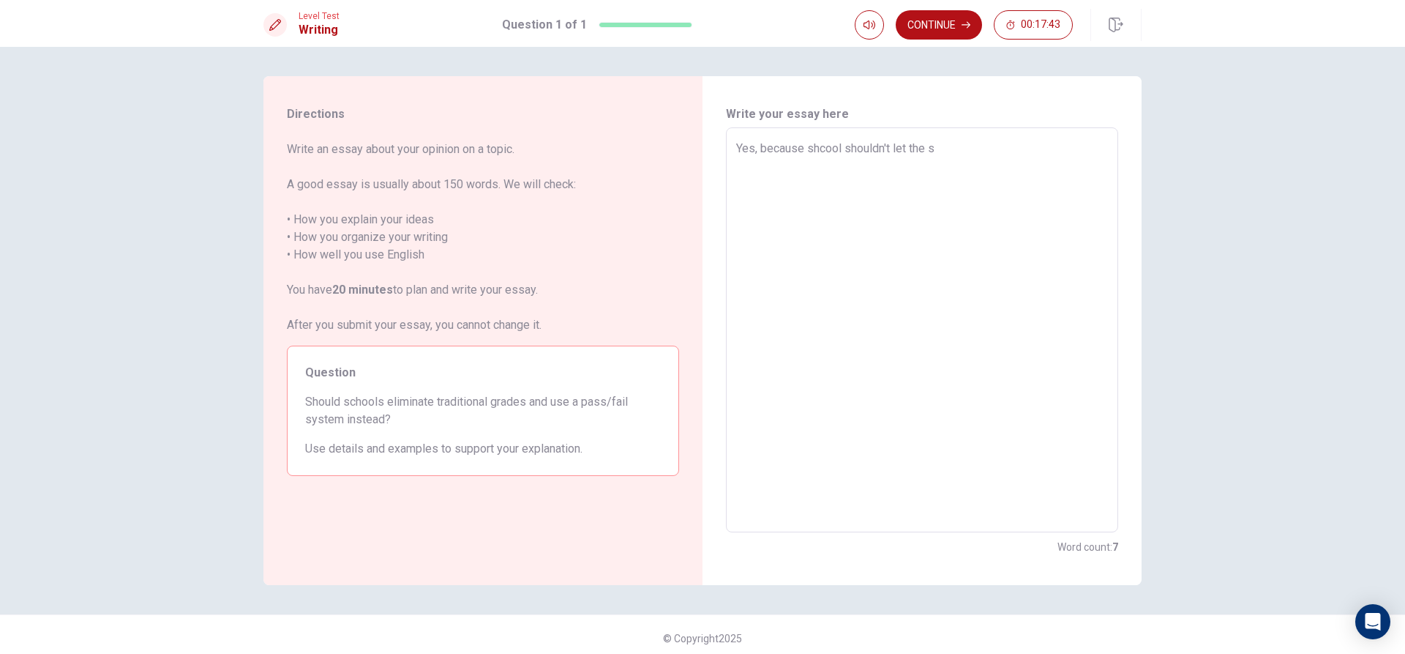
type textarea "x"
type textarea "Yes, because shcool shouldn't let the st"
type textarea "x"
type textarea "Yes, because shcool shouldn't let the stu"
type textarea "x"
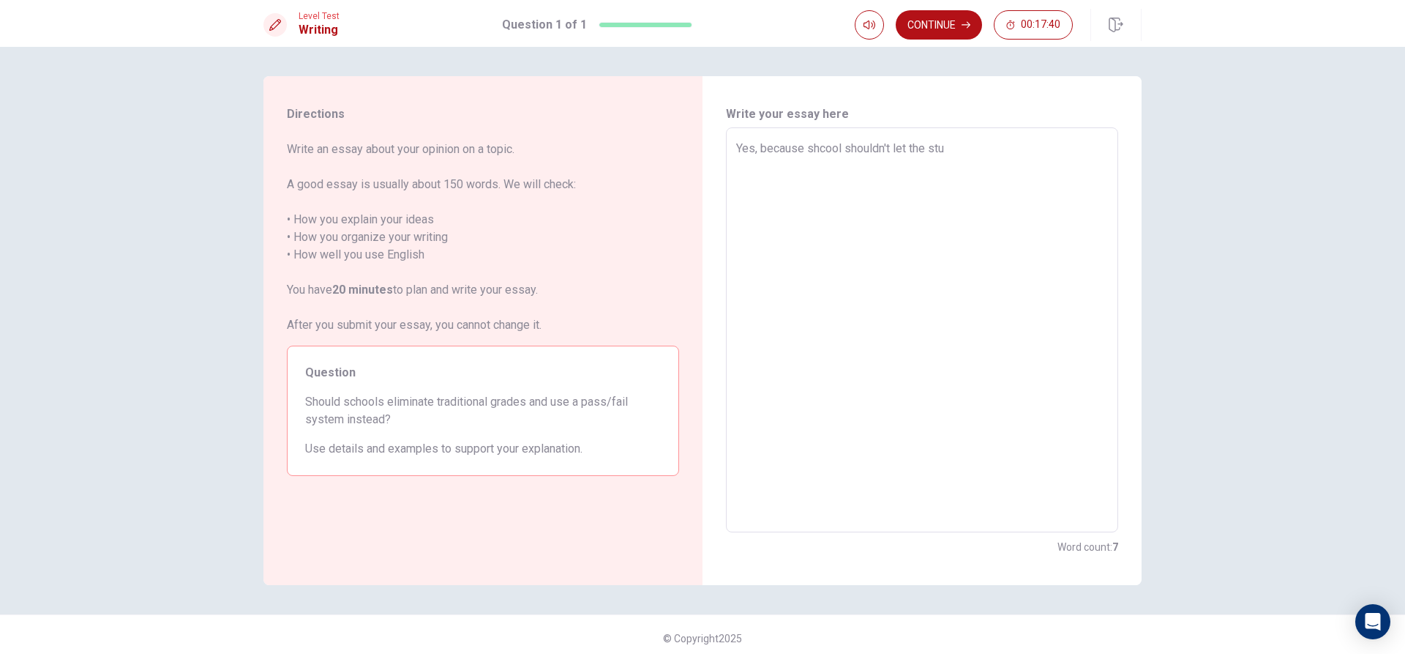
type textarea "Yes, because shcool shouldn't let the stud"
type textarea "x"
type textarea "Yes, because shcool shouldn't let the stude"
type textarea "x"
type textarea "Yes, because shcool shouldn't let the studen"
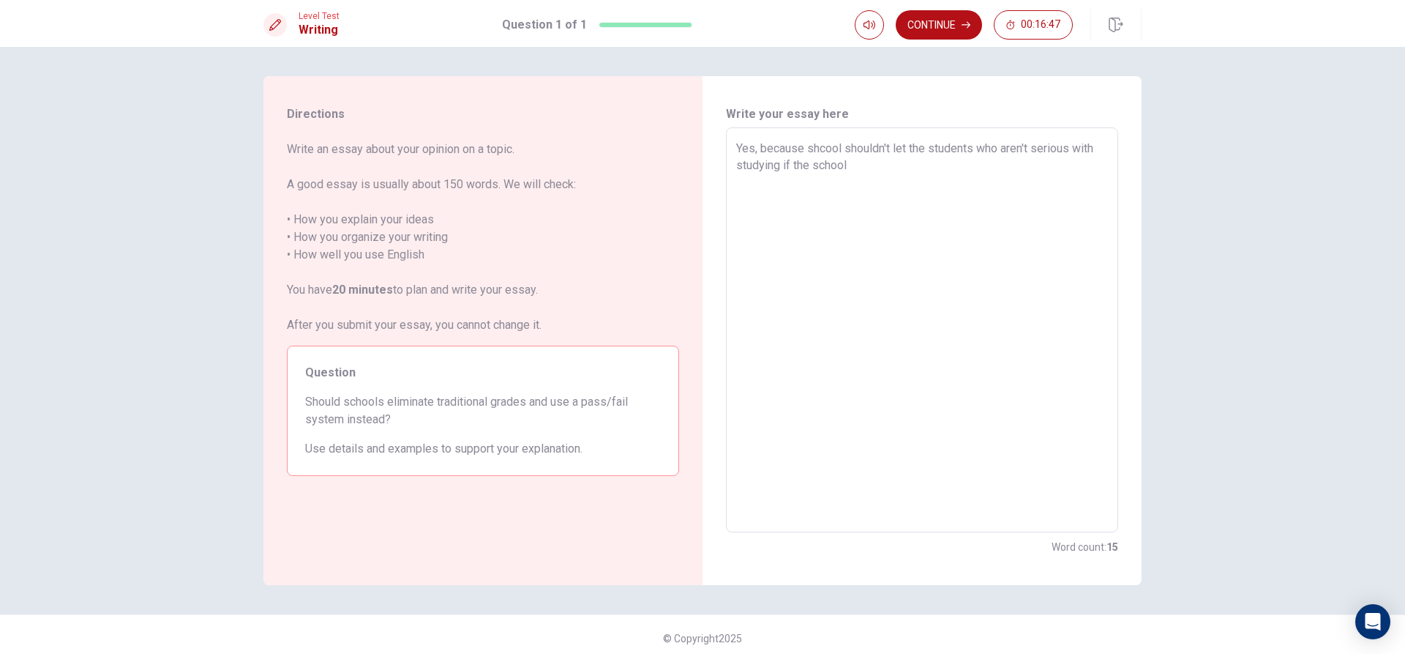
click at [819, 150] on textarea "Yes, because shcool shouldn't let the students who aren't serious with studying…" at bounding box center [922, 330] width 372 height 381
click at [822, 150] on textarea "Yes, because shcool shouldn't let the students who aren't serious with studying…" at bounding box center [922, 330] width 372 height 381
click at [849, 191] on textarea "Yes, because school shouldn't let the students who aren't serious with studying…" at bounding box center [922, 330] width 372 height 381
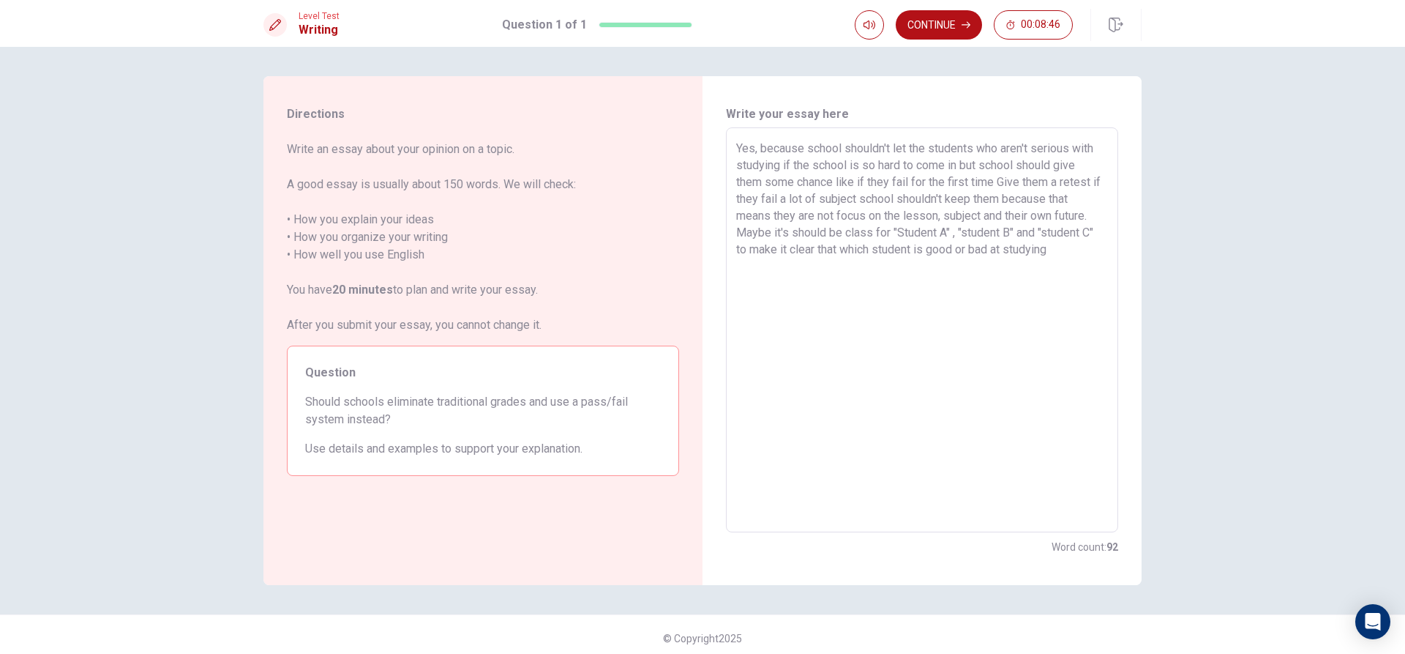
click at [766, 232] on textarea "Yes, because school shouldn't let the students who aren't serious with studying…" at bounding box center [922, 330] width 372 height 381
click at [1075, 245] on textarea "Yes, because school shouldn't let the students who aren't serious with studying…" at bounding box center [922, 330] width 372 height 381
click at [939, 17] on button "Continue" at bounding box center [939, 24] width 86 height 29
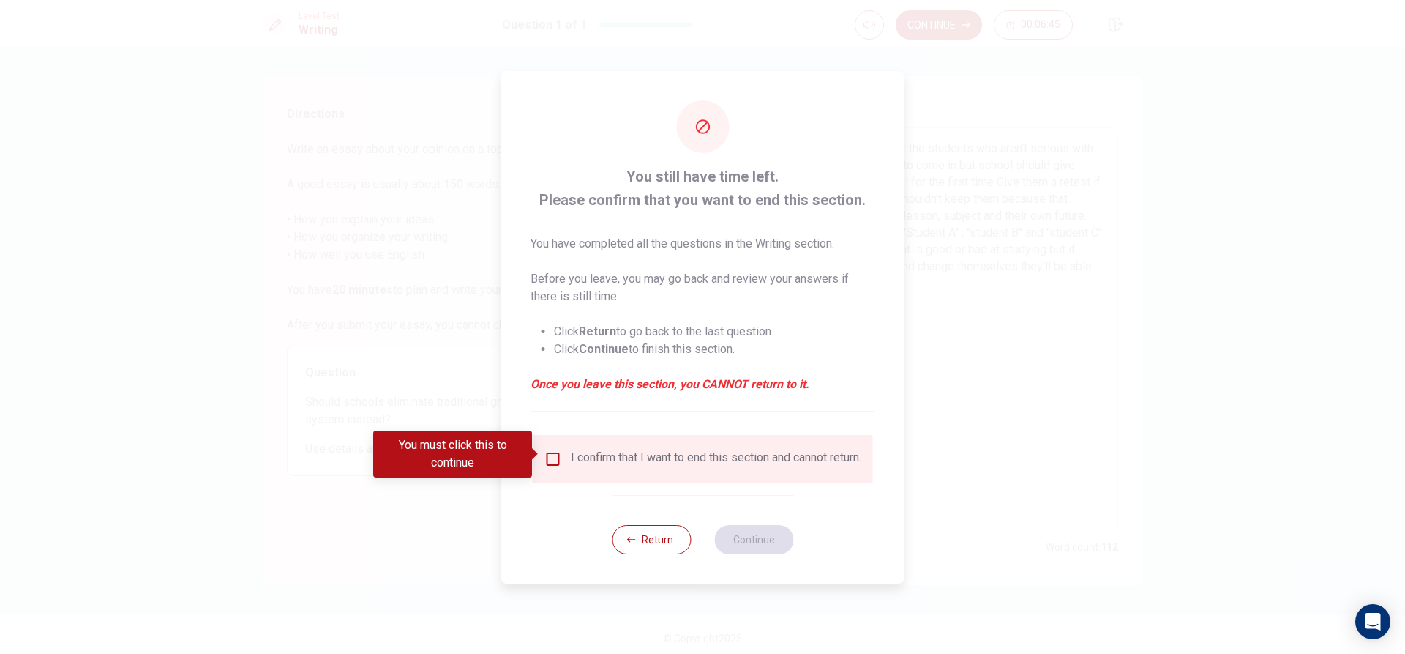
click at [599, 459] on div "I confirm that I want to end this section and cannot return." at bounding box center [716, 459] width 291 height 18
click at [550, 452] on input "You must click this to continue" at bounding box center [554, 459] width 18 height 18
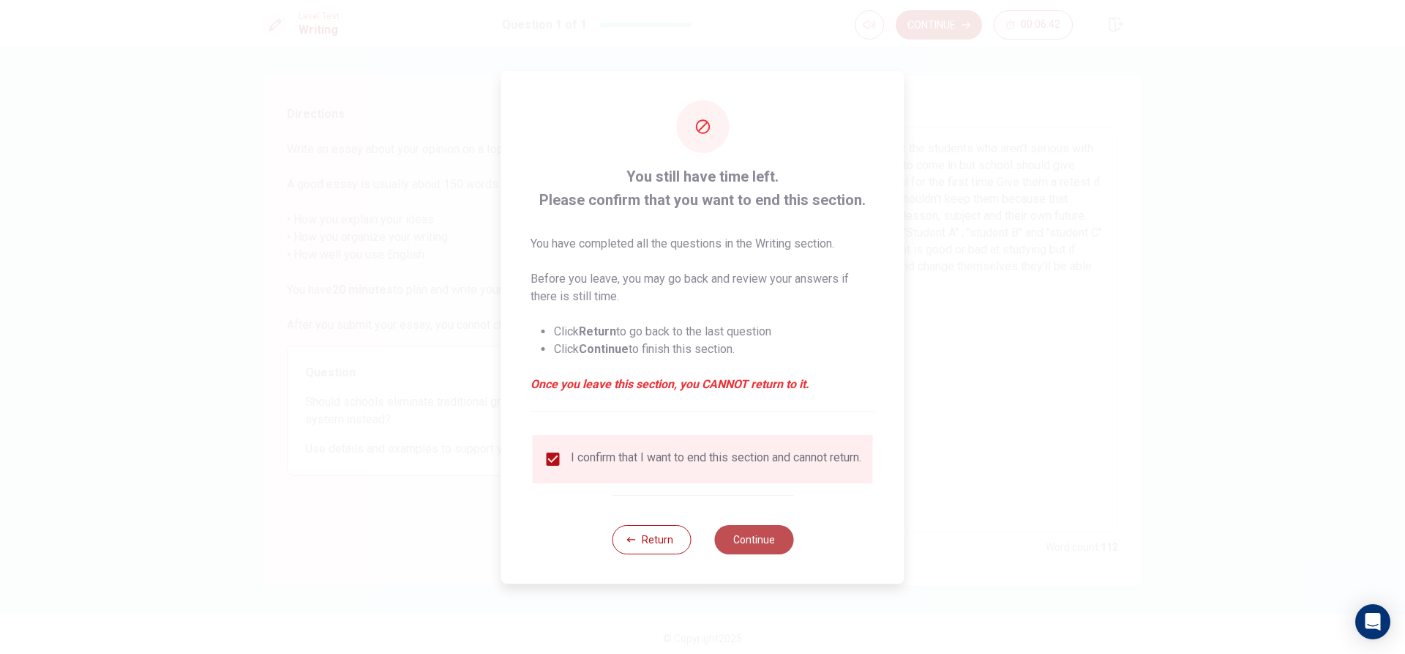
click at [741, 548] on button "Continue" at bounding box center [753, 539] width 79 height 29
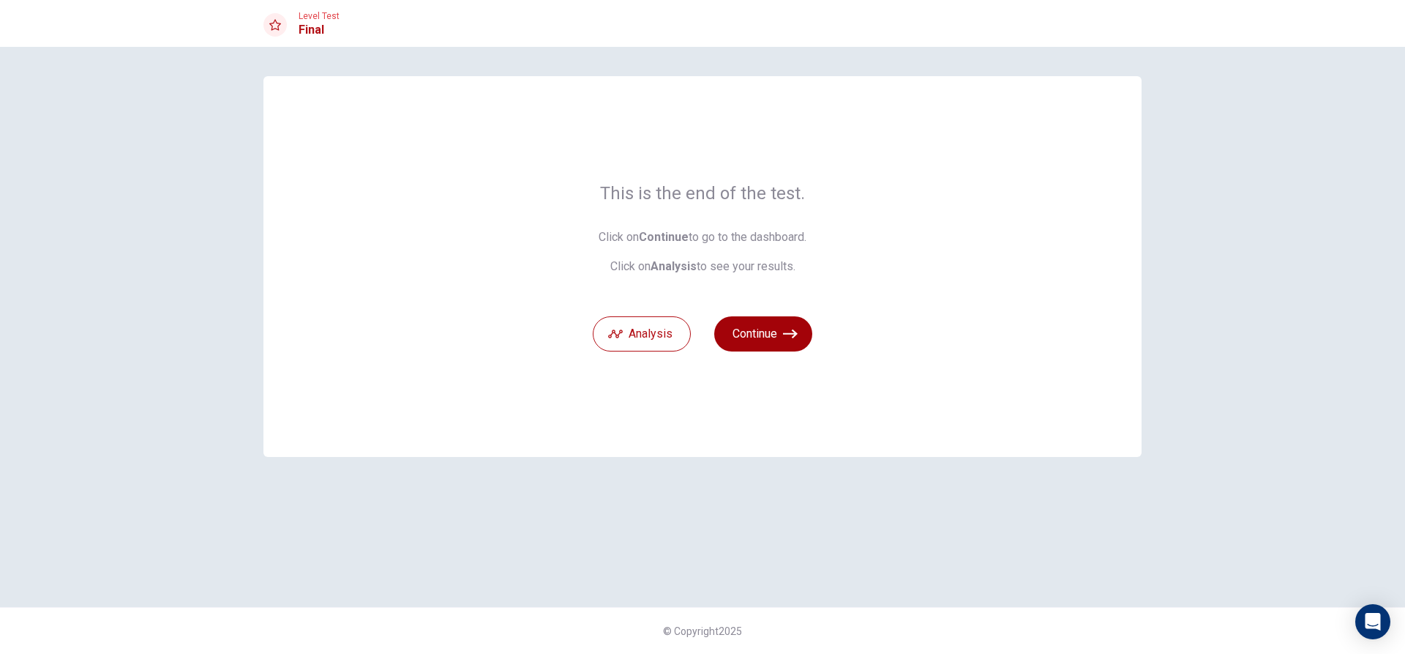
click at [770, 332] on button "Continue" at bounding box center [763, 333] width 98 height 35
